Goal: Transaction & Acquisition: Purchase product/service

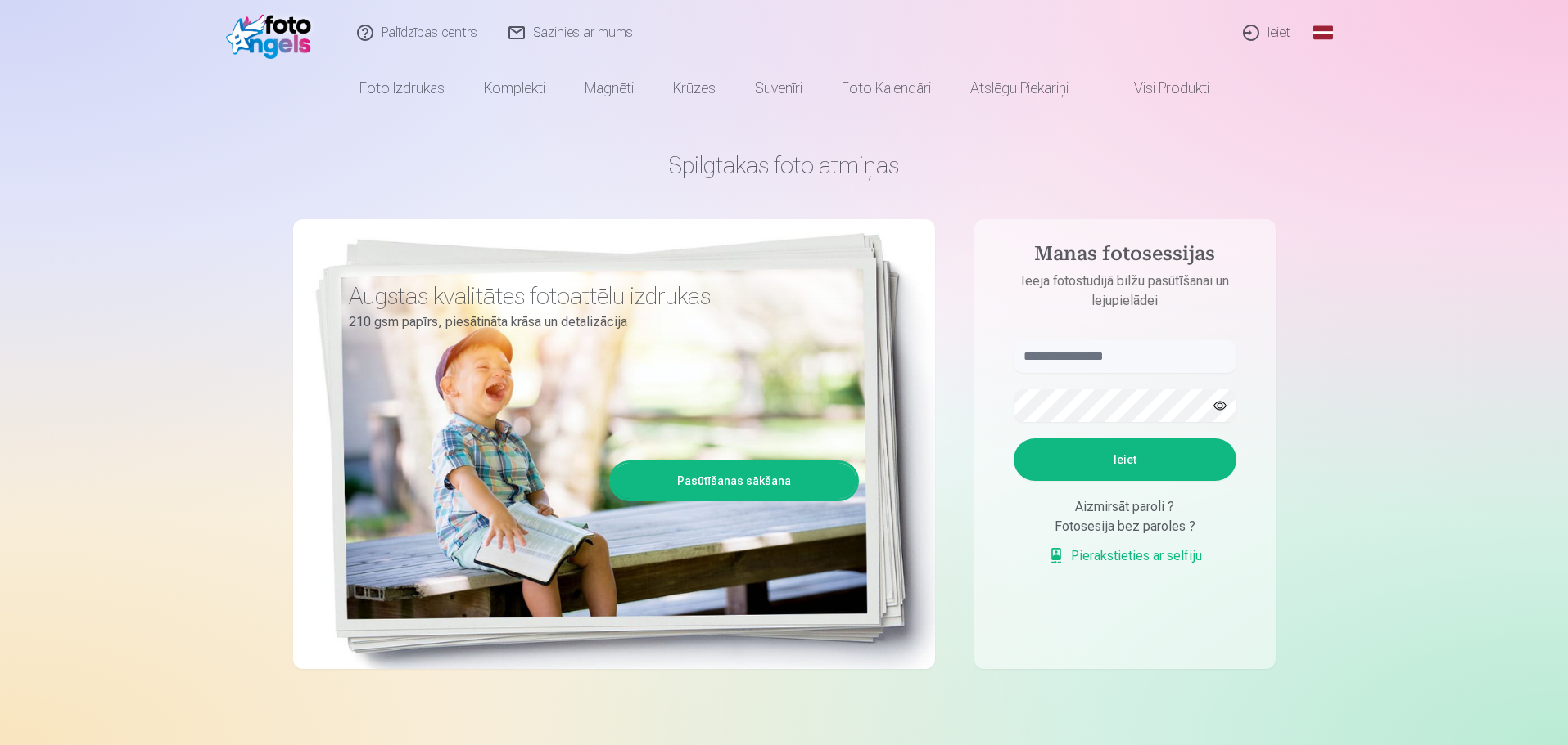
drag, startPoint x: 0, startPoint y: 0, endPoint x: 1279, endPoint y: 30, distance: 1279.4
click at [1279, 30] on link "Ieiet" at bounding box center [1267, 32] width 79 height 66
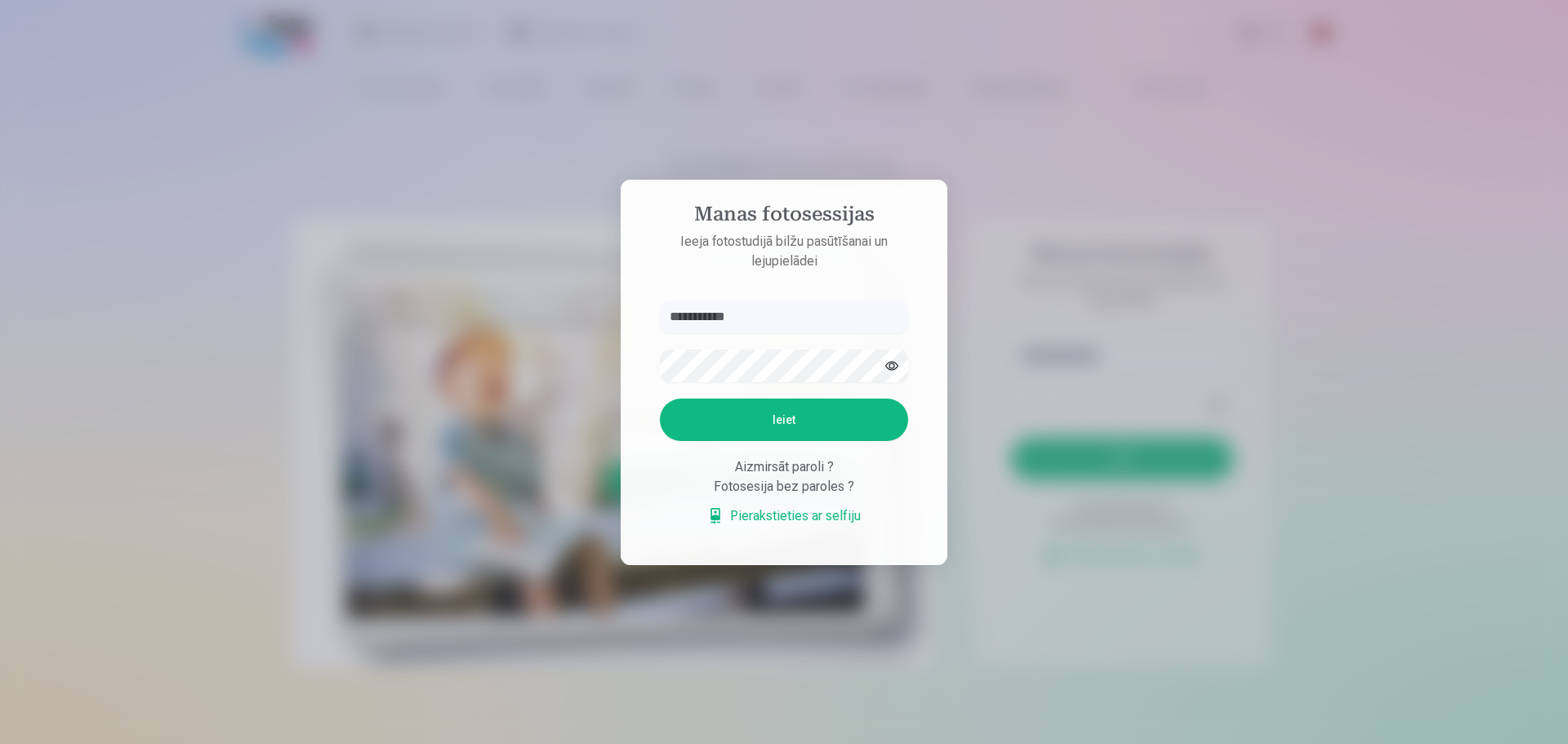
type input "**********"
click at [803, 416] on button "Ieiet" at bounding box center [784, 420] width 248 height 43
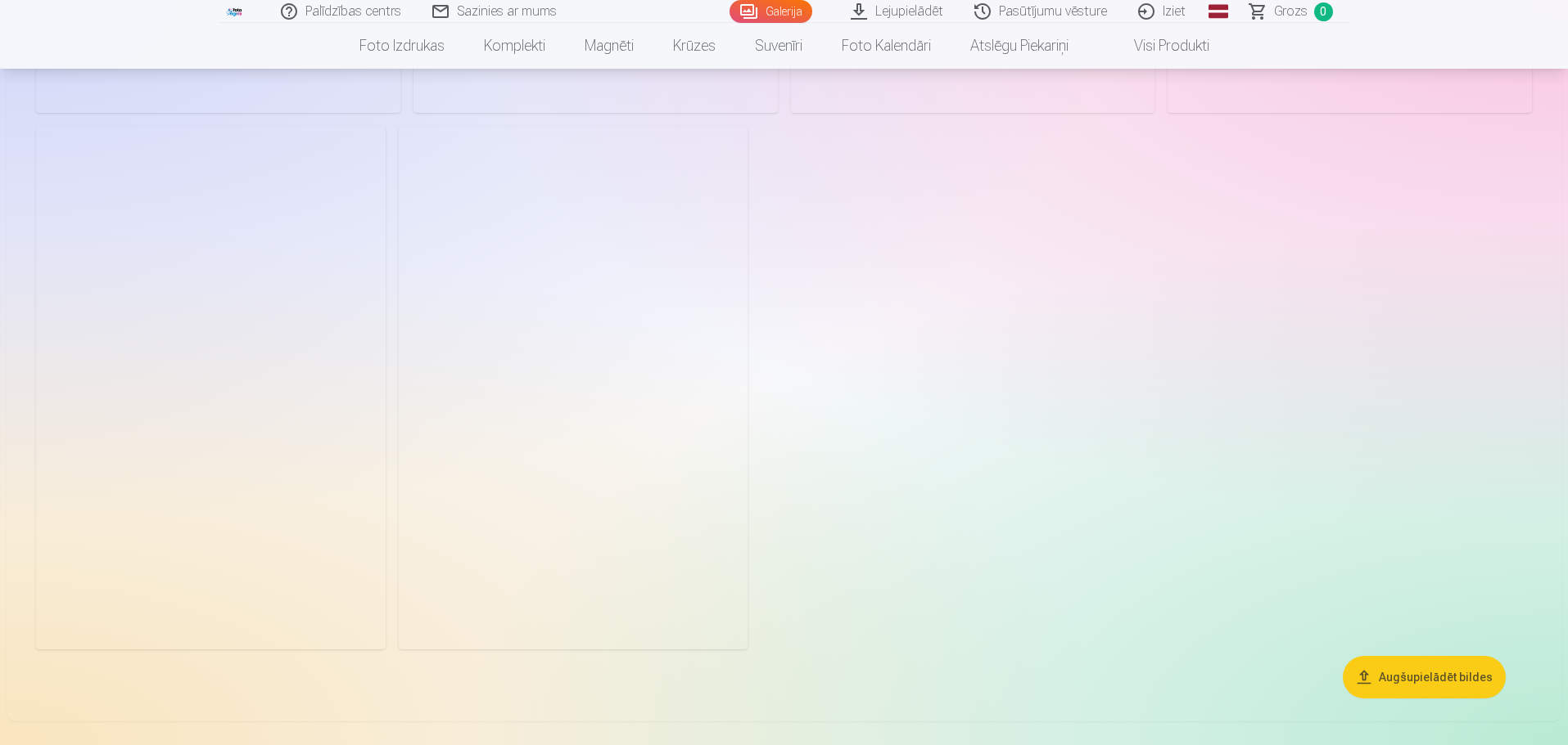
scroll to position [5237, 0]
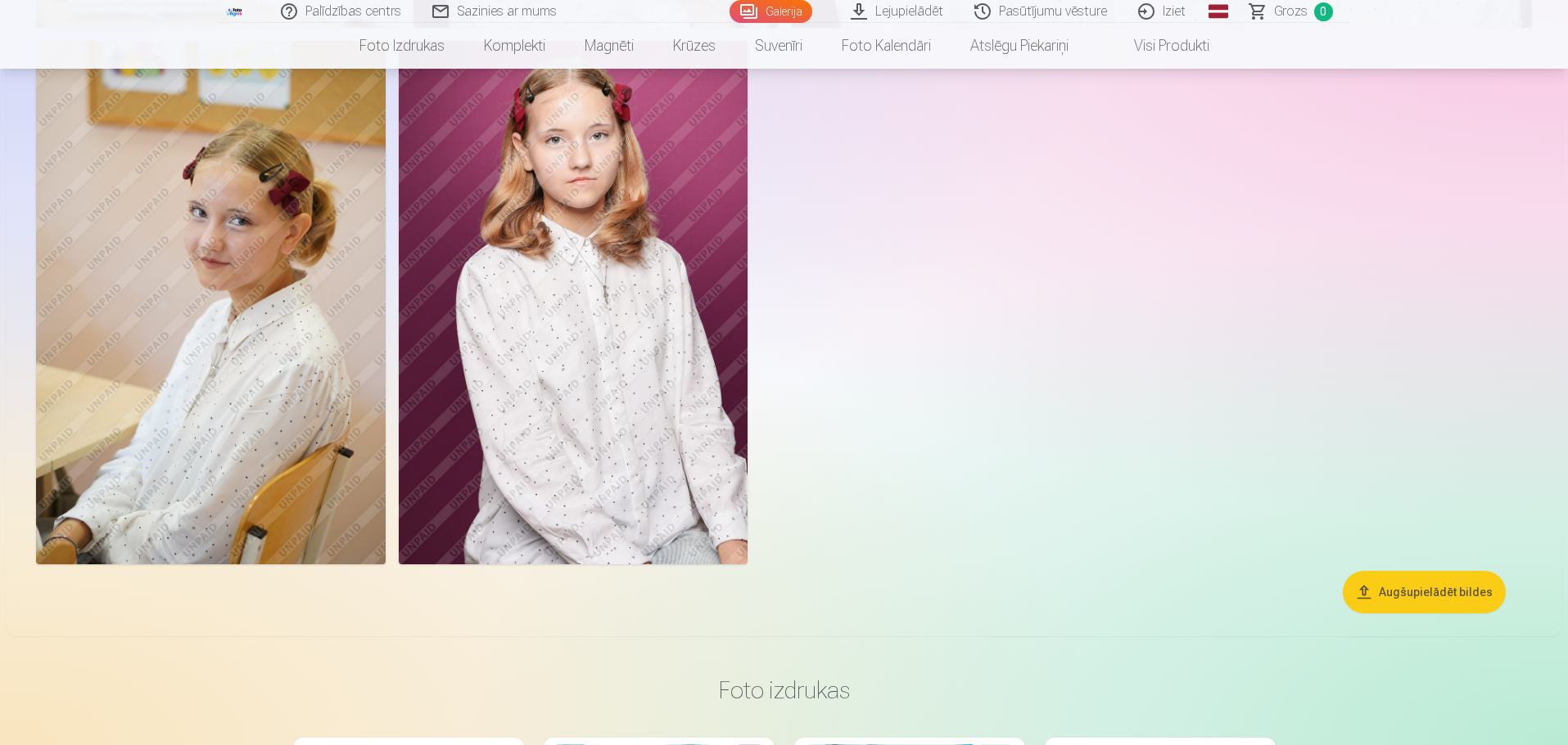
click at [1439, 590] on button "Augšupielādēt bildes" at bounding box center [1423, 592] width 163 height 43
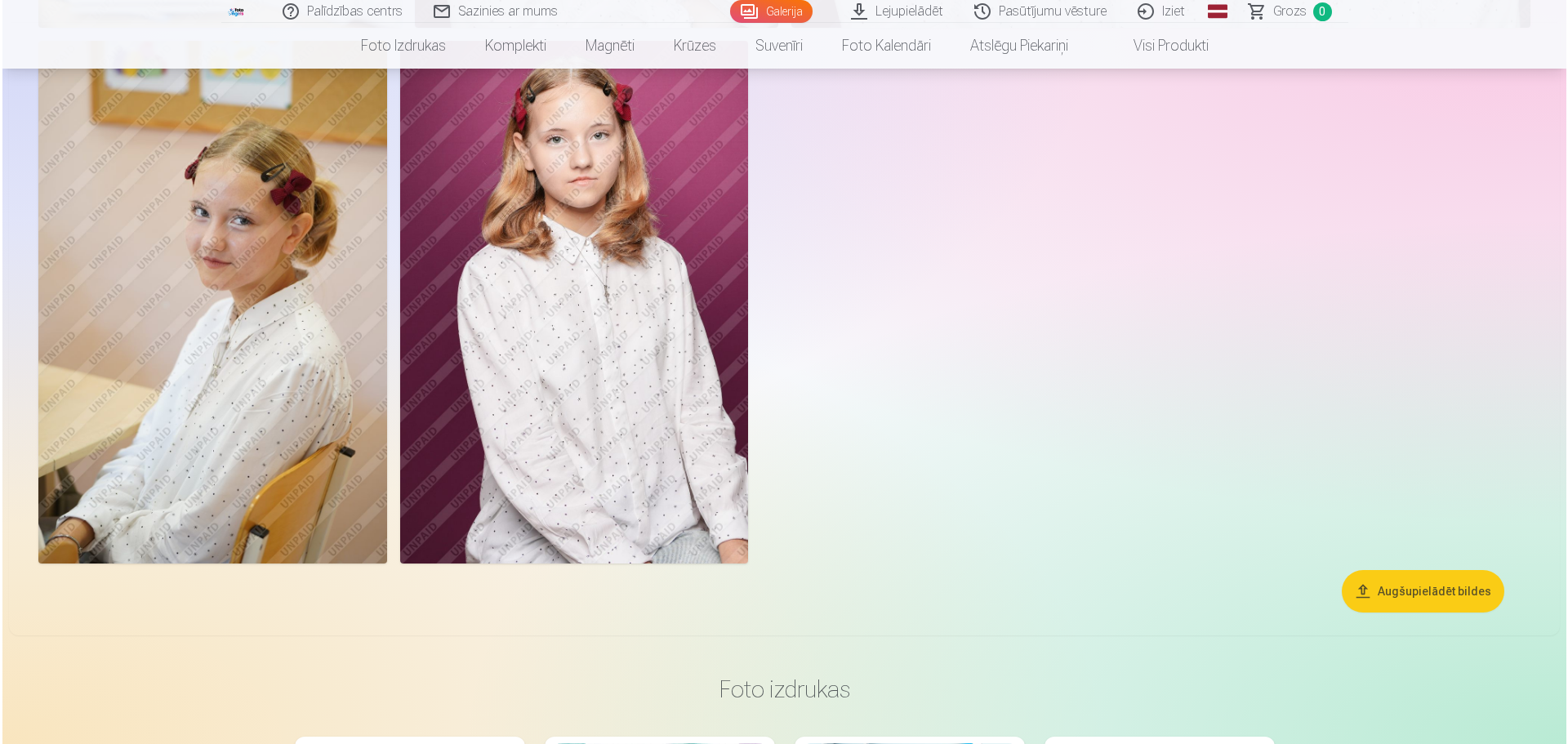
scroll to position [5242, 0]
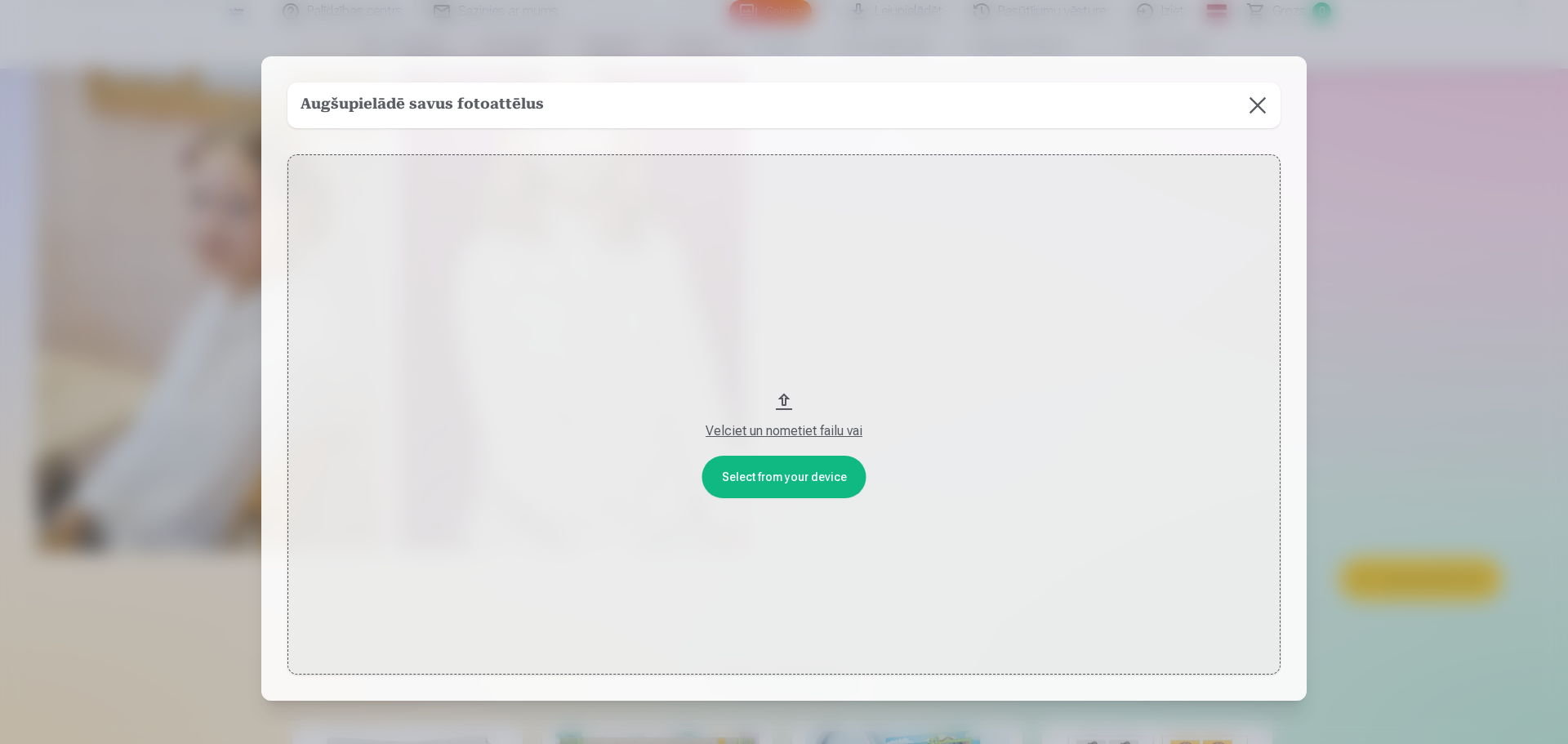
click at [797, 431] on div "Velciet un nometiet failu vai" at bounding box center [784, 431] width 960 height 20
click at [805, 435] on div "Velciet un nometiet failu vai" at bounding box center [784, 431] width 960 height 20
click at [931, 358] on button "Velciet un nometiet failu vai" at bounding box center [784, 415] width 993 height 522
click at [985, 498] on button "Velciet un nometiet failu vai" at bounding box center [784, 415] width 993 height 522
click at [984, 381] on button "Velciet un nometiet failu vai" at bounding box center [784, 415] width 993 height 522
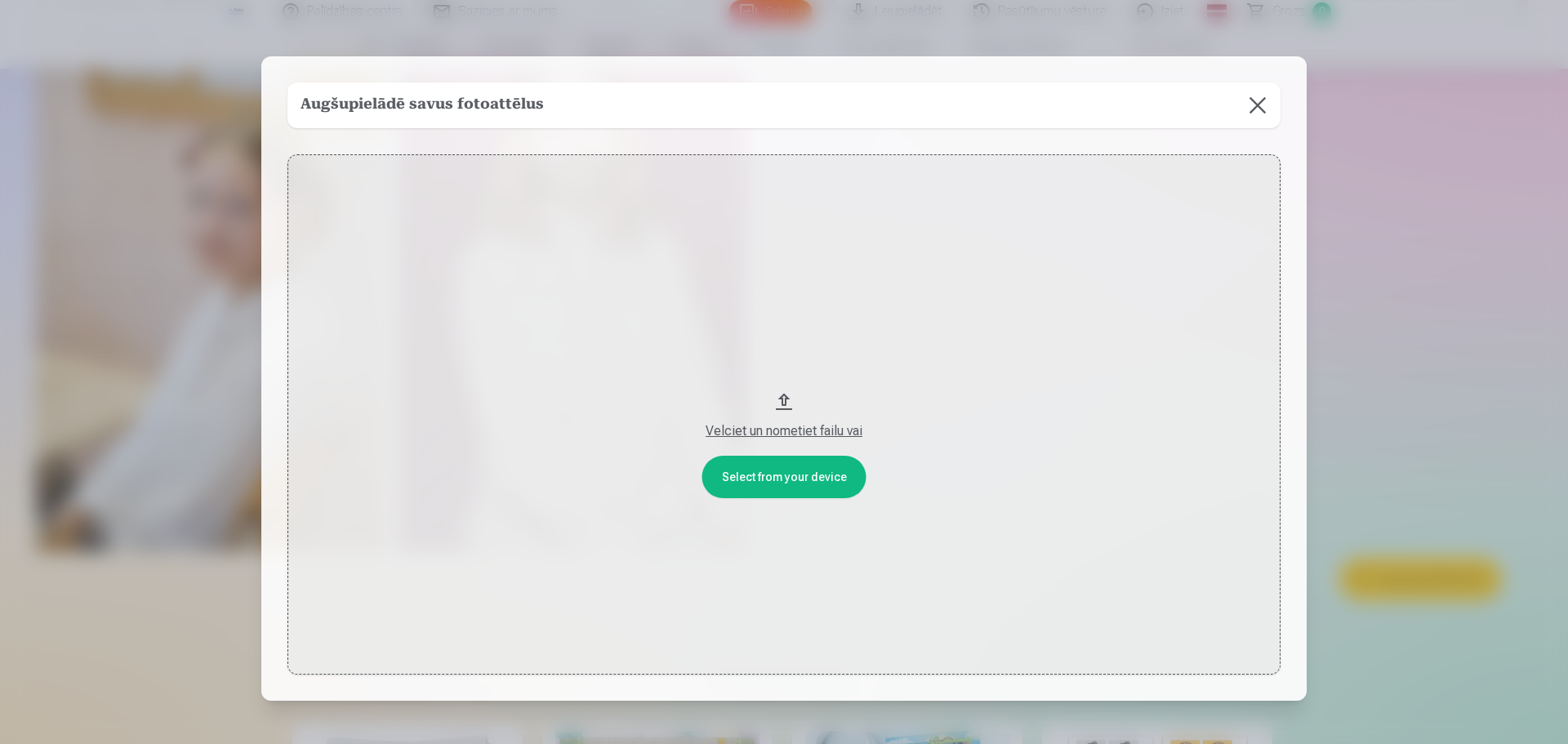
click at [932, 327] on button "Velciet un nometiet failu vai" at bounding box center [784, 415] width 993 height 522
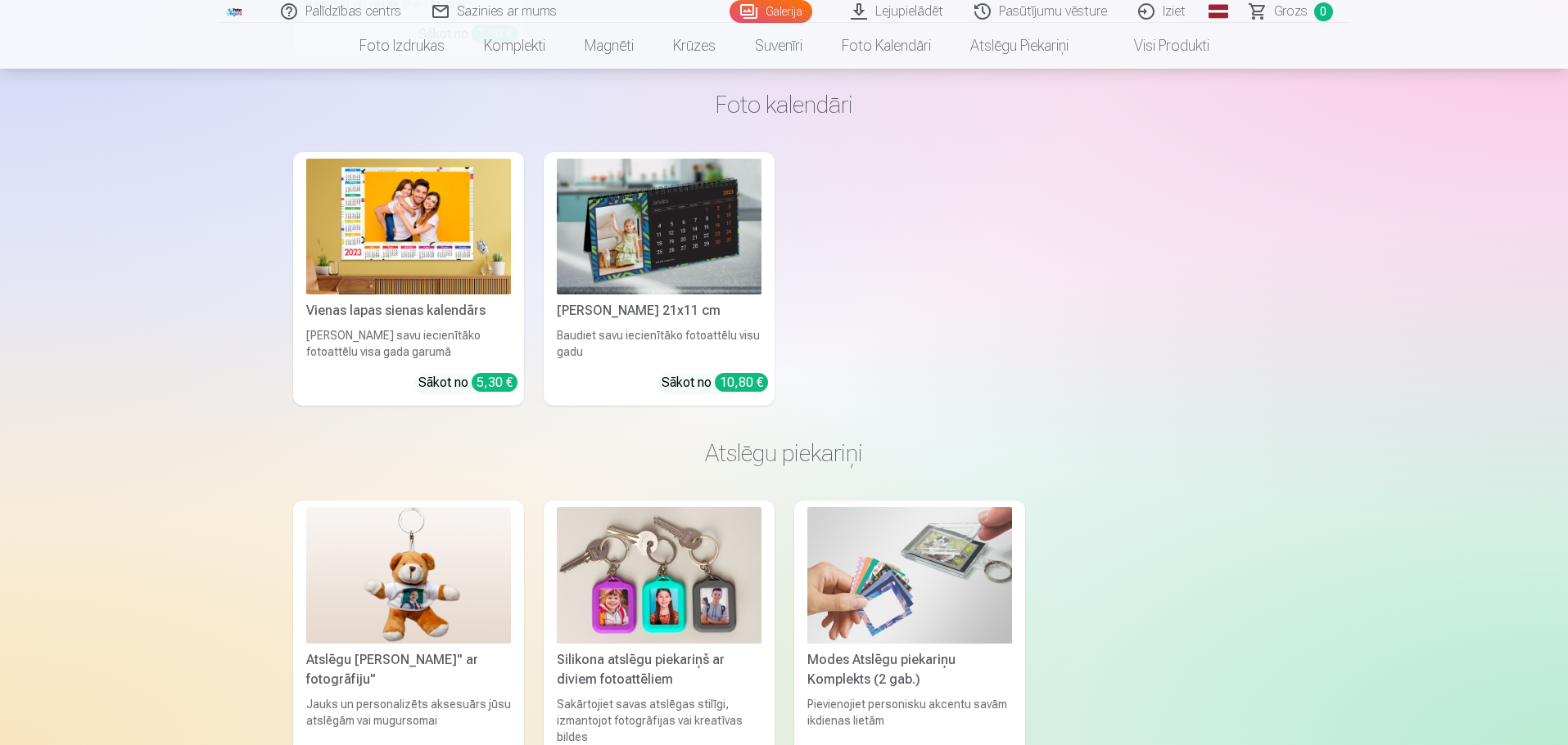
scroll to position [9509, 0]
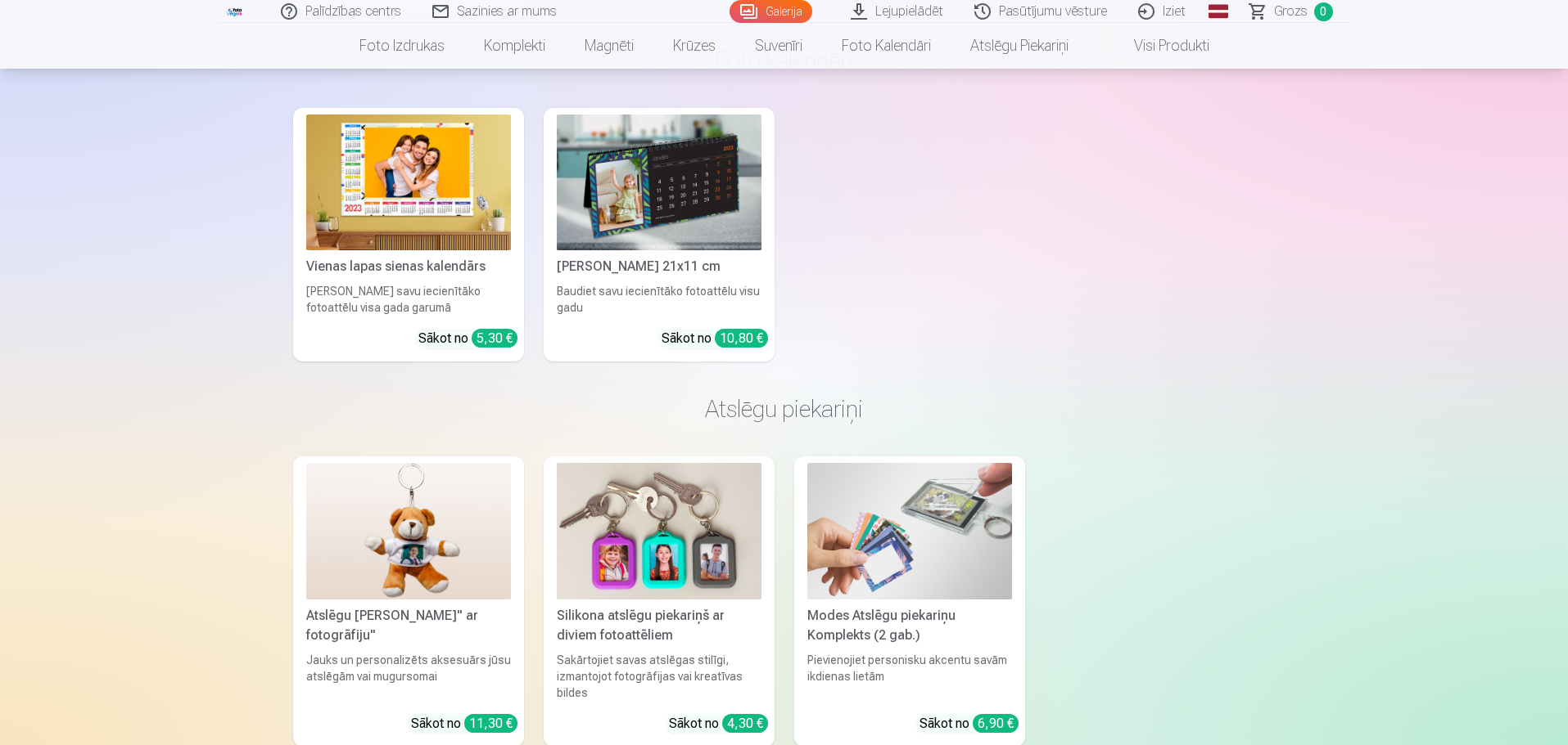
click at [663, 200] on img at bounding box center [659, 183] width 205 height 137
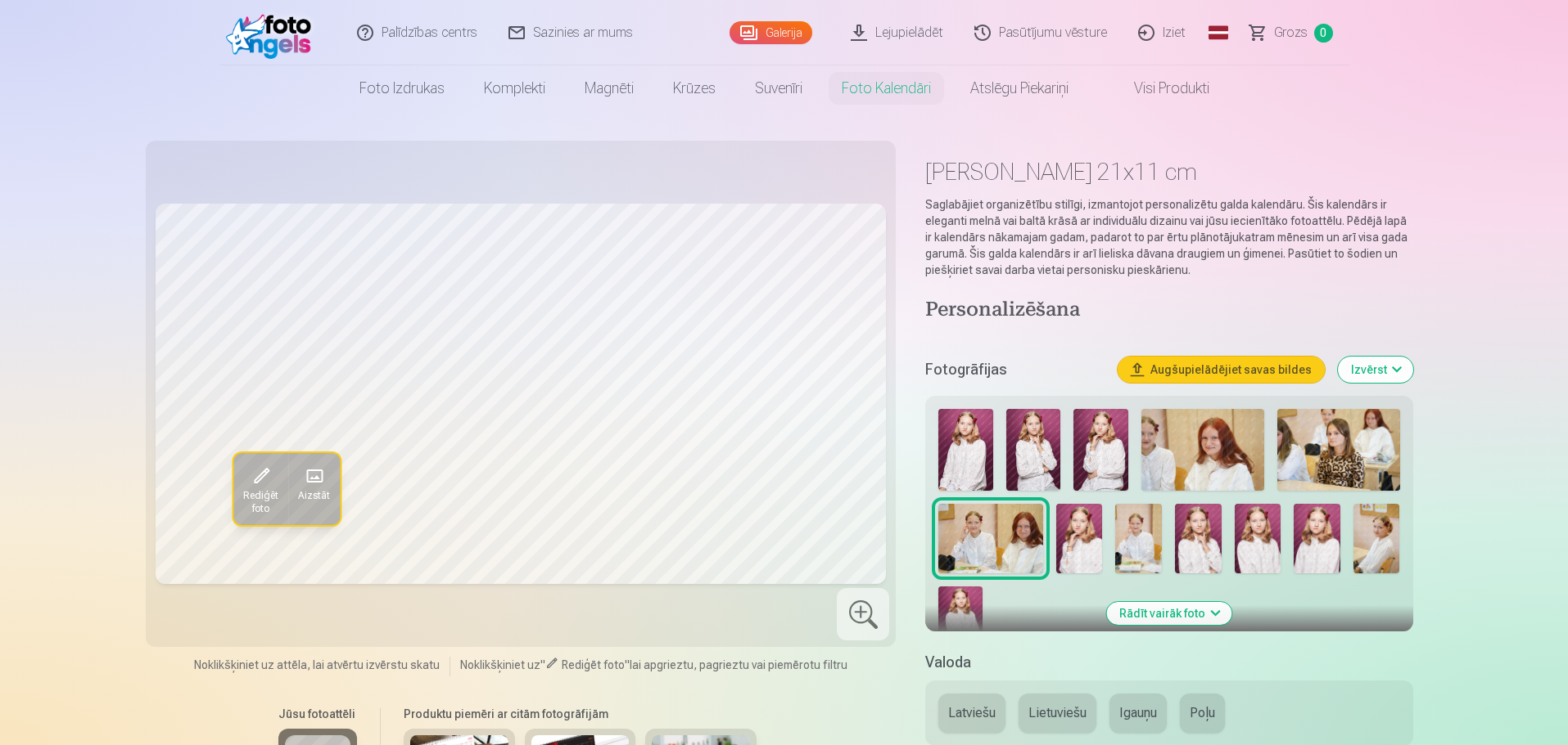
click at [260, 483] on span at bounding box center [261, 477] width 27 height 27
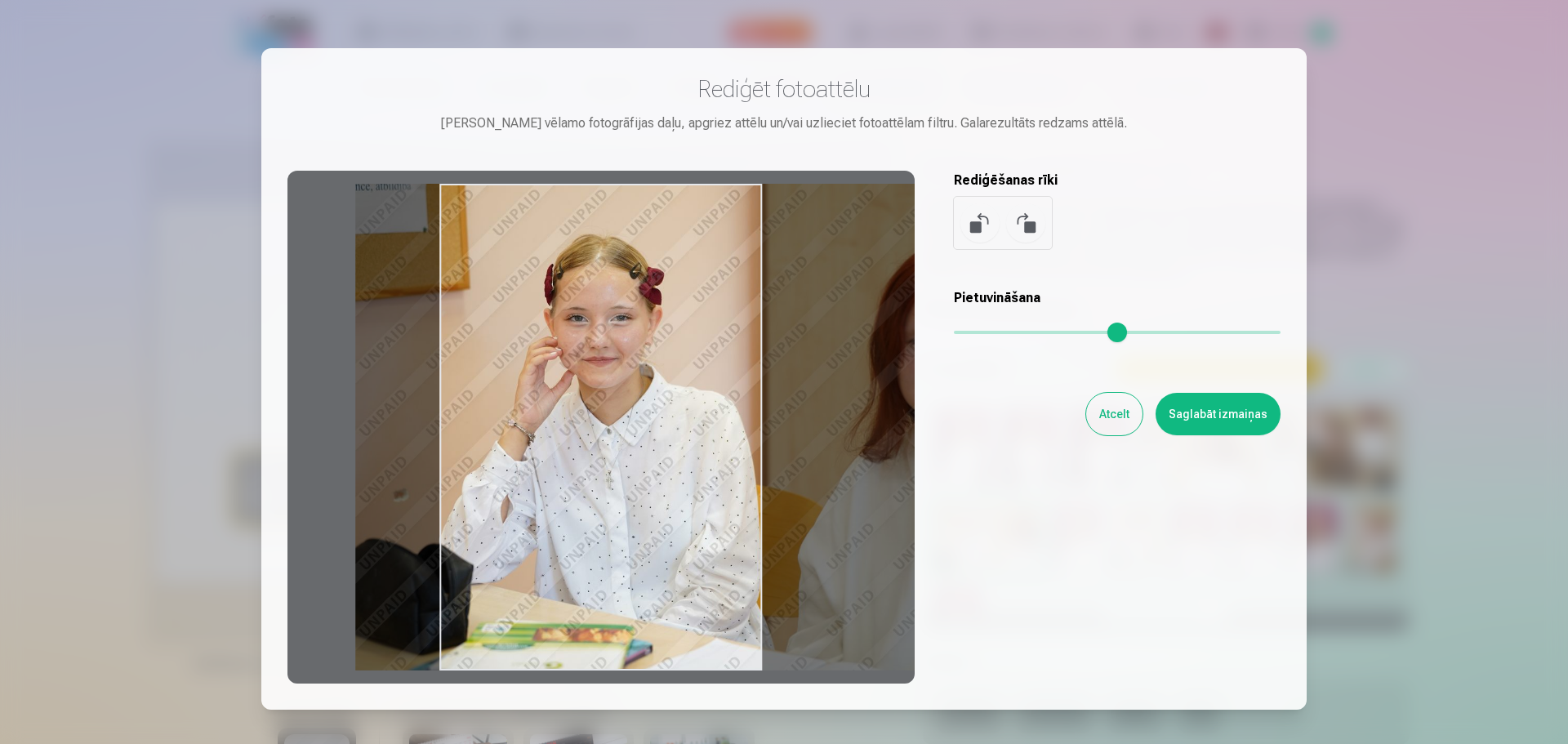
drag, startPoint x: 586, startPoint y: 471, endPoint x: 705, endPoint y: 476, distance: 119.1
click at [705, 476] on div at bounding box center [601, 428] width 628 height 513
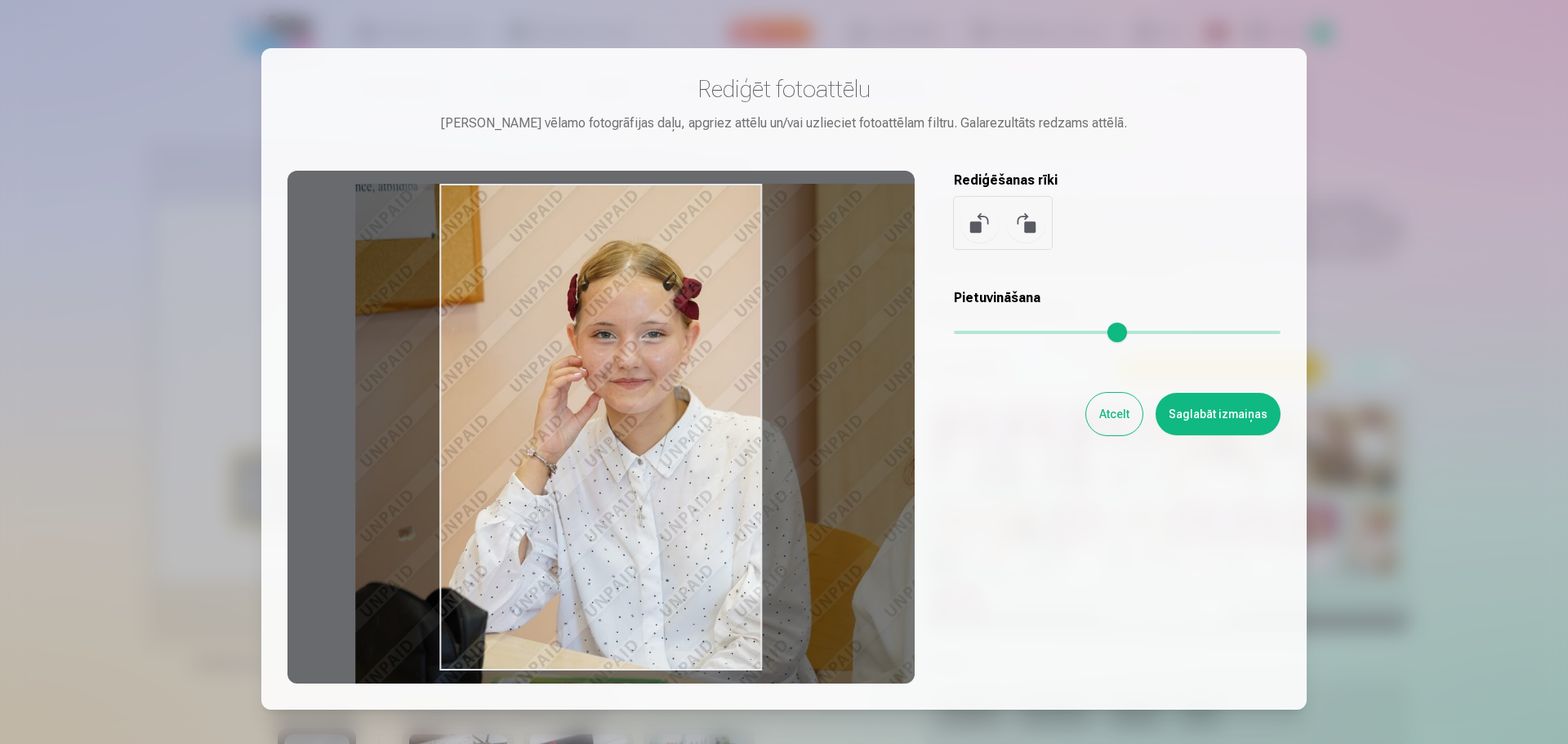
click at [980, 334] on input "range" at bounding box center [1118, 332] width 327 height 3
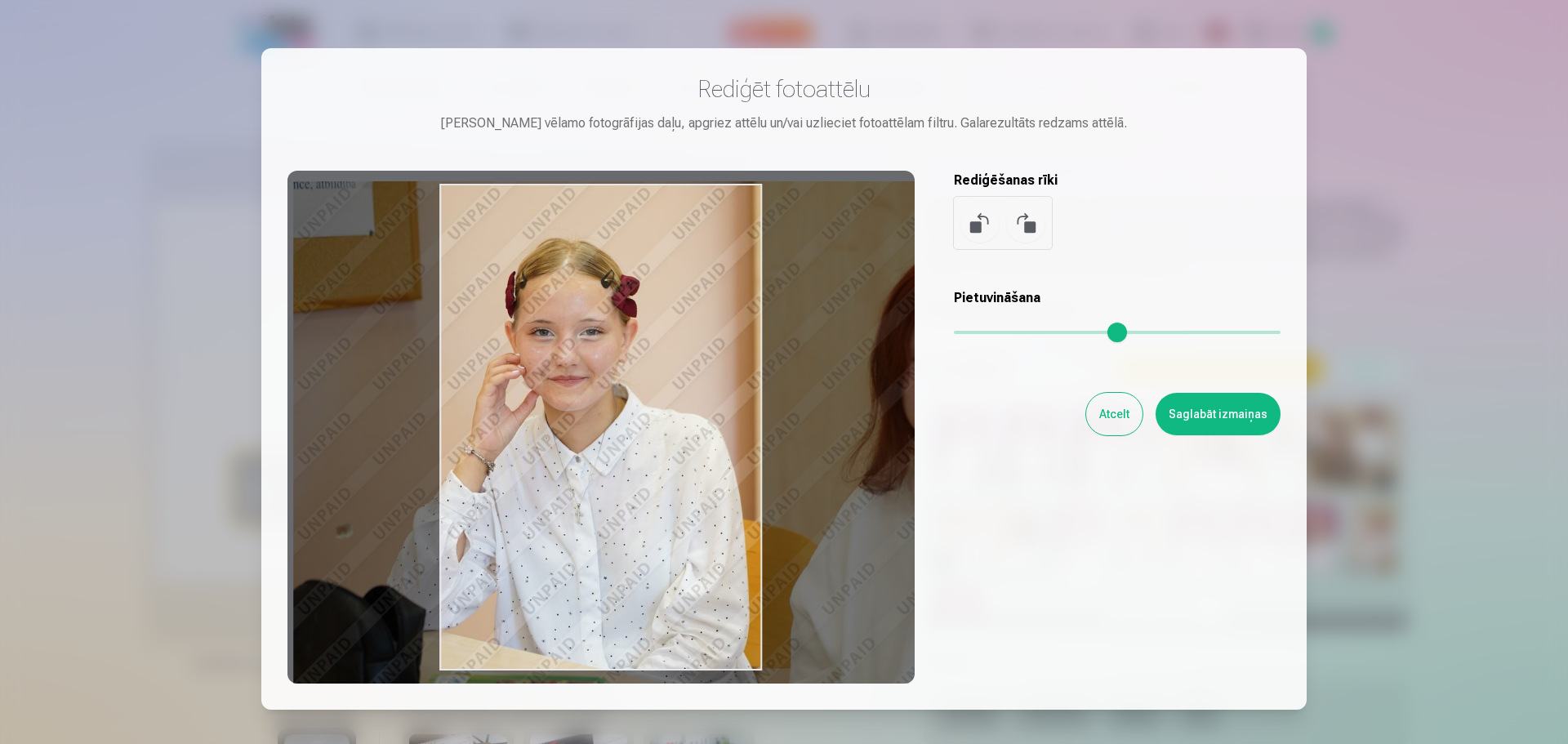
drag, startPoint x: 595, startPoint y: 507, endPoint x: 534, endPoint y: 506, distance: 61.0
click at [534, 506] on div at bounding box center [601, 428] width 628 height 513
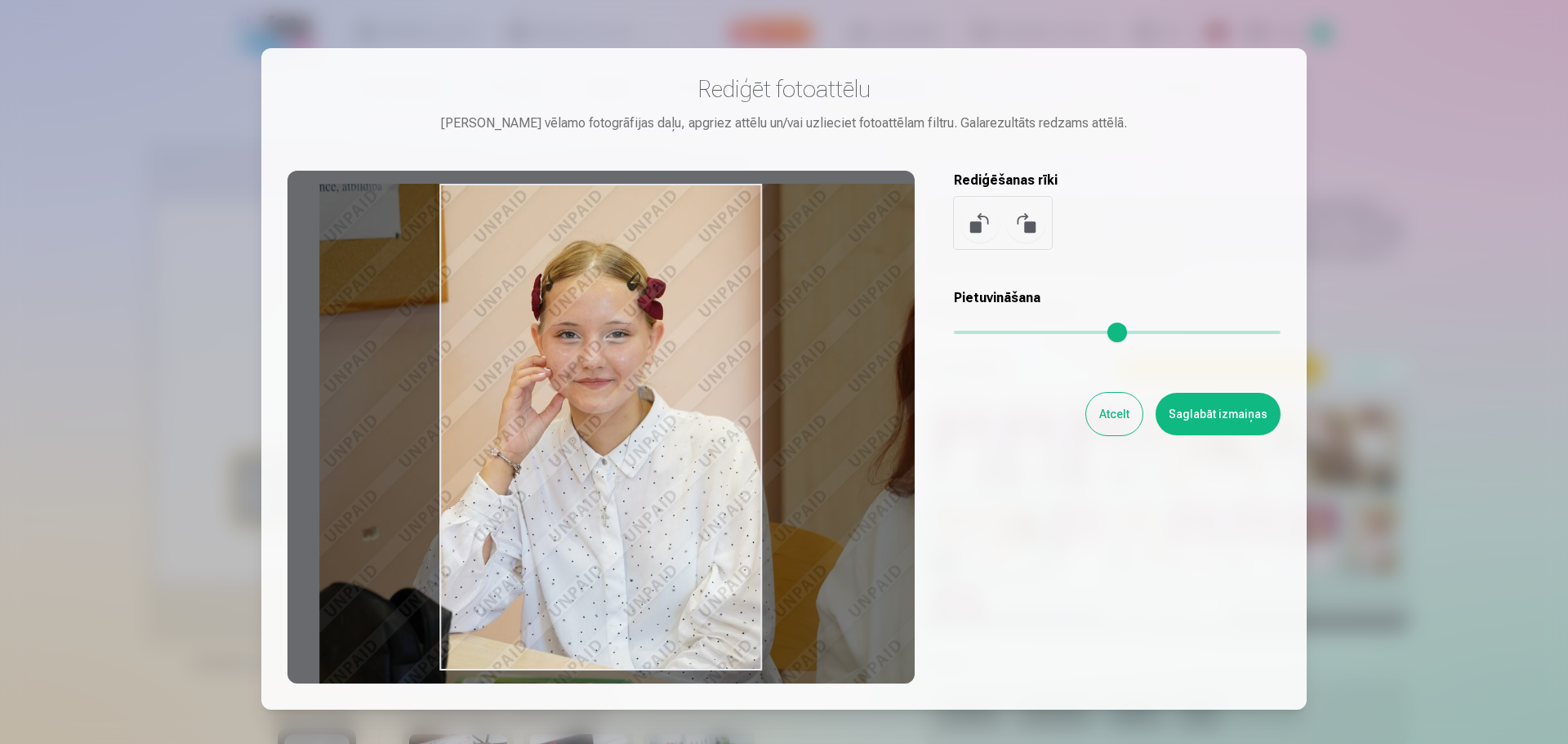
drag, startPoint x: 675, startPoint y: 518, endPoint x: 702, endPoint y: 522, distance: 27.3
click at [702, 522] on div at bounding box center [601, 428] width 628 height 513
click at [990, 334] on input "range" at bounding box center [1118, 332] width 327 height 3
click at [990, 331] on input "range" at bounding box center [1118, 332] width 327 height 3
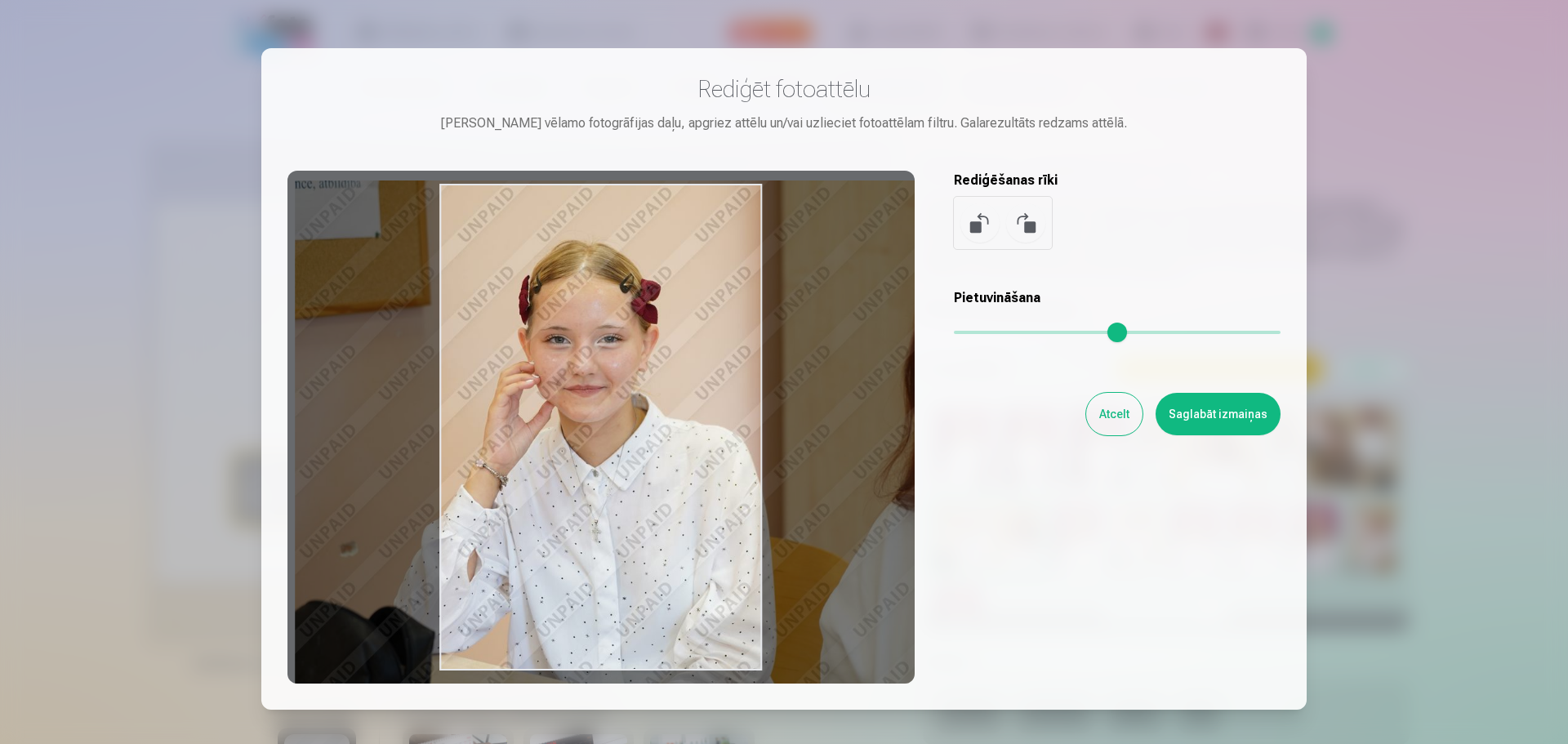
drag, startPoint x: 703, startPoint y: 491, endPoint x: 678, endPoint y: 487, distance: 25.3
click at [678, 487] on div at bounding box center [601, 428] width 628 height 513
type input "****"
click at [1208, 412] on button "Saglabāt izmaiņas" at bounding box center [1219, 414] width 125 height 43
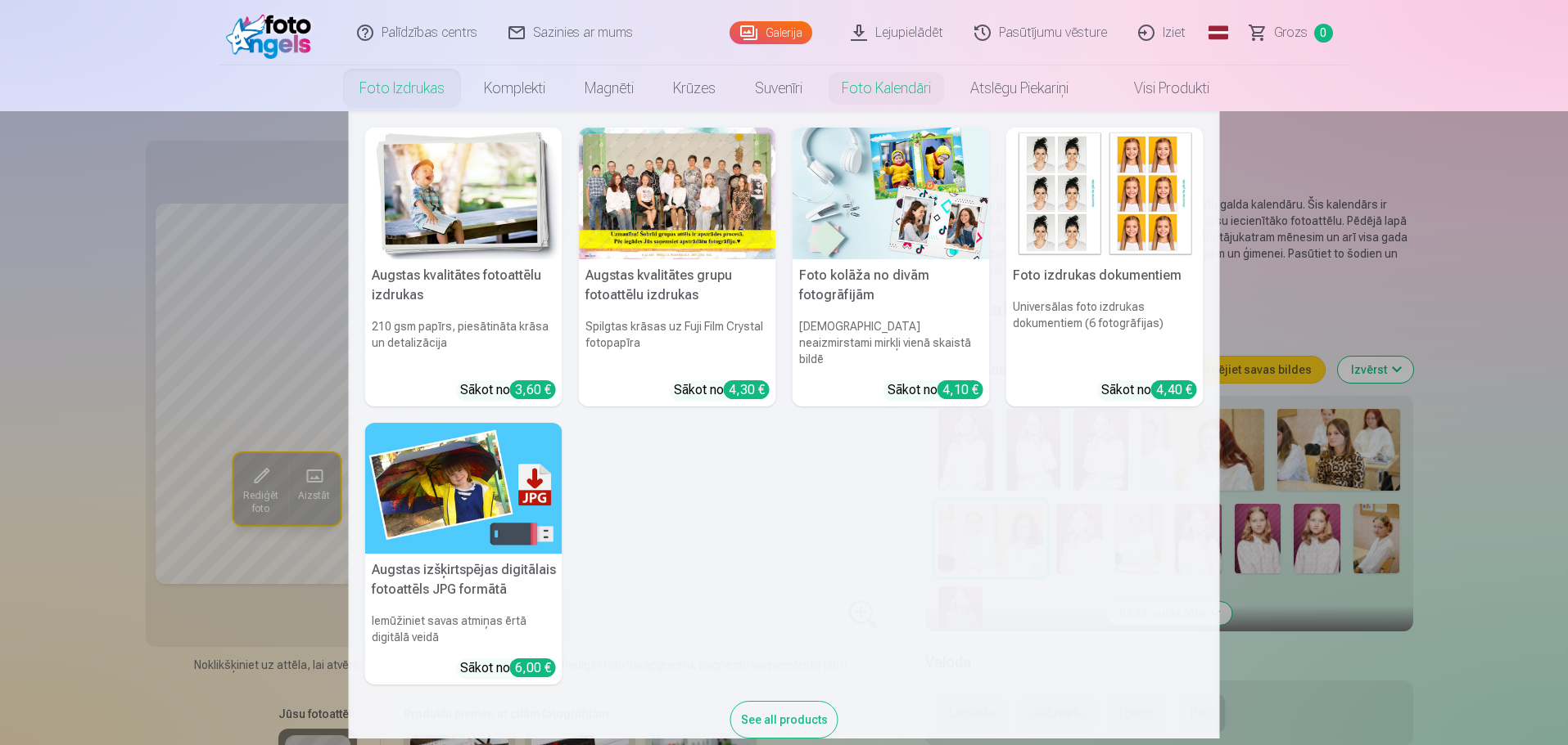
click at [448, 190] on img at bounding box center [464, 193] width 197 height 131
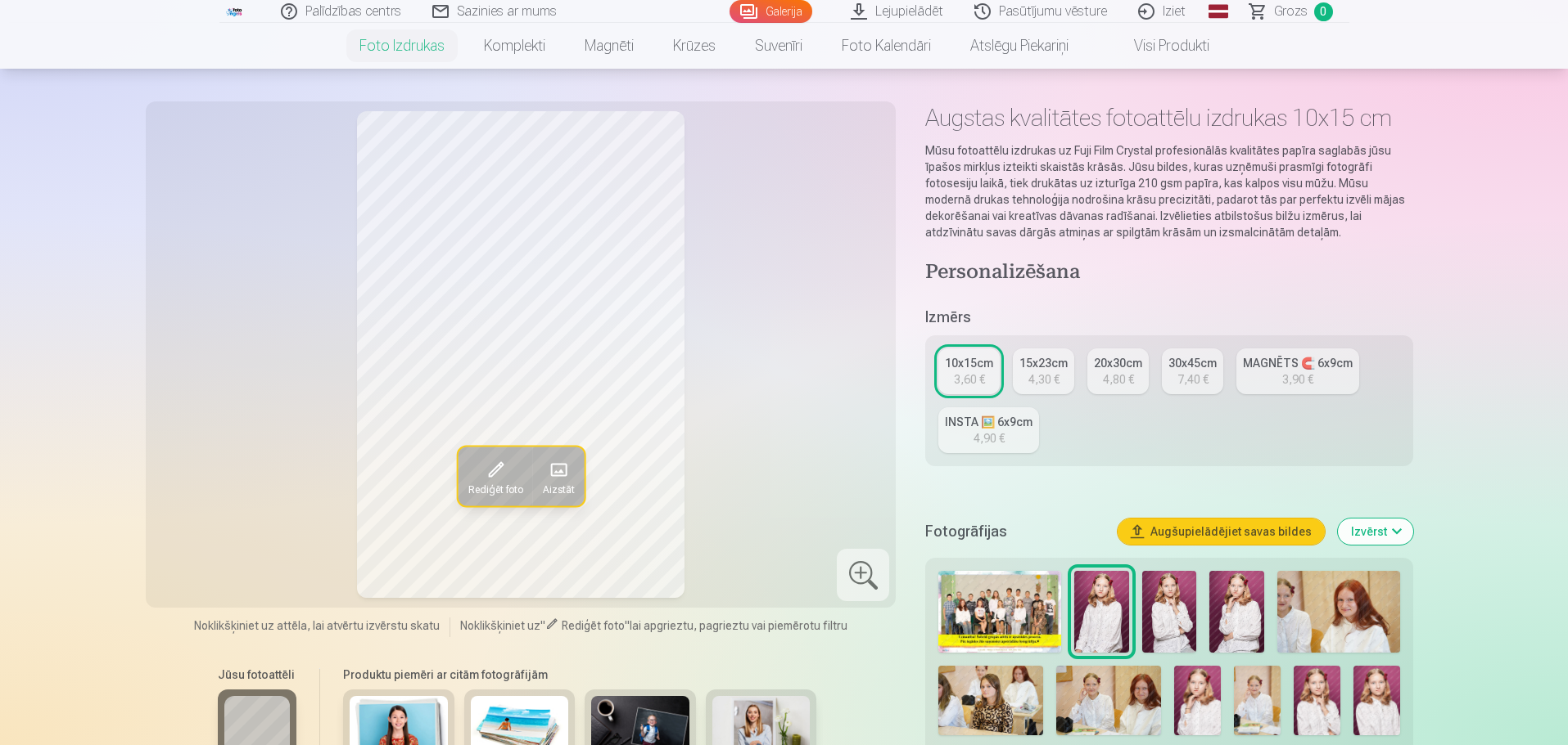
scroll to position [82, 0]
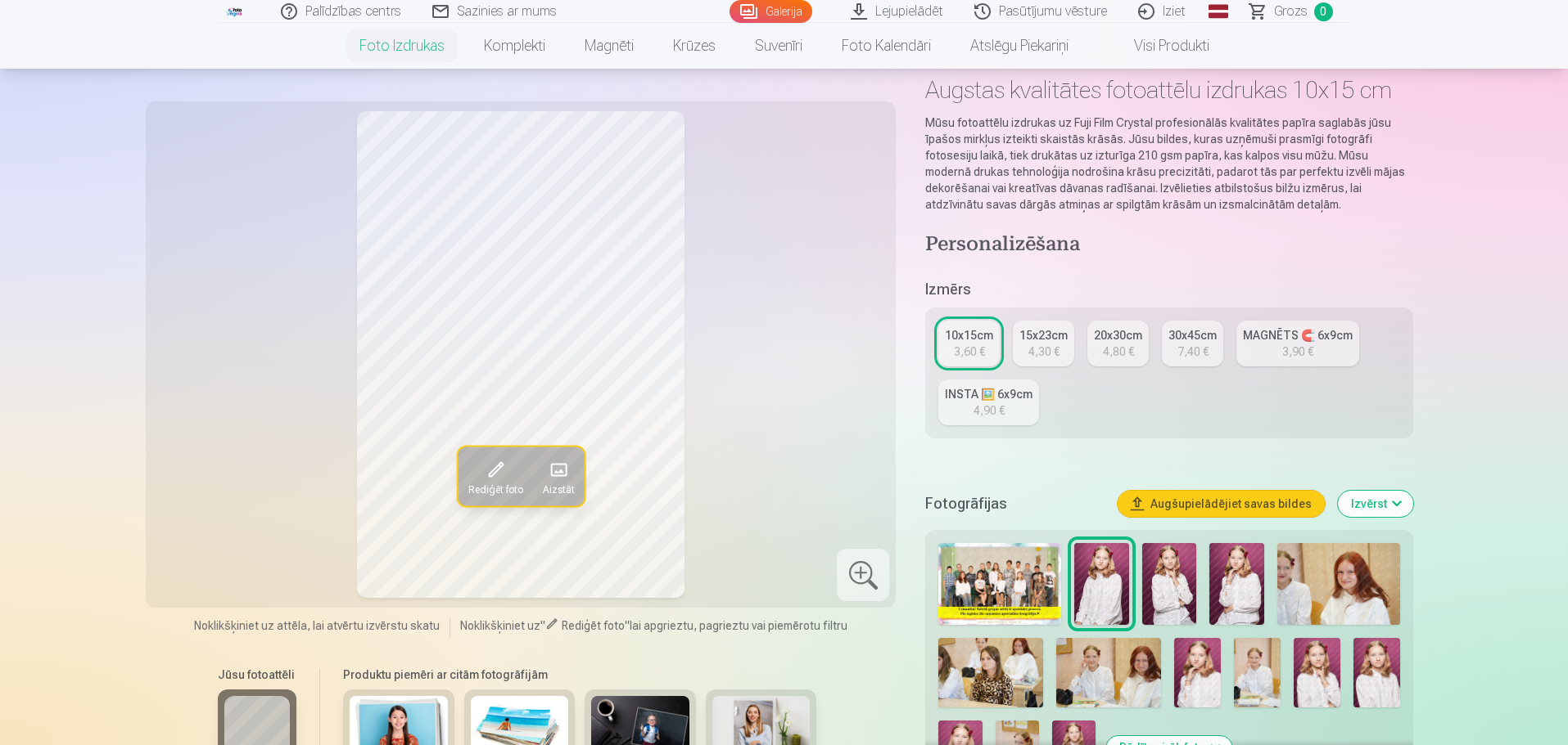
click at [1184, 348] on div "7,40 €" at bounding box center [1193, 351] width 31 height 16
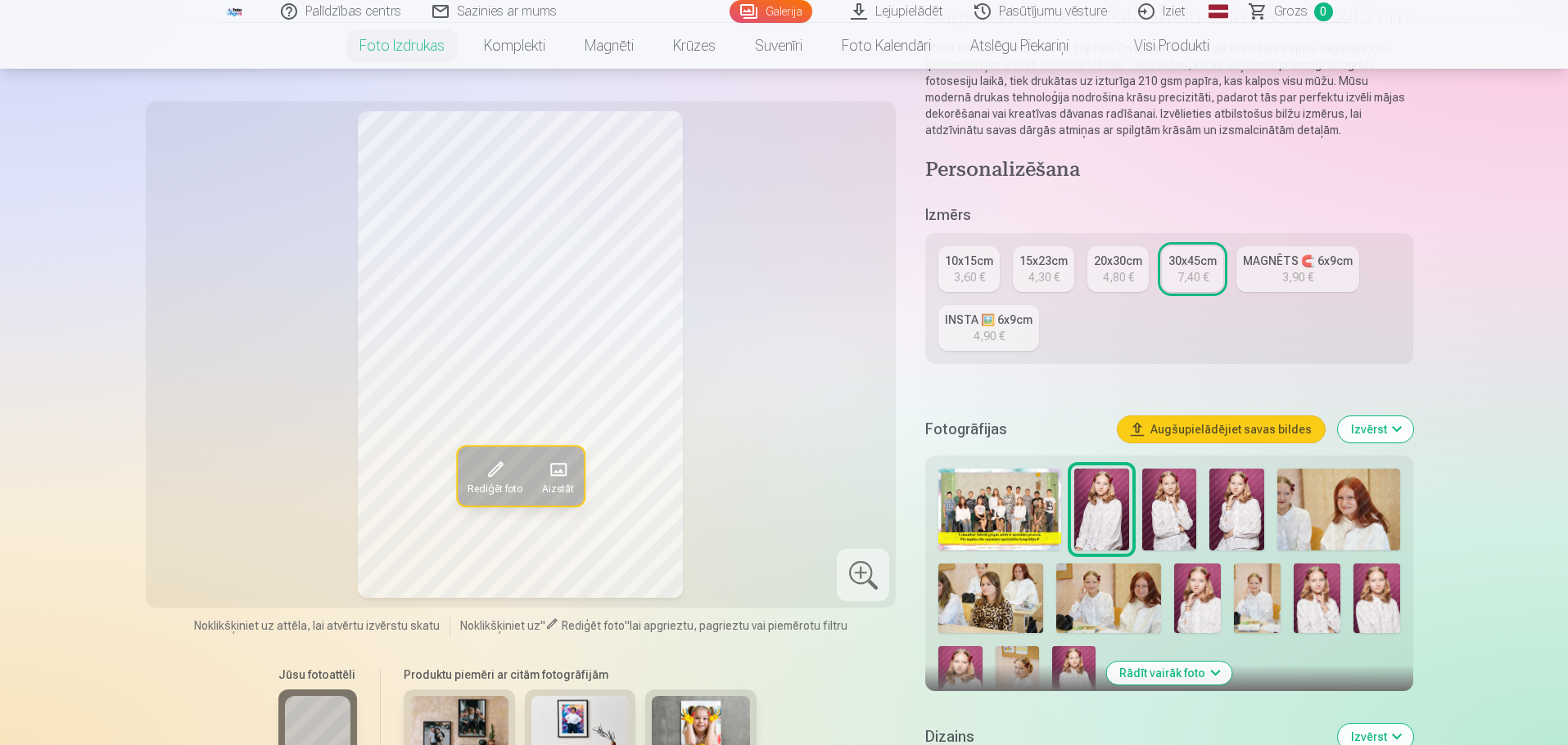
scroll to position [164, 0]
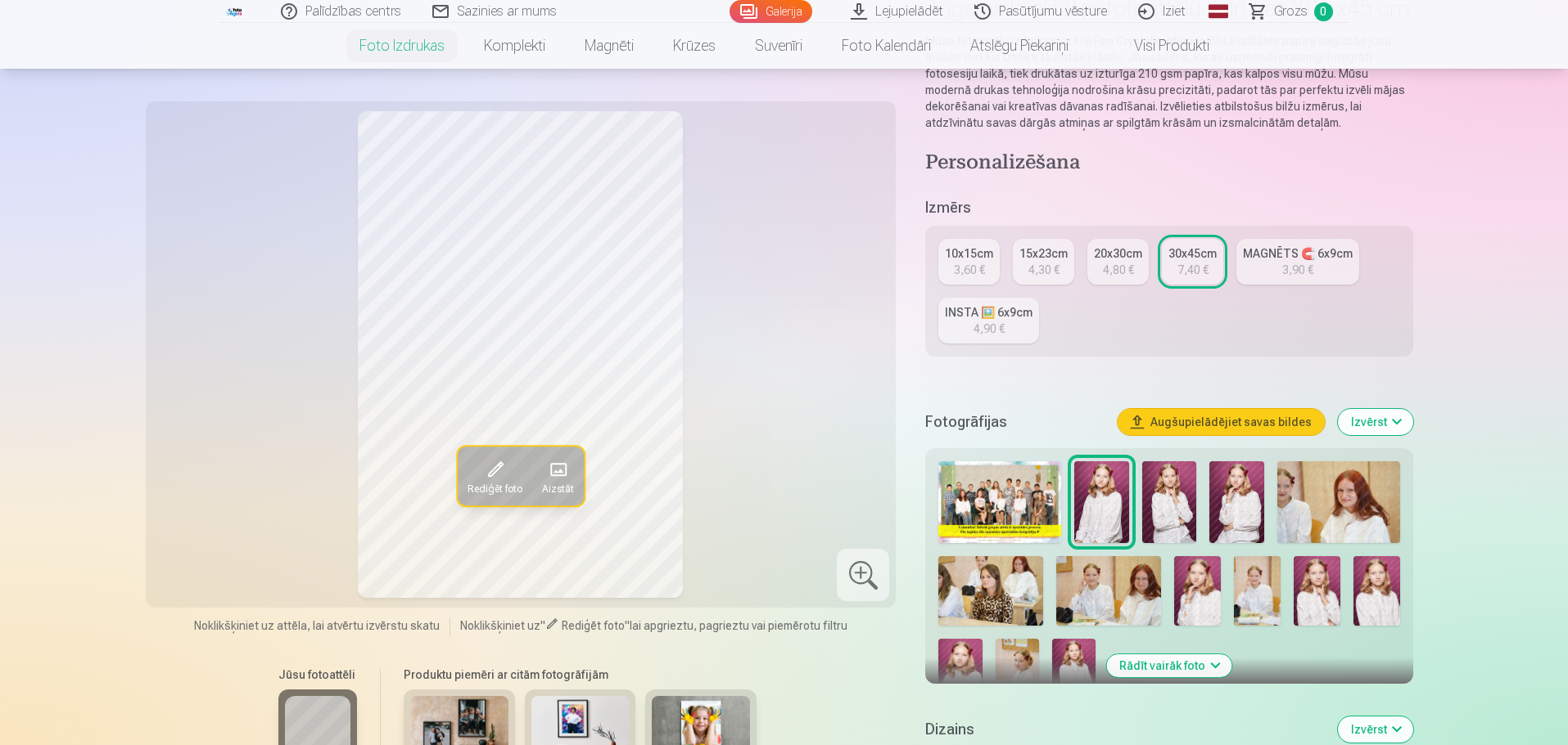
click at [1182, 509] on img at bounding box center [1170, 502] width 55 height 82
click at [983, 323] on div "4,90 €" at bounding box center [989, 328] width 31 height 16
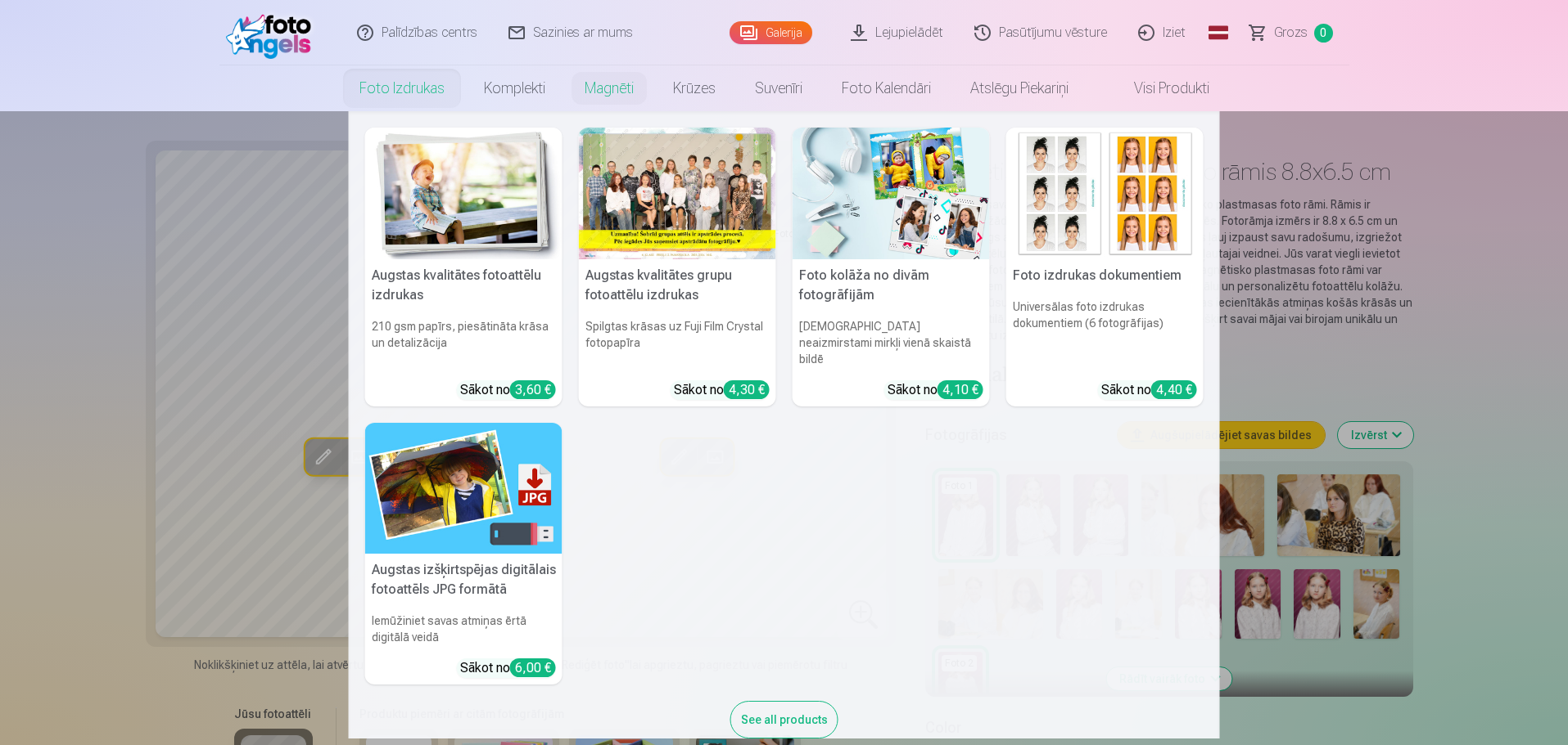
click at [383, 89] on link "Foto izdrukas" at bounding box center [402, 88] width 125 height 46
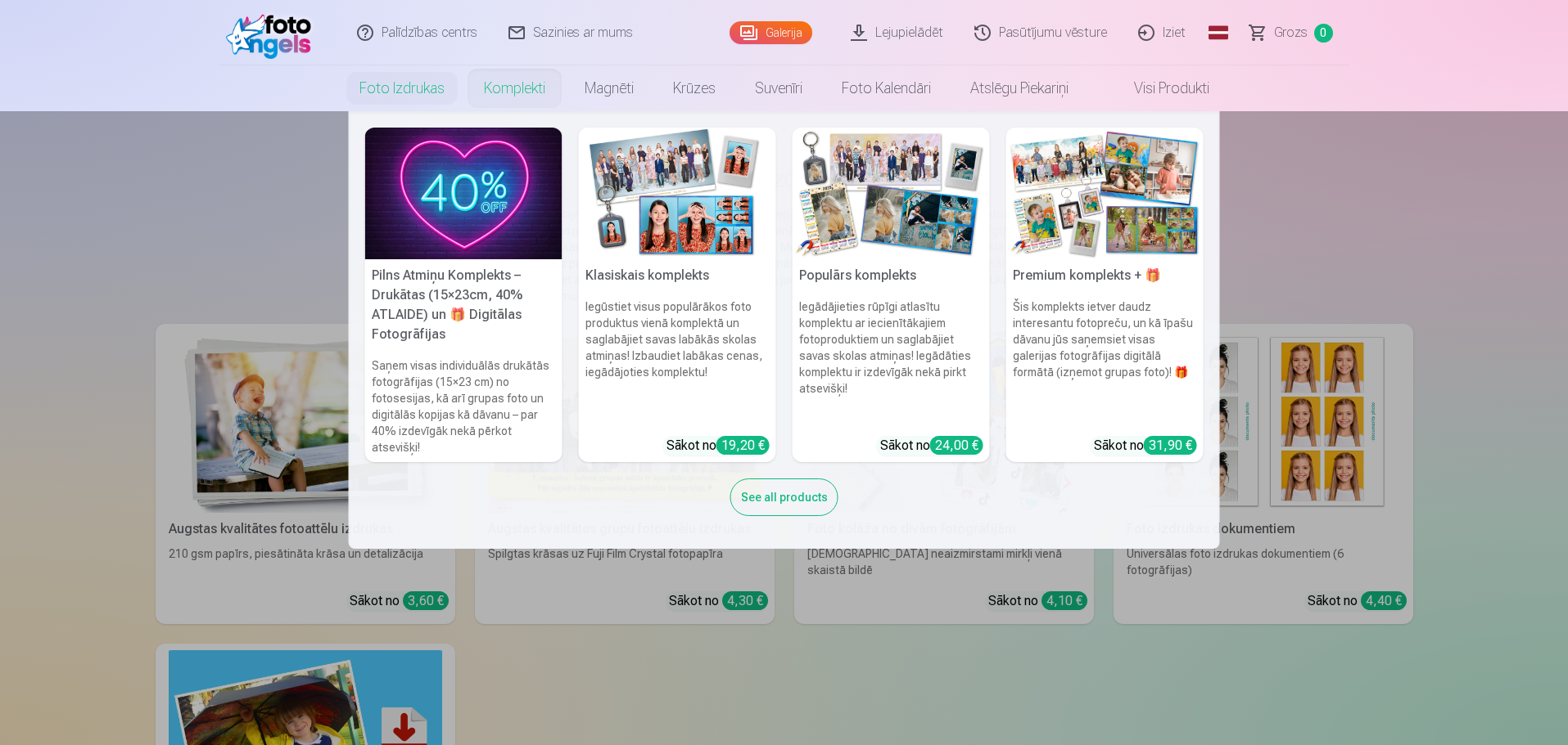
click at [514, 93] on link "Komplekti" at bounding box center [515, 88] width 101 height 46
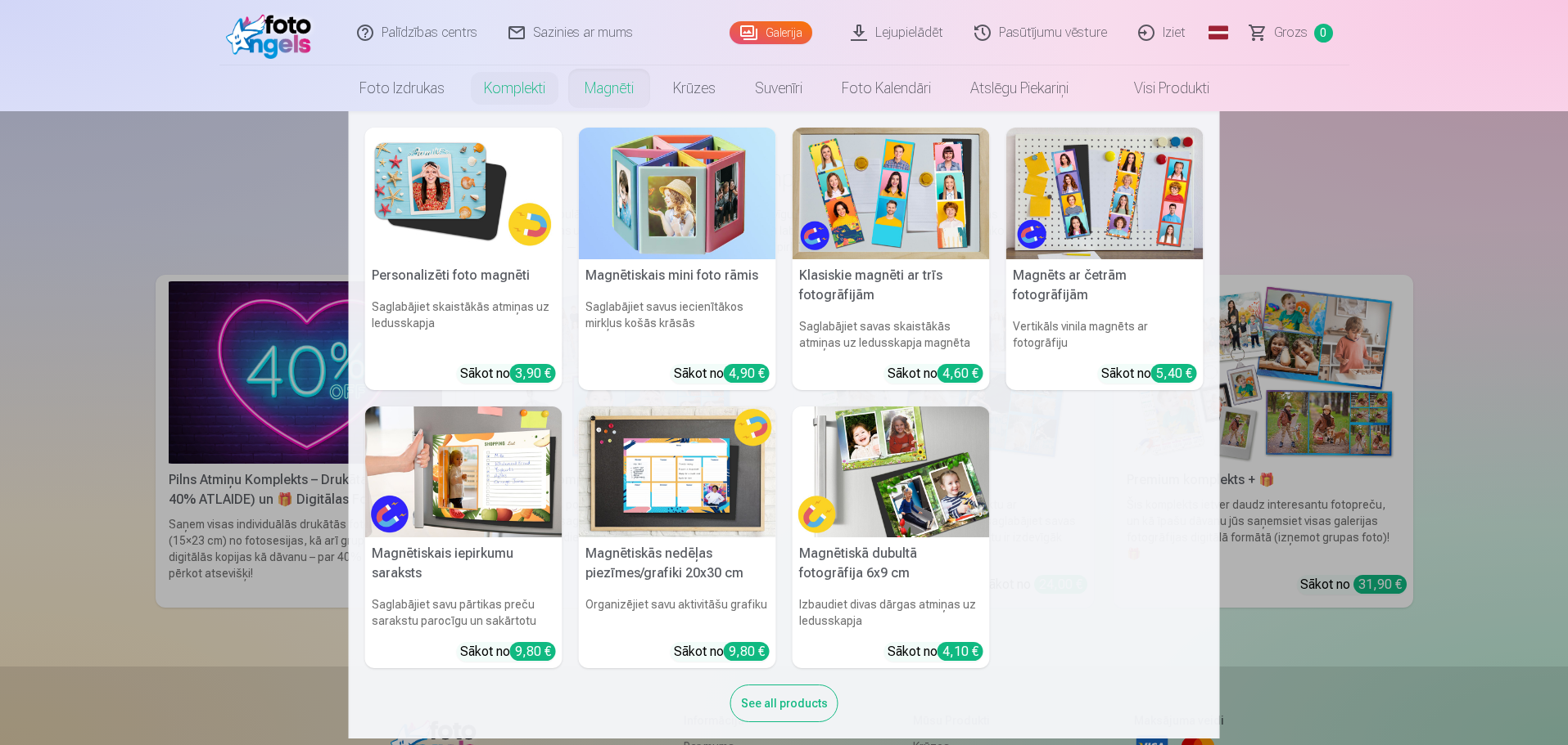
click at [656, 197] on img at bounding box center [677, 193] width 197 height 131
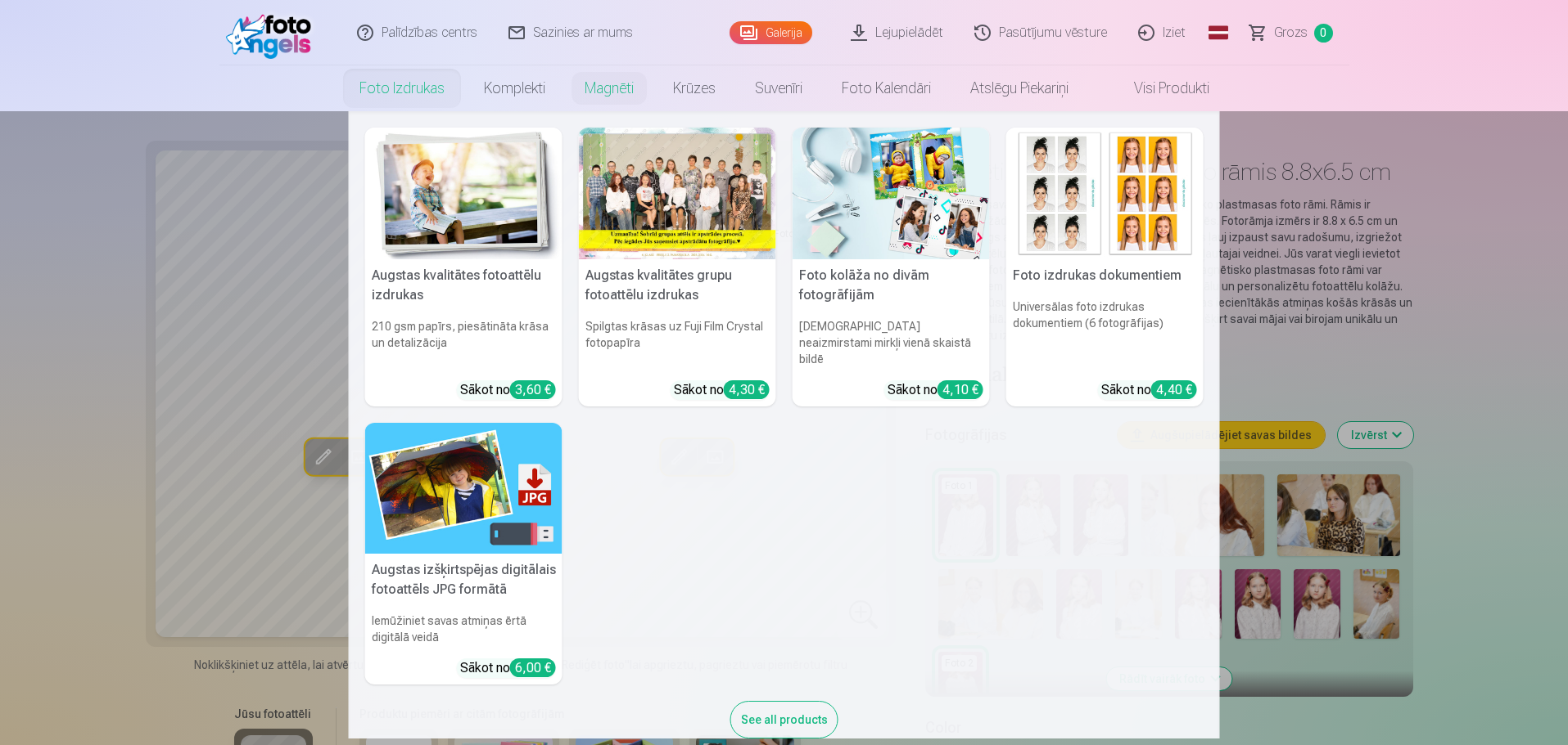
click at [389, 83] on link "Foto izdrukas" at bounding box center [402, 88] width 125 height 46
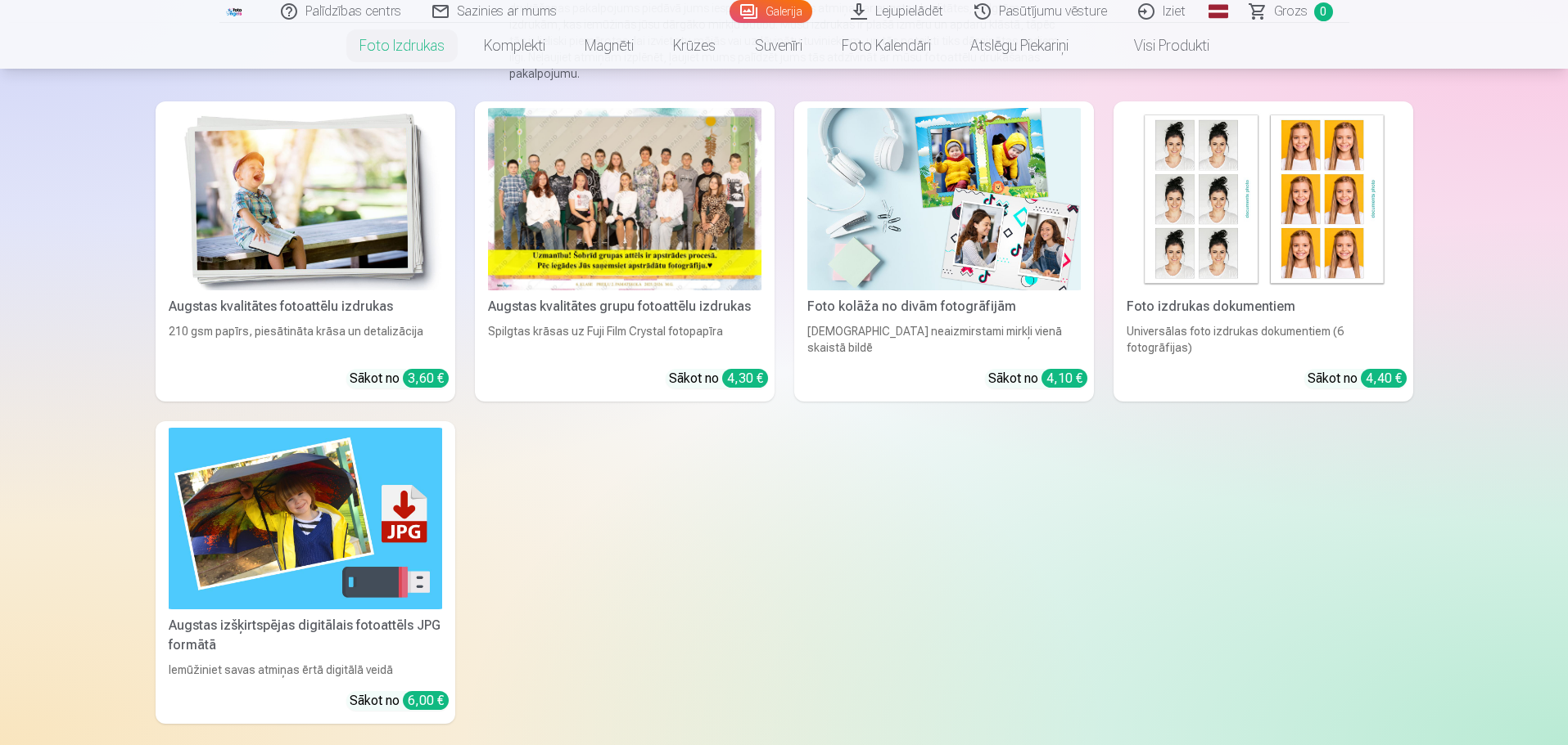
scroll to position [245, 0]
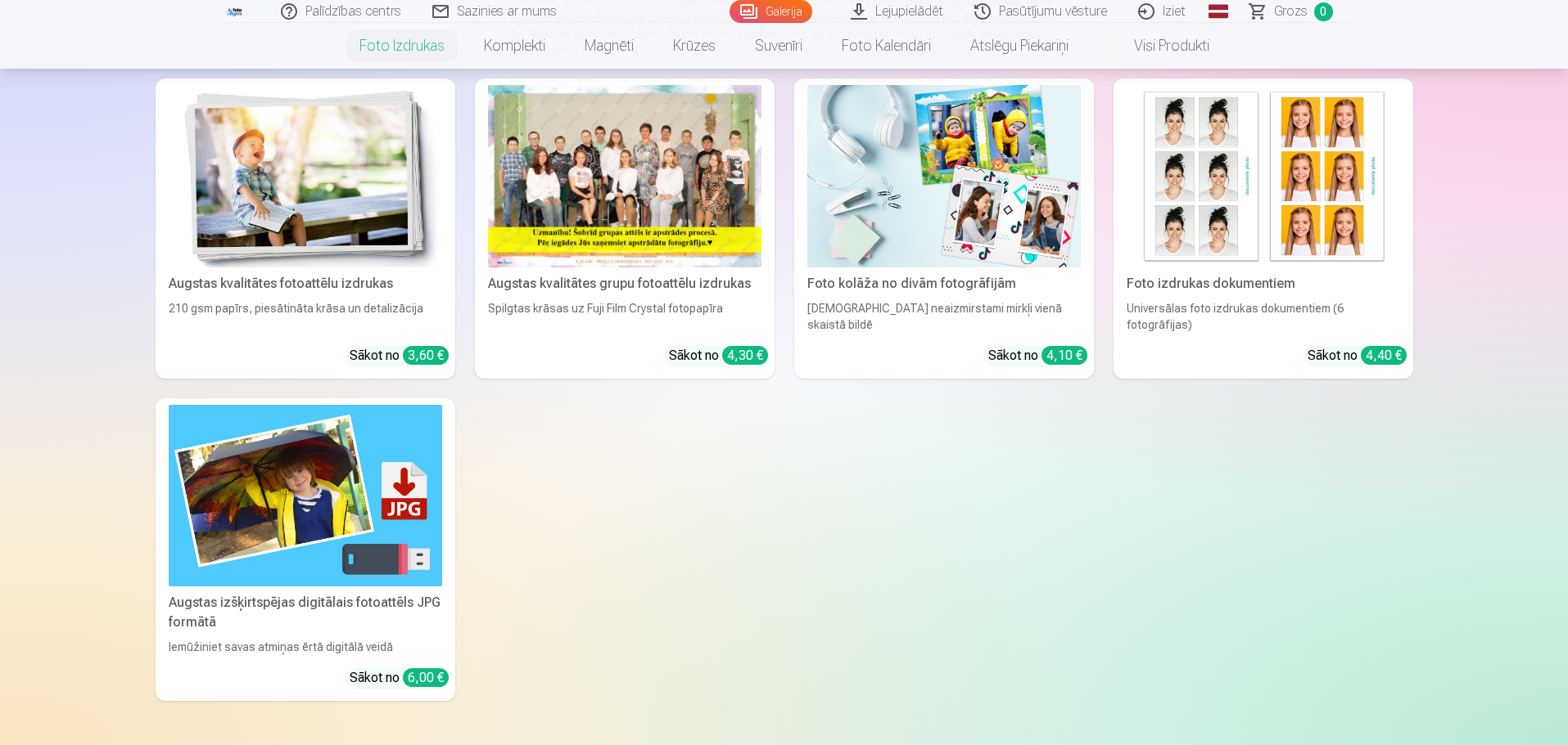
click at [1217, 193] on img at bounding box center [1262, 176] width 273 height 183
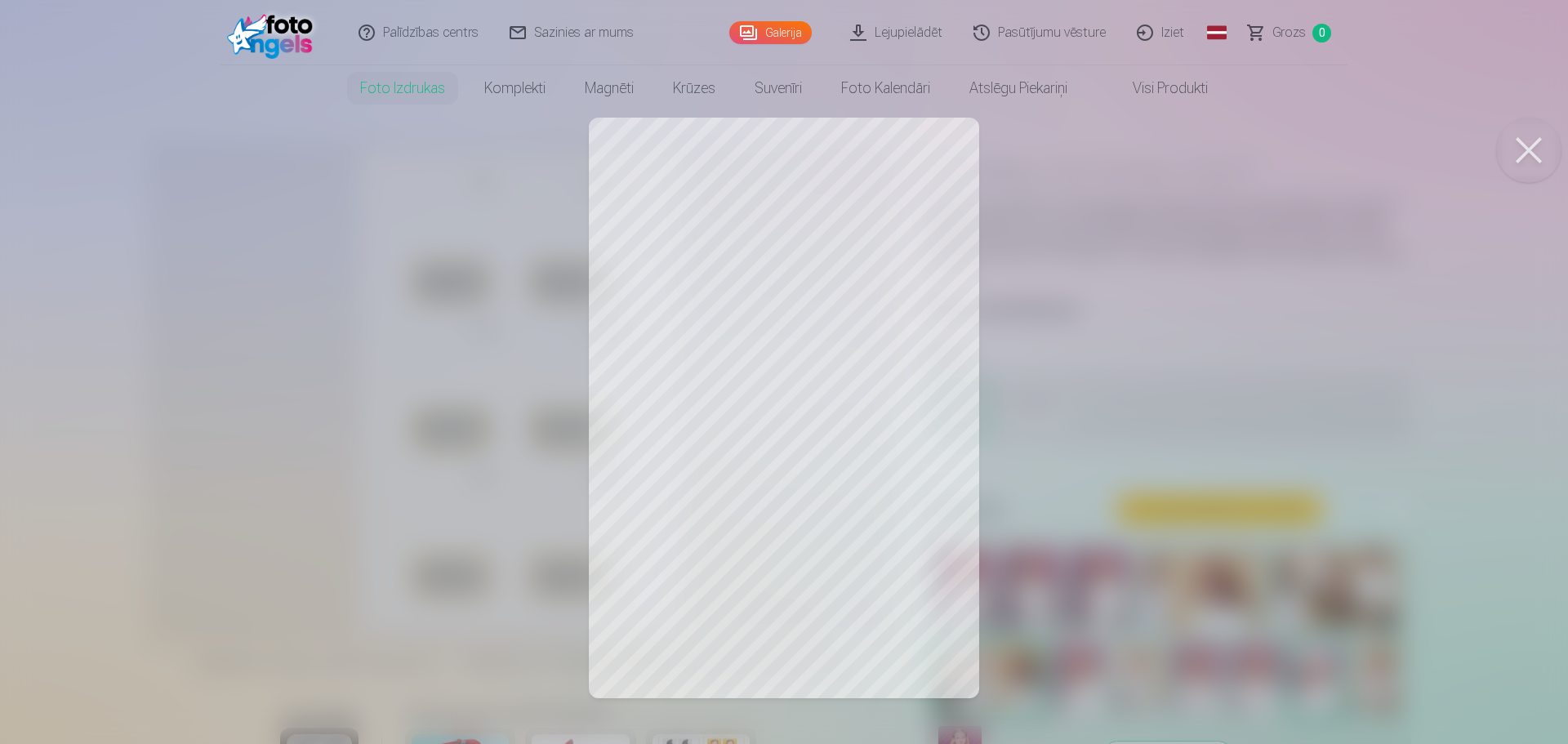
click at [1103, 184] on div at bounding box center [784, 372] width 1568 height 744
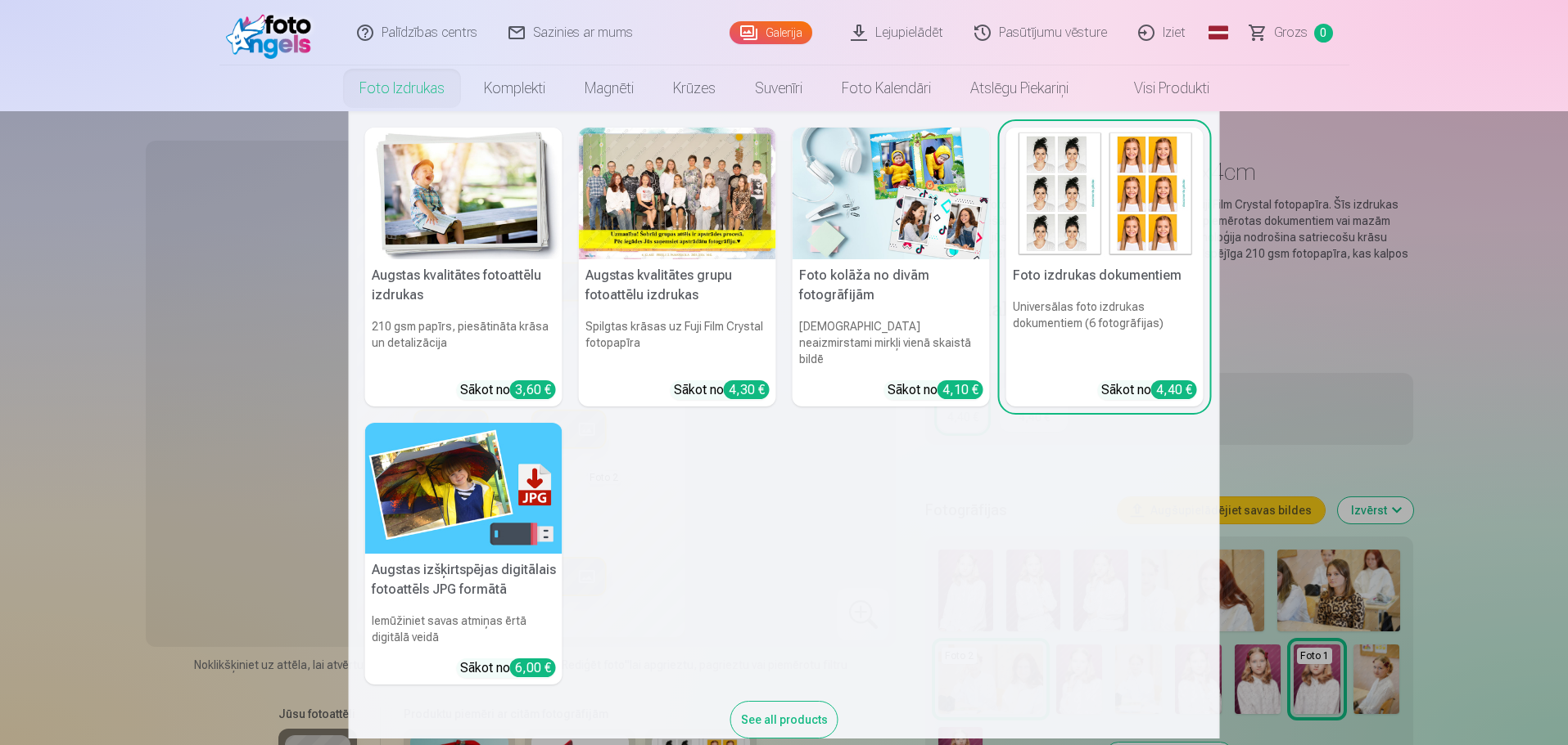
click at [419, 186] on img at bounding box center [464, 193] width 197 height 131
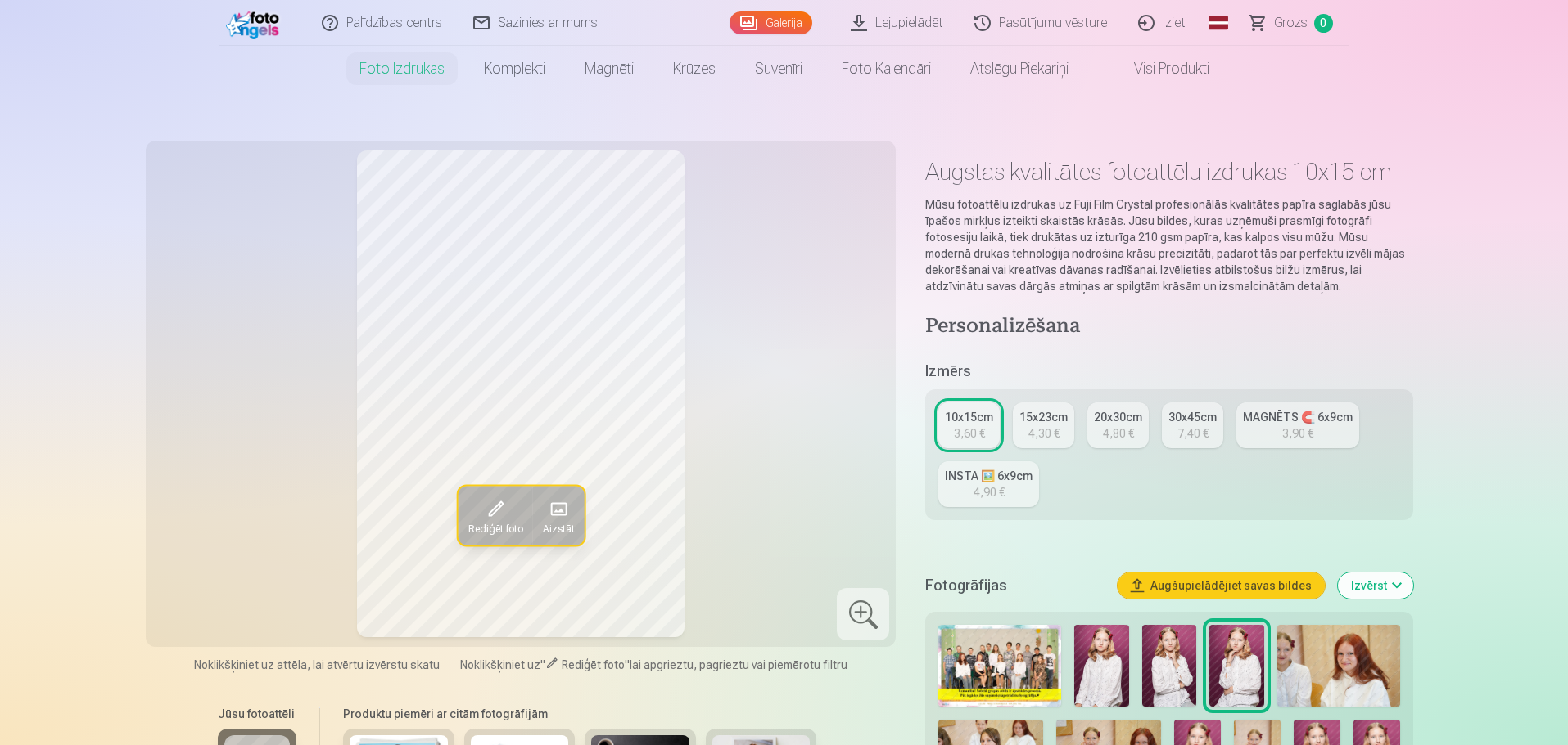
scroll to position [82, 0]
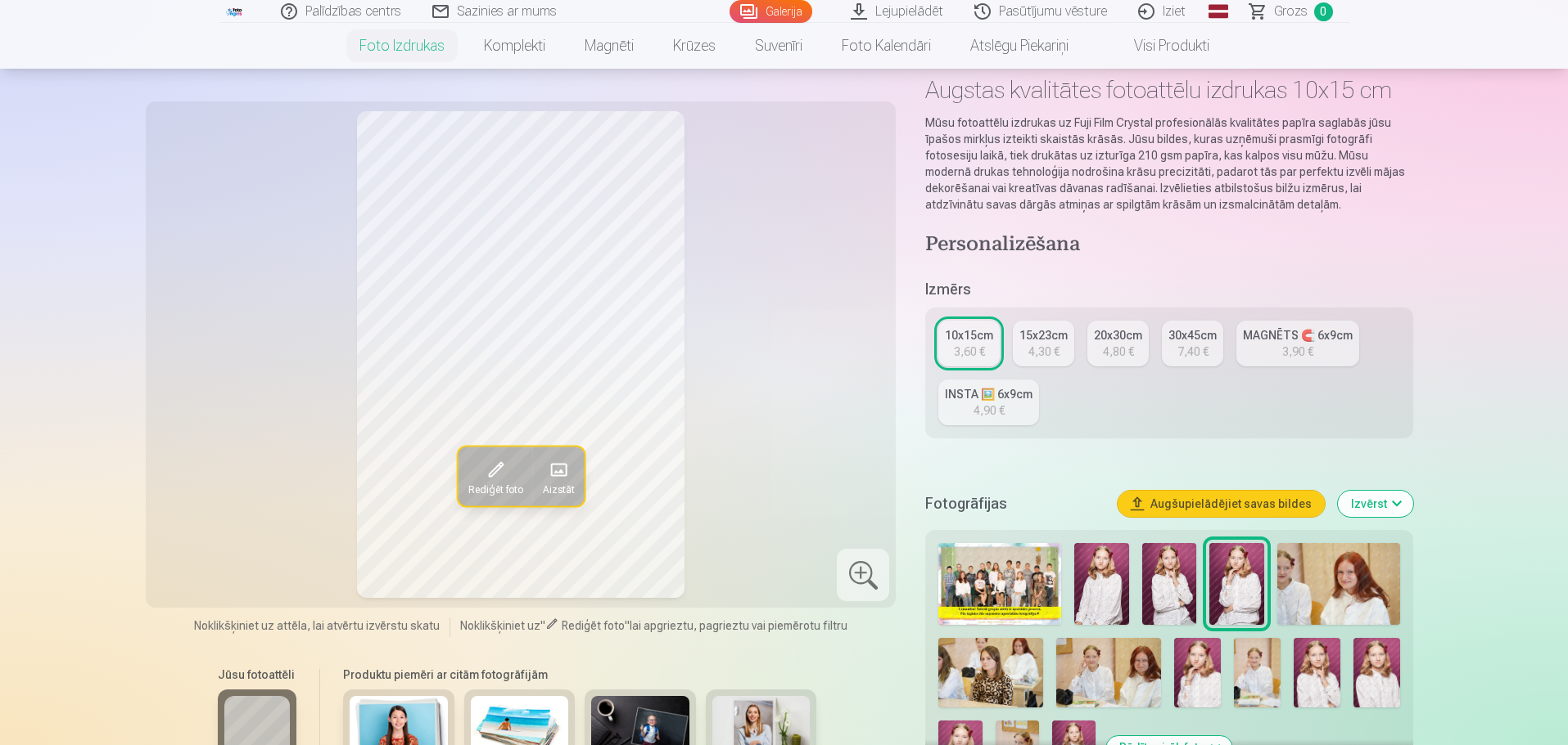
click at [1172, 587] on img at bounding box center [1170, 584] width 55 height 82
click at [1235, 585] on img at bounding box center [1237, 584] width 55 height 82
click at [1175, 582] on img at bounding box center [1170, 584] width 55 height 82
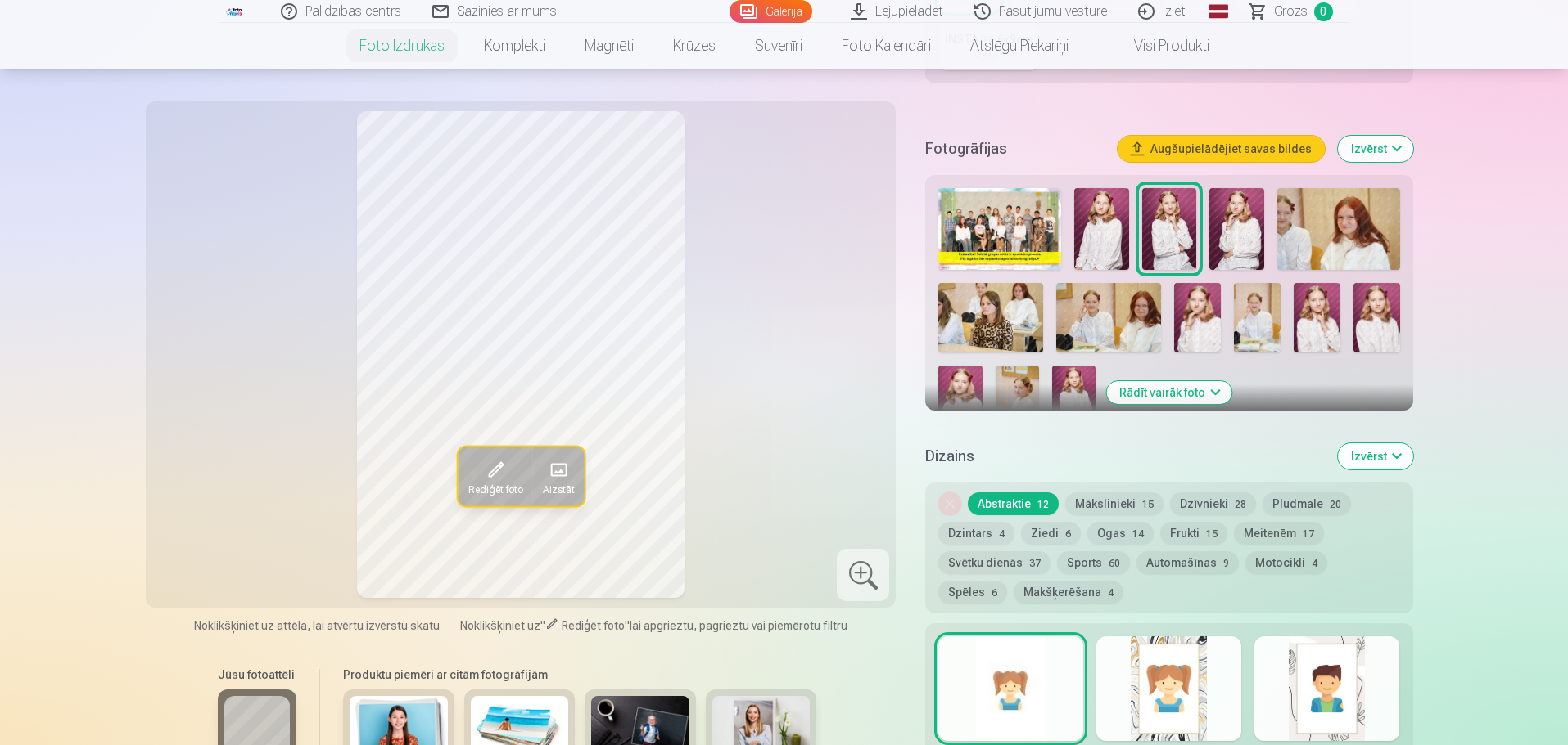
scroll to position [409, 0]
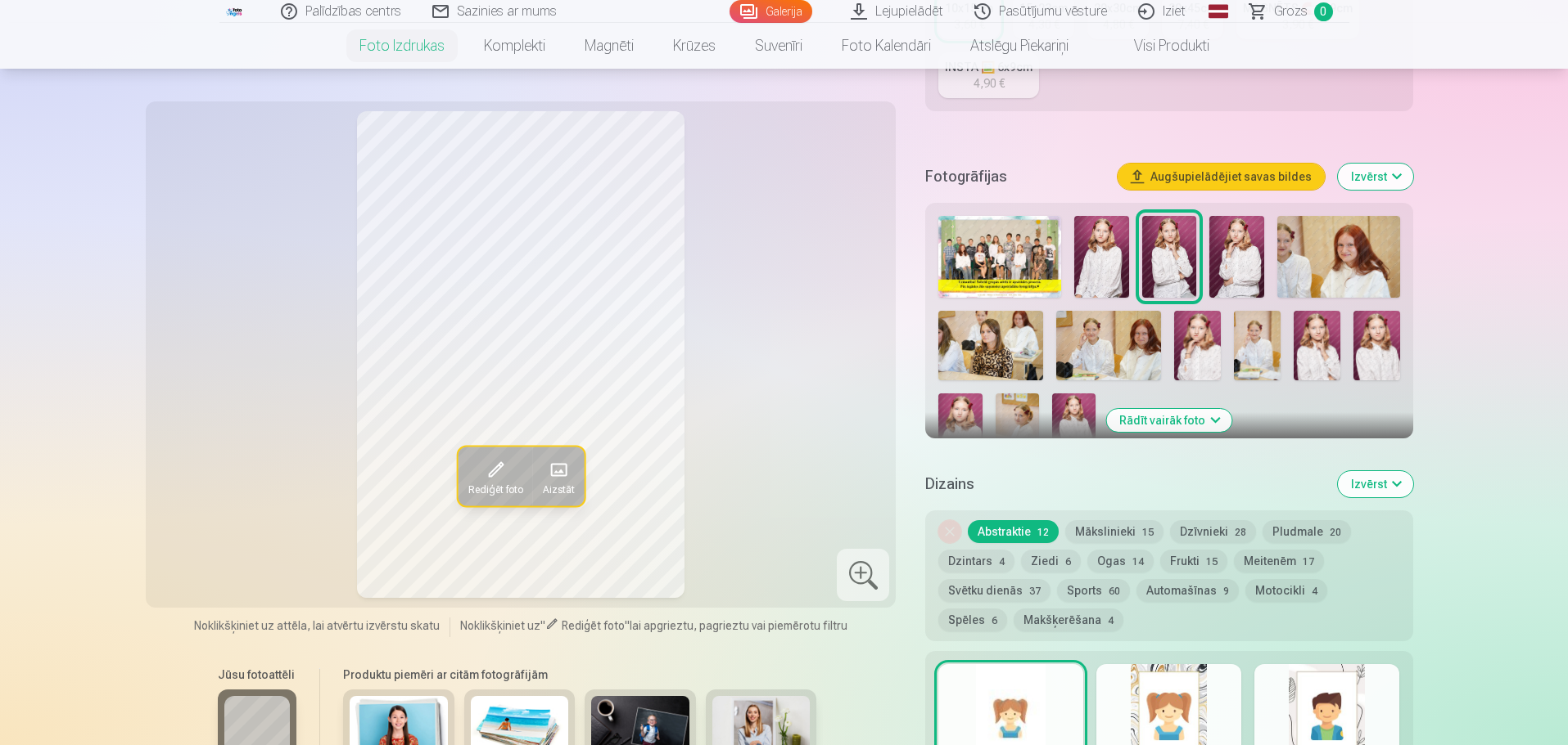
click at [1104, 532] on button "Mākslinieki 15" at bounding box center [1114, 532] width 98 height 23
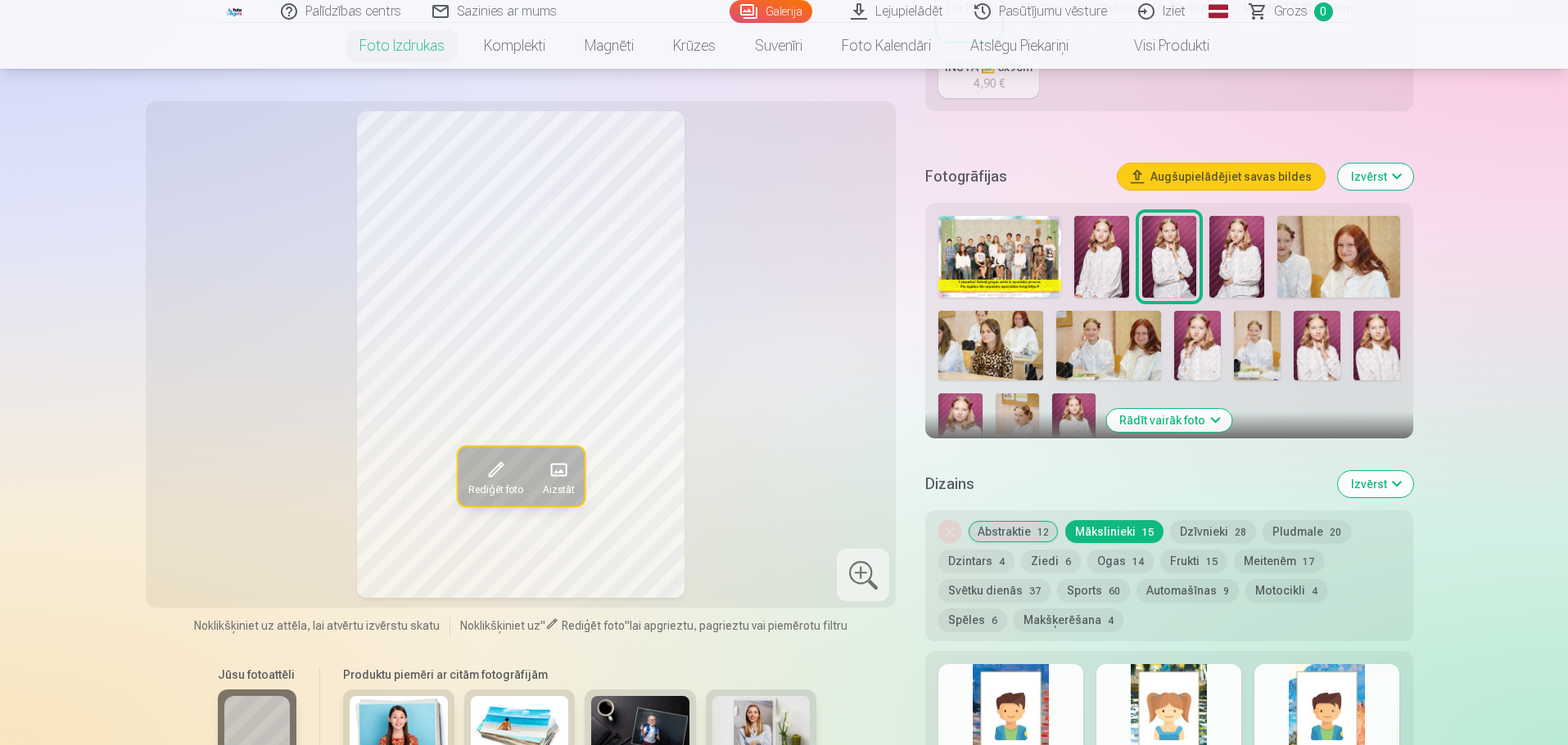
click at [1187, 521] on button "Dzīvnieki 28" at bounding box center [1213, 532] width 86 height 23
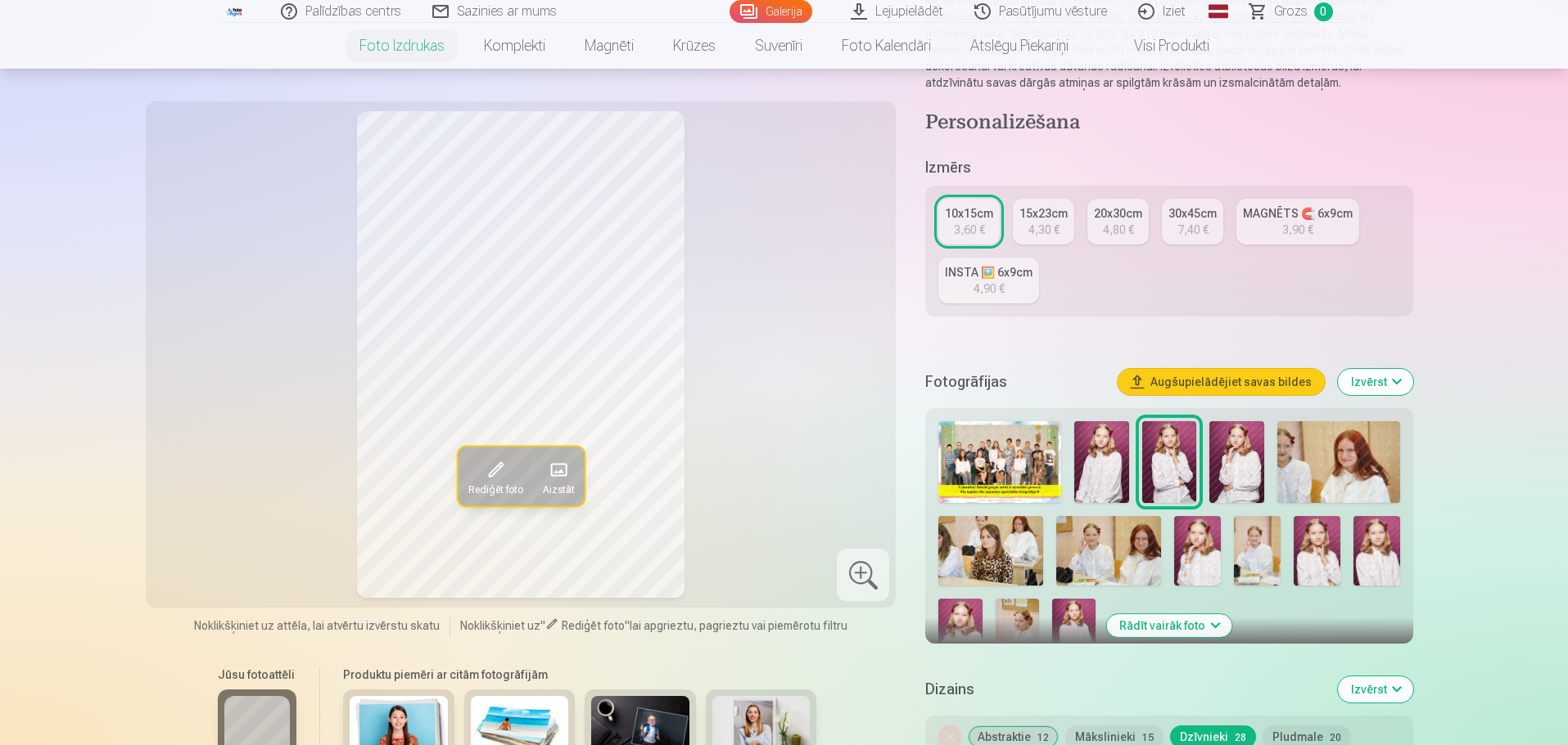
scroll to position [164, 0]
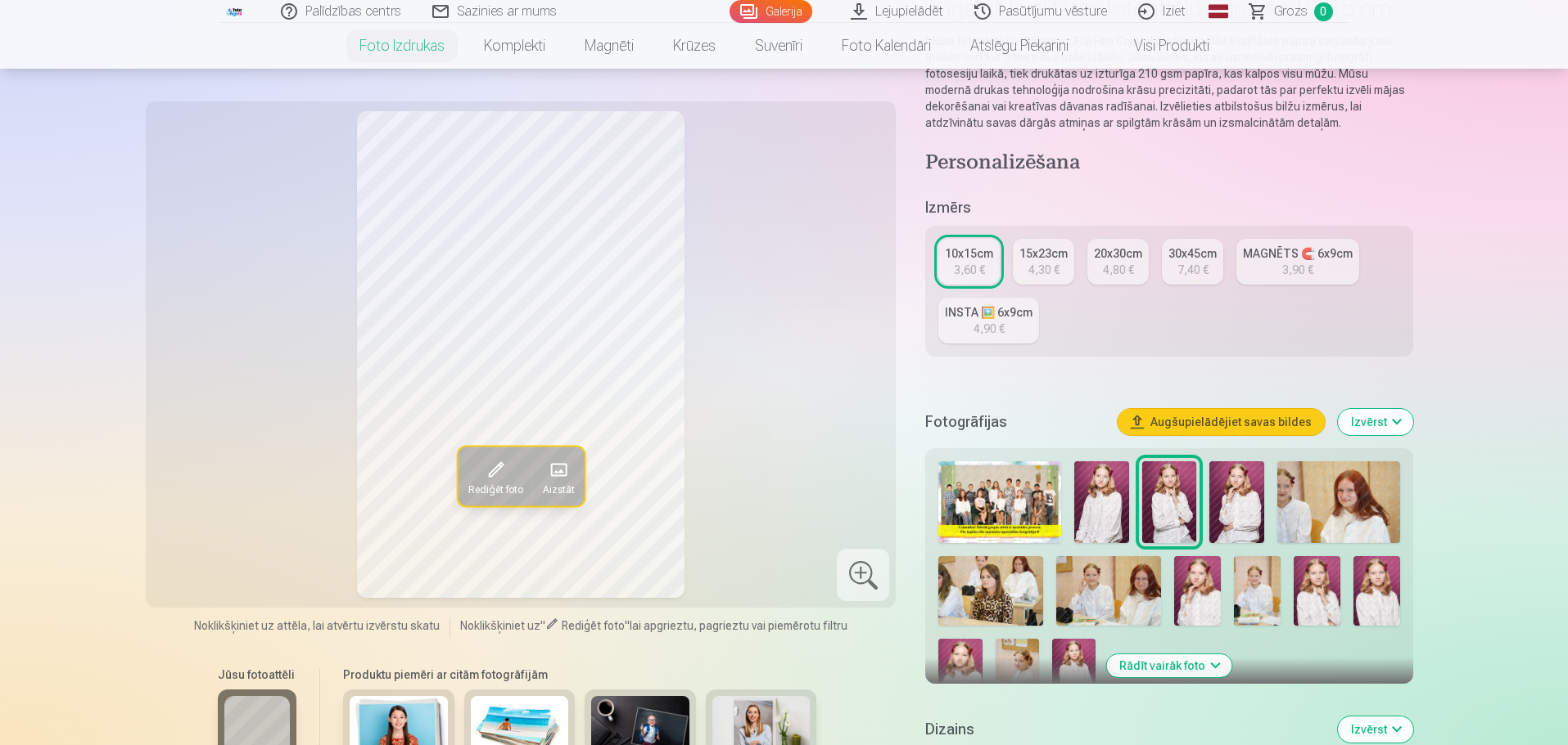
click at [1191, 260] on div "30x45cm" at bounding box center [1192, 253] width 49 height 16
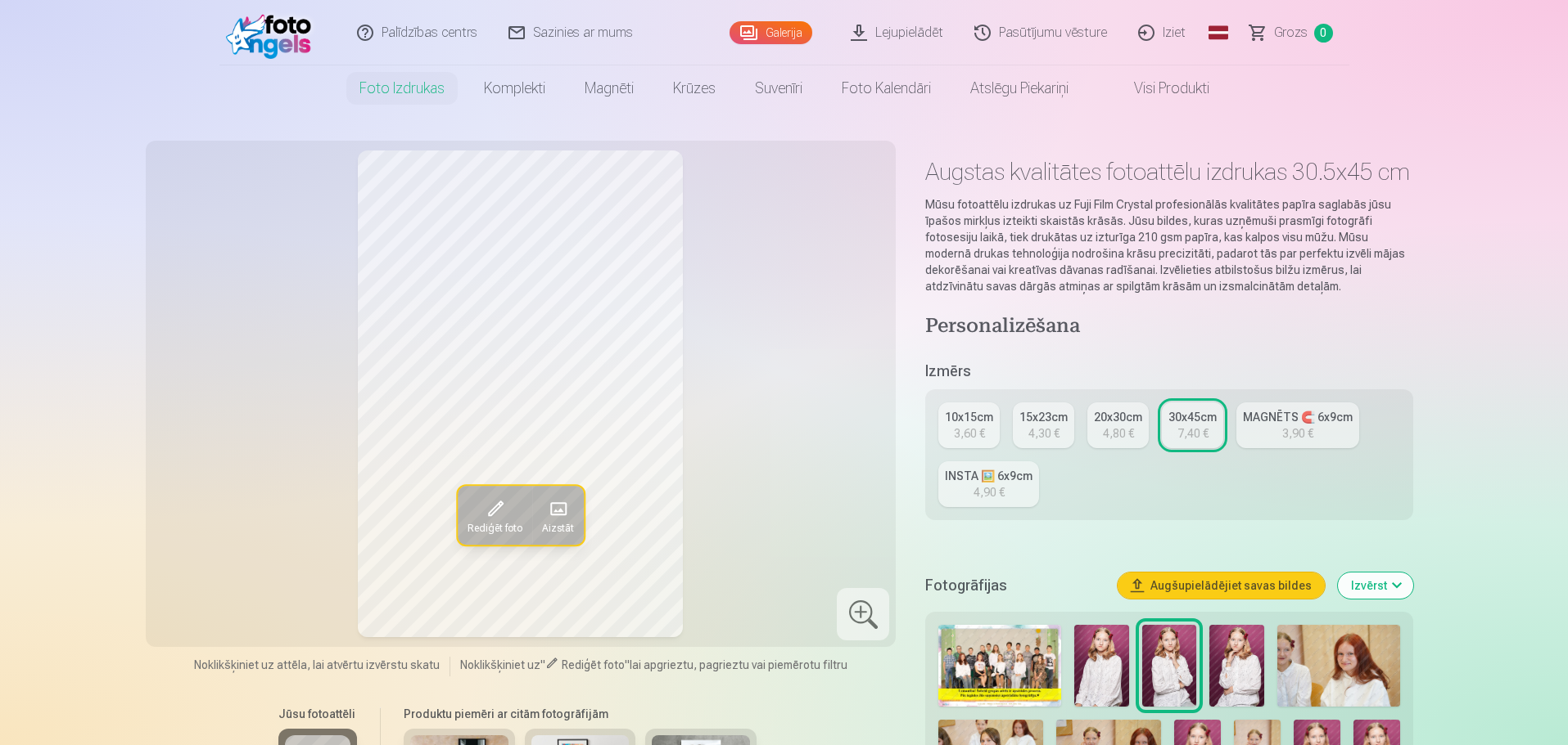
click at [492, 517] on span at bounding box center [495, 509] width 27 height 27
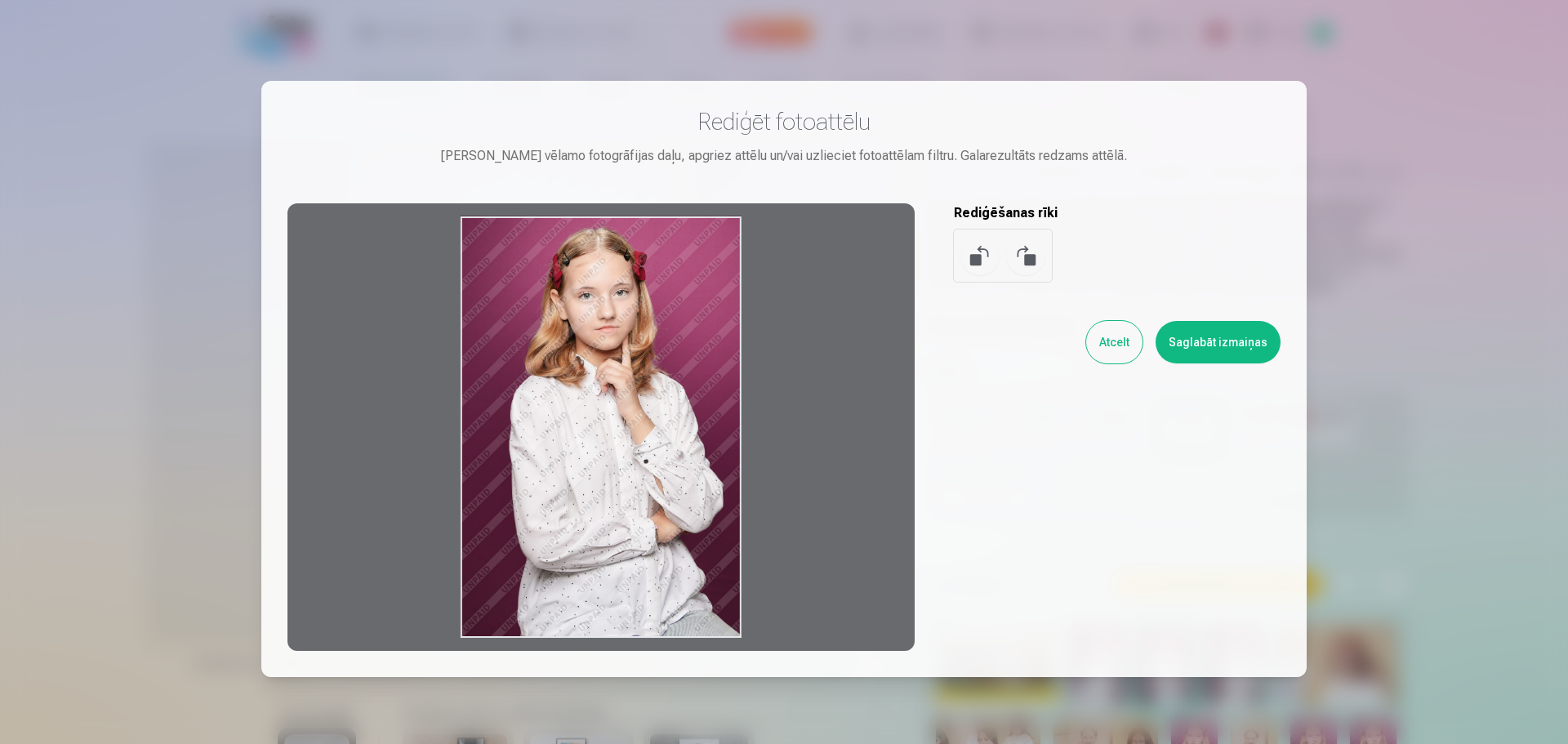
drag, startPoint x: 732, startPoint y: 641, endPoint x: 732, endPoint y: 602, distance: 39.0
click at [732, 602] on div at bounding box center [601, 427] width 628 height 448
drag, startPoint x: 618, startPoint y: 634, endPoint x: 615, endPoint y: 546, distance: 88.1
click at [615, 569] on div at bounding box center [601, 427] width 628 height 448
click at [1025, 258] on button at bounding box center [1026, 256] width 39 height 39
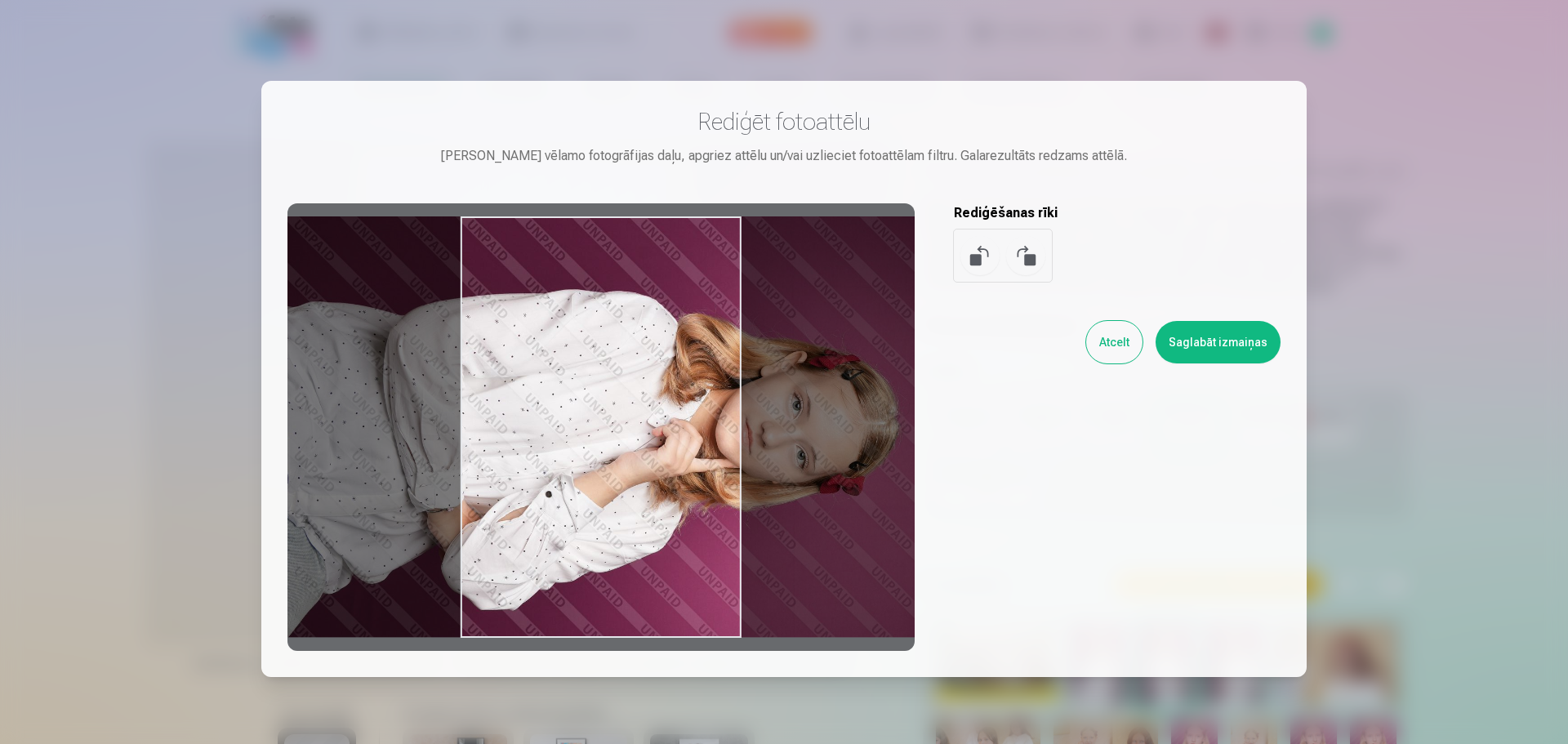
click at [1025, 258] on button at bounding box center [1026, 256] width 39 height 39
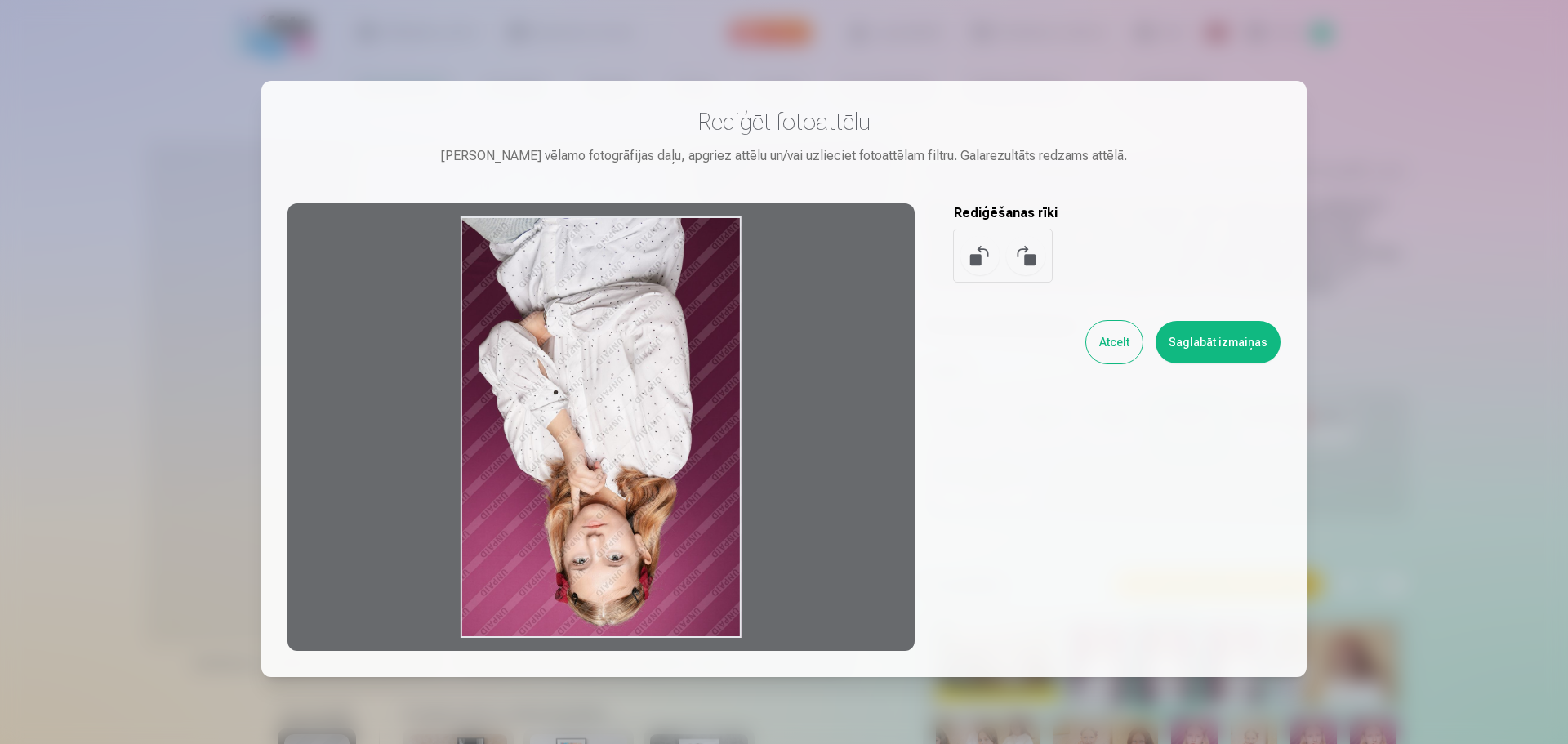
click at [1025, 258] on button at bounding box center [1026, 256] width 39 height 39
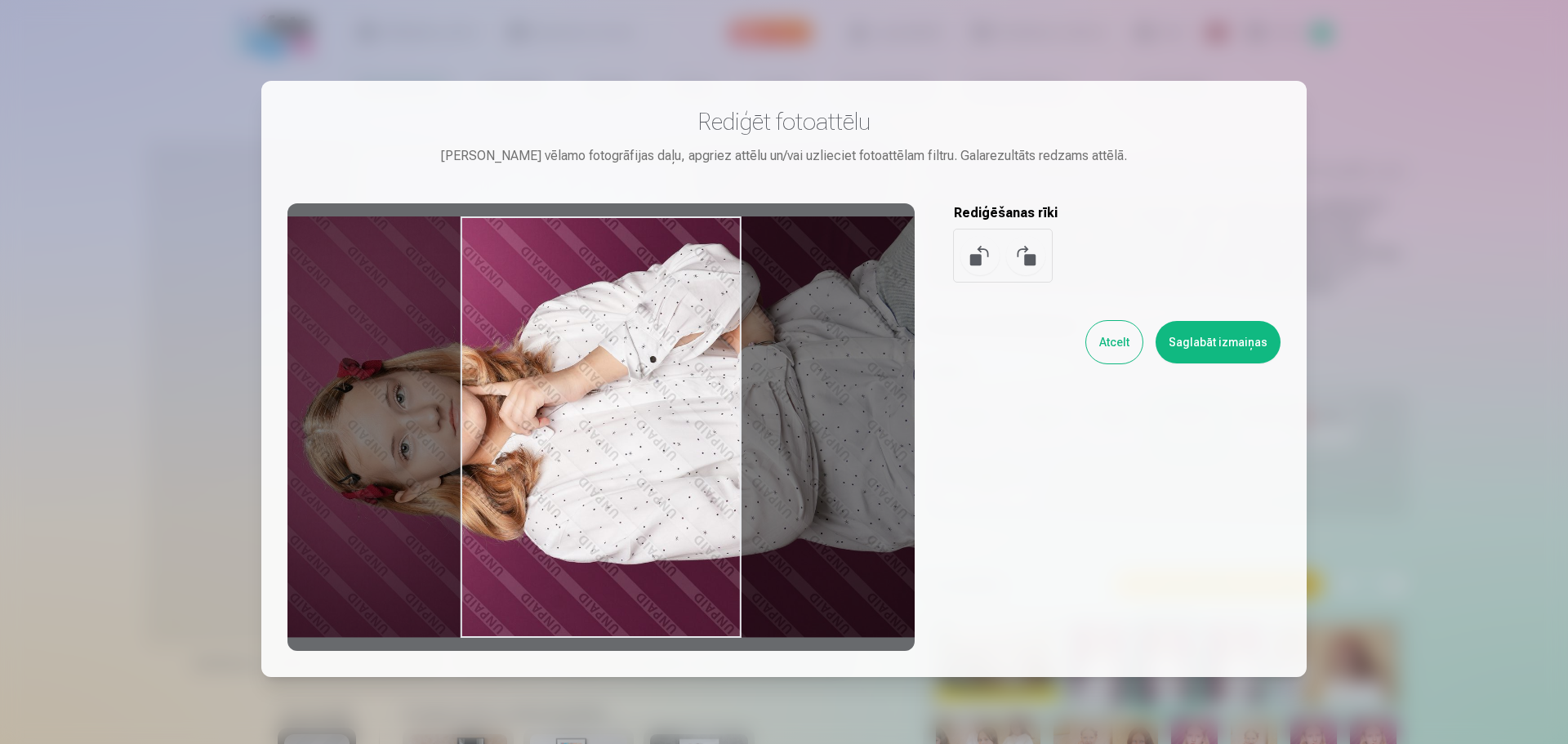
click at [1025, 258] on button at bounding box center [1026, 256] width 39 height 39
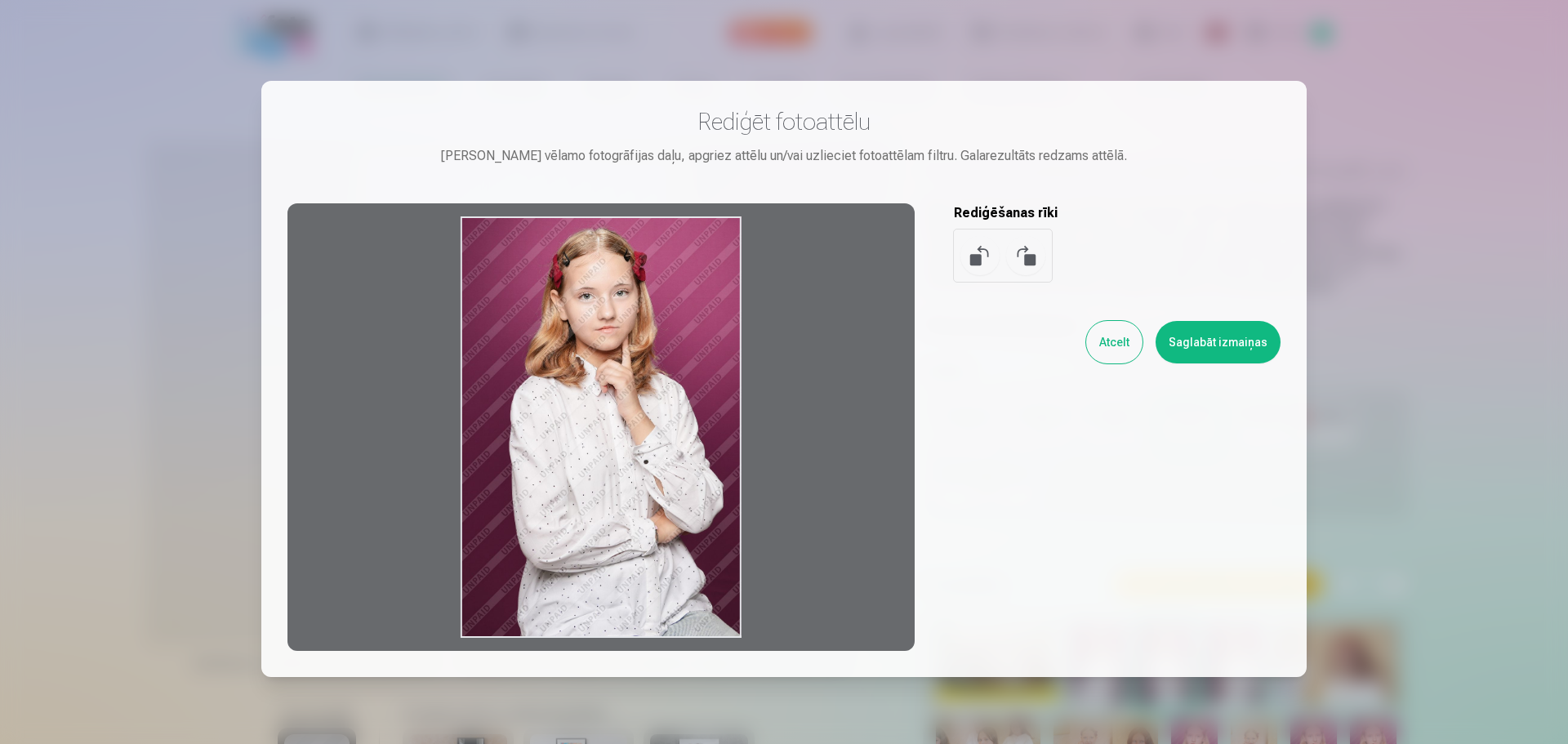
click at [697, 453] on div at bounding box center [601, 427] width 628 height 448
click at [1116, 346] on button "Atcelt" at bounding box center [1114, 342] width 56 height 43
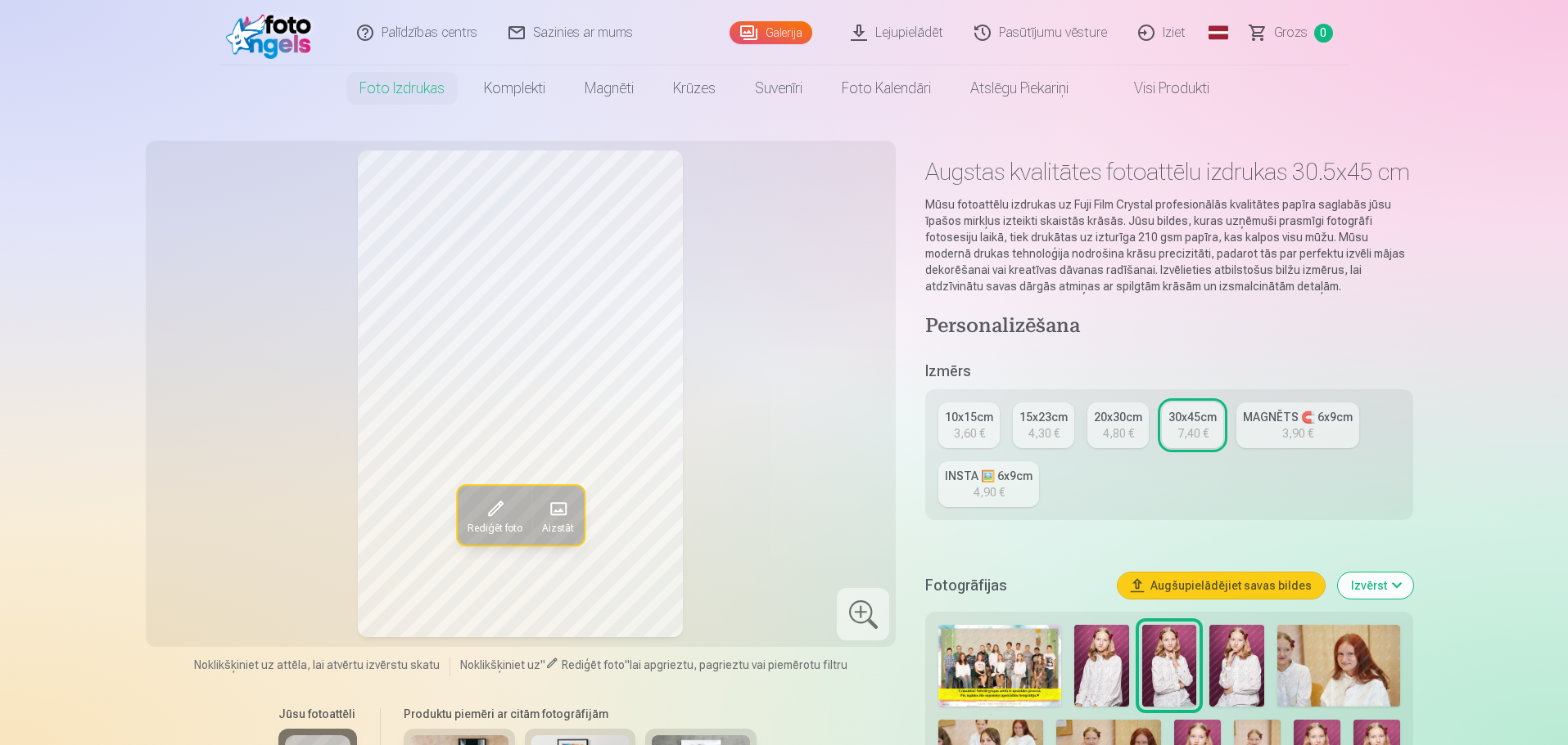
click at [1120, 430] on div "4,80 €" at bounding box center [1118, 433] width 31 height 16
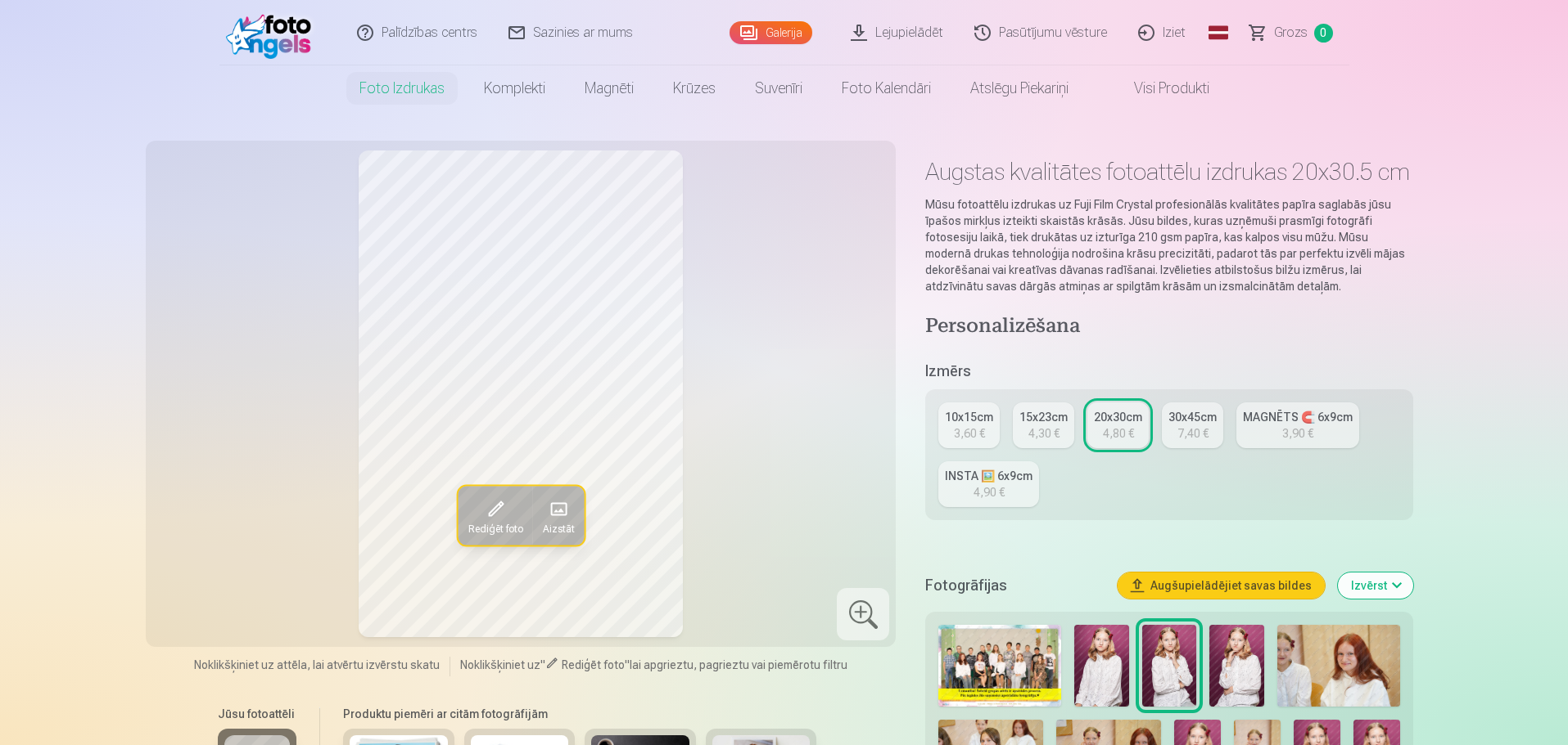
click at [977, 668] on img at bounding box center [1000, 666] width 123 height 82
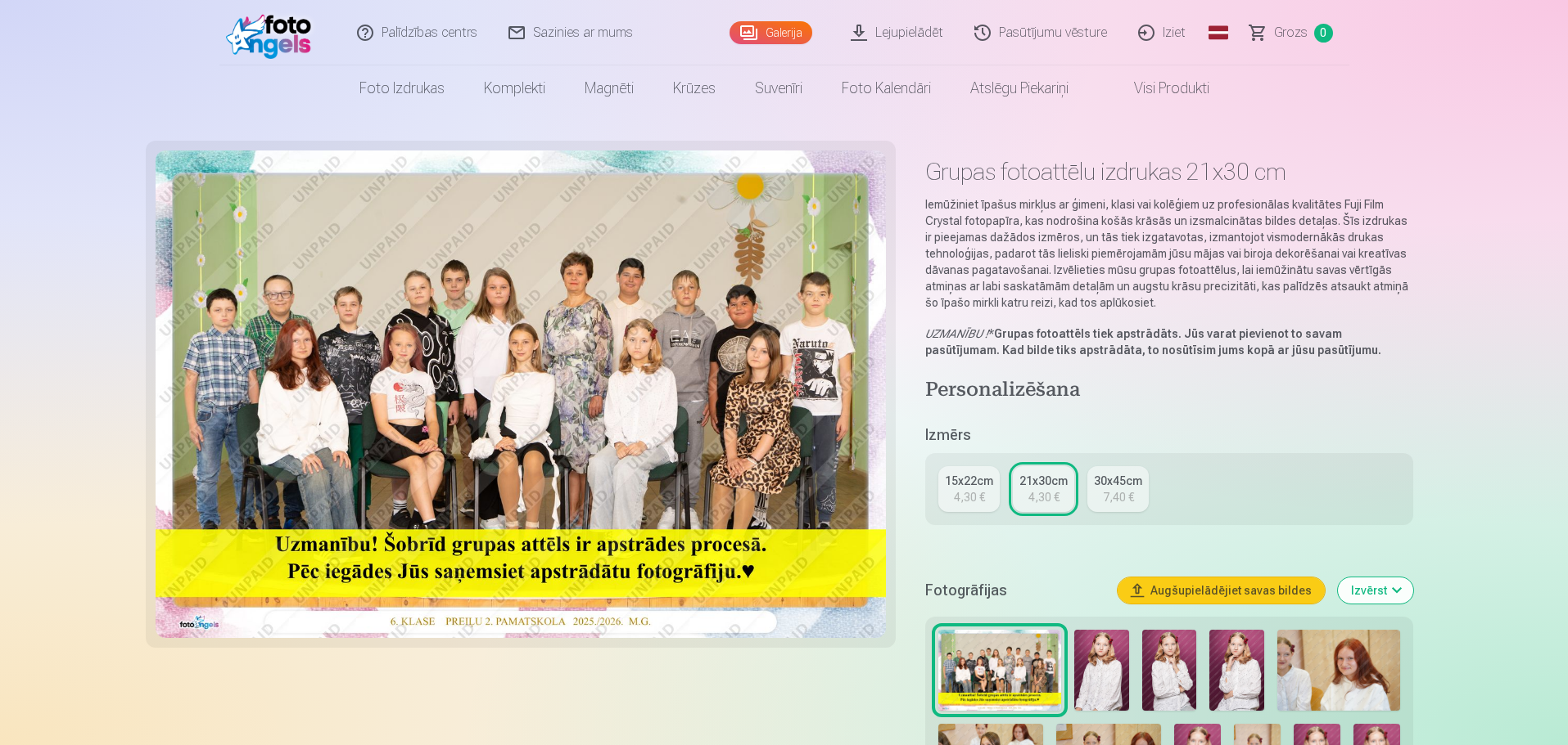
click at [966, 495] on div "4,30 €" at bounding box center [969, 497] width 31 height 16
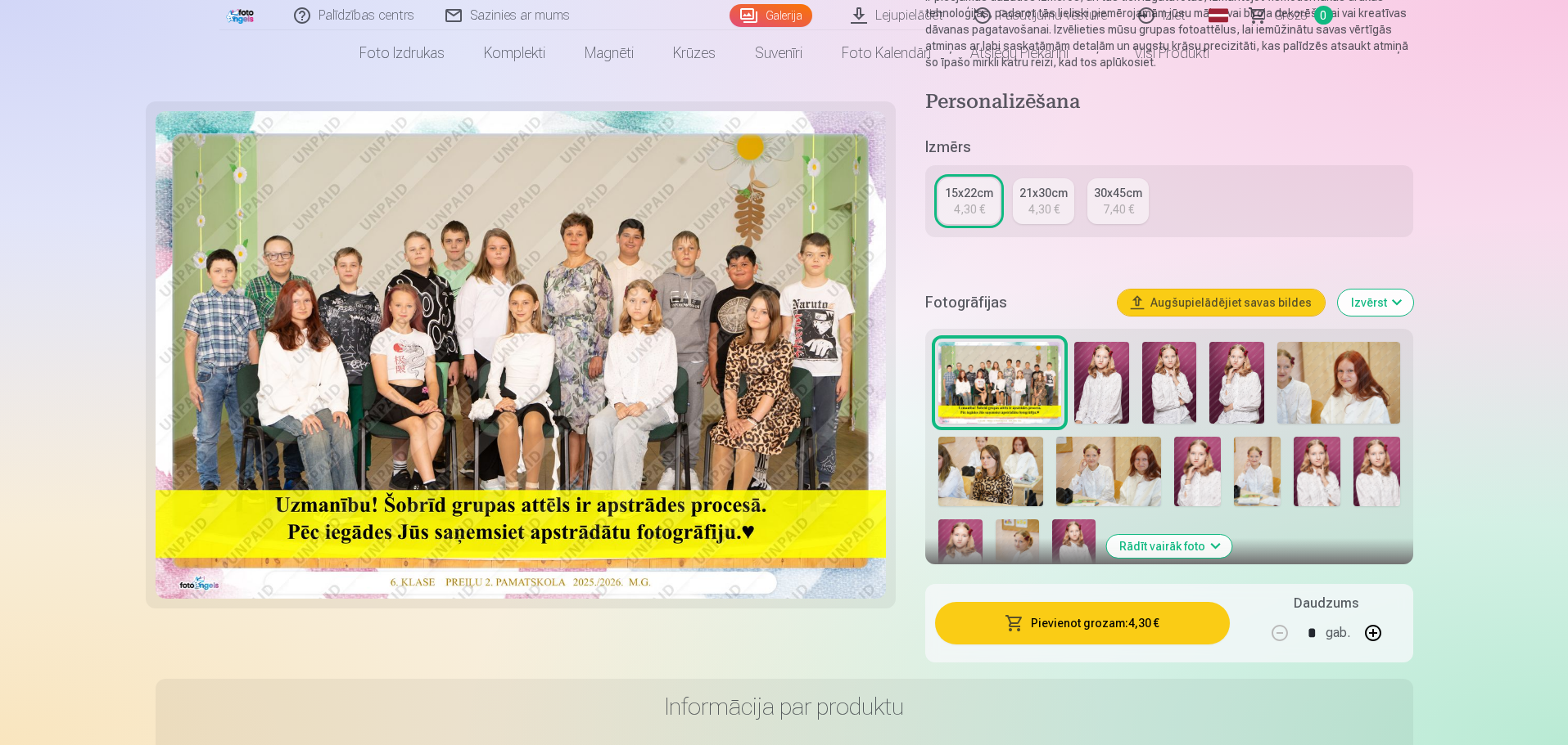
scroll to position [245, 0]
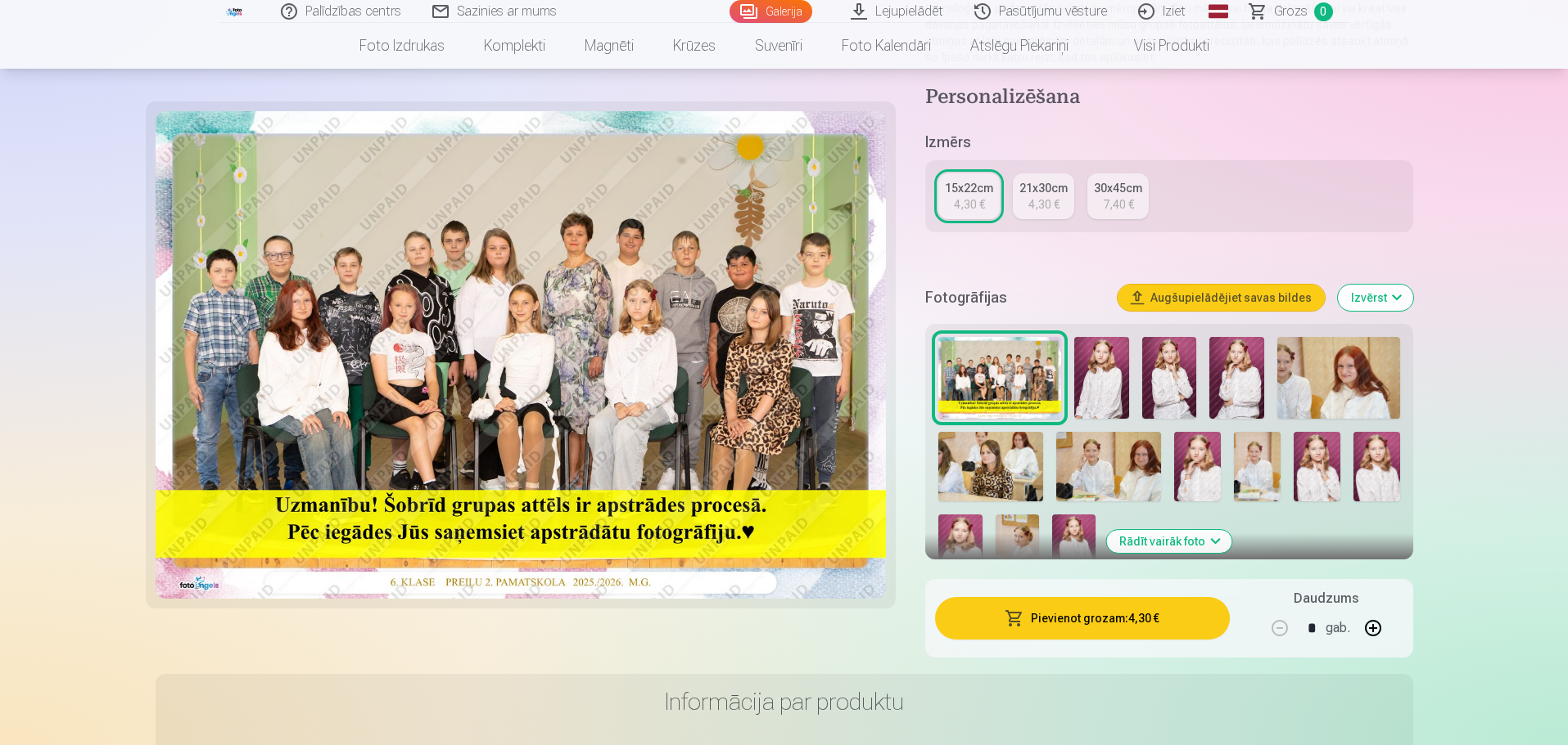
click at [1266, 461] on img at bounding box center [1257, 466] width 47 height 69
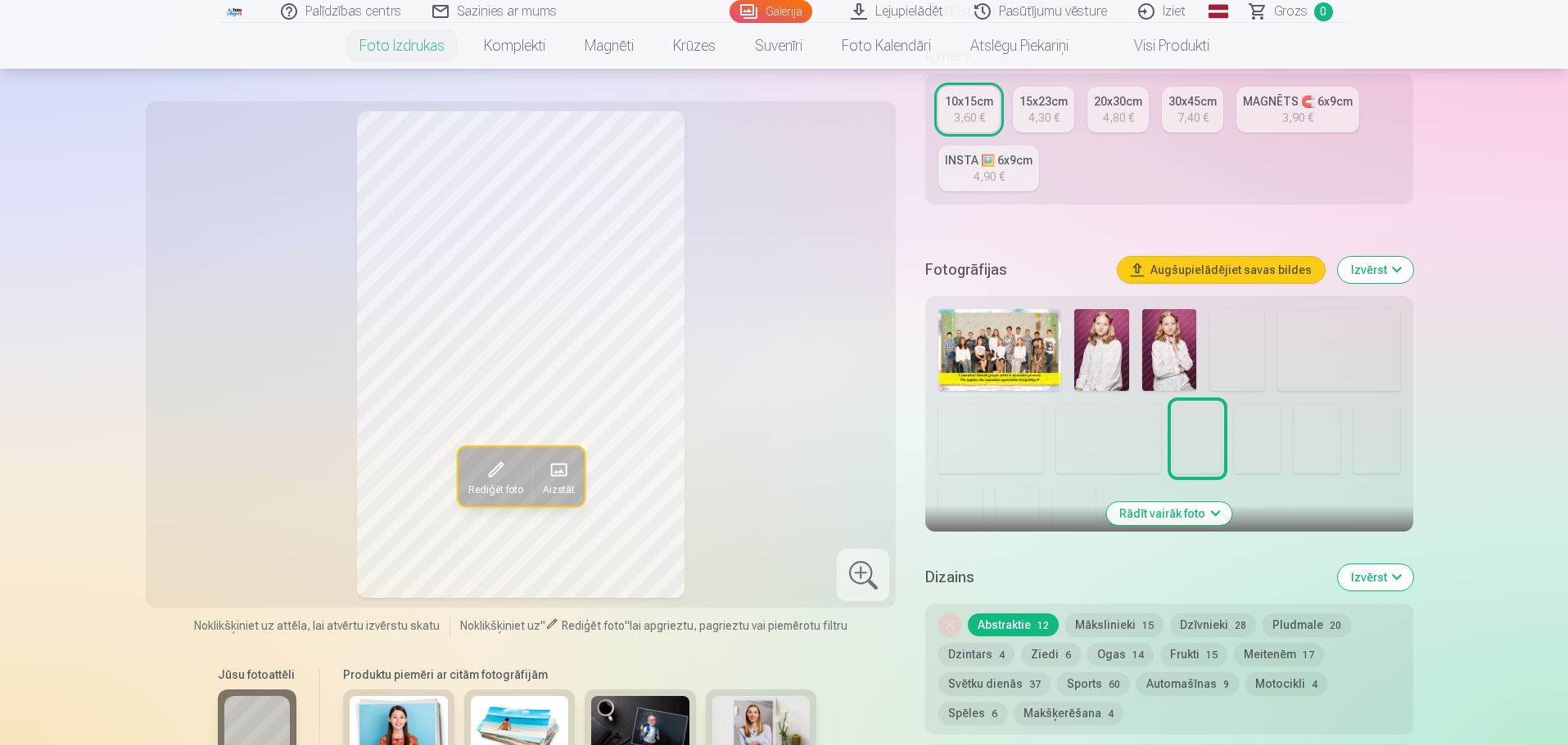
scroll to position [327, 0]
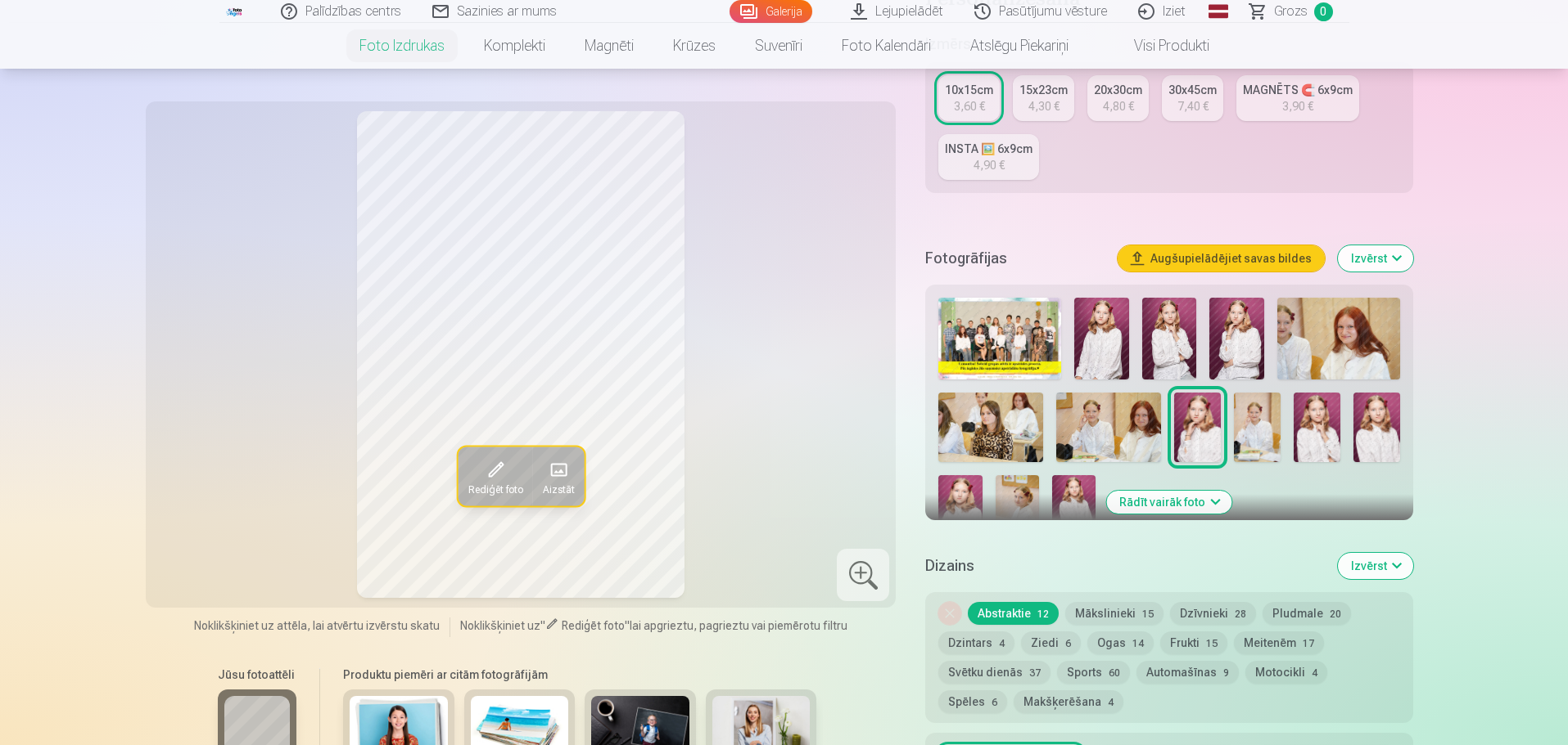
click at [1258, 444] on img at bounding box center [1257, 427] width 47 height 69
click at [504, 470] on span at bounding box center [495, 470] width 27 height 27
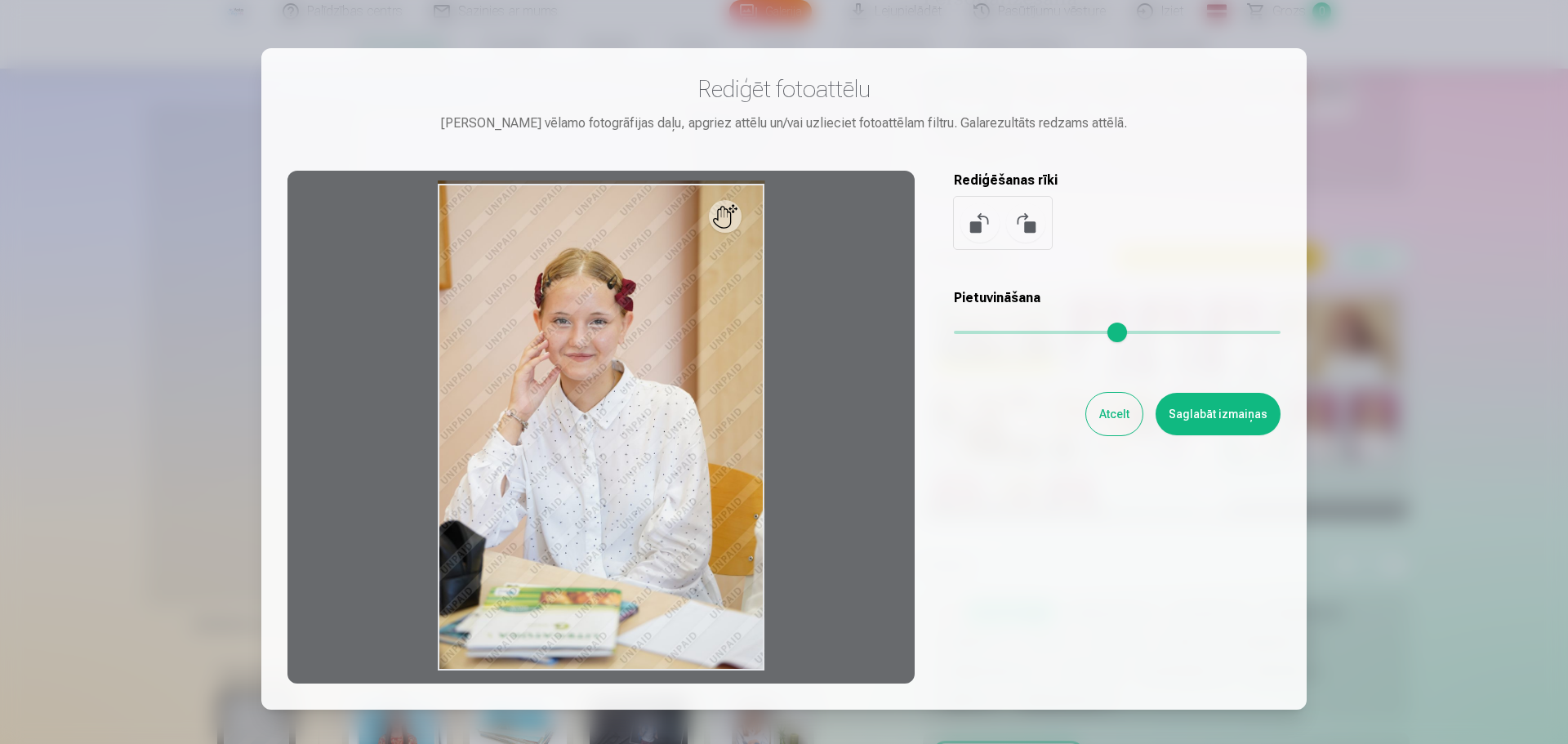
click at [993, 334] on input "range" at bounding box center [1118, 332] width 327 height 3
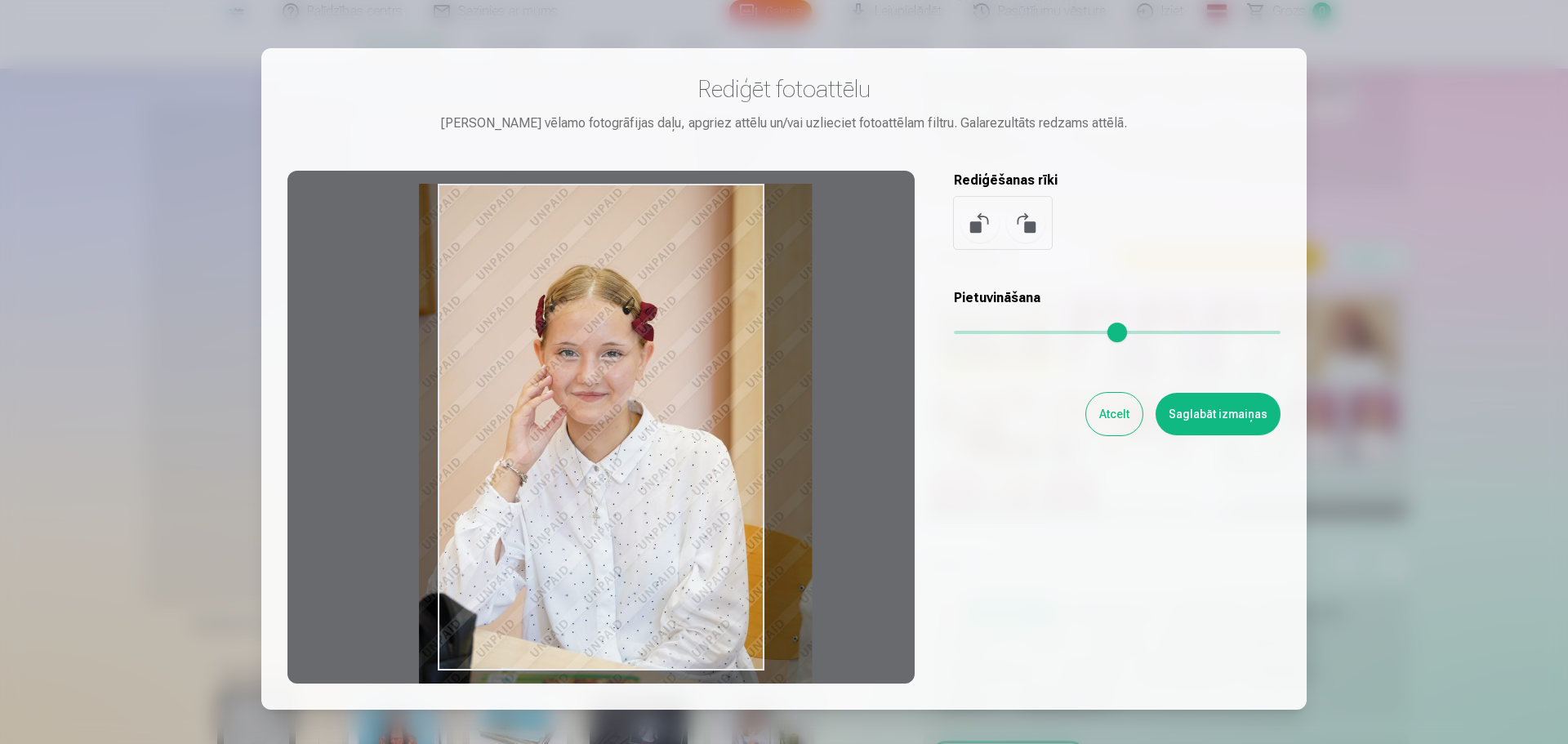
drag, startPoint x: 651, startPoint y: 481, endPoint x: 632, endPoint y: 548, distance: 69.6
click at [632, 548] on div at bounding box center [601, 428] width 628 height 513
click at [1017, 331] on input "range" at bounding box center [1118, 332] width 327 height 3
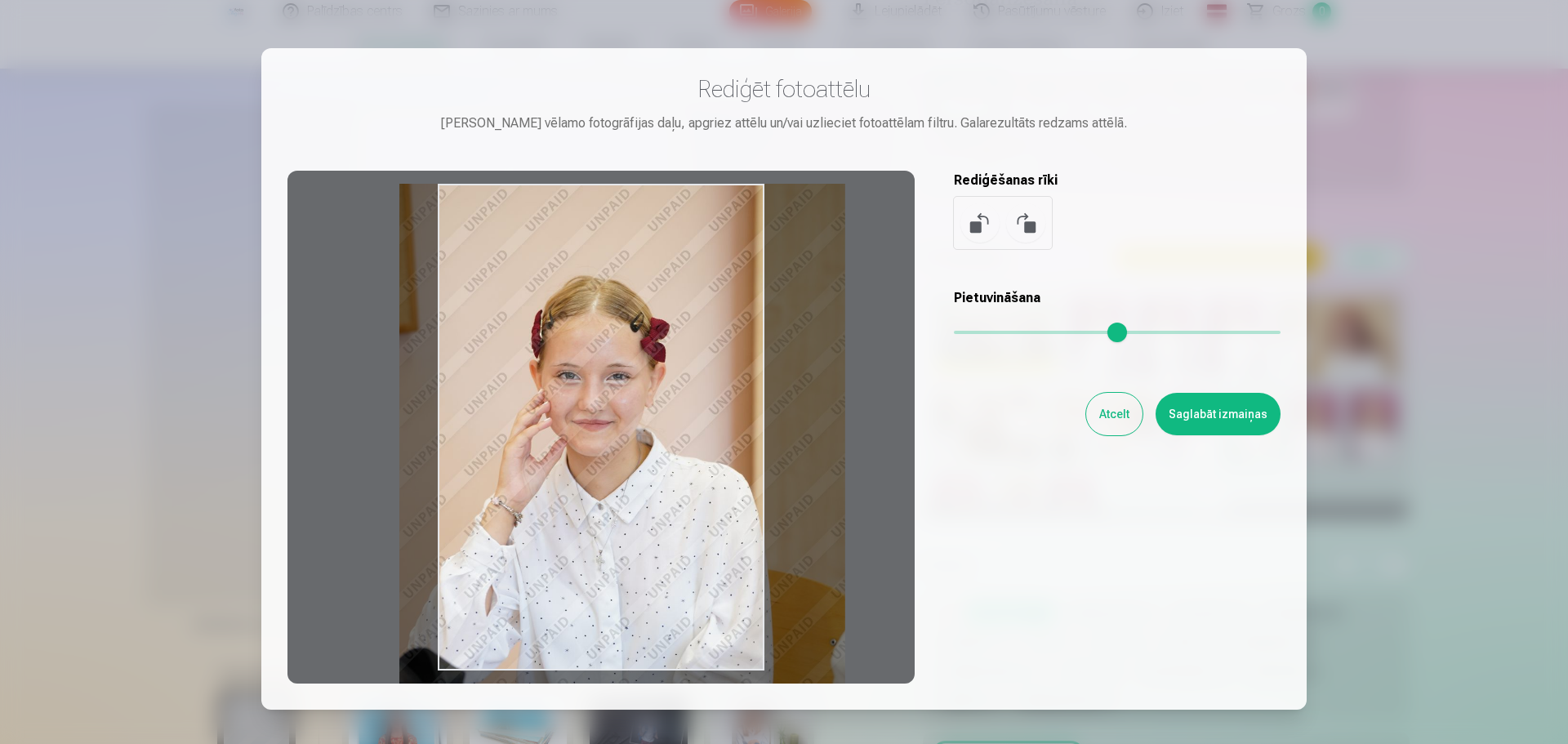
drag, startPoint x: 721, startPoint y: 429, endPoint x: 702, endPoint y: 452, distance: 29.8
click at [702, 452] on div at bounding box center [601, 428] width 628 height 513
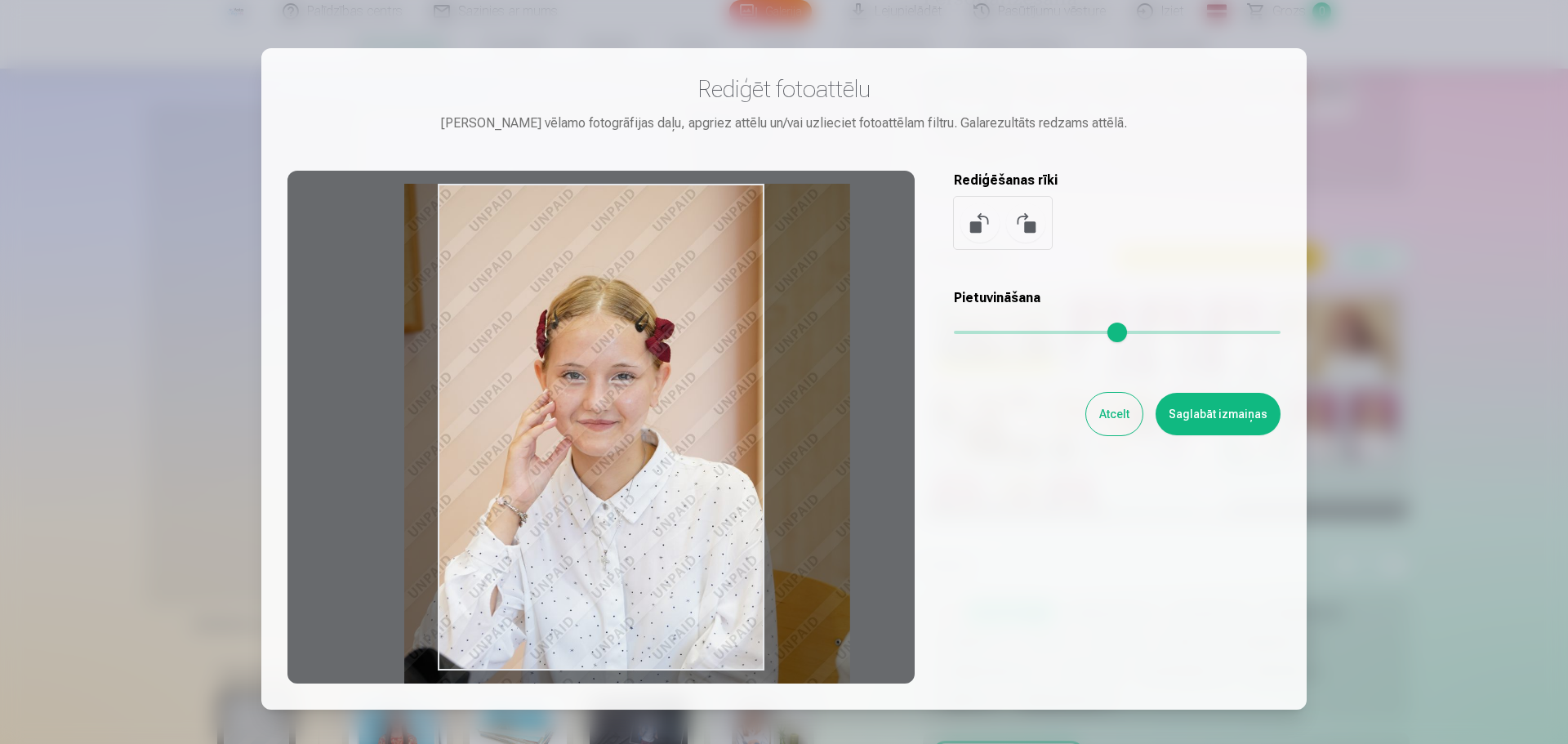
drag, startPoint x: 692, startPoint y: 441, endPoint x: 693, endPoint y: 453, distance: 12.0
click at [693, 453] on div at bounding box center [601, 428] width 628 height 513
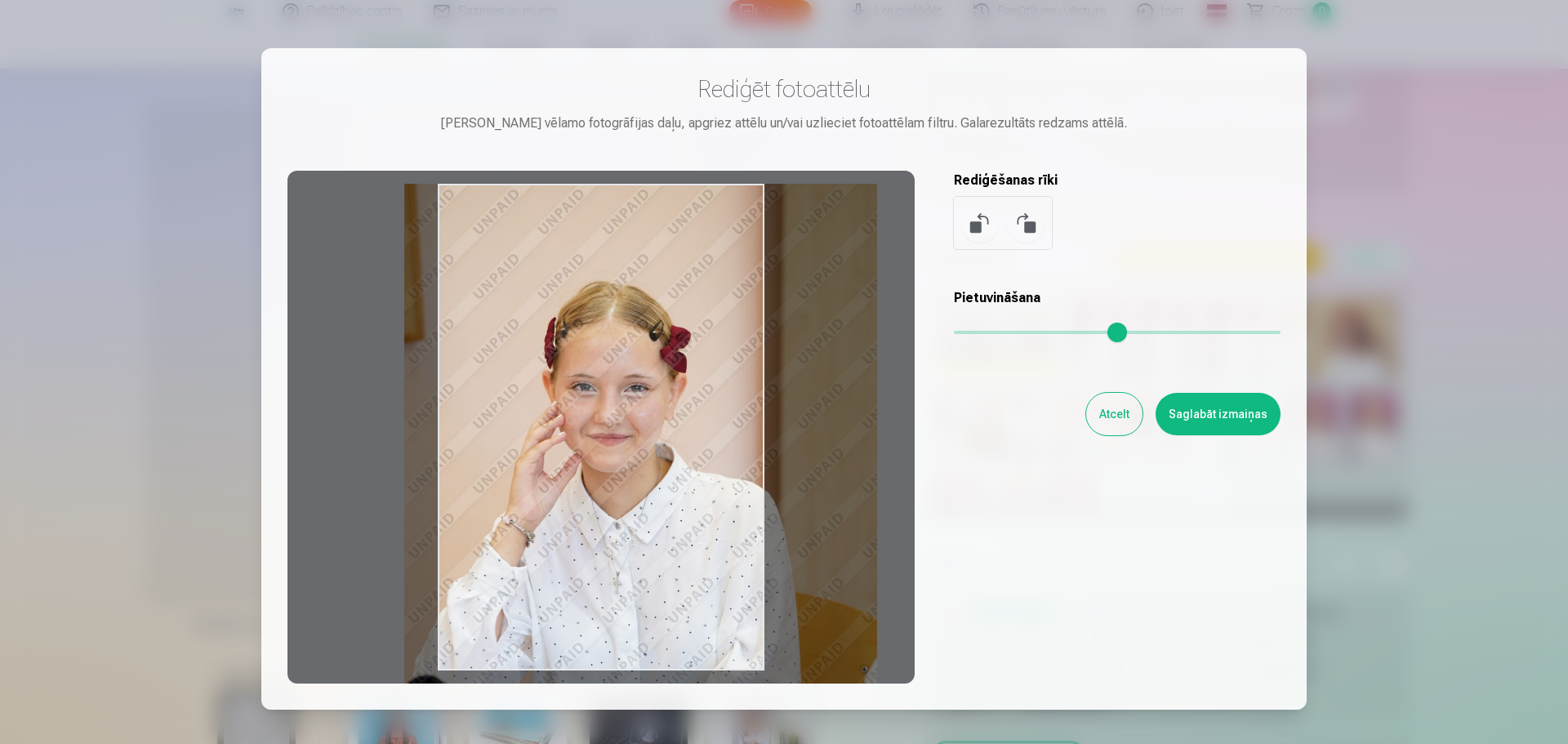
click at [1030, 332] on input "range" at bounding box center [1118, 332] width 327 height 3
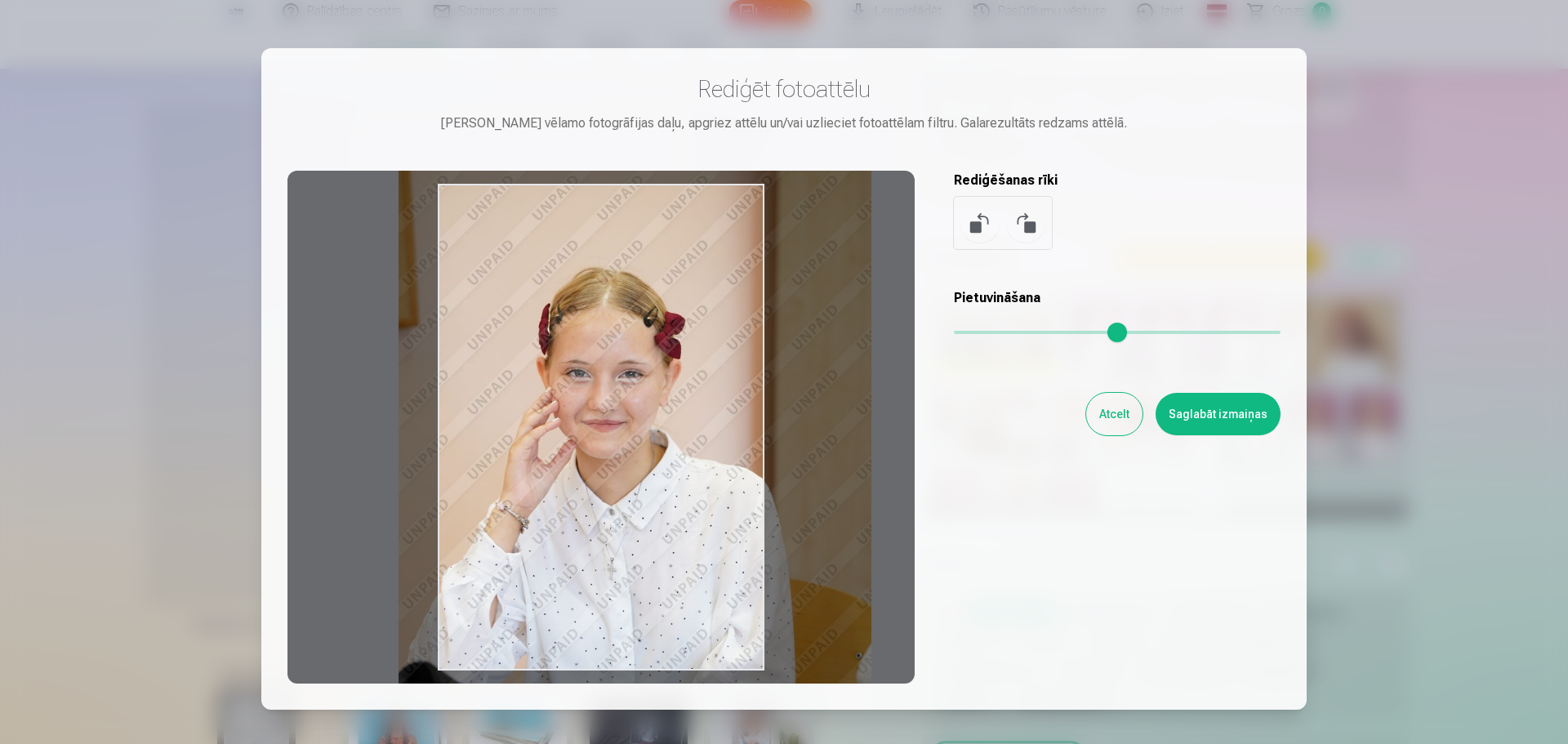
type input "****"
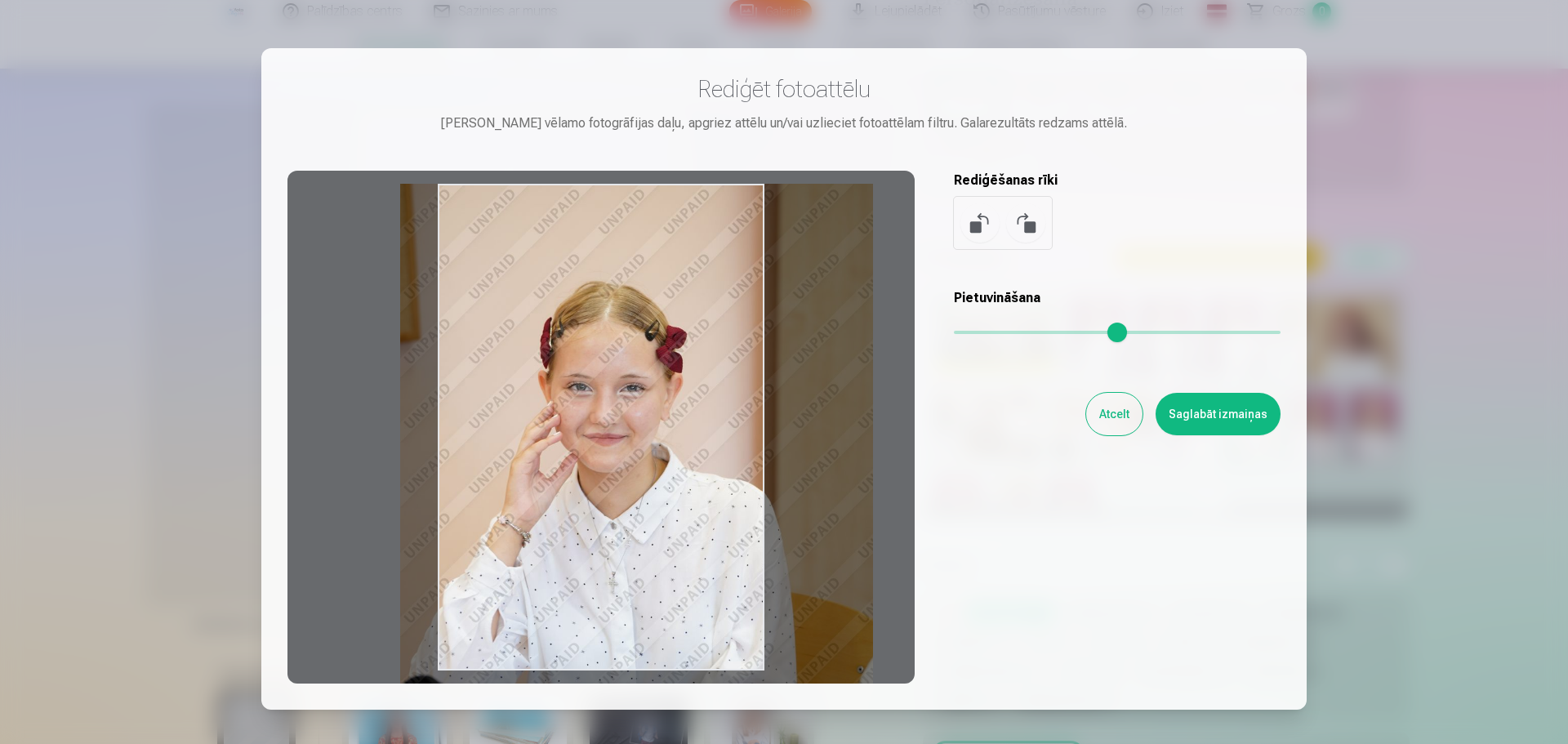
click at [715, 441] on div at bounding box center [601, 428] width 628 height 513
click at [1023, 333] on input "range" at bounding box center [1118, 332] width 327 height 3
click at [1120, 411] on button "Atcelt" at bounding box center [1114, 414] width 56 height 43
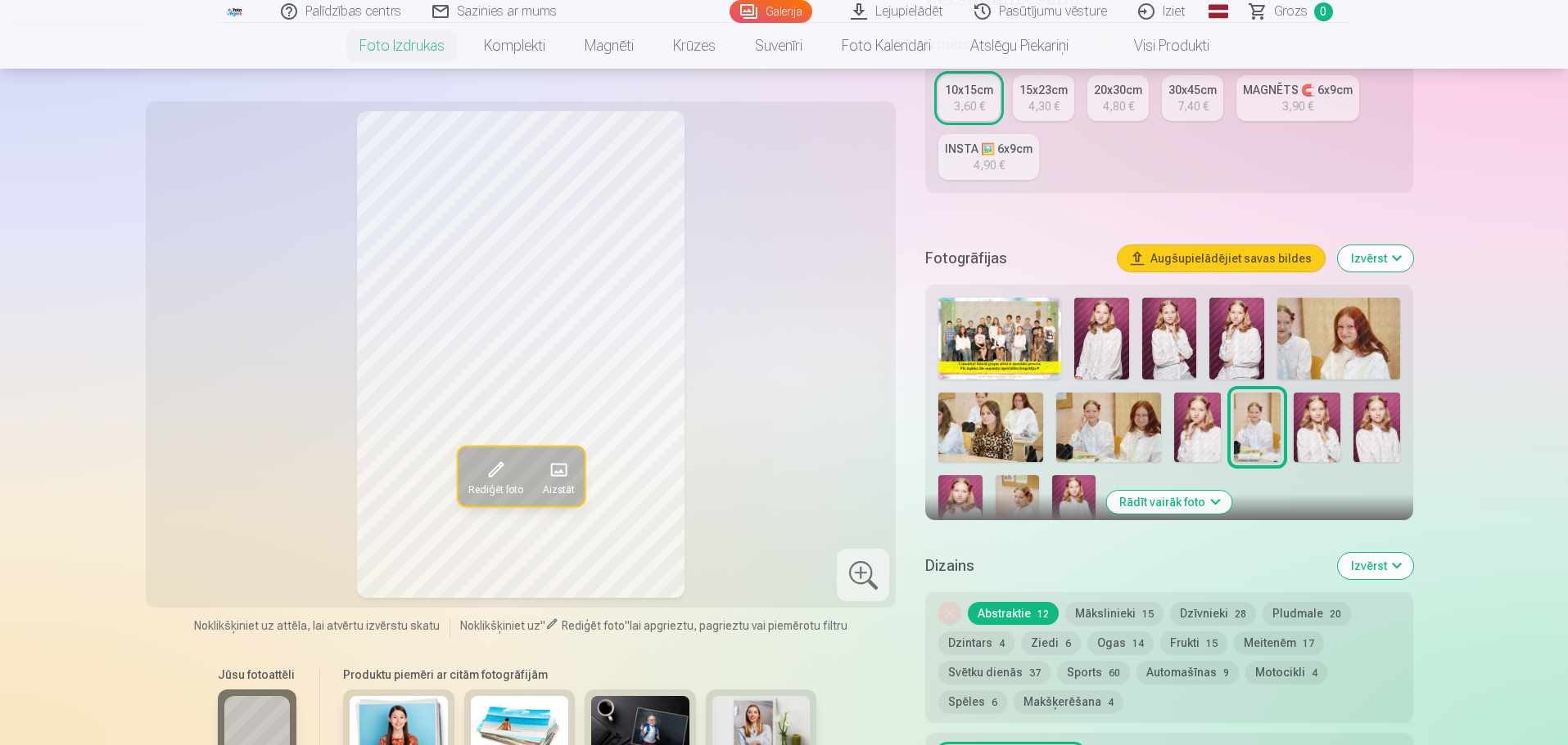
click at [1205, 501] on button "Rādīt vairāk foto" at bounding box center [1169, 502] width 126 height 23
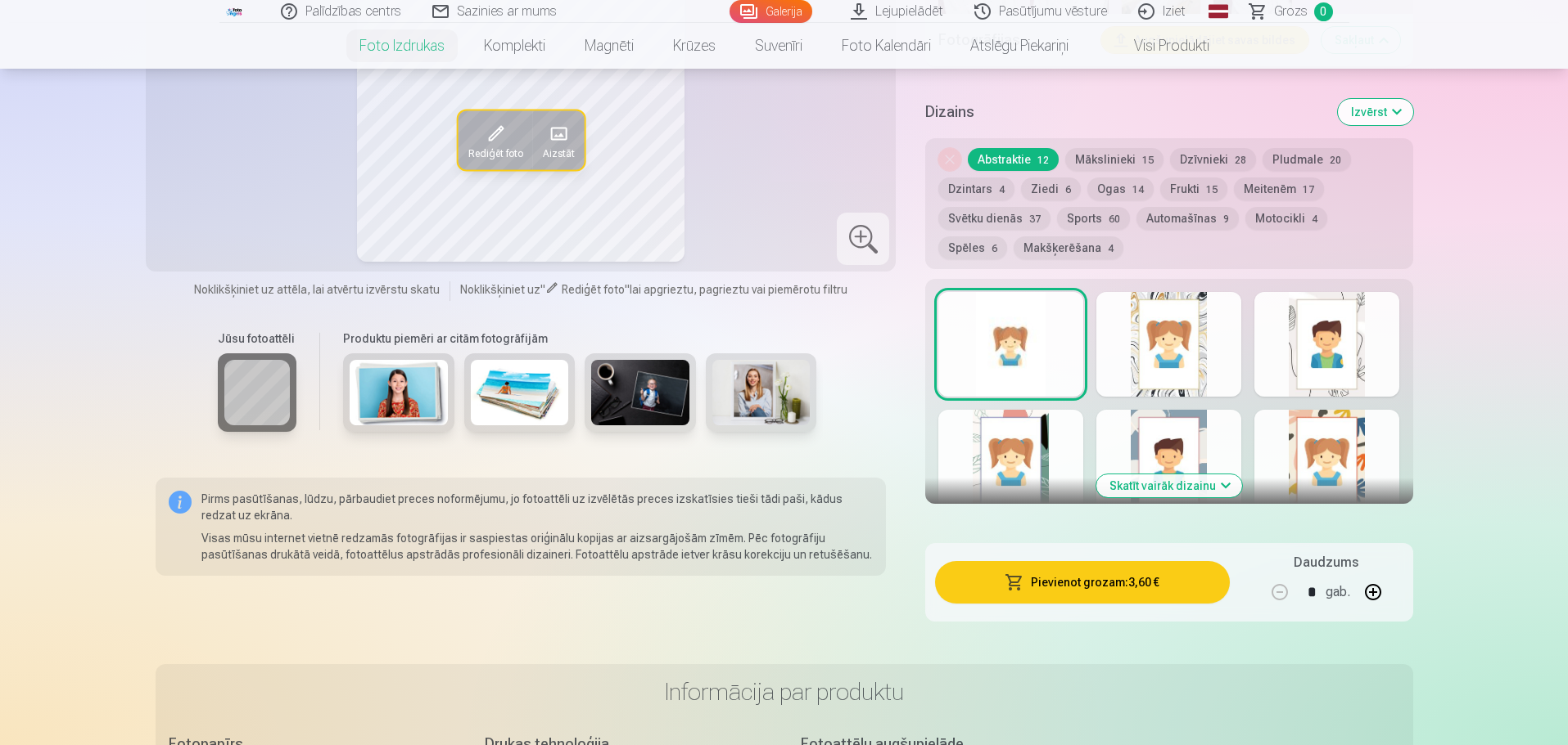
scroll to position [982, 0]
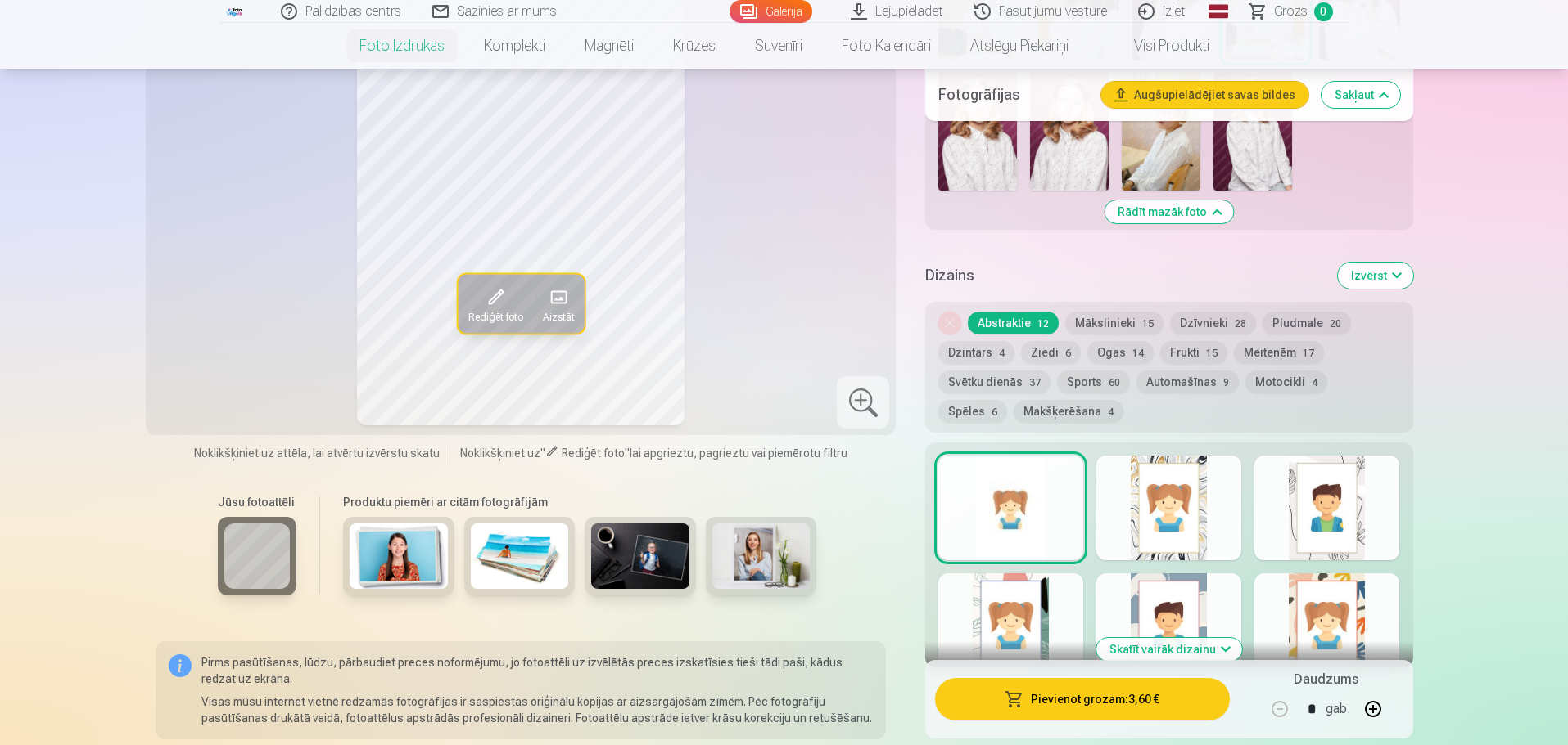
click at [1014, 401] on button "Makšķerēšana 4" at bounding box center [1068, 412] width 109 height 23
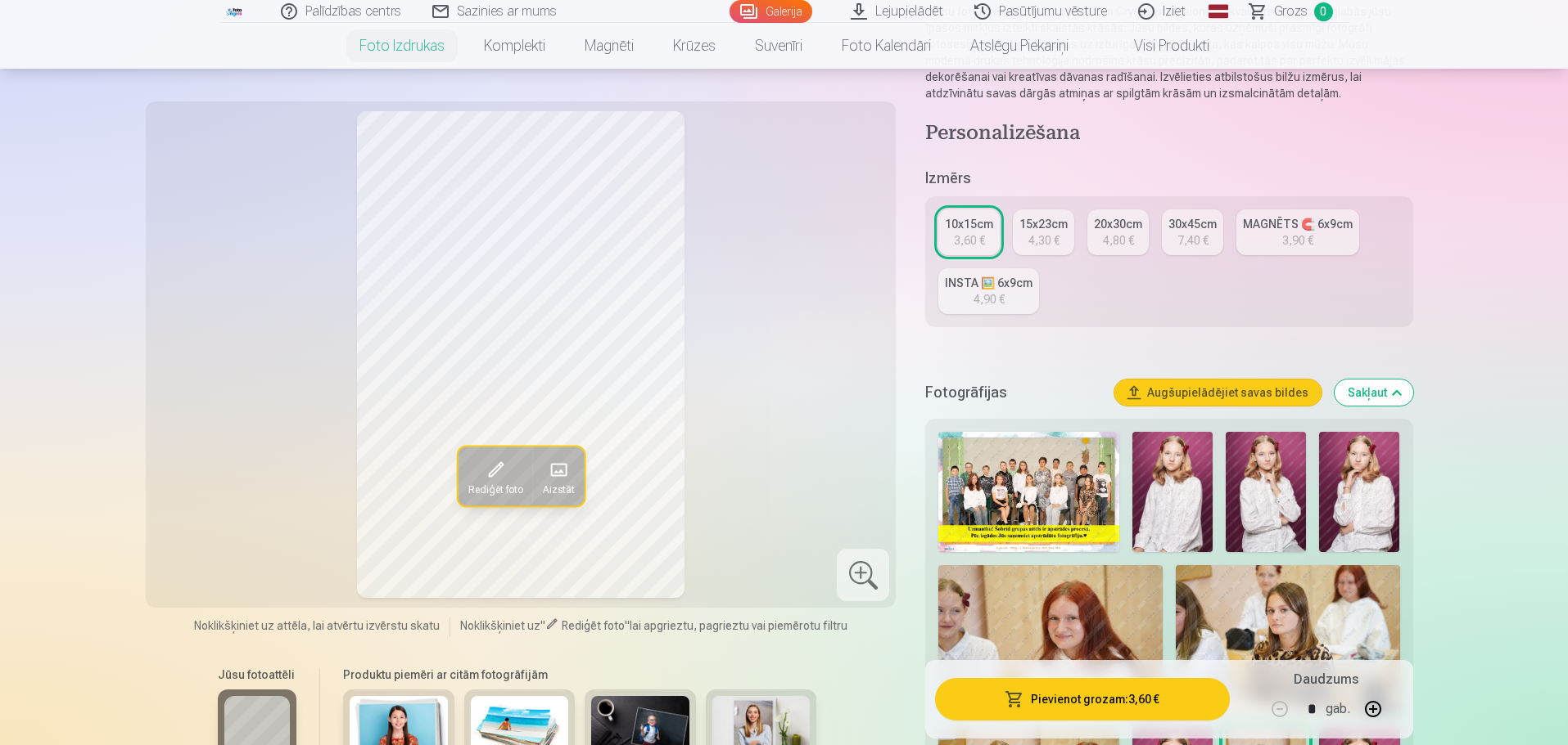
scroll to position [164, 0]
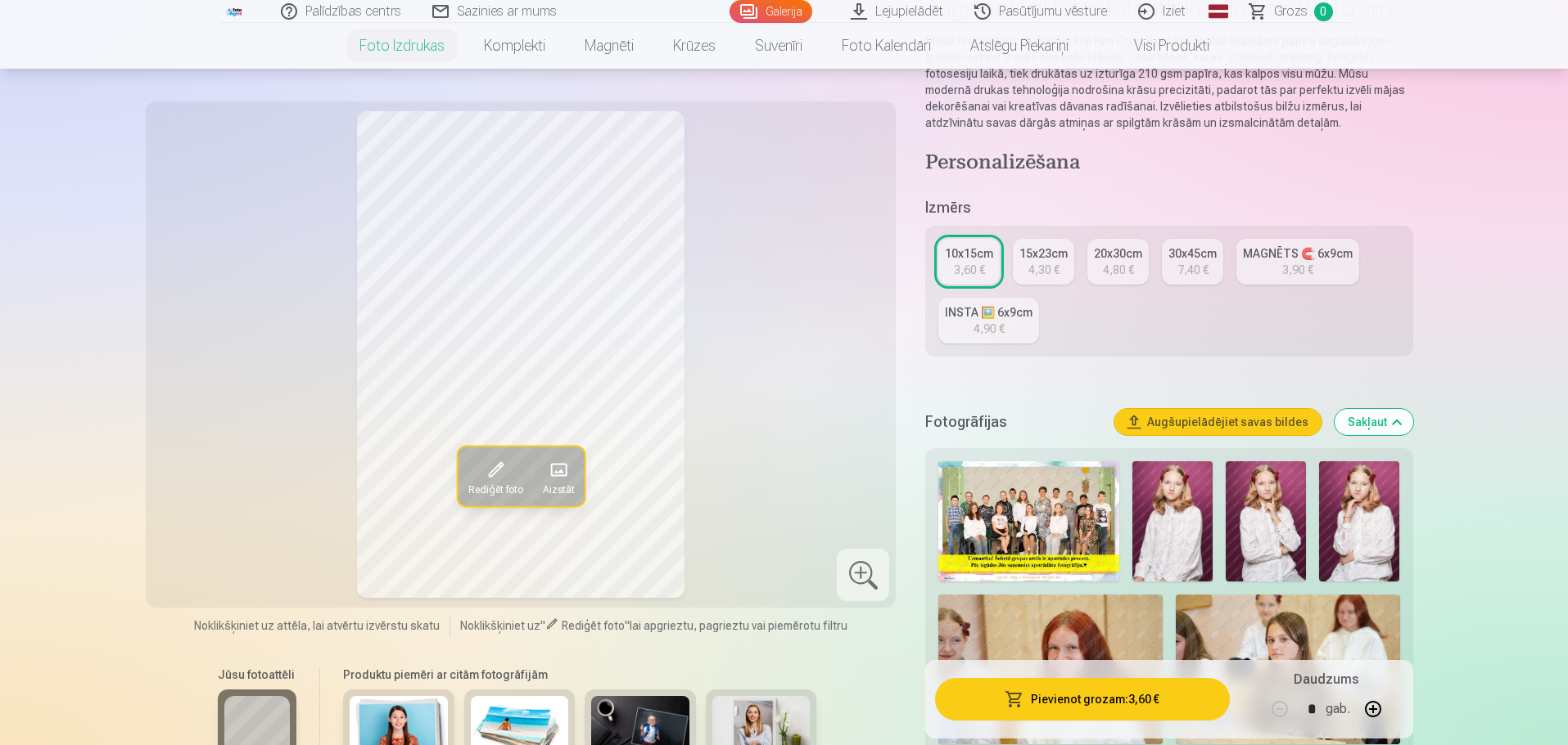
click at [1119, 259] on div "20x30cm" at bounding box center [1118, 253] width 49 height 16
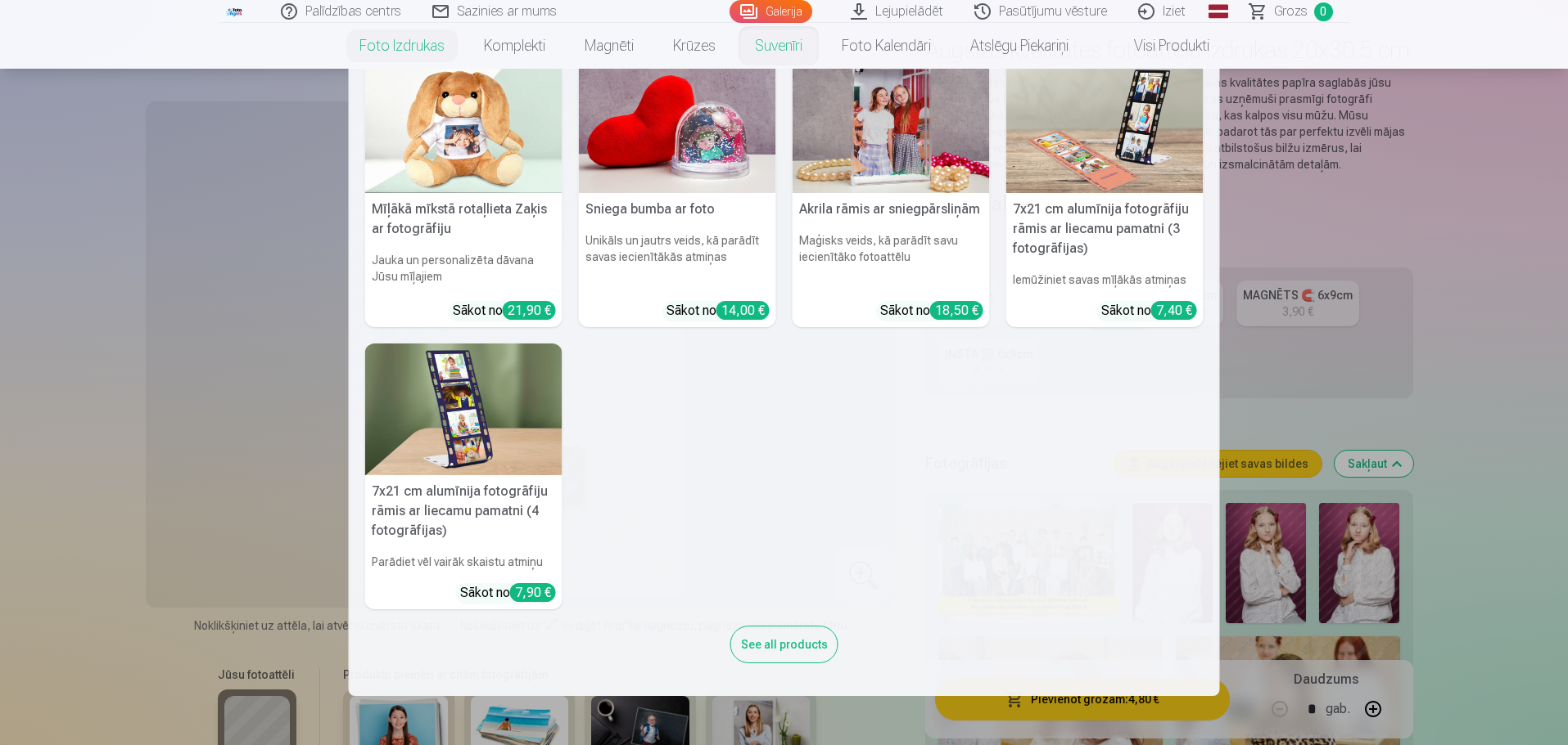
scroll to position [327, 0]
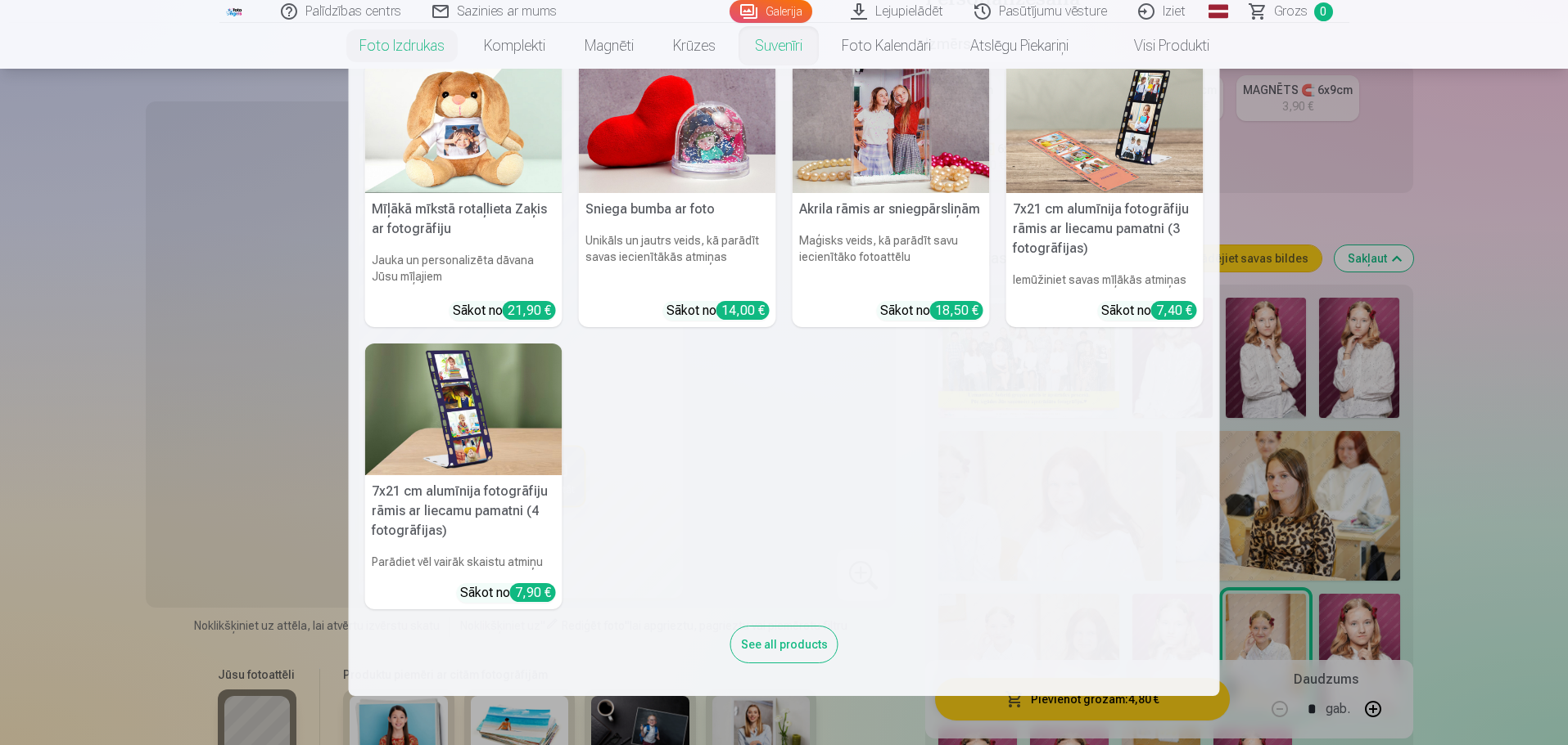
click at [791, 650] on div "See all products" at bounding box center [784, 645] width 109 height 38
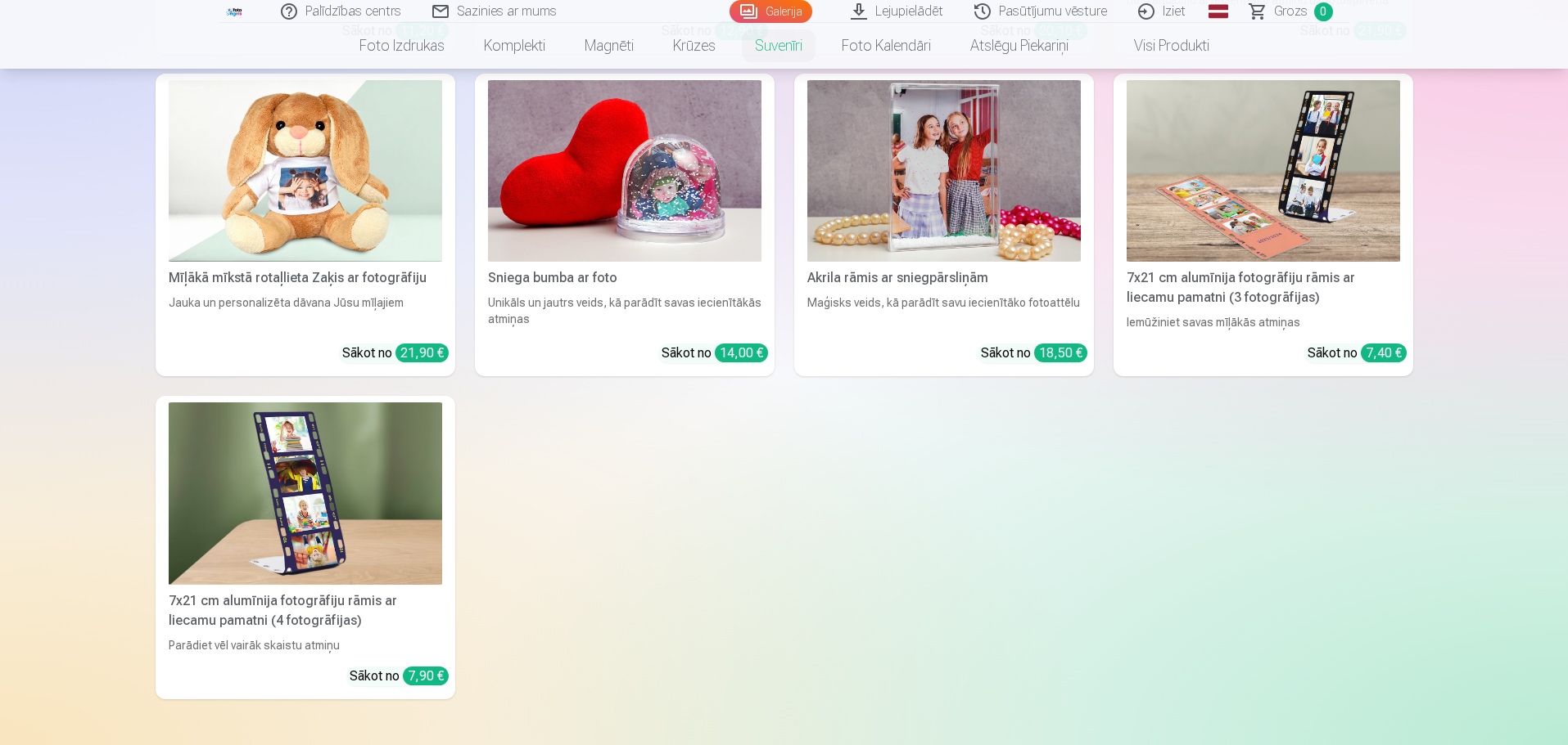
scroll to position [327, 0]
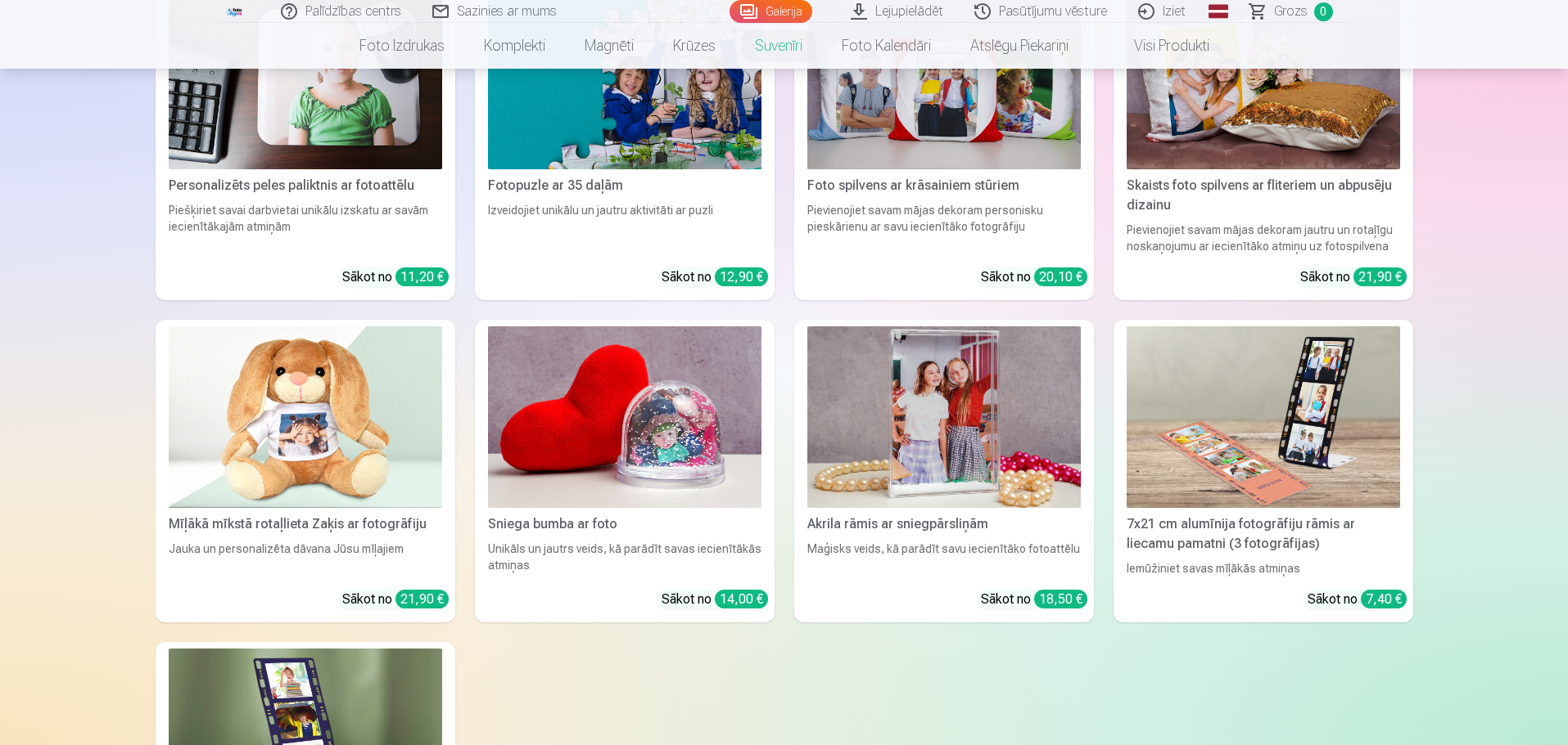
click at [957, 445] on img at bounding box center [943, 418] width 273 height 183
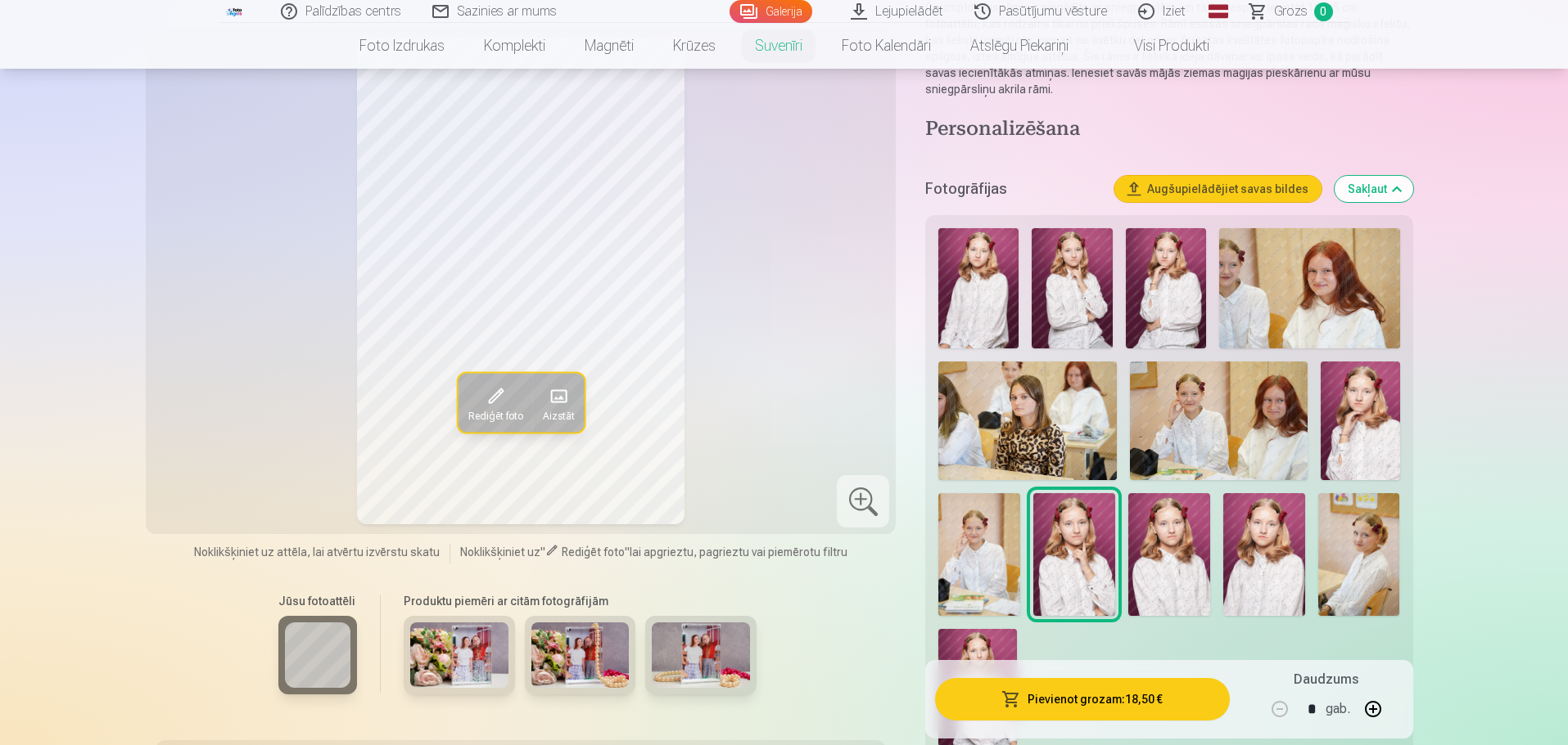
scroll to position [245, 0]
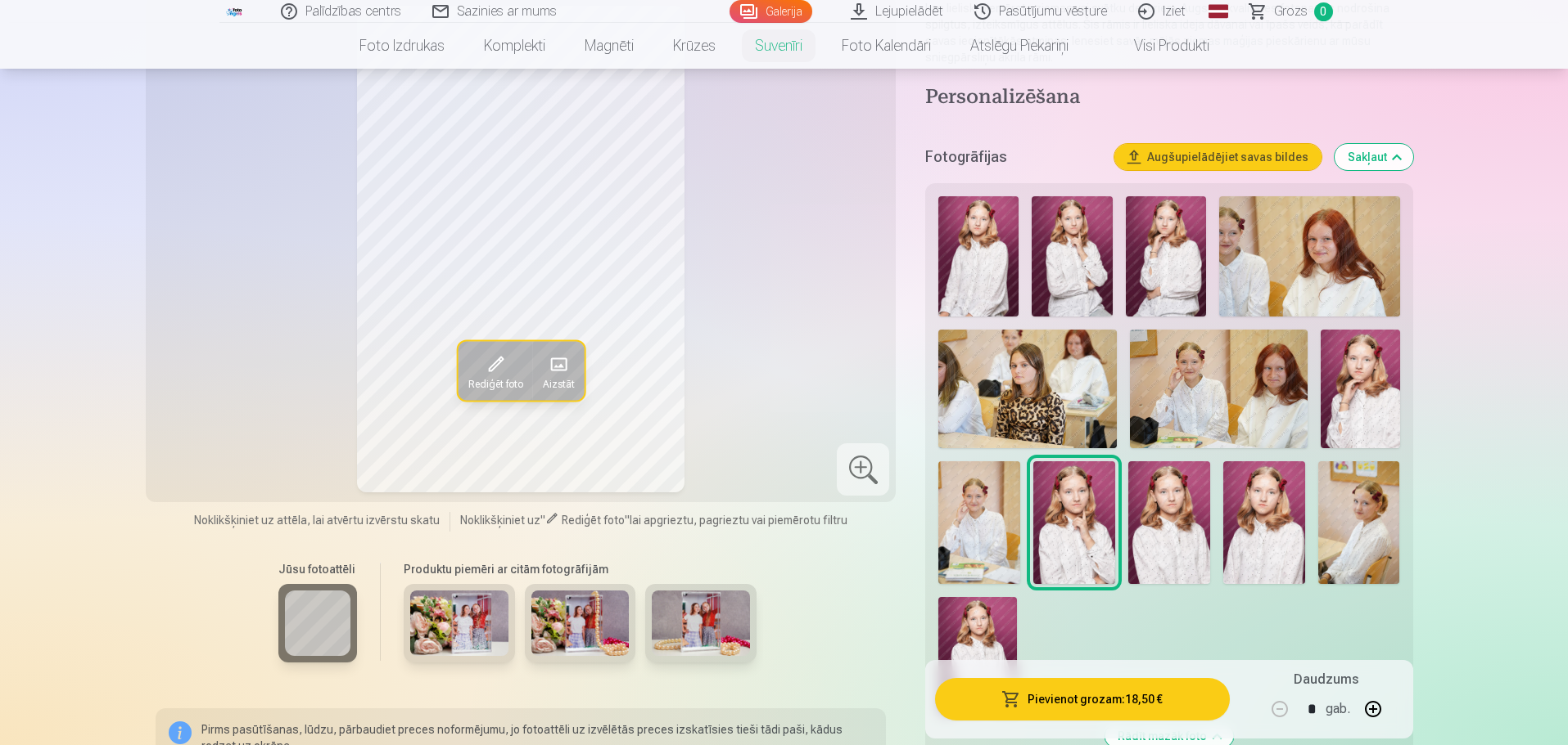
click at [465, 604] on img at bounding box center [459, 623] width 98 height 66
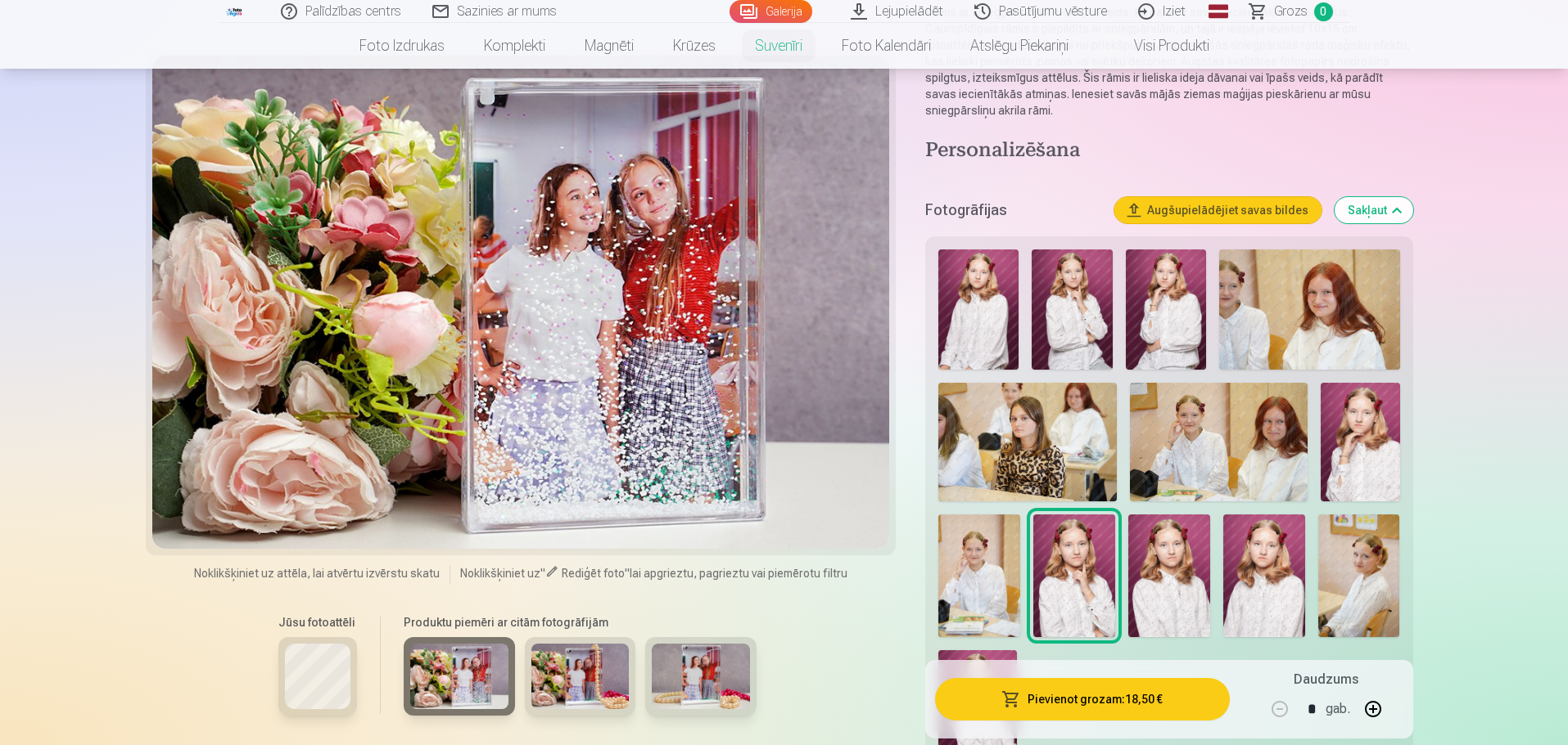
scroll to position [164, 0]
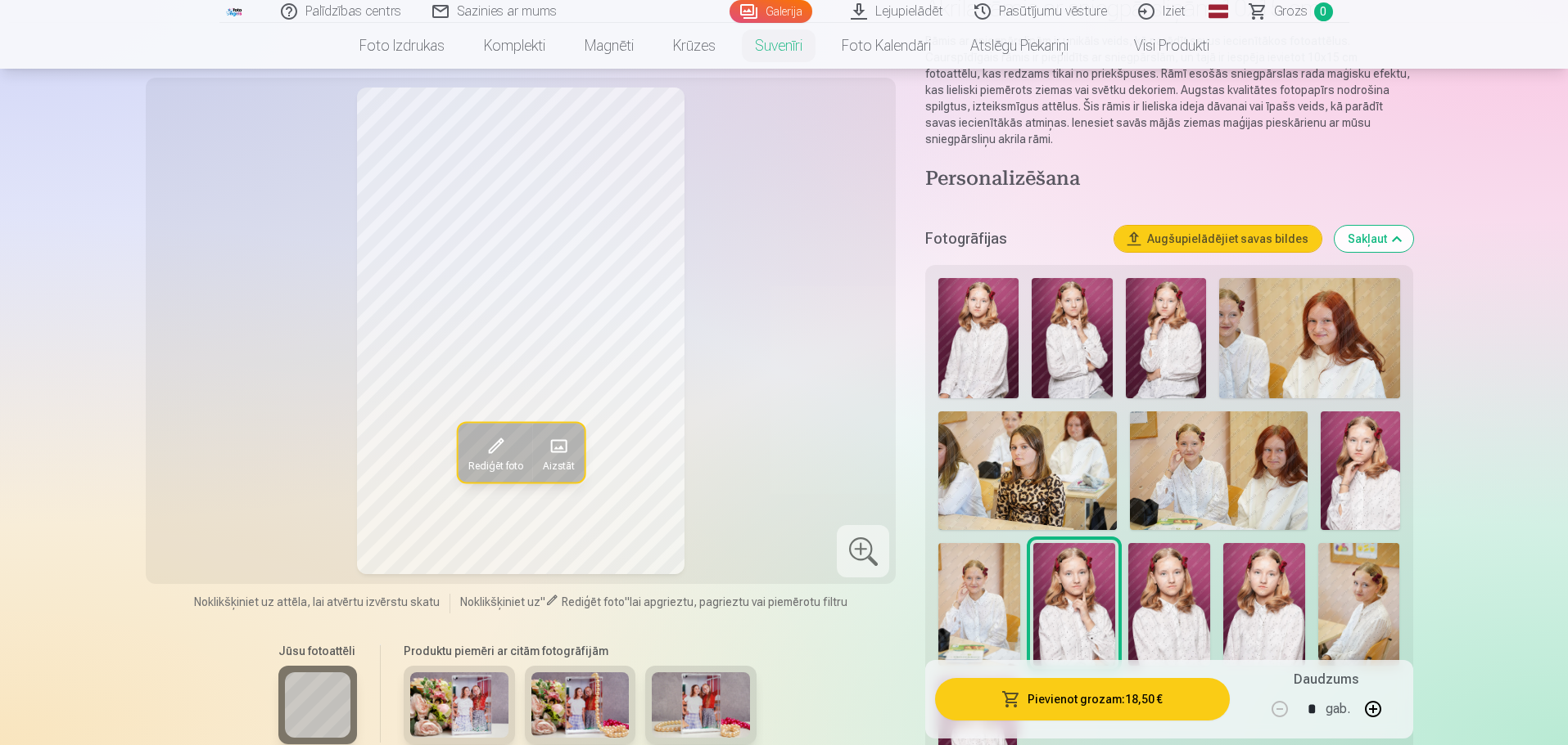
click at [471, 690] on img at bounding box center [459, 705] width 98 height 66
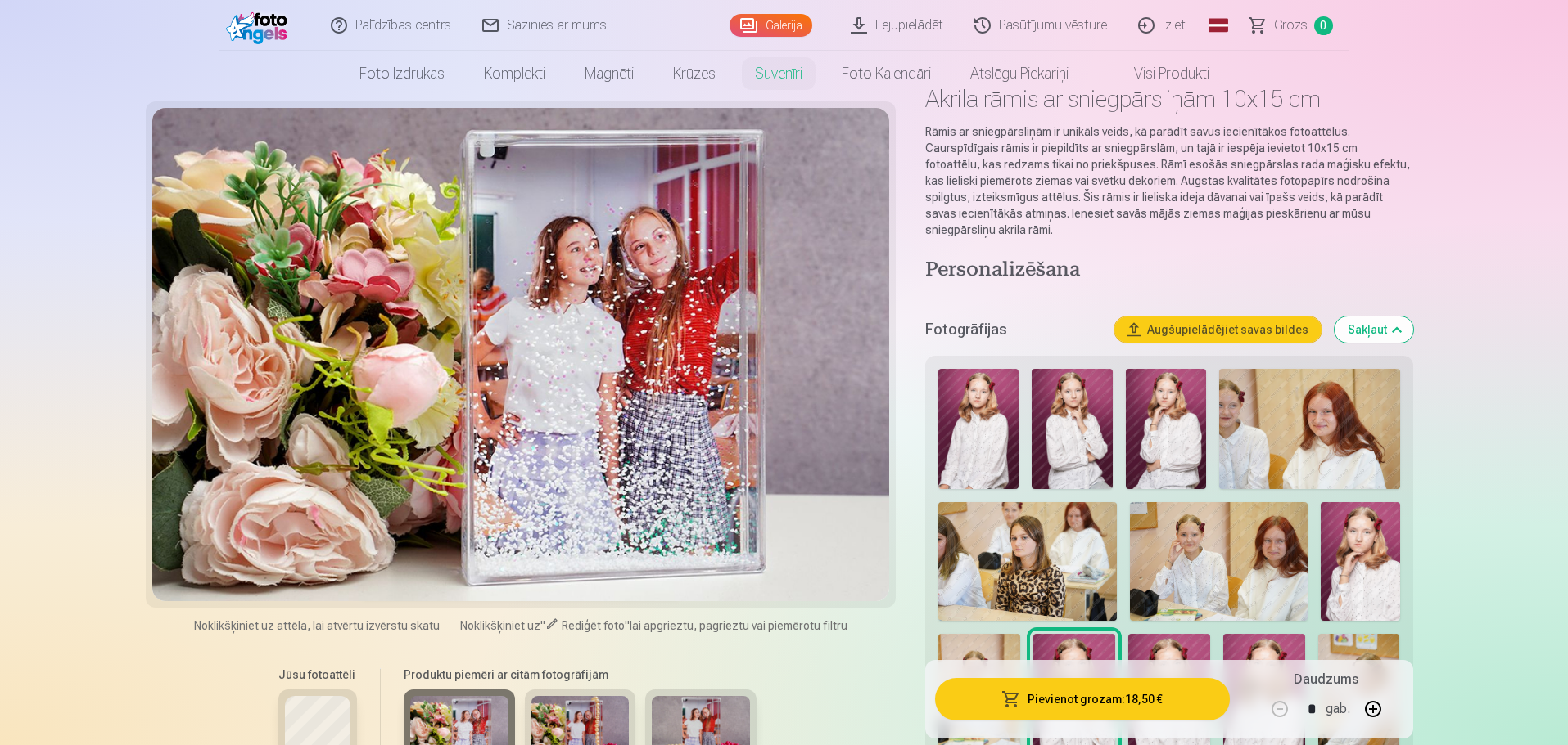
scroll to position [0, 0]
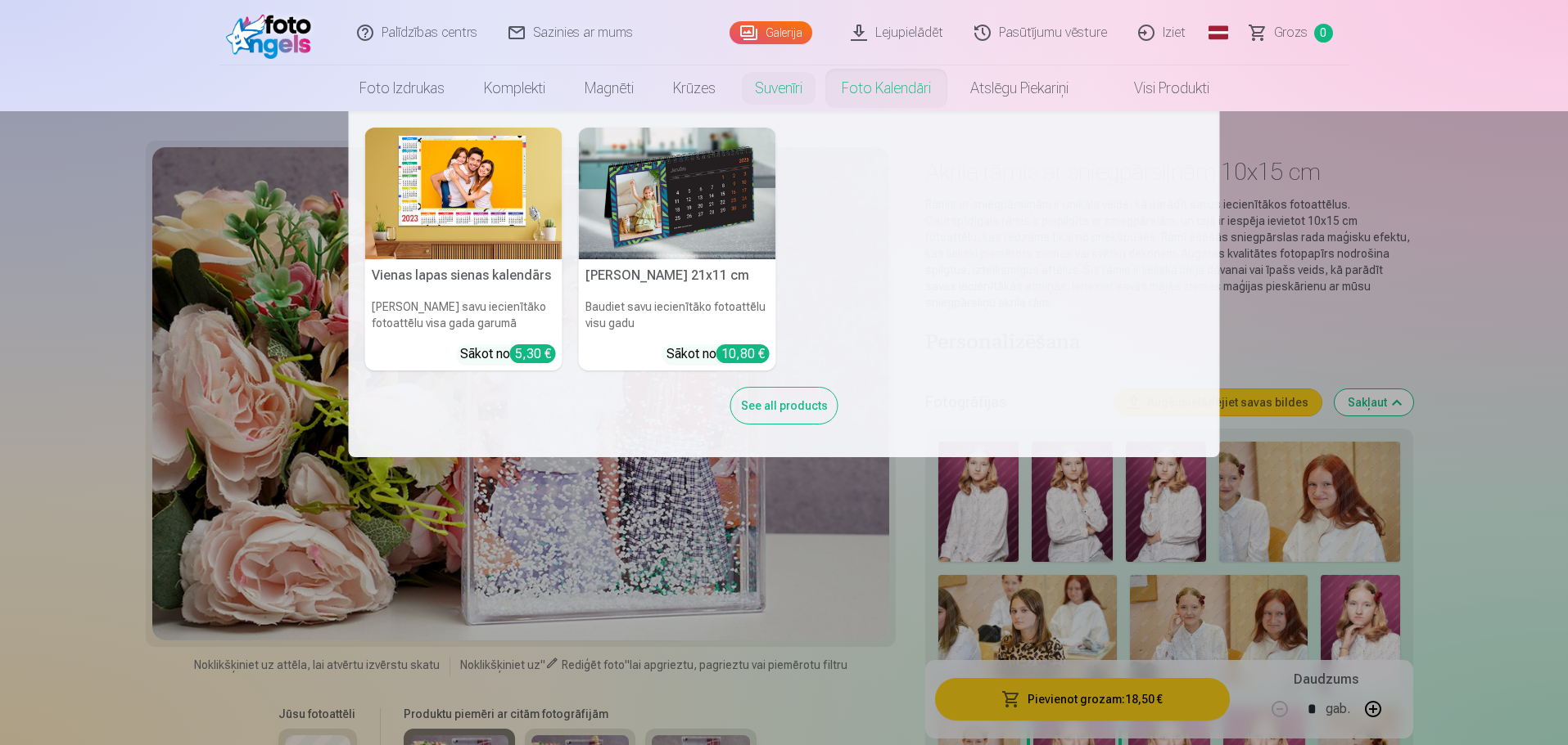
click at [898, 92] on link "Foto kalendāri" at bounding box center [885, 88] width 129 height 46
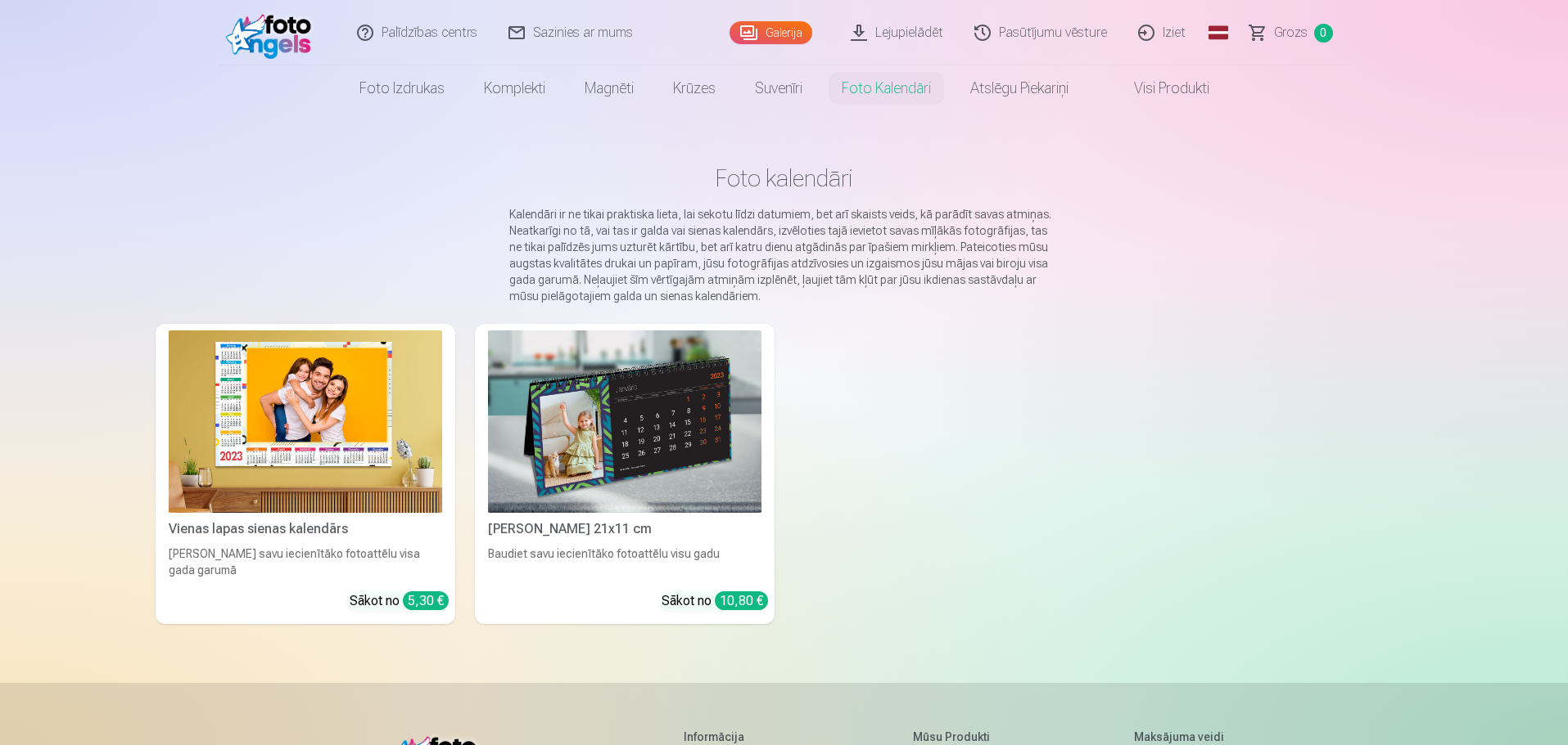
click at [315, 420] on img at bounding box center [305, 422] width 273 height 183
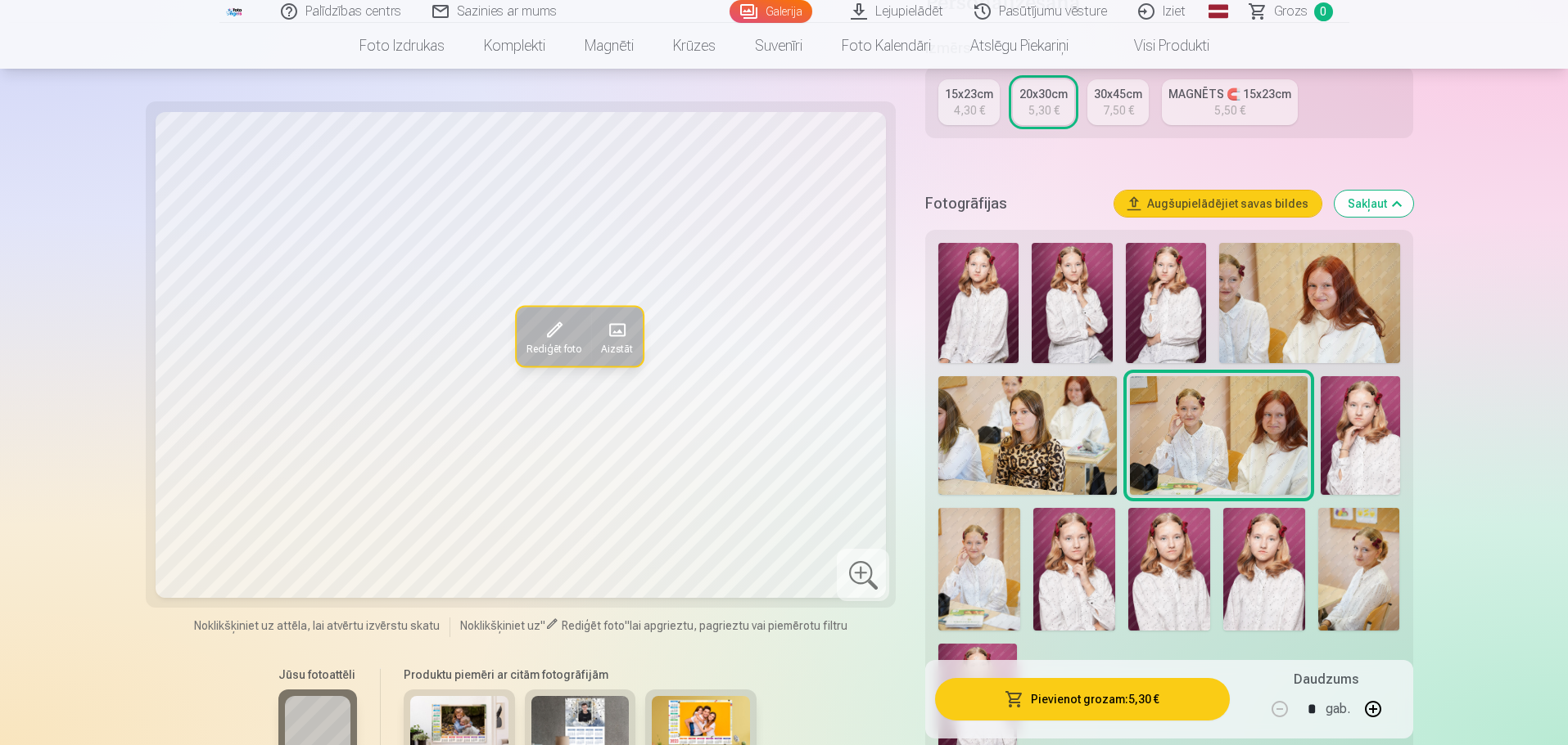
scroll to position [327, 0]
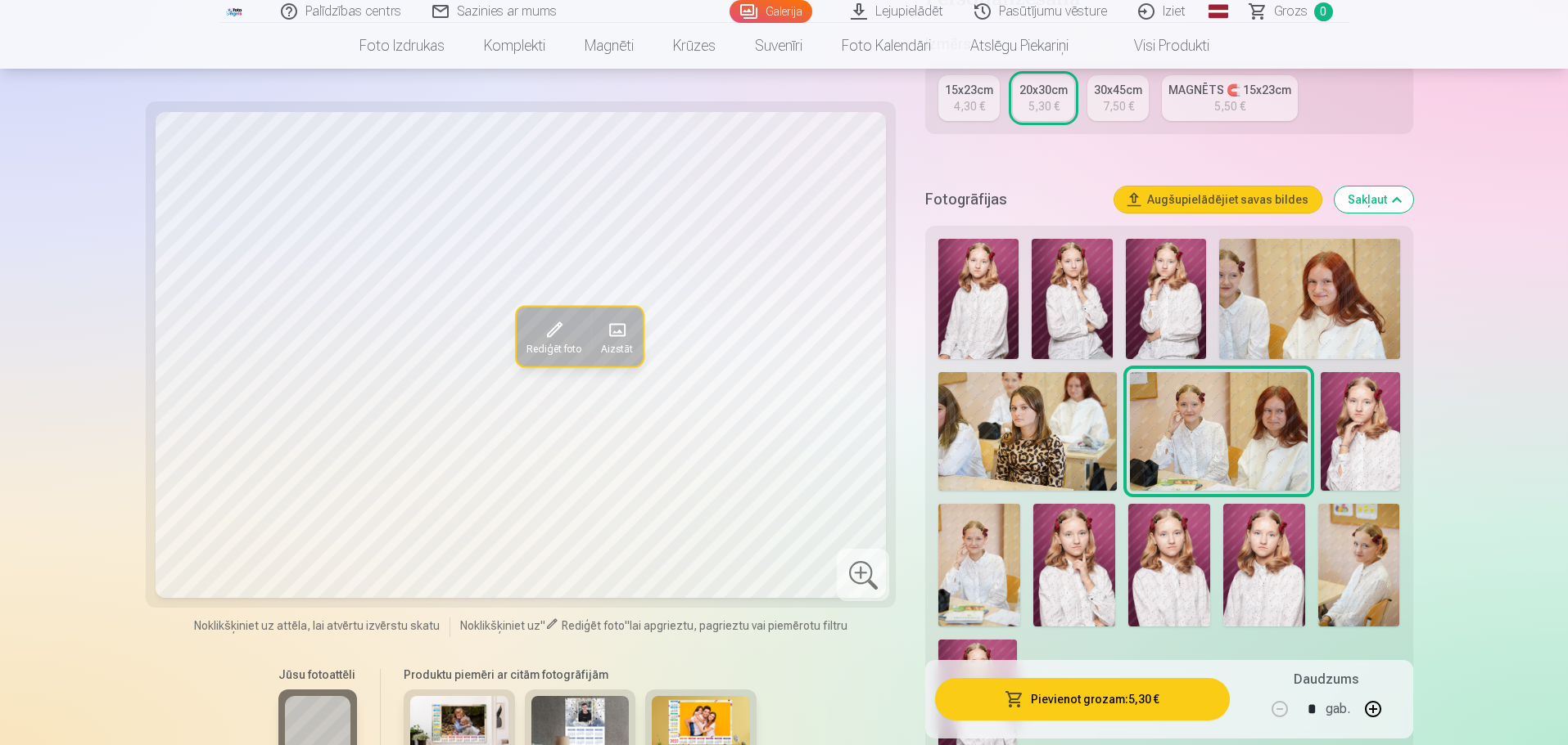
click at [988, 560] on img at bounding box center [980, 565] width 82 height 123
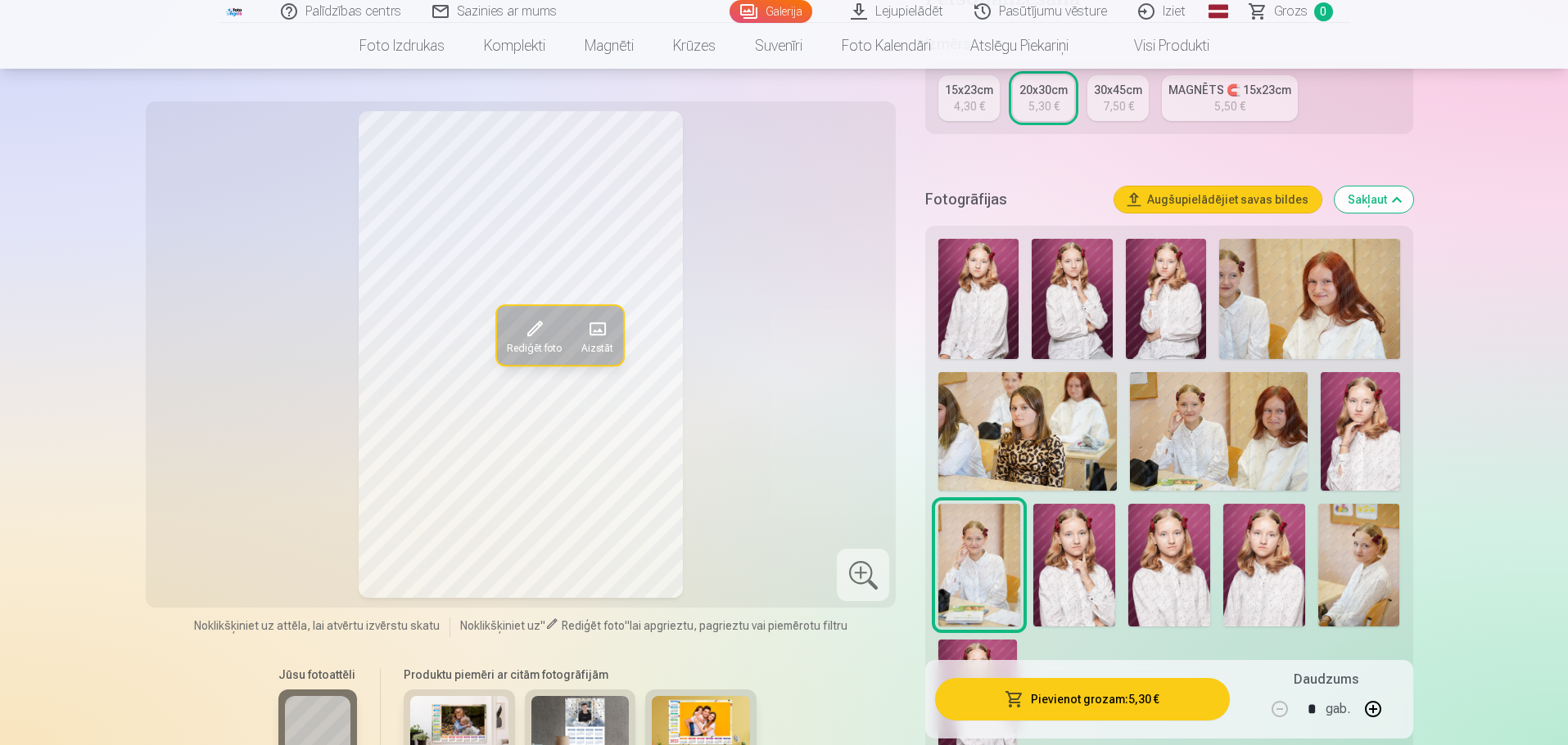
click at [1367, 577] on img at bounding box center [1360, 565] width 82 height 123
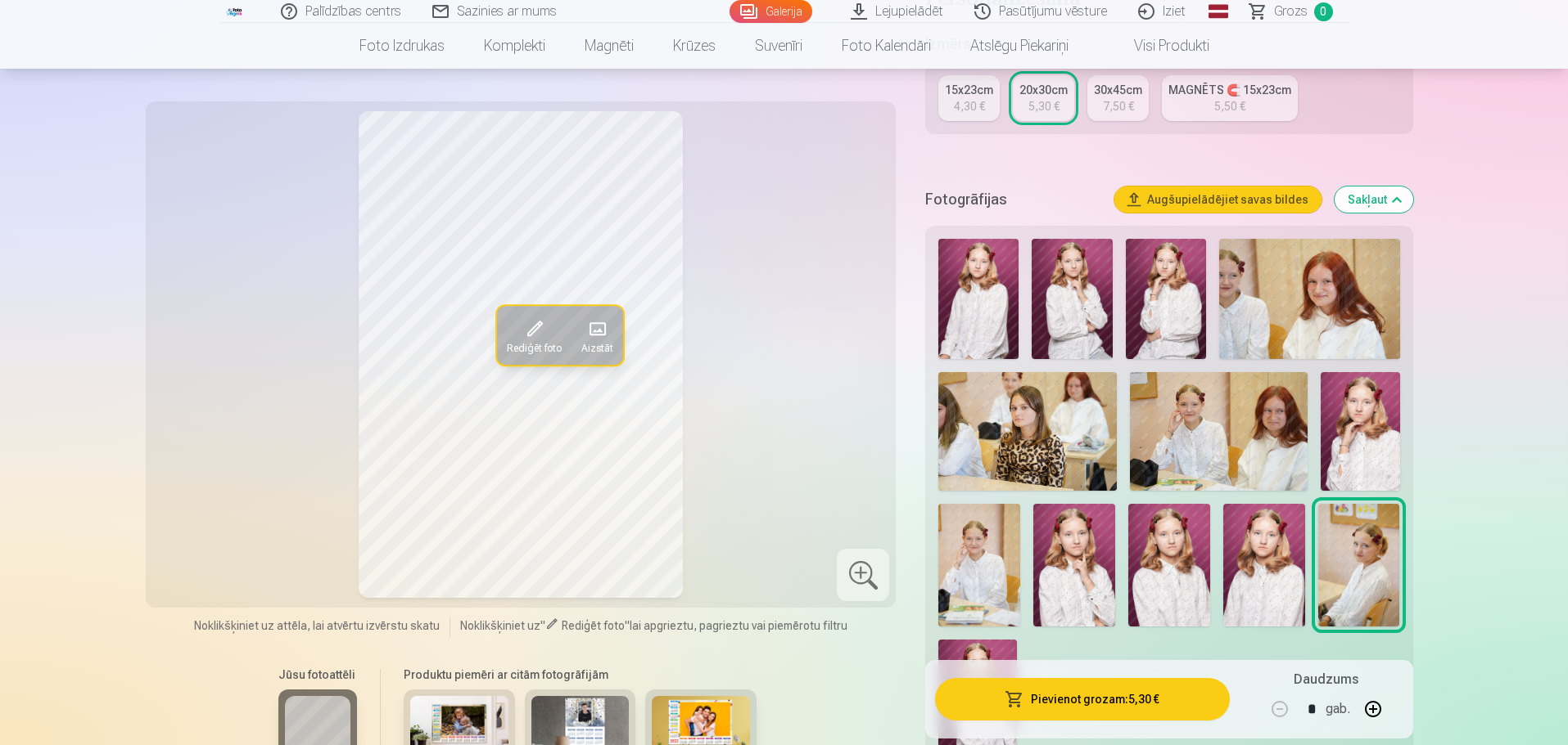
click at [980, 561] on img at bounding box center [980, 565] width 82 height 123
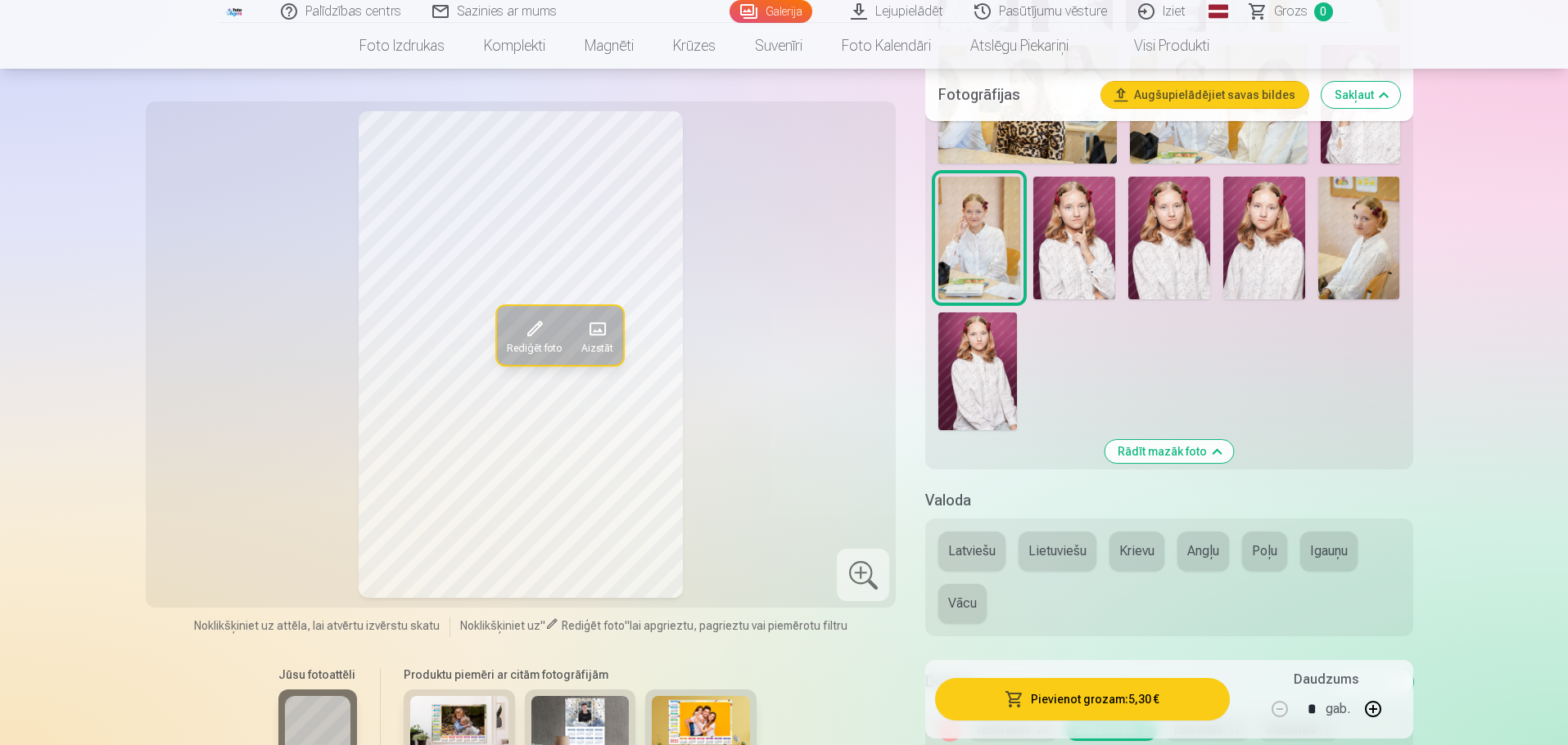
scroll to position [409, 0]
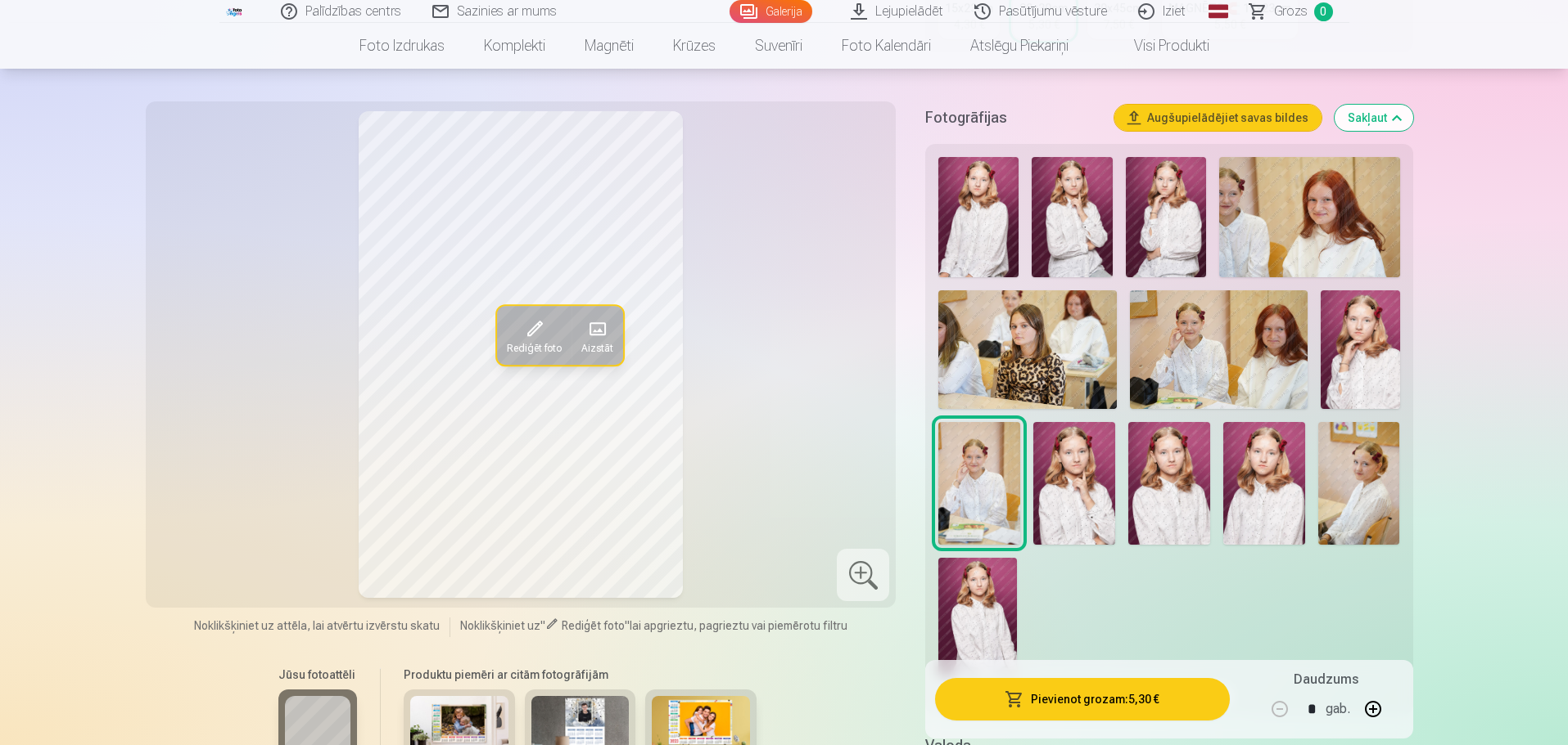
click at [974, 607] on img at bounding box center [978, 618] width 79 height 118
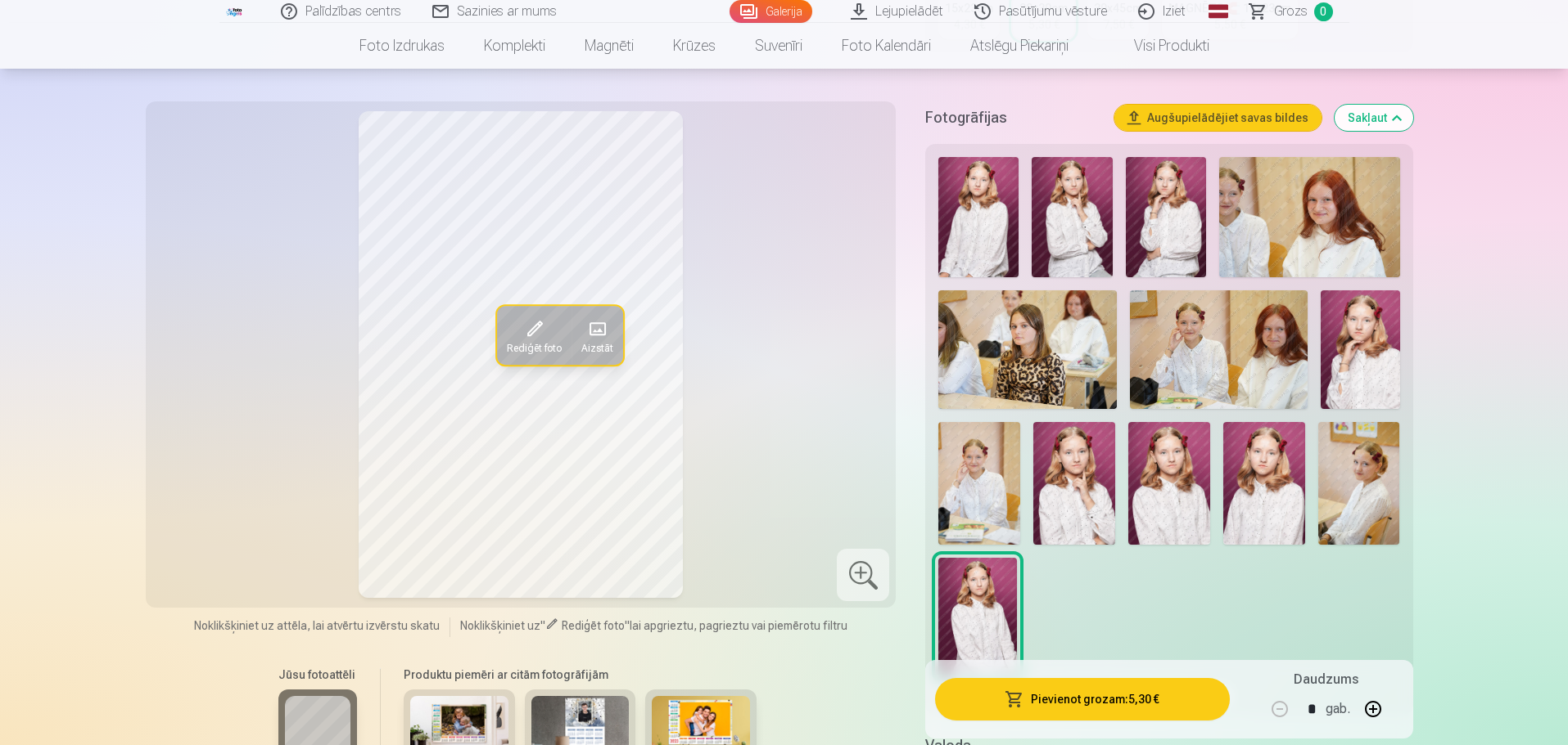
click at [1102, 497] on img at bounding box center [1074, 483] width 82 height 123
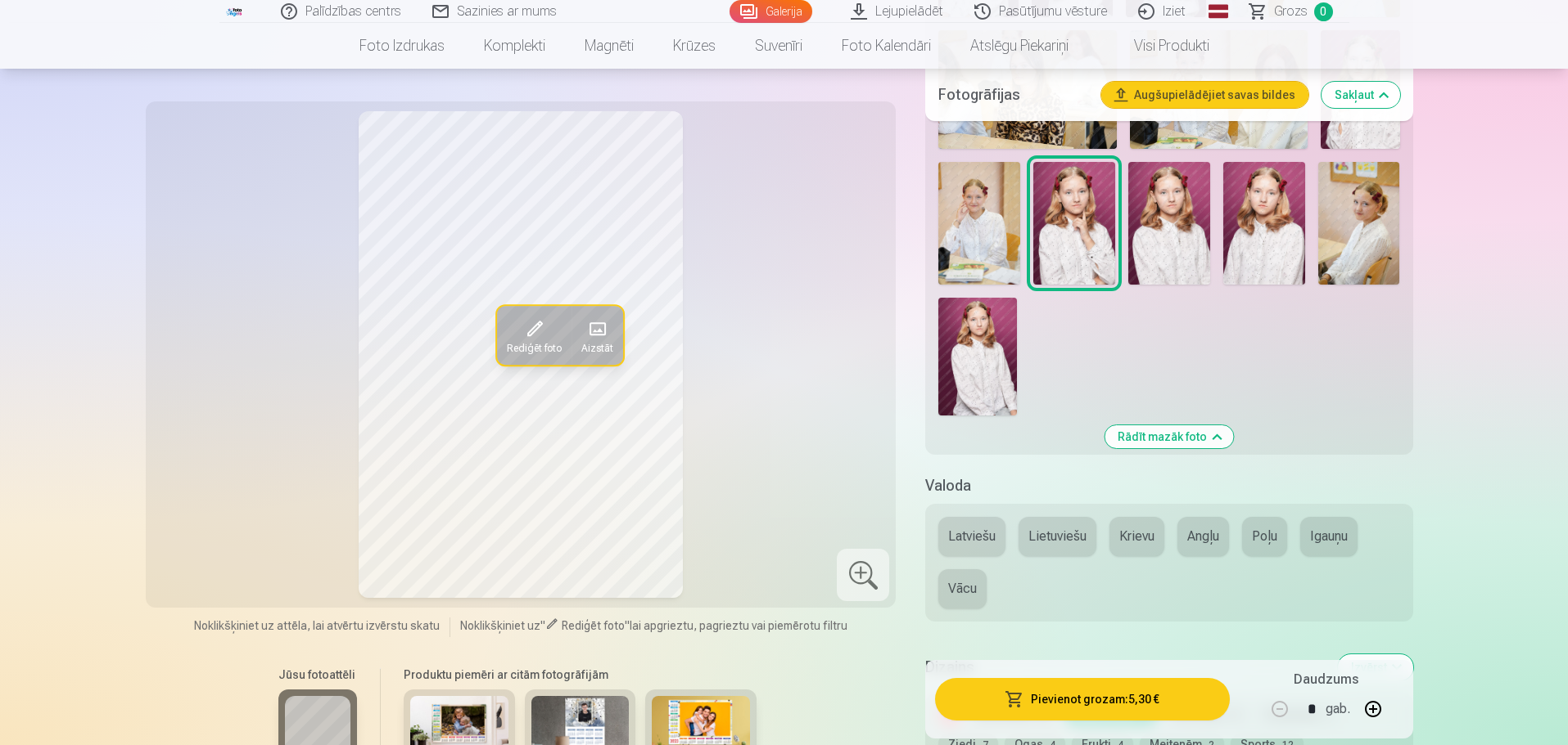
scroll to position [818, 0]
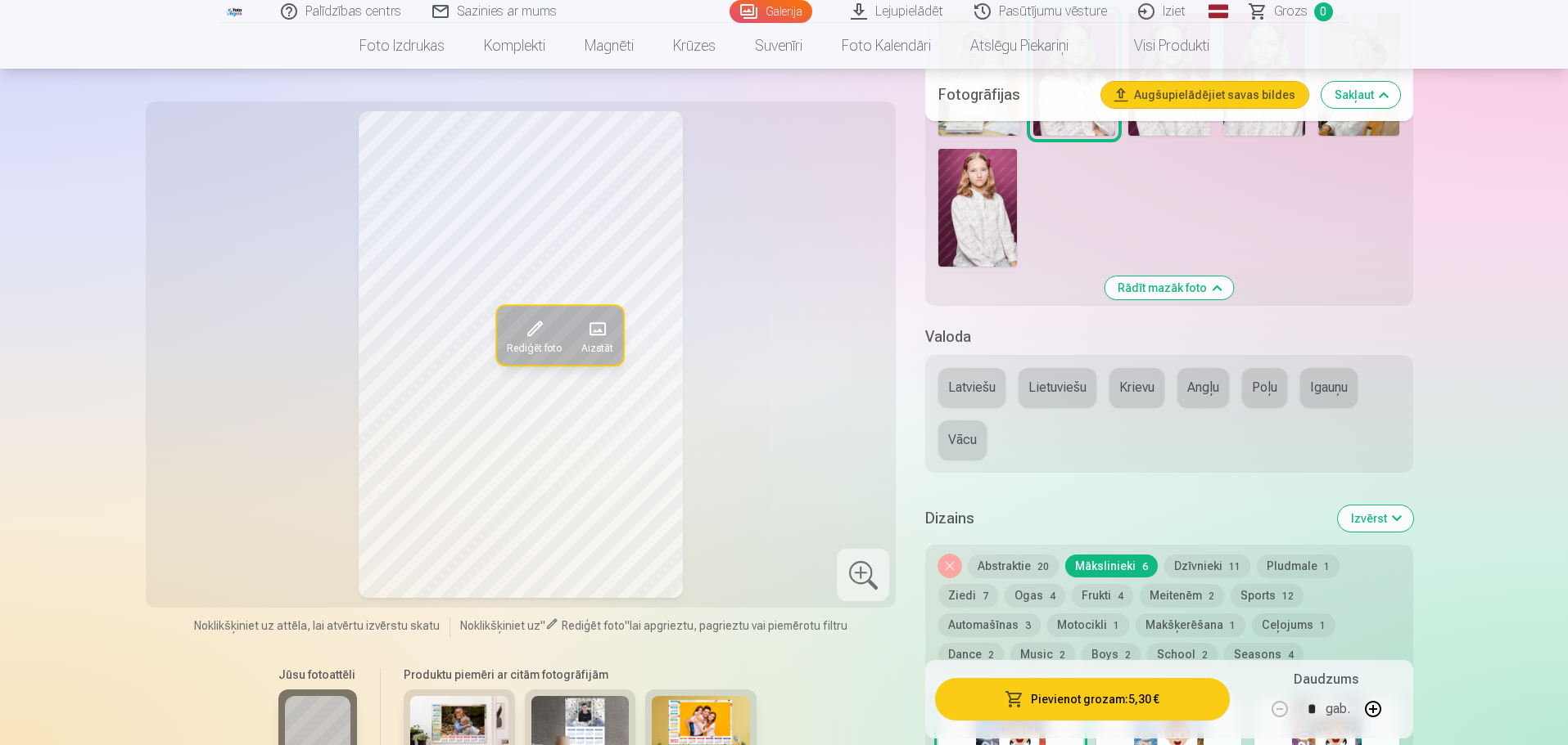
click at [968, 382] on button "Latviešu" at bounding box center [972, 387] width 68 height 39
click at [1022, 559] on button "Abstraktie 20" at bounding box center [1013, 566] width 90 height 23
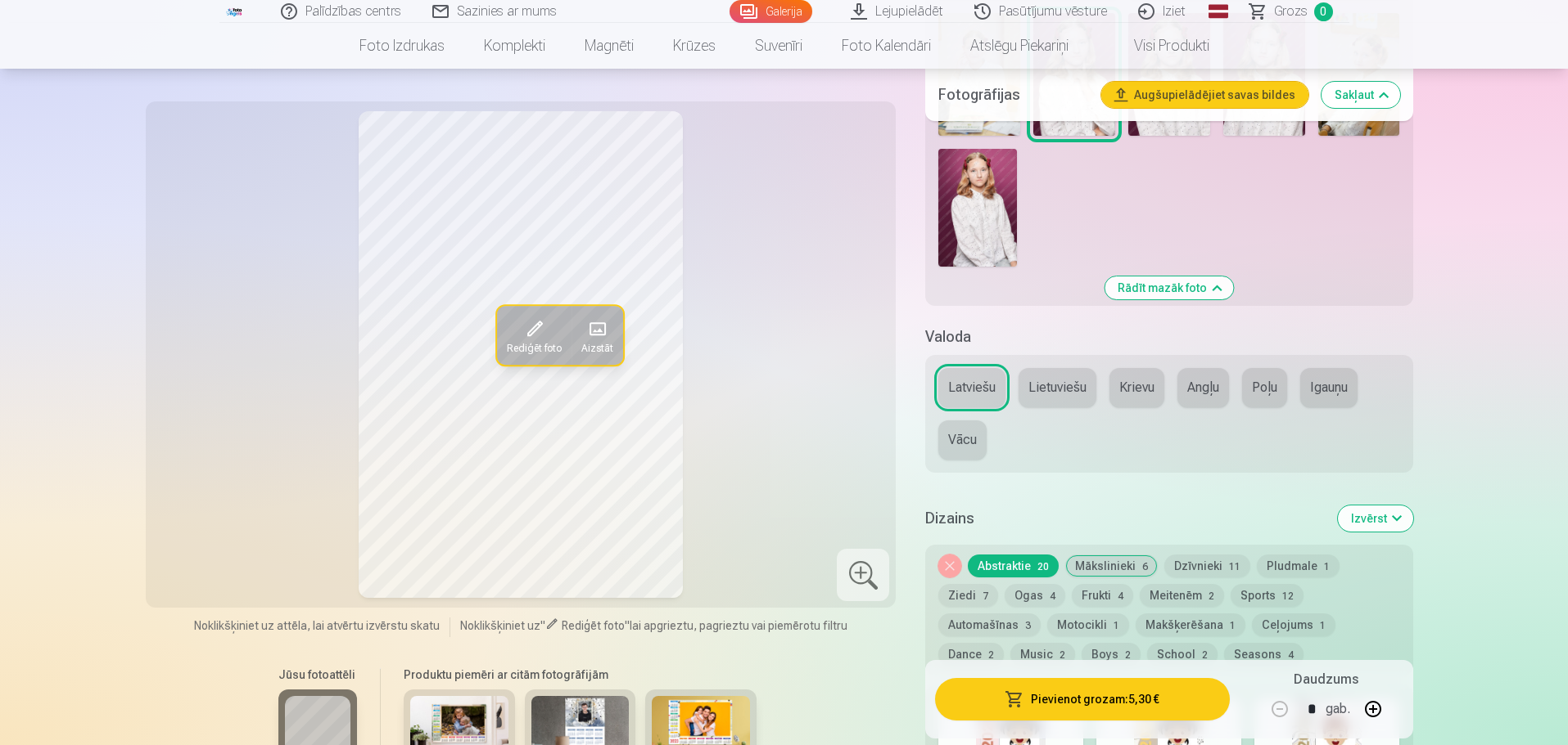
click at [1209, 562] on button "Dzīvnieki 11" at bounding box center [1207, 566] width 86 height 23
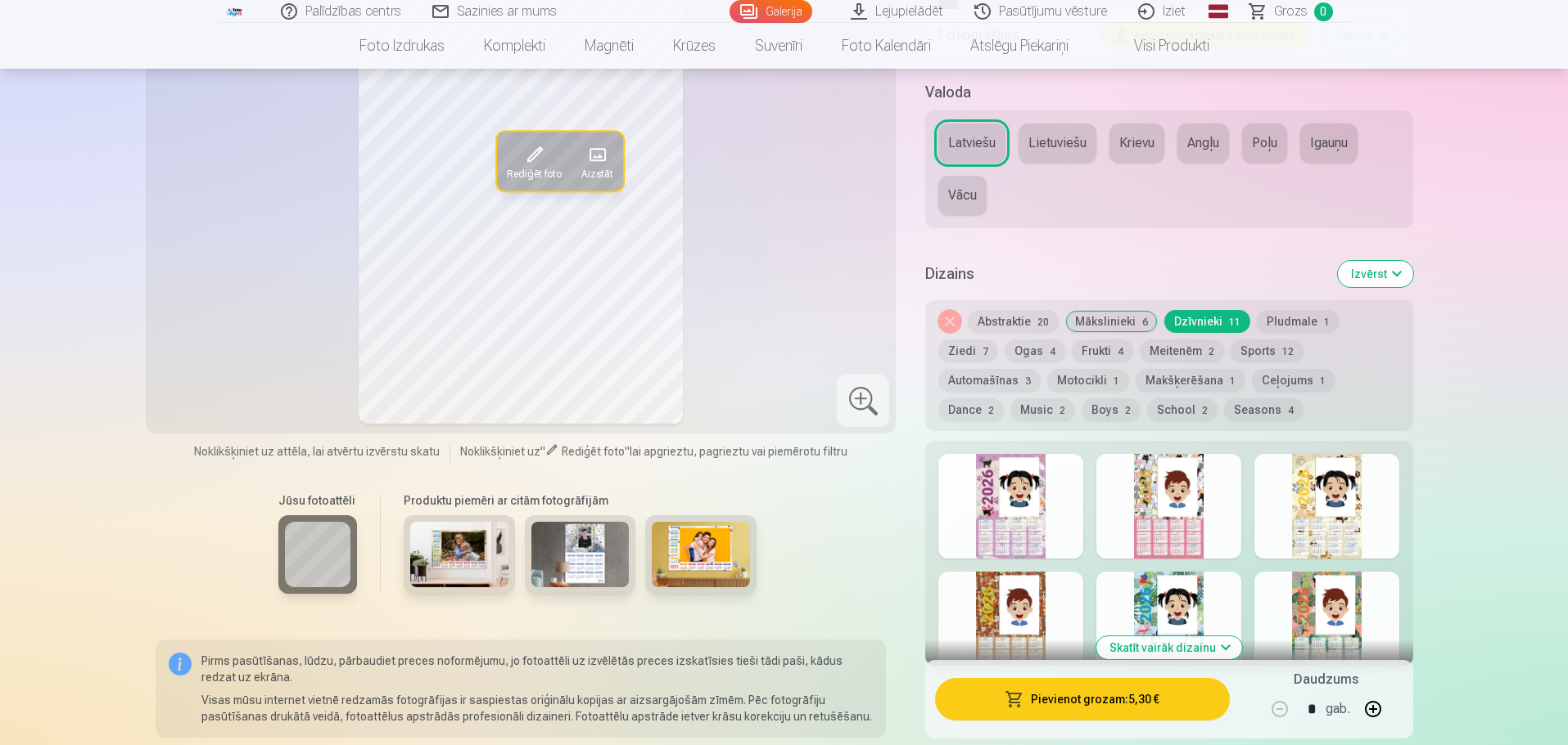
scroll to position [1064, 0]
click at [1149, 503] on div at bounding box center [1169, 505] width 145 height 105
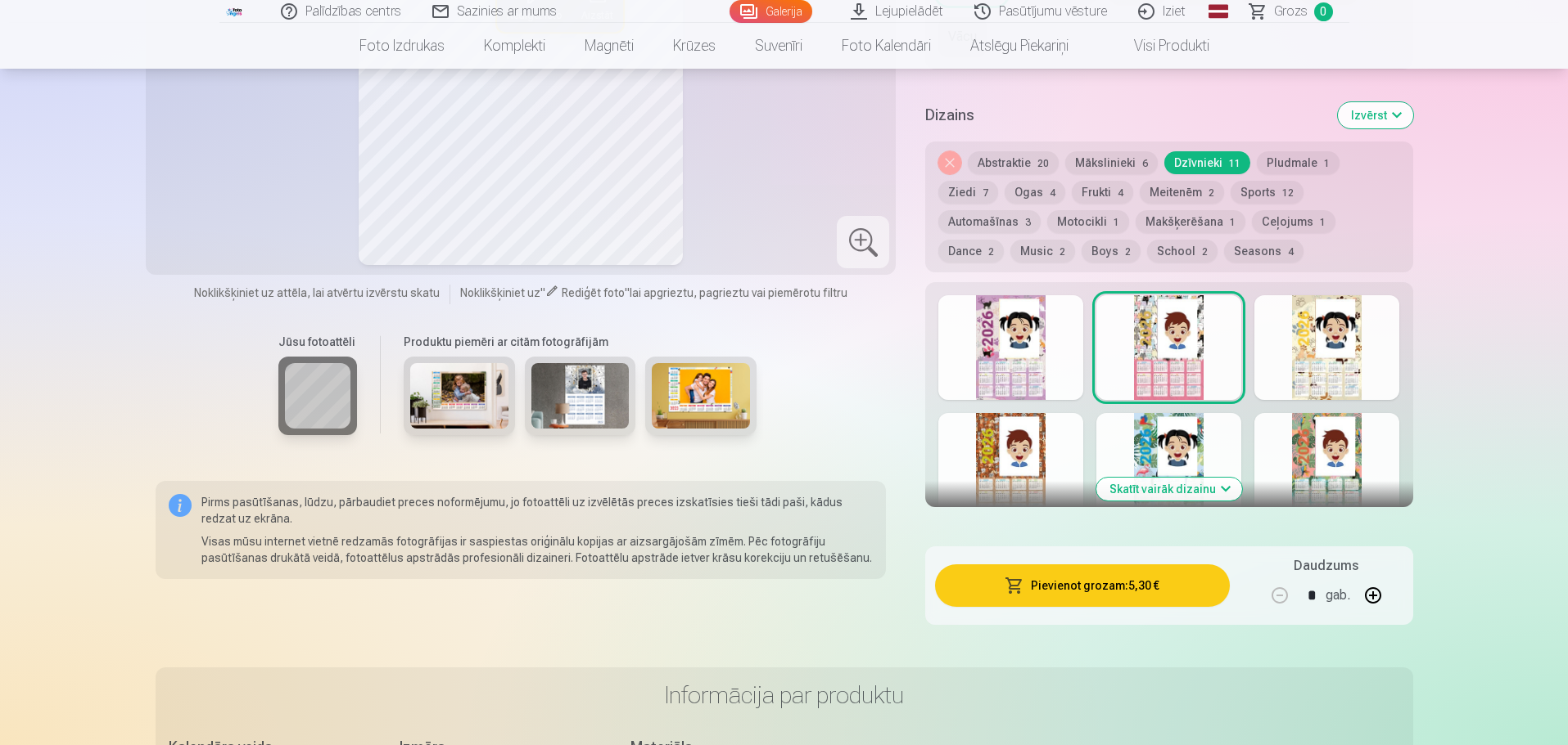
scroll to position [1309, 0]
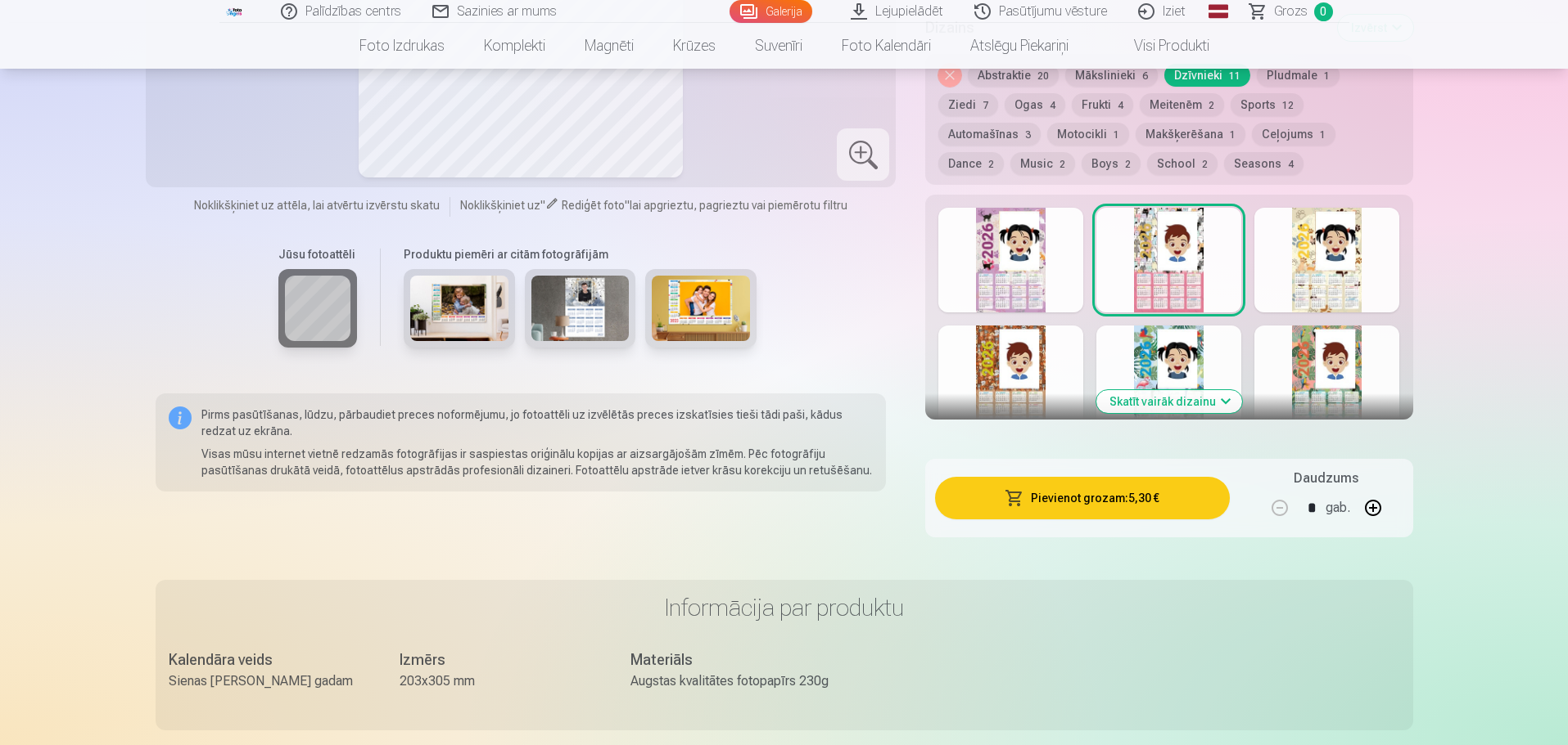
click at [1215, 399] on button "Skatīt vairāk dizainu" at bounding box center [1169, 402] width 146 height 23
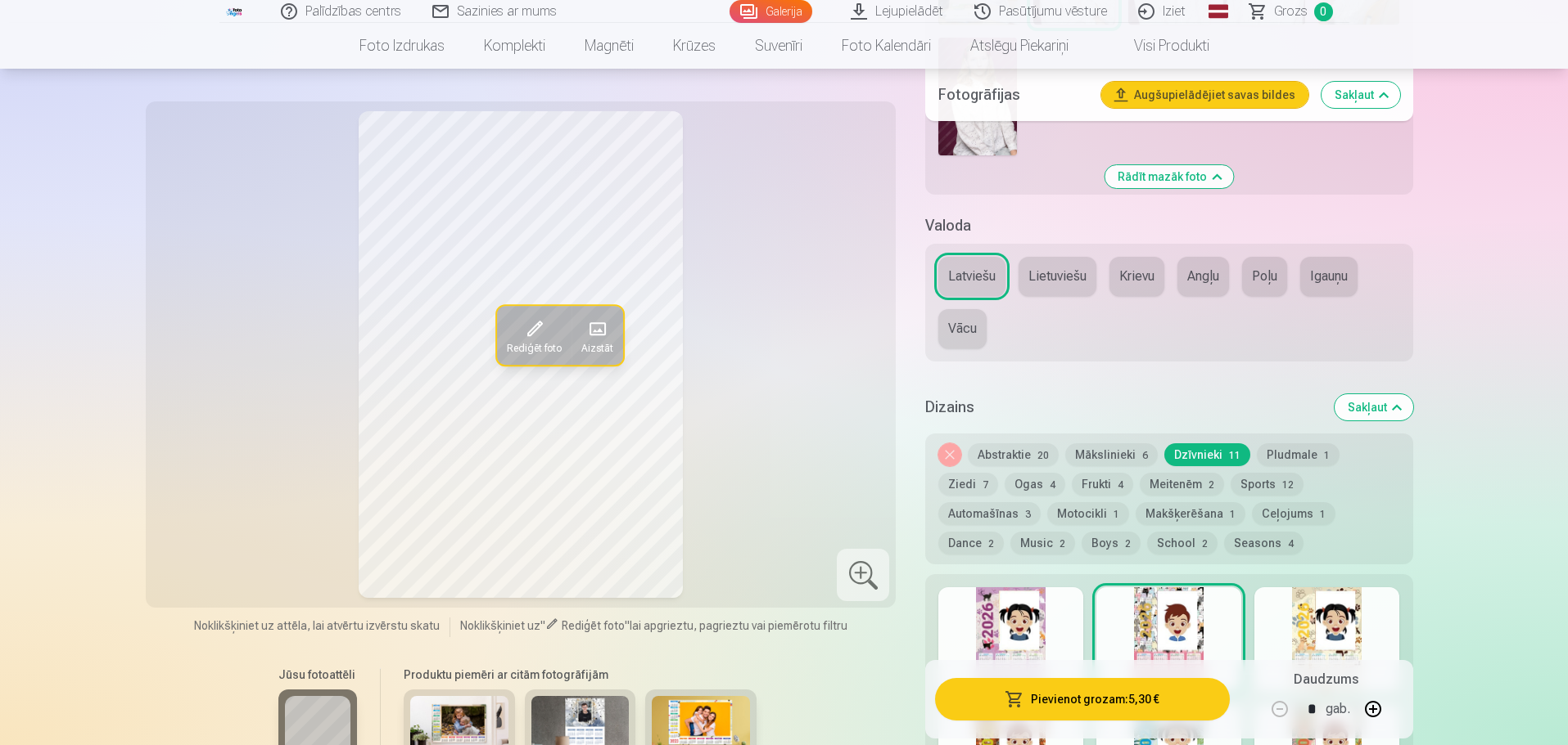
scroll to position [900, 0]
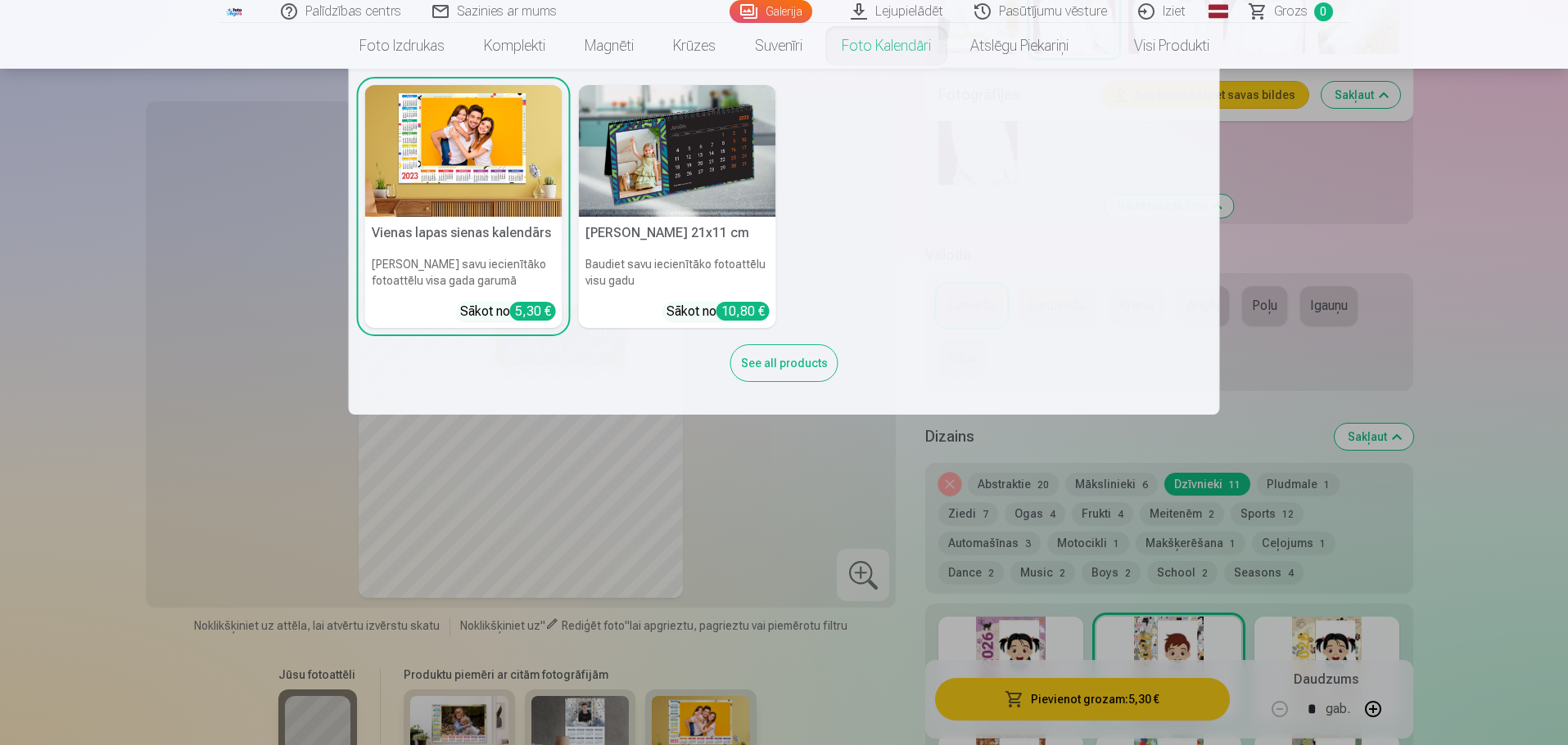
click at [723, 135] on img at bounding box center [677, 150] width 197 height 131
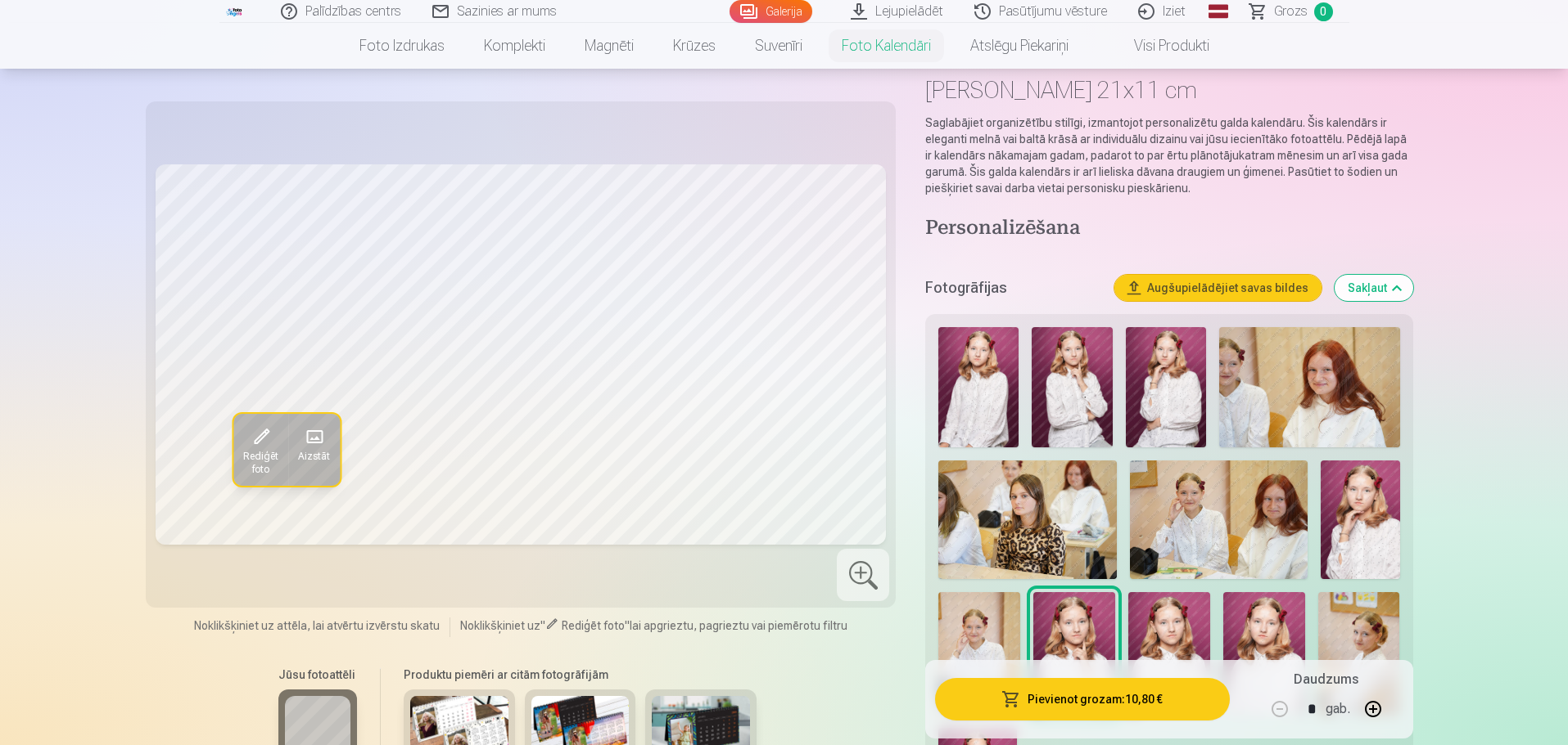
scroll to position [164, 0]
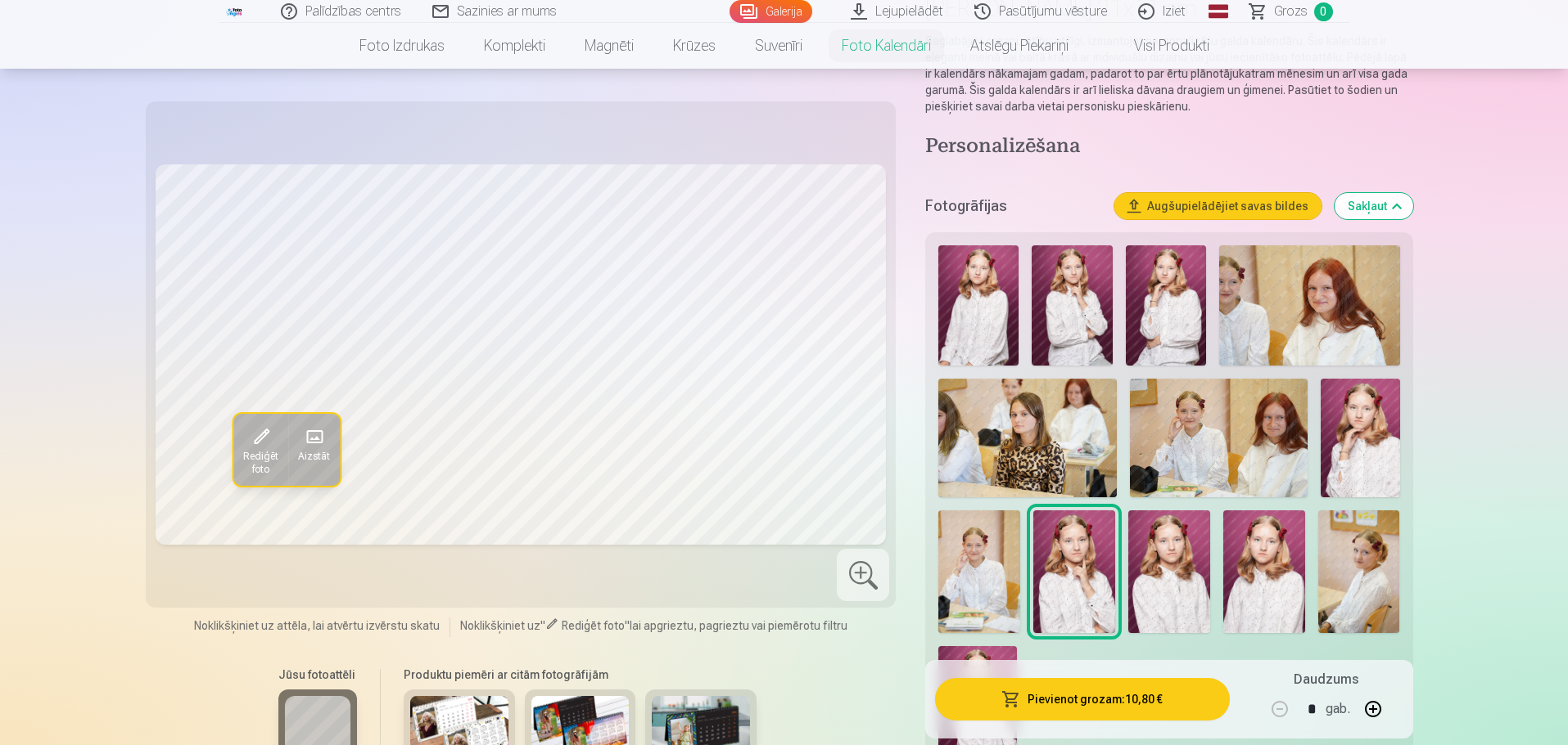
click at [985, 551] on img at bounding box center [980, 572] width 82 height 123
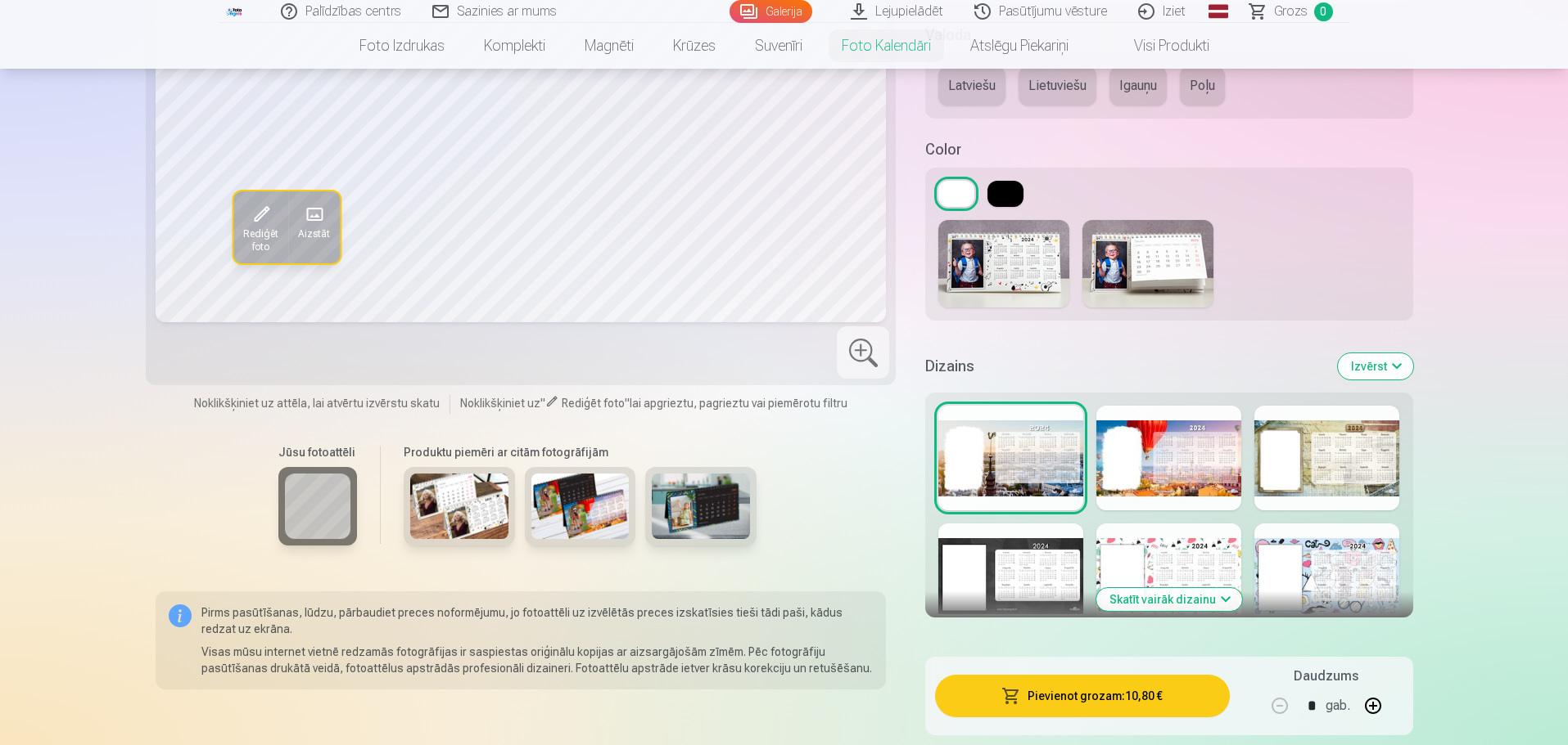
scroll to position [982, 0]
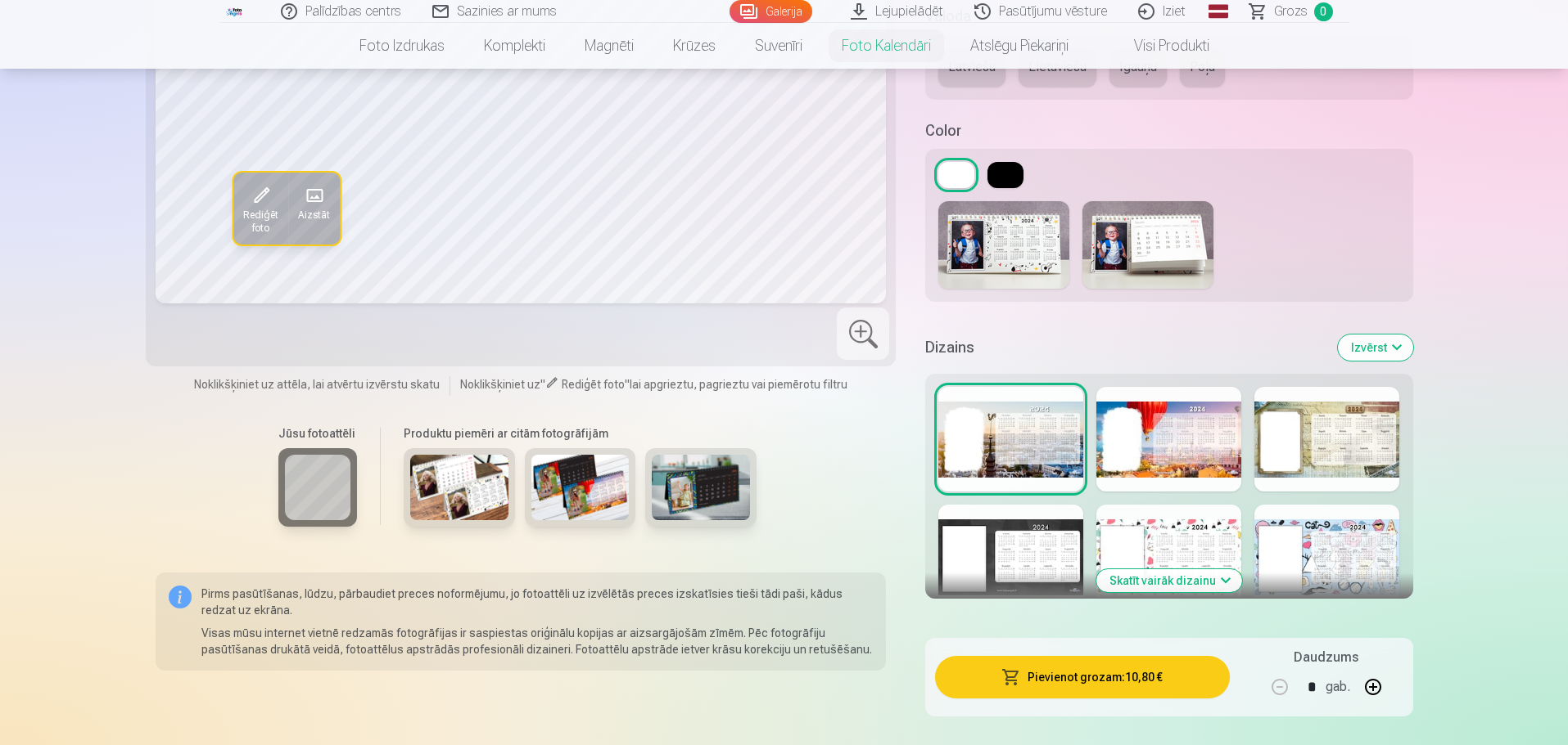
click at [1358, 540] on div at bounding box center [1327, 558] width 145 height 105
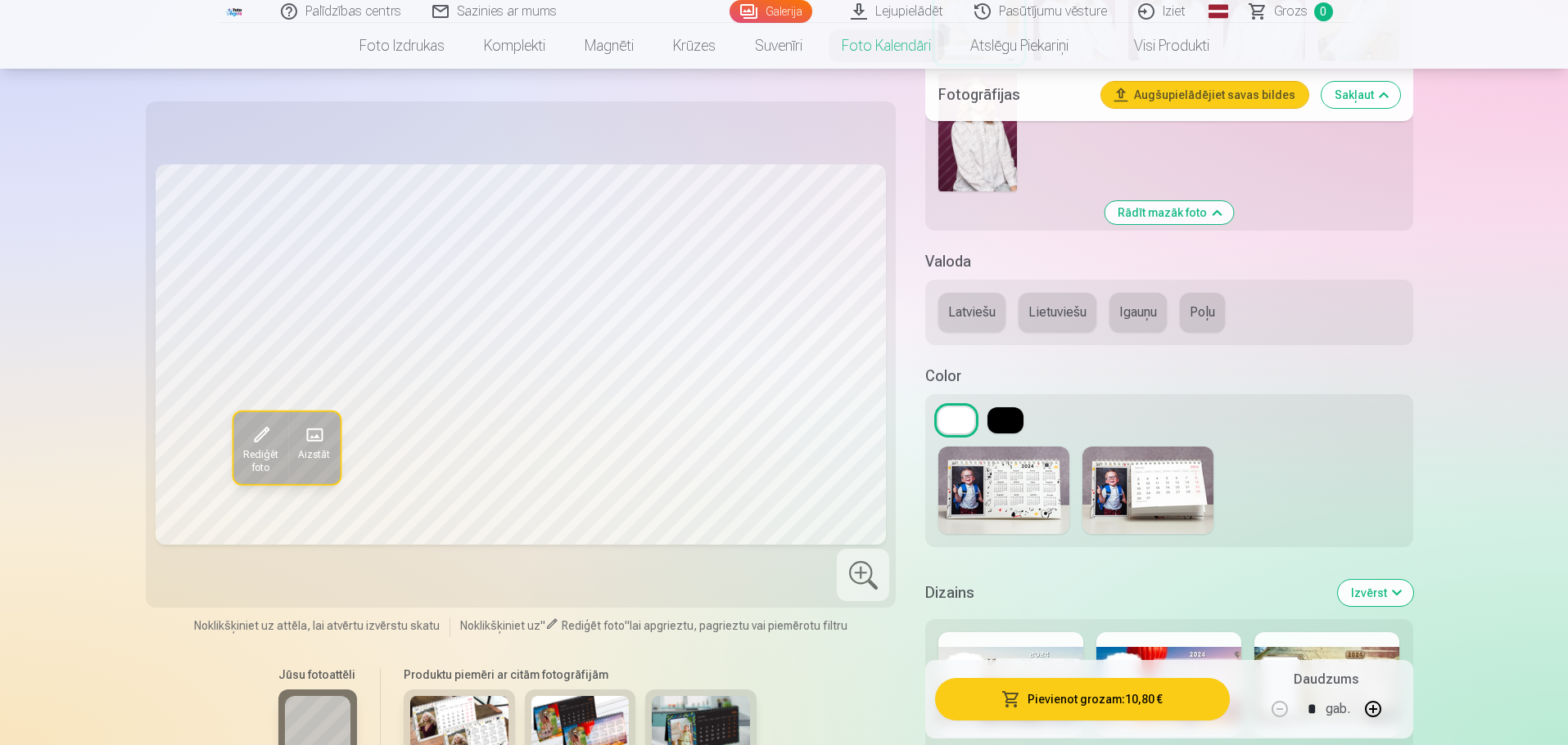
scroll to position [900, 0]
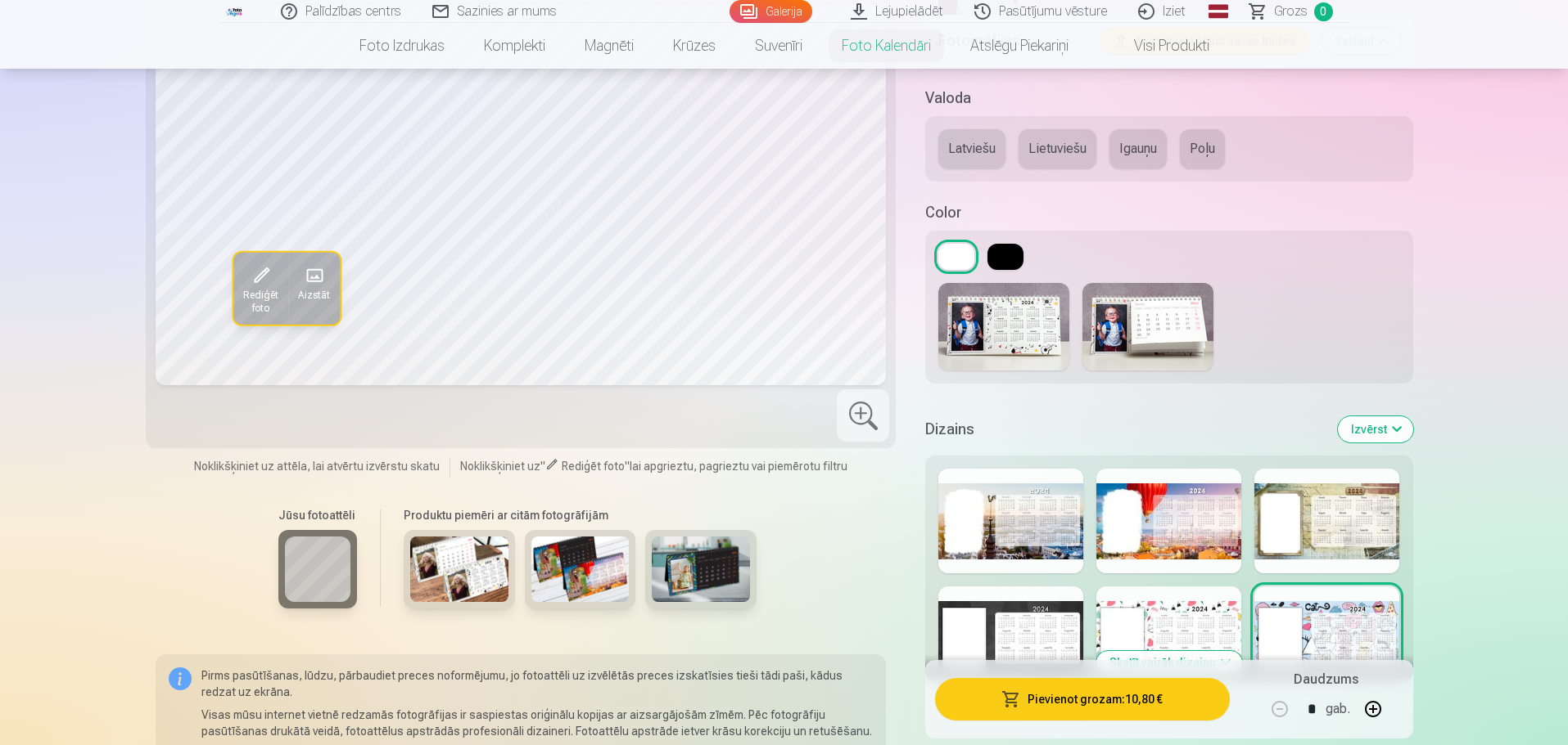
click at [1221, 609] on div at bounding box center [1169, 639] width 145 height 105
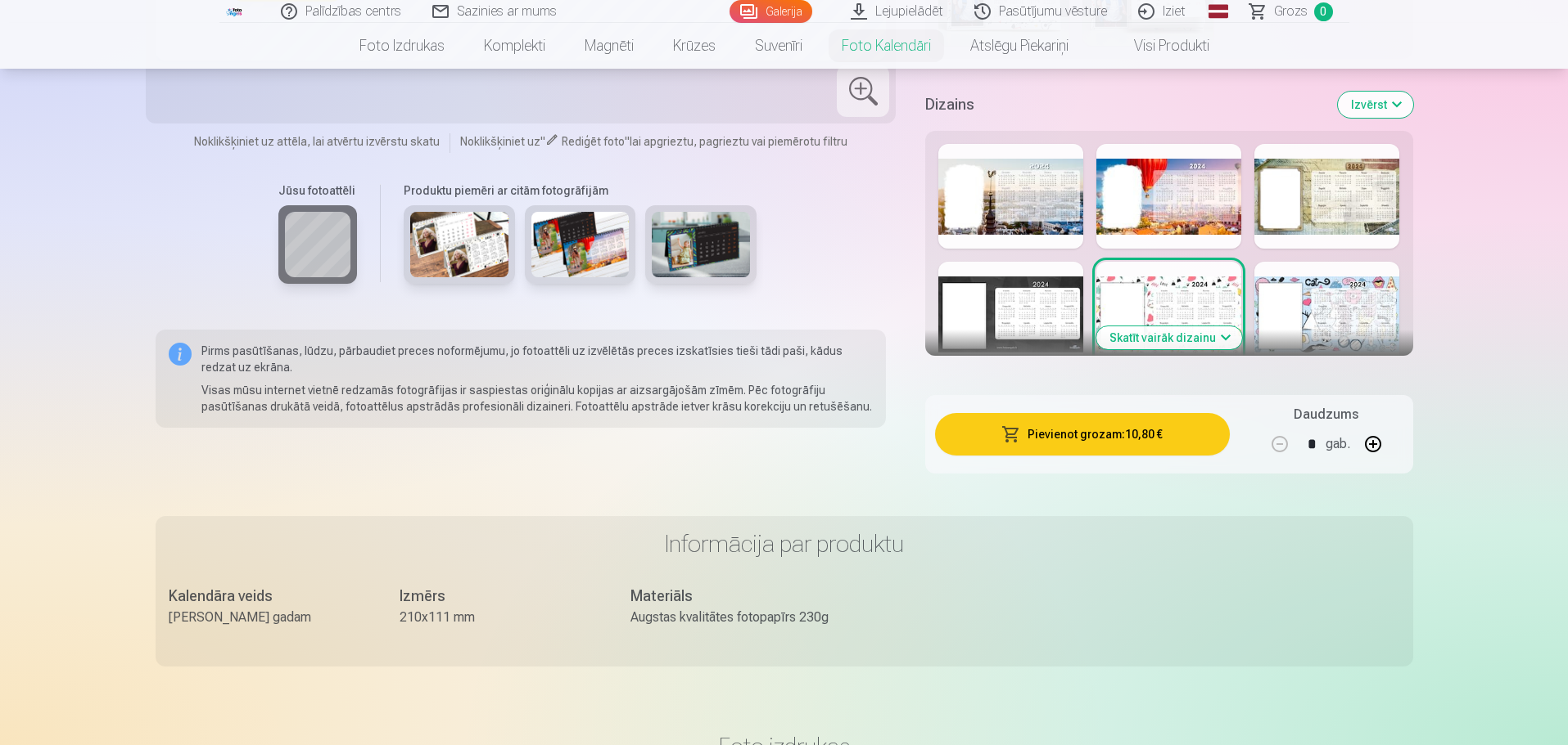
scroll to position [1227, 0]
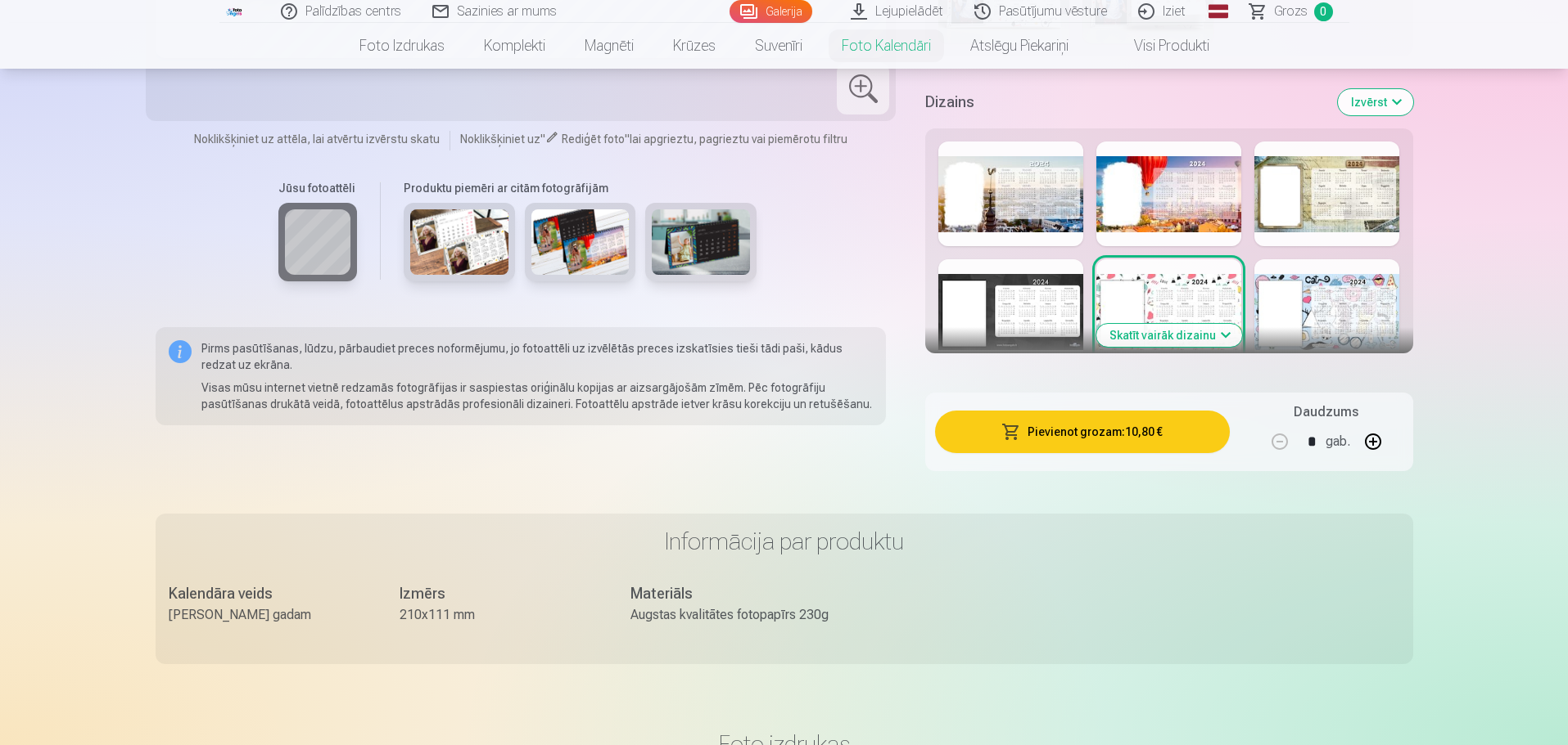
click at [1200, 333] on button "Skatīt vairāk dizainu" at bounding box center [1169, 336] width 146 height 23
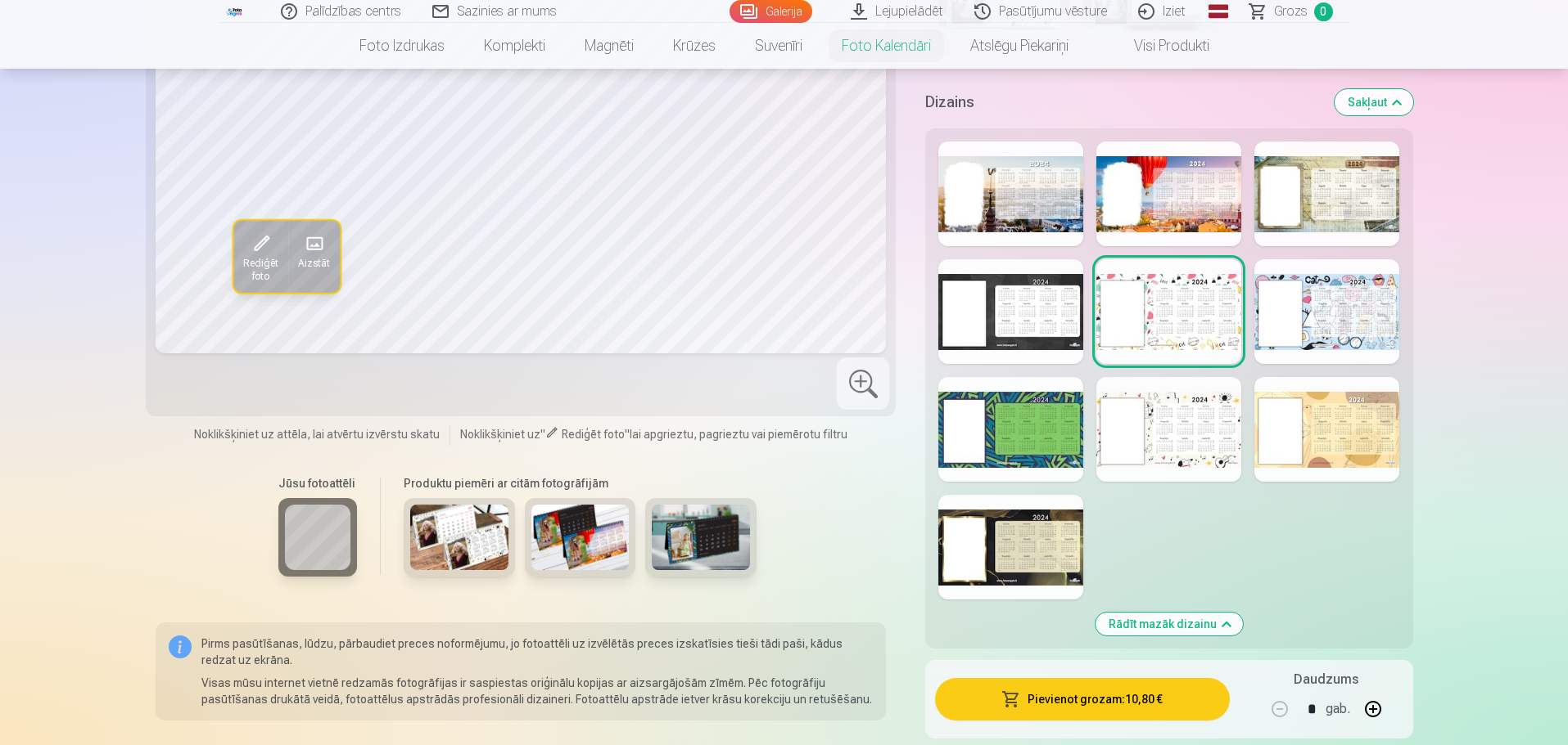
click at [1195, 427] on div at bounding box center [1169, 429] width 145 height 105
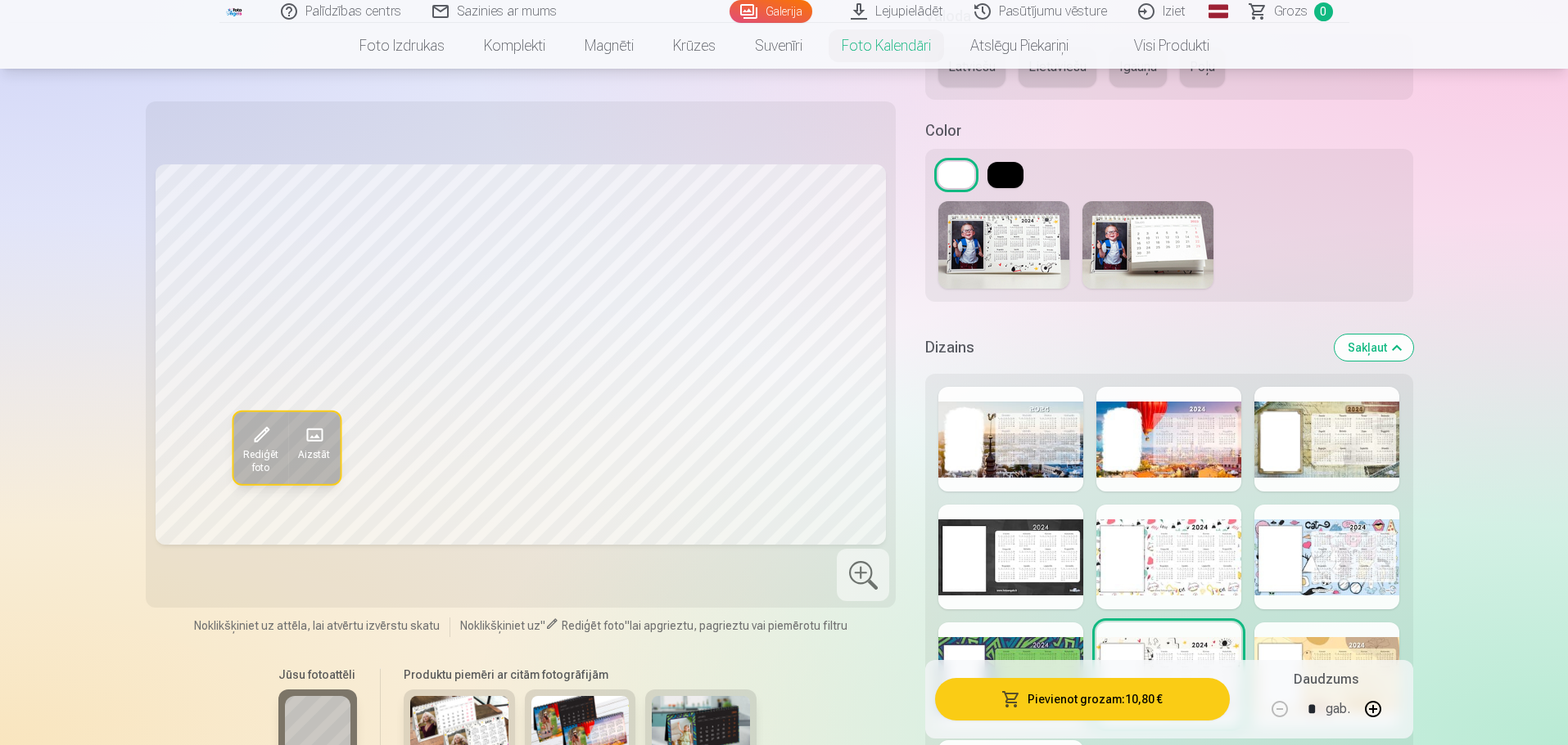
scroll to position [1146, 0]
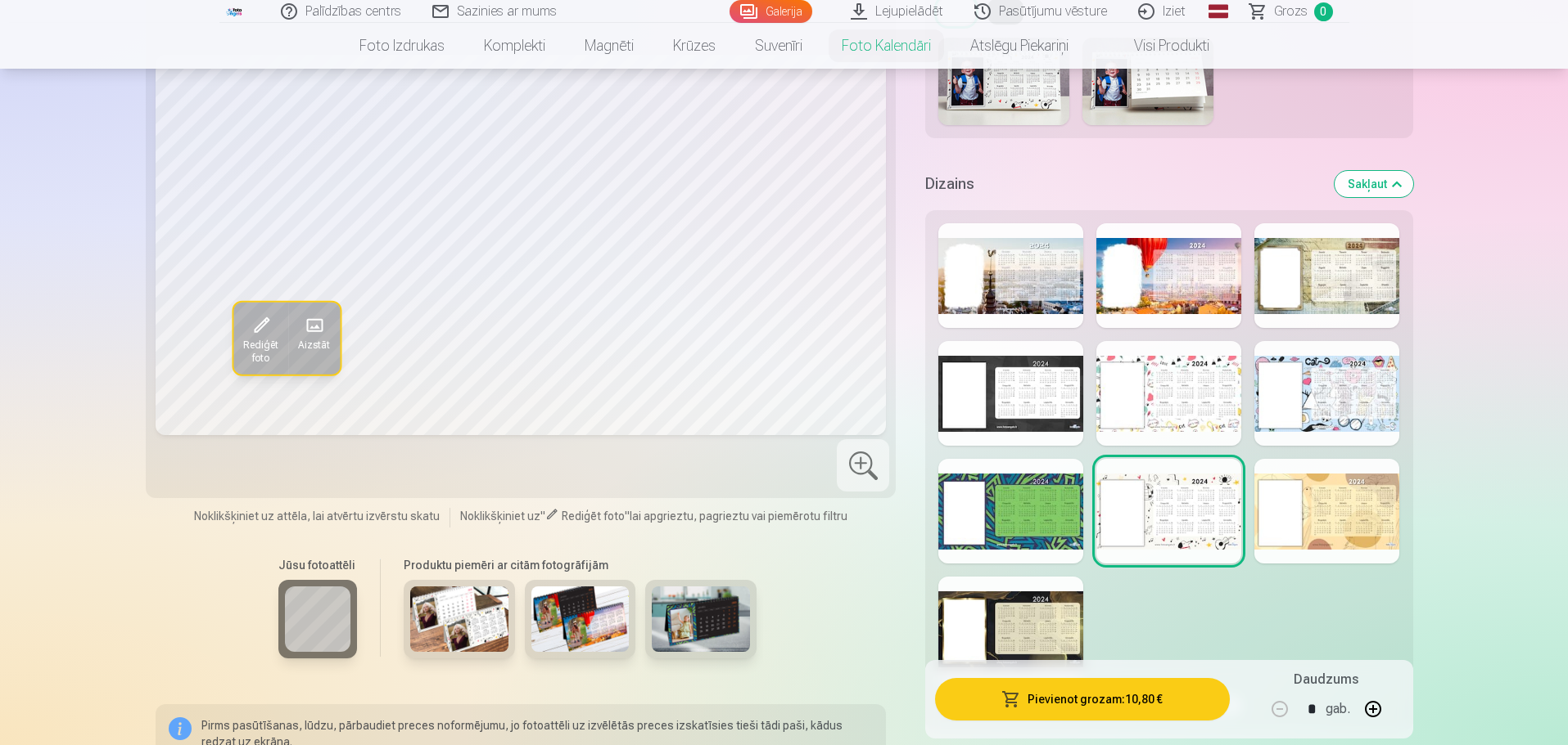
click at [1320, 301] on div at bounding box center [1327, 276] width 145 height 105
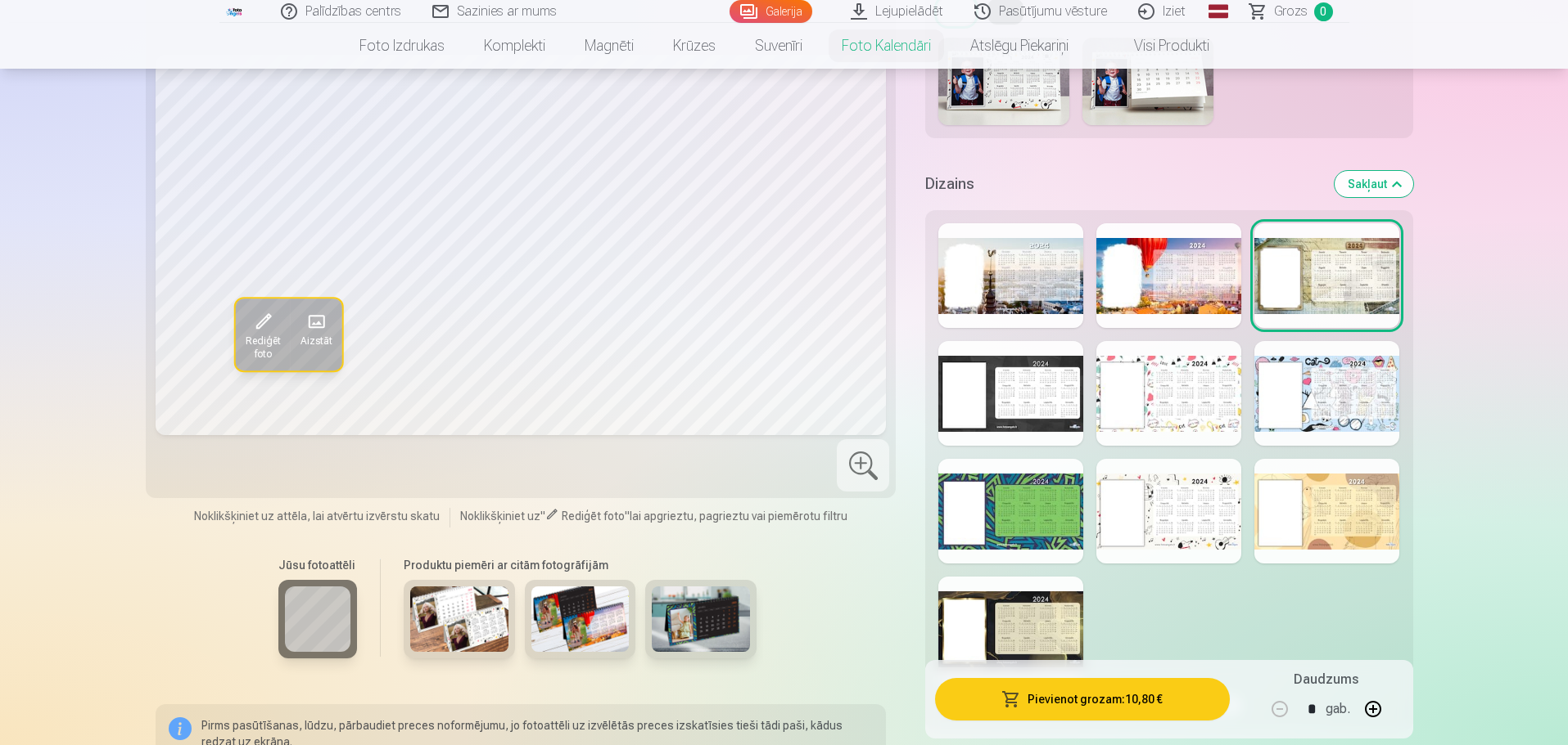
click at [1359, 522] on div at bounding box center [1327, 511] width 145 height 105
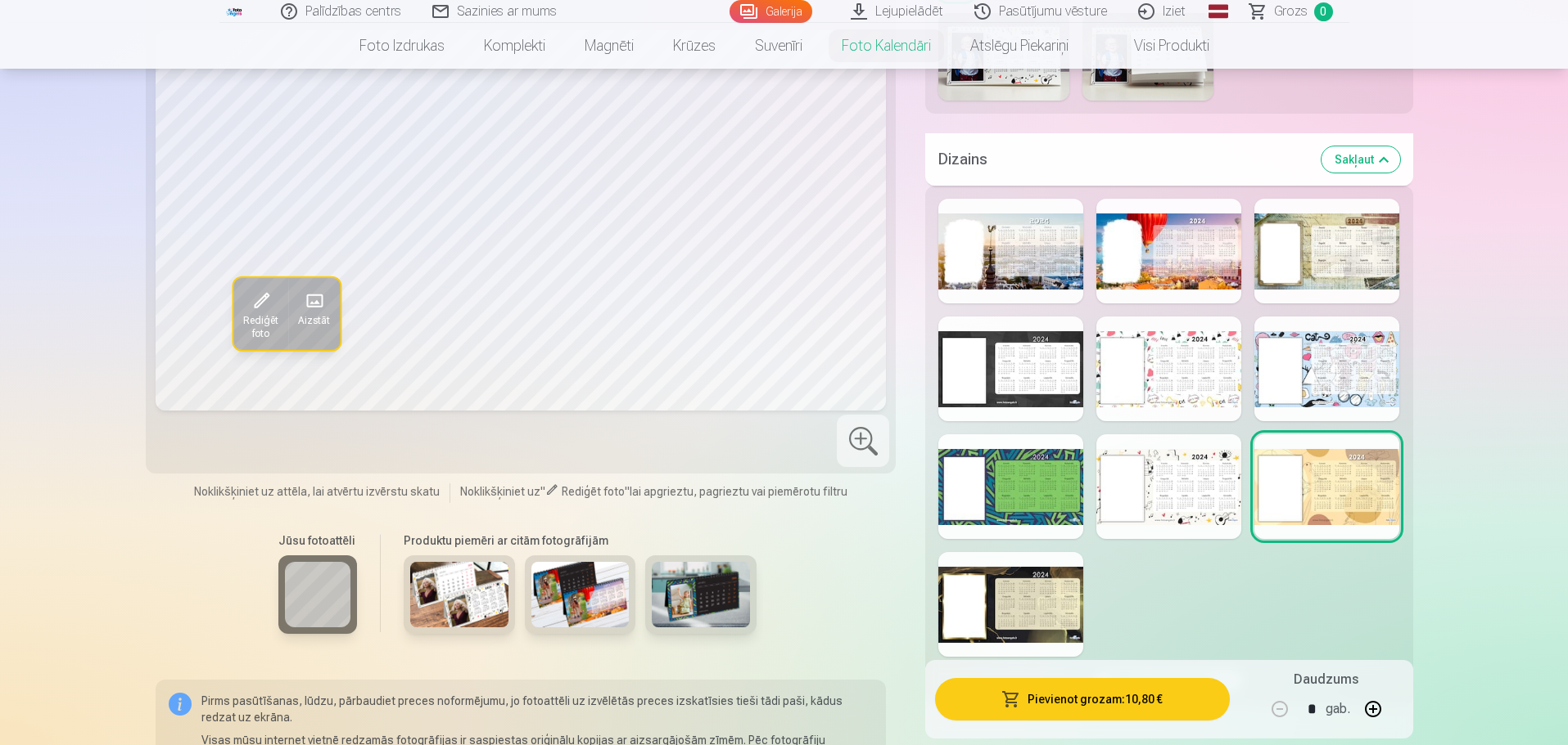
scroll to position [1391, 0]
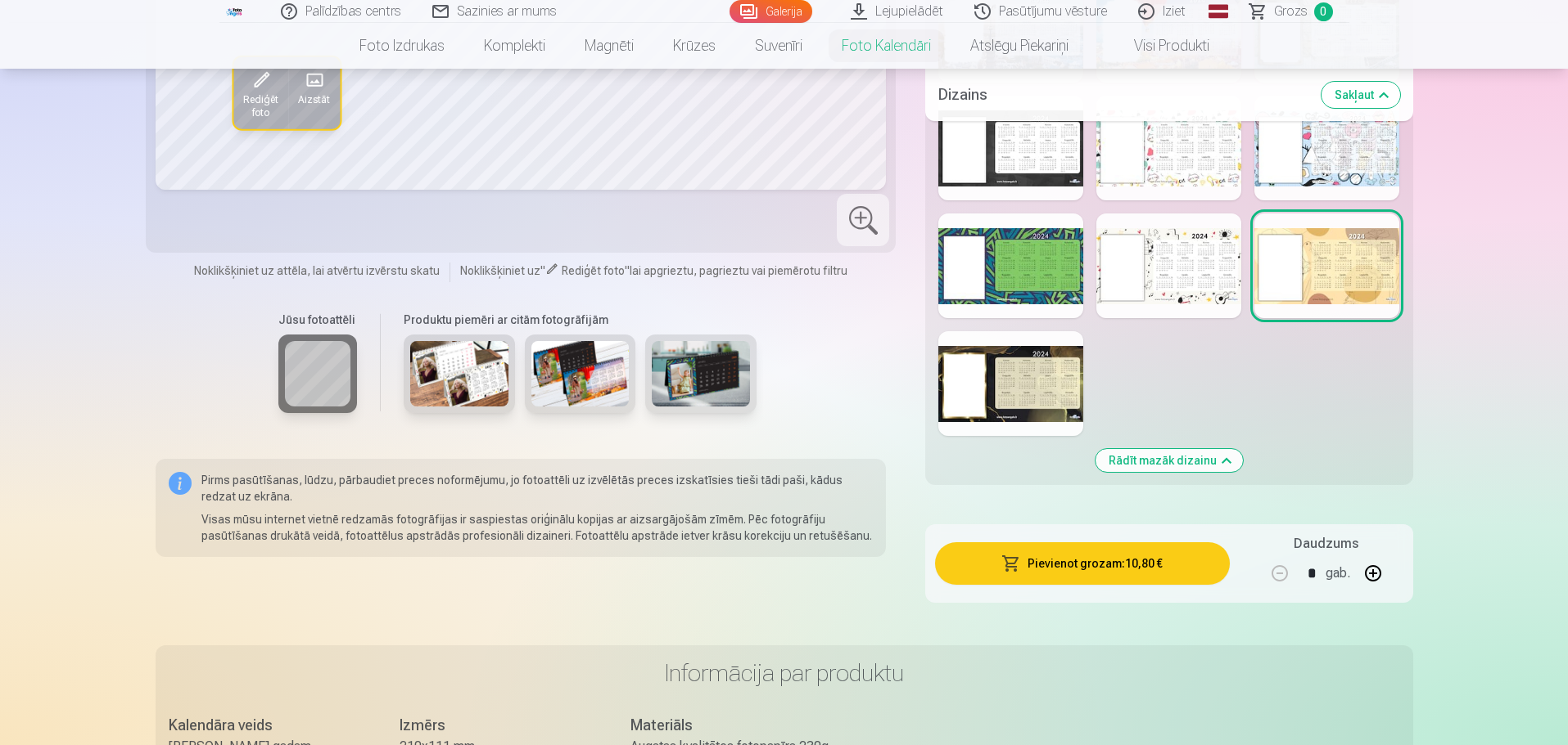
click at [992, 396] on div at bounding box center [1011, 383] width 145 height 105
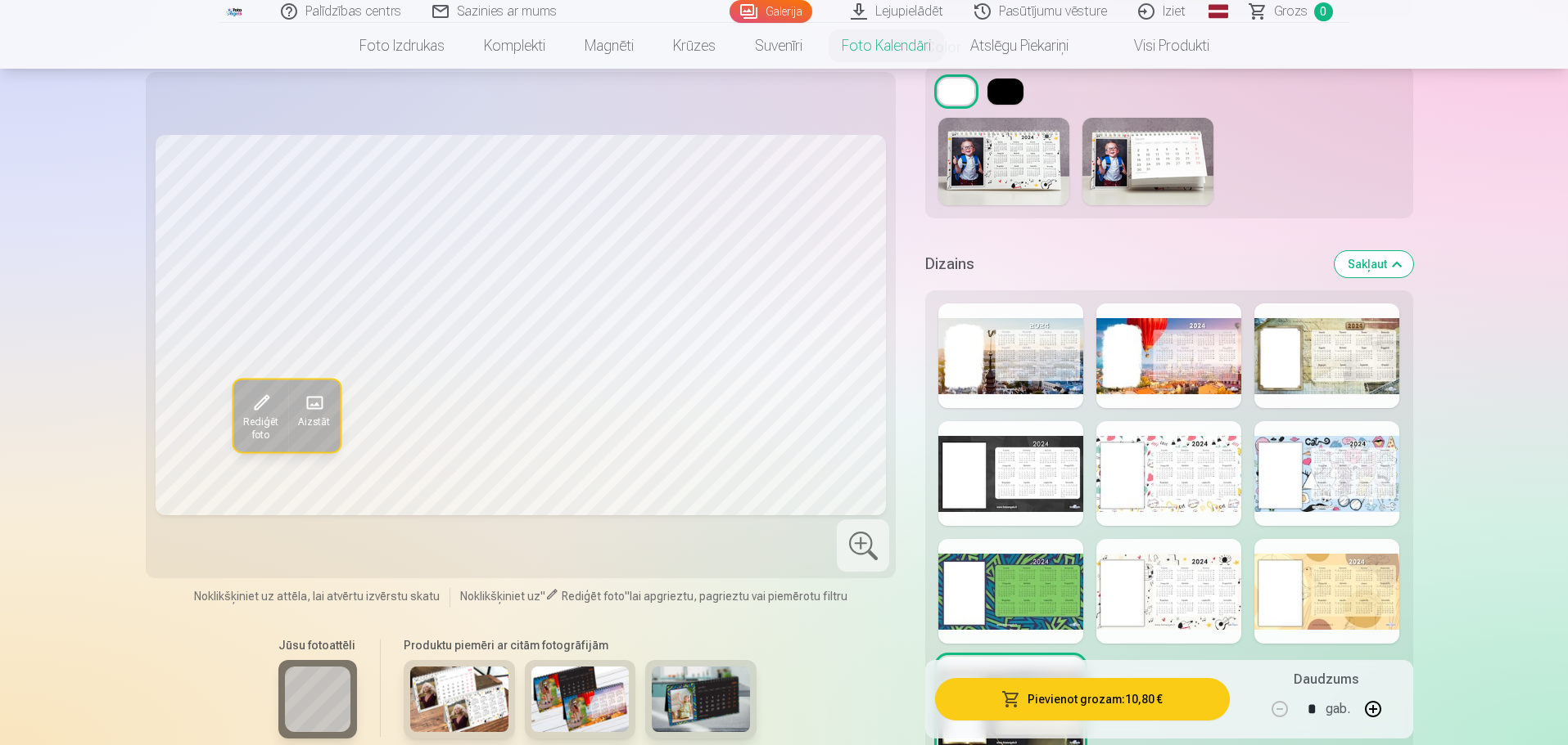
scroll to position [900, 0]
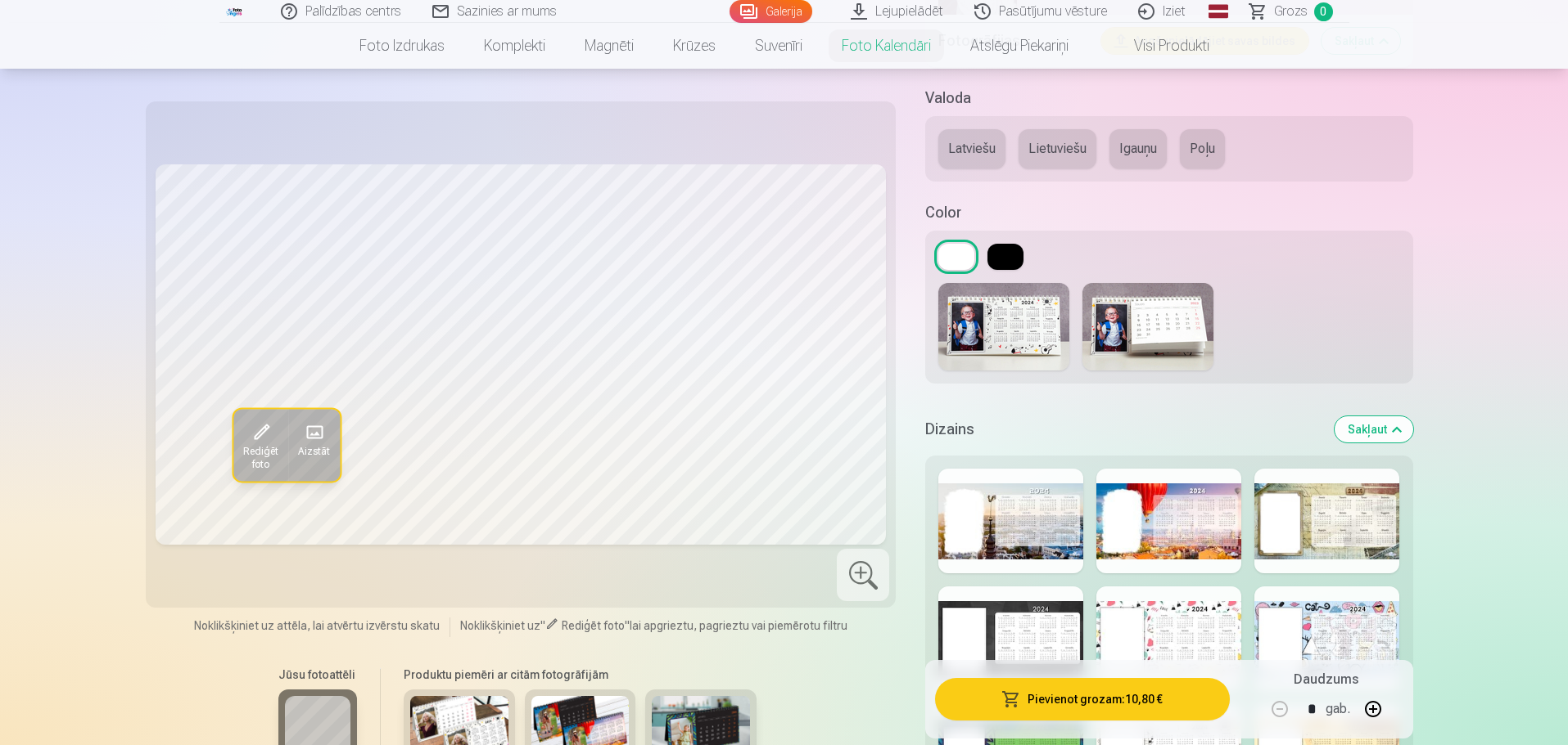
click at [1202, 529] on div at bounding box center [1169, 521] width 145 height 105
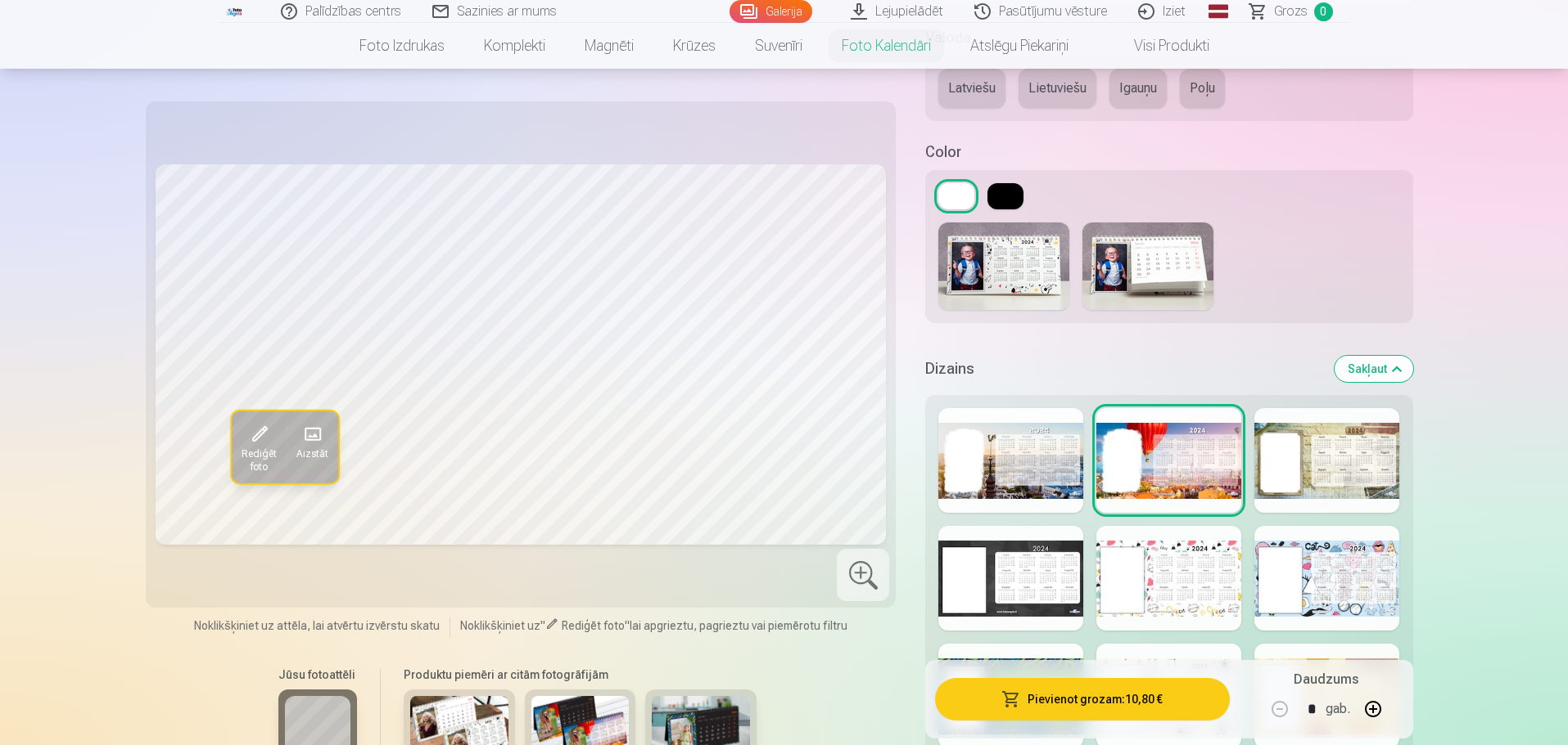
scroll to position [1064, 0]
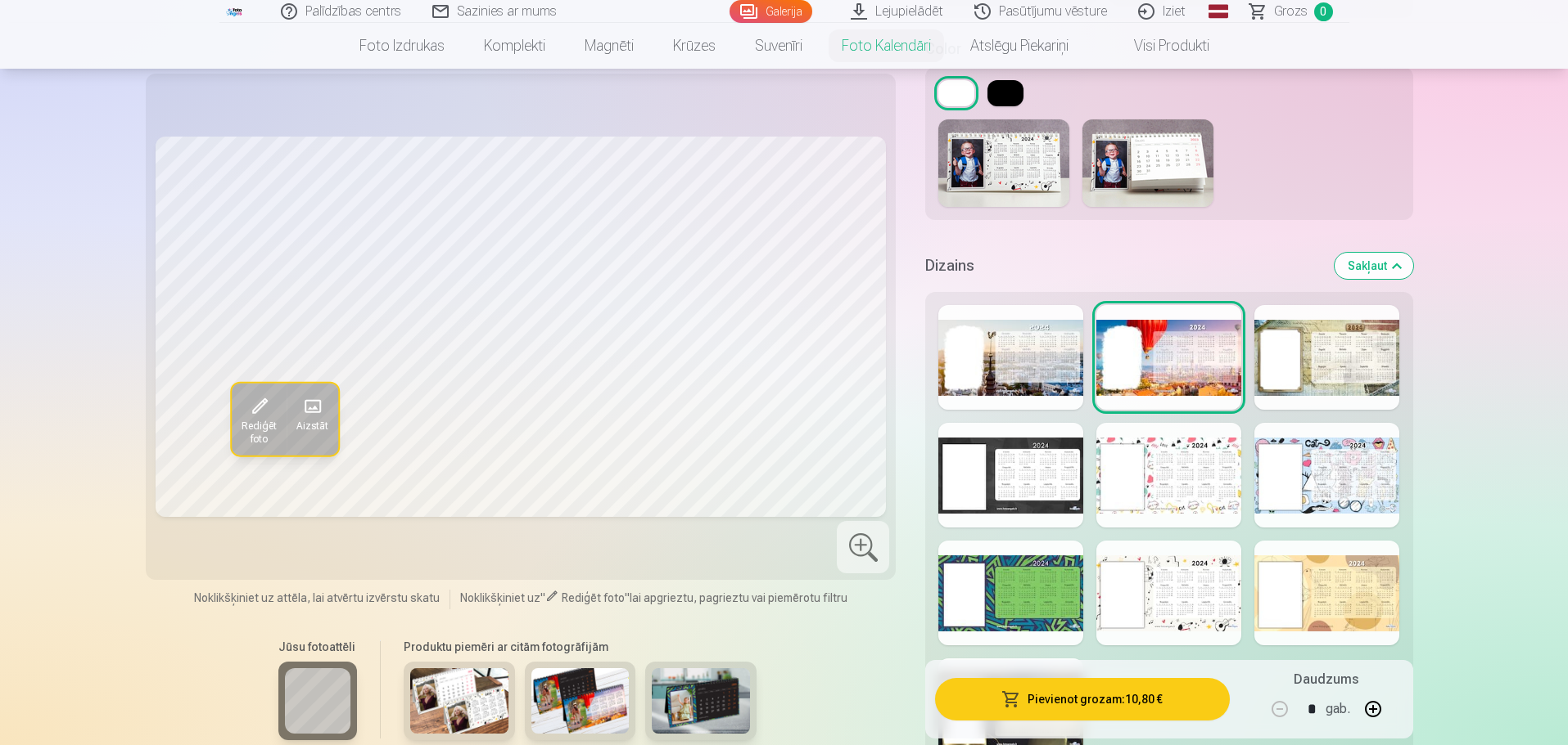
click at [1210, 489] on div at bounding box center [1169, 476] width 145 height 105
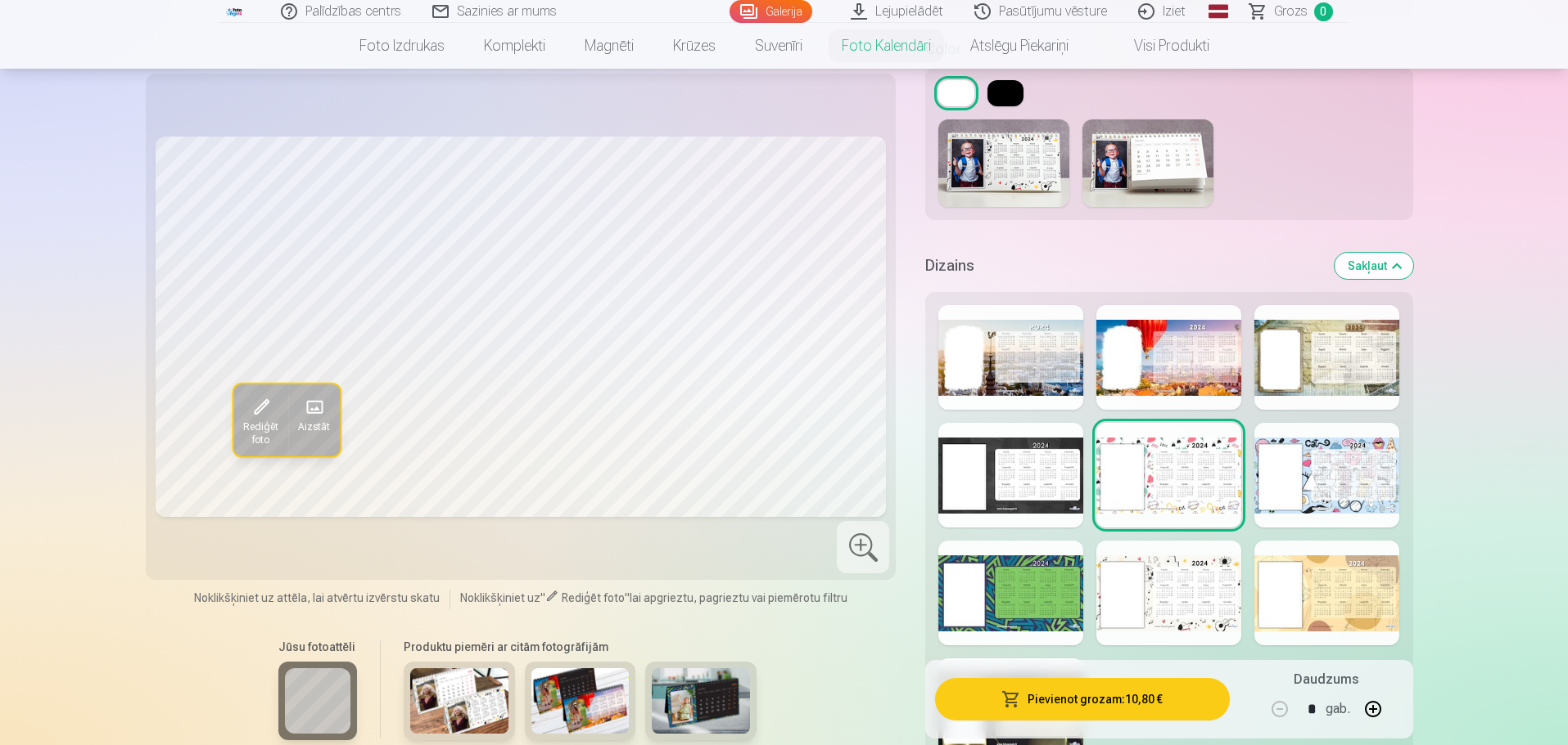
click at [265, 409] on span at bounding box center [261, 408] width 27 height 27
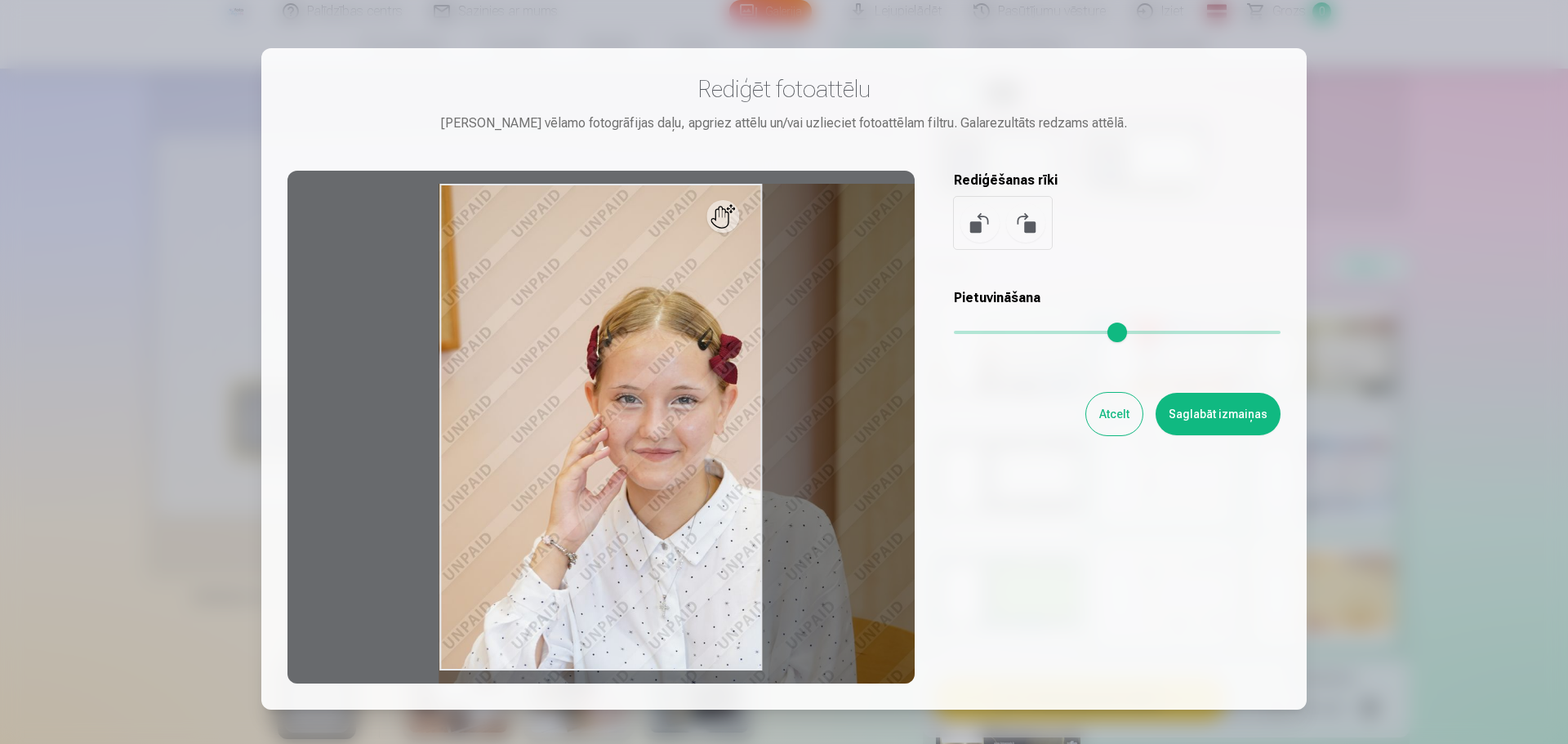
type input "****"
click at [1007, 331] on input "range" at bounding box center [1118, 332] width 327 height 3
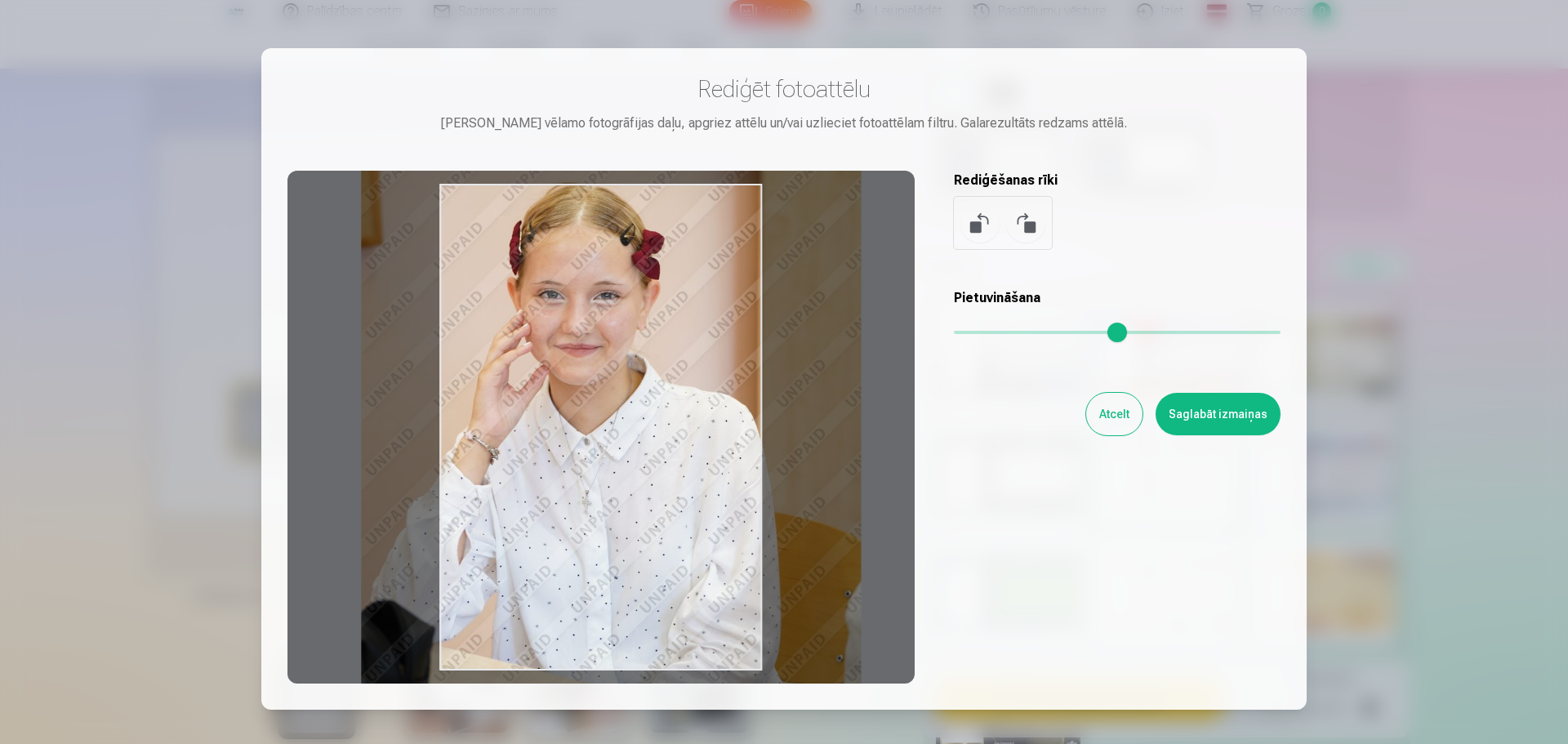
drag, startPoint x: 691, startPoint y: 483, endPoint x: 614, endPoint y: 379, distance: 129.4
click at [614, 379] on div at bounding box center [601, 428] width 628 height 513
click at [1211, 411] on button "Saglabāt izmaiņas" at bounding box center [1219, 414] width 125 height 43
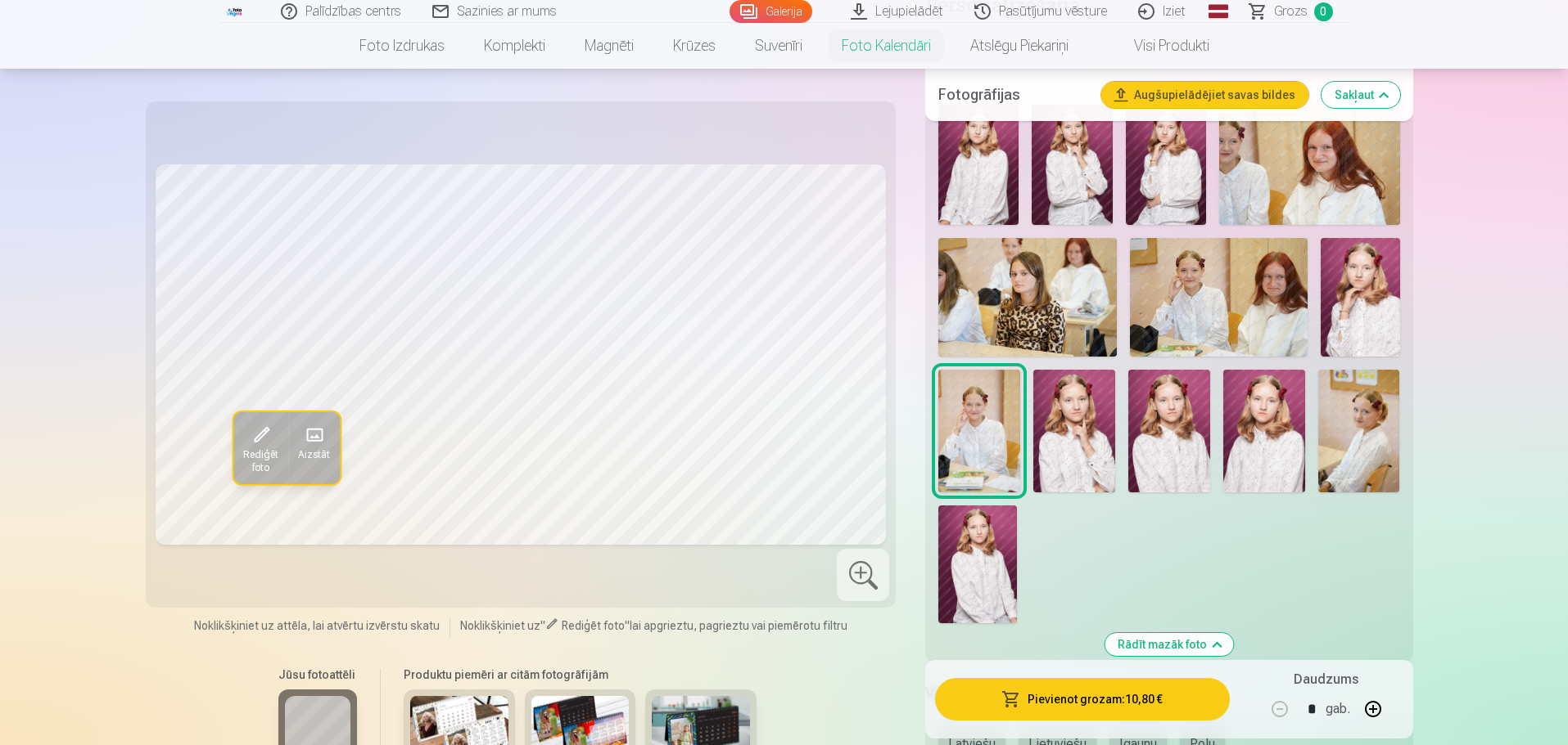
scroll to position [164, 0]
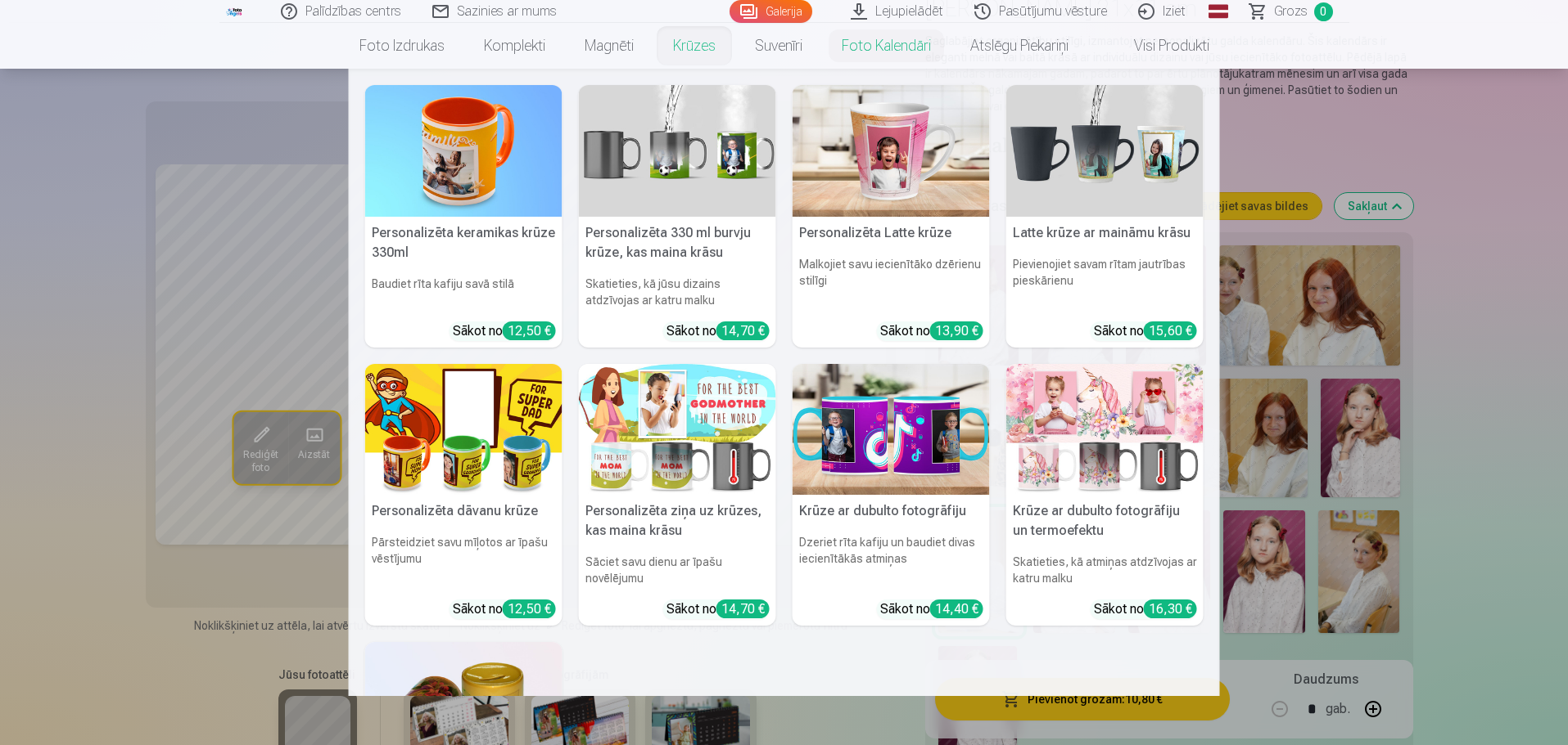
click at [689, 44] on link "Krūzes" at bounding box center [694, 46] width 82 height 46
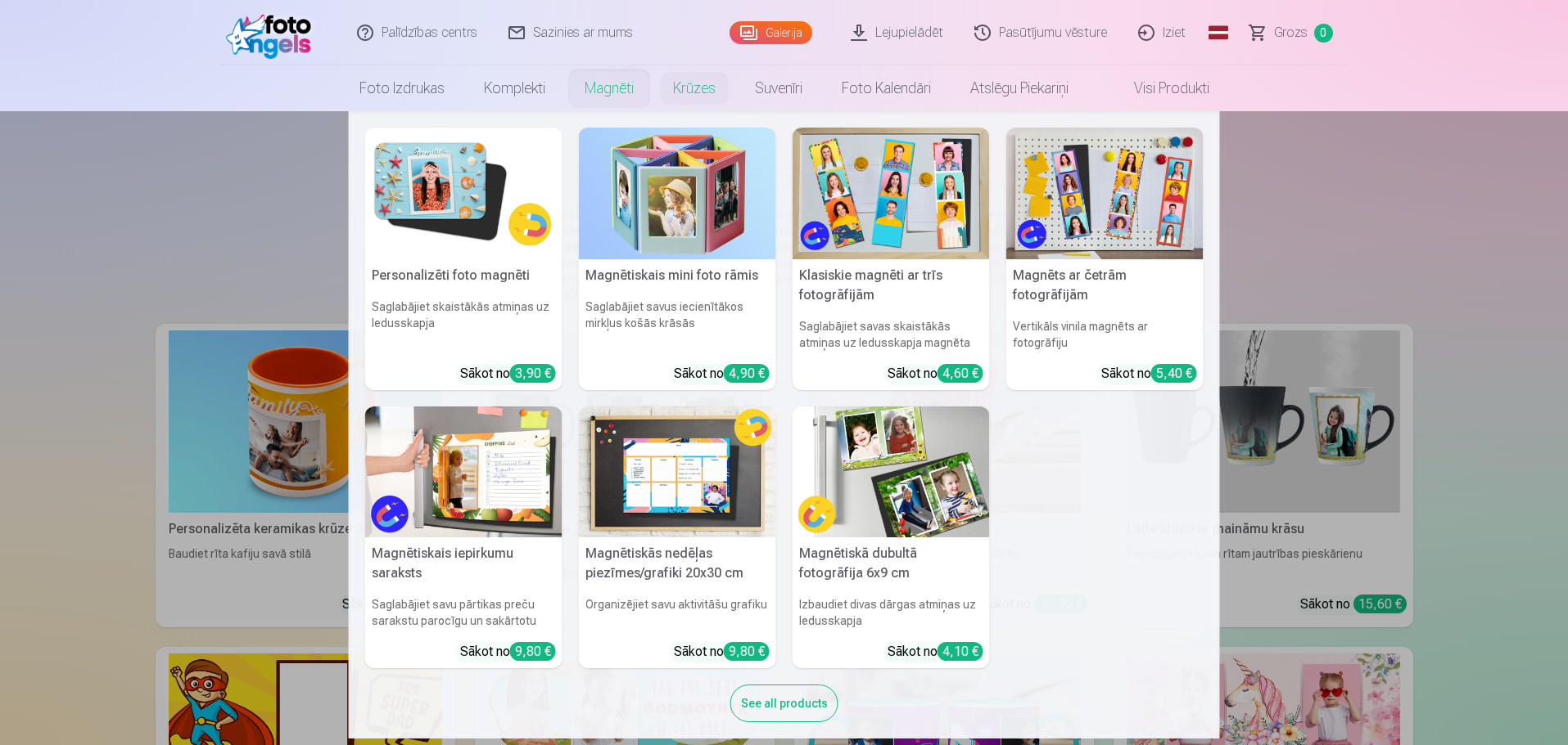
click at [594, 92] on link "Magnēti" at bounding box center [608, 88] width 89 height 46
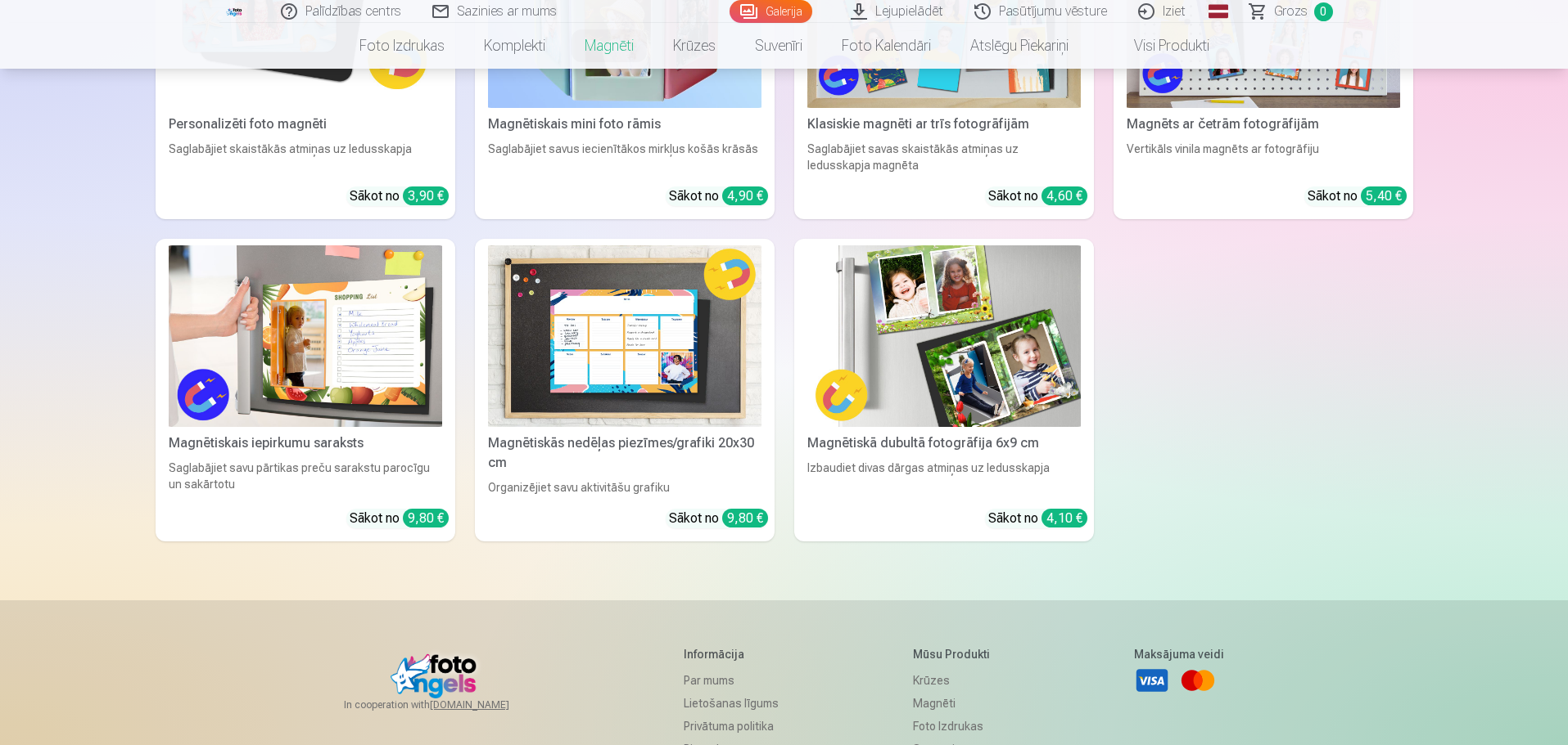
scroll to position [409, 0]
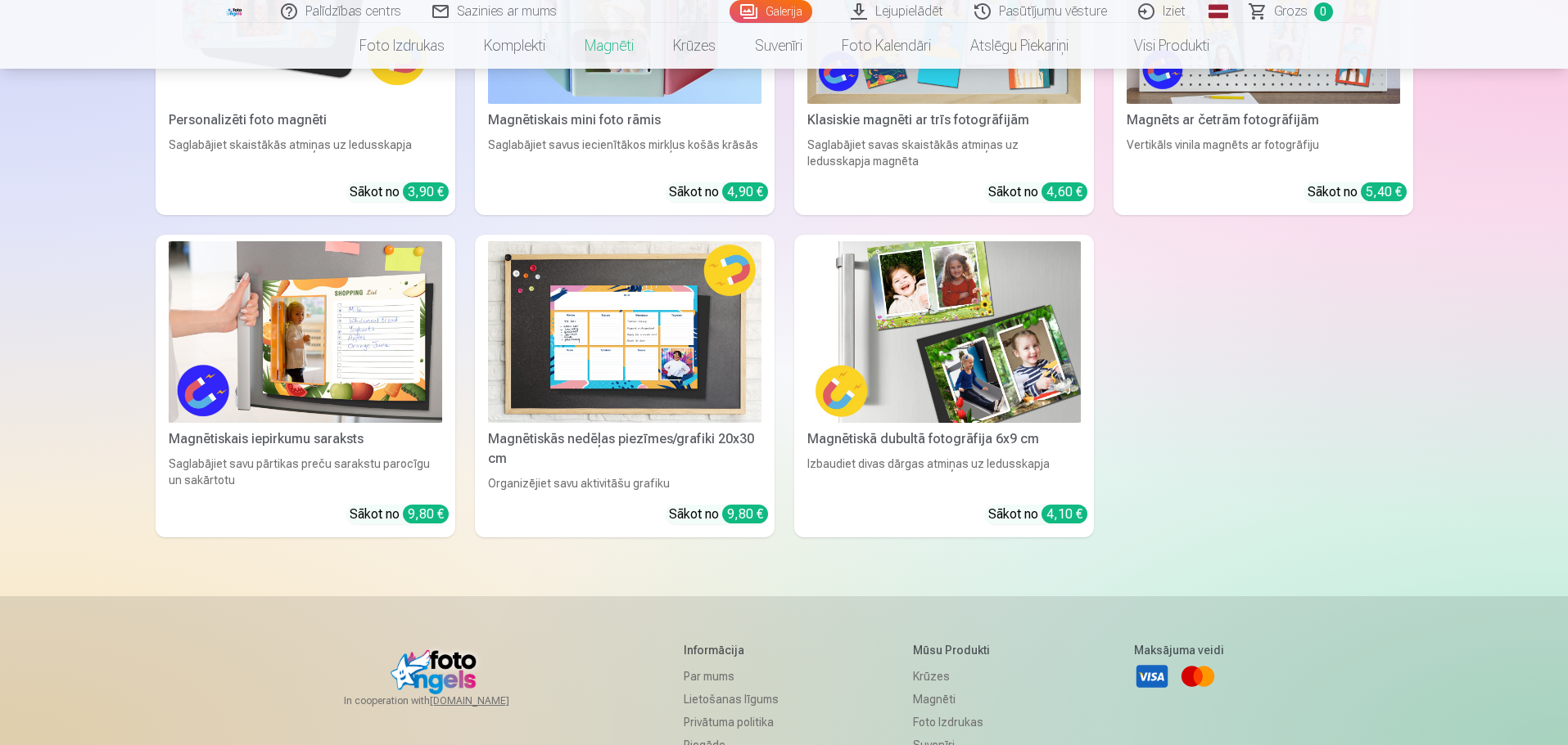
click at [617, 293] on img at bounding box center [625, 333] width 273 height 183
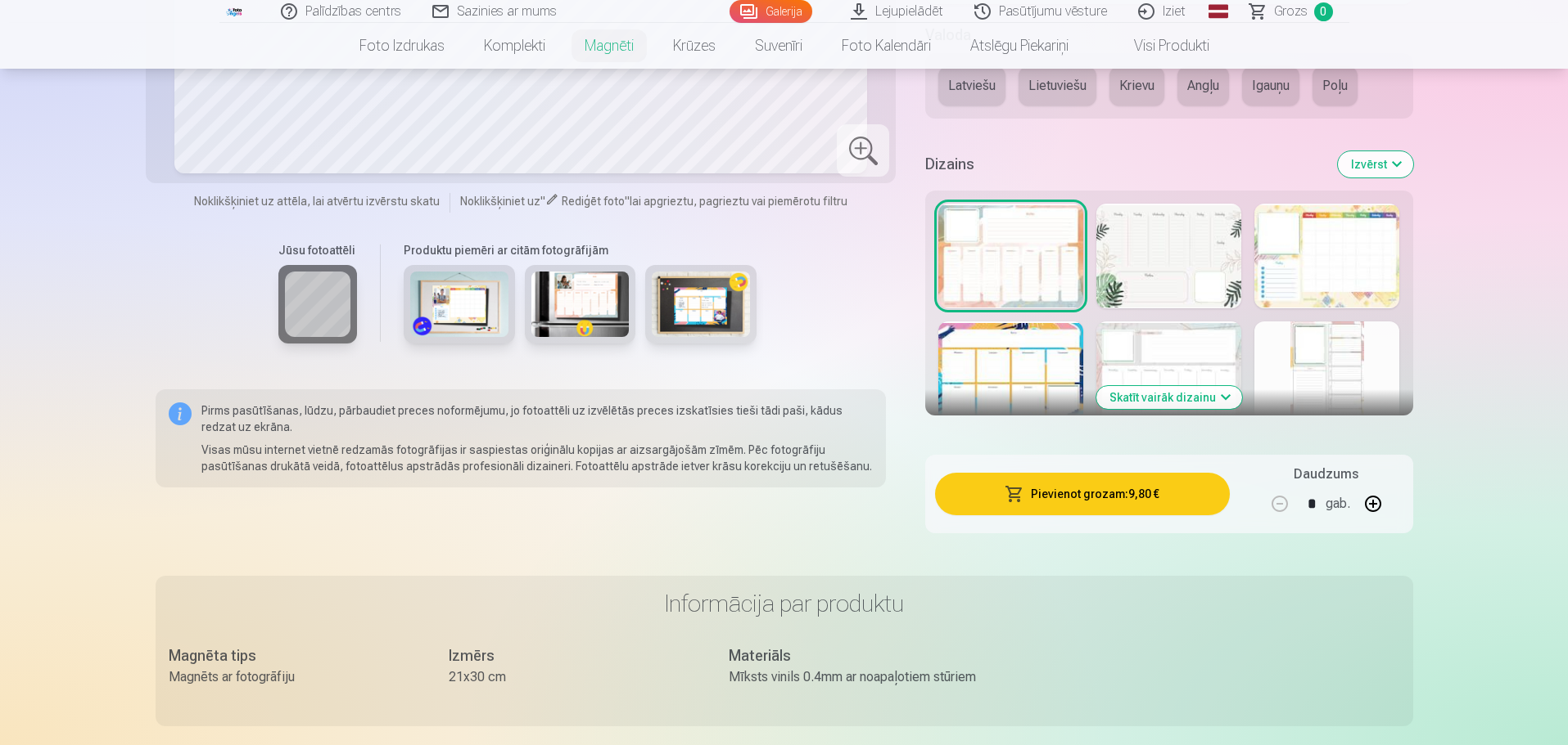
scroll to position [1064, 0]
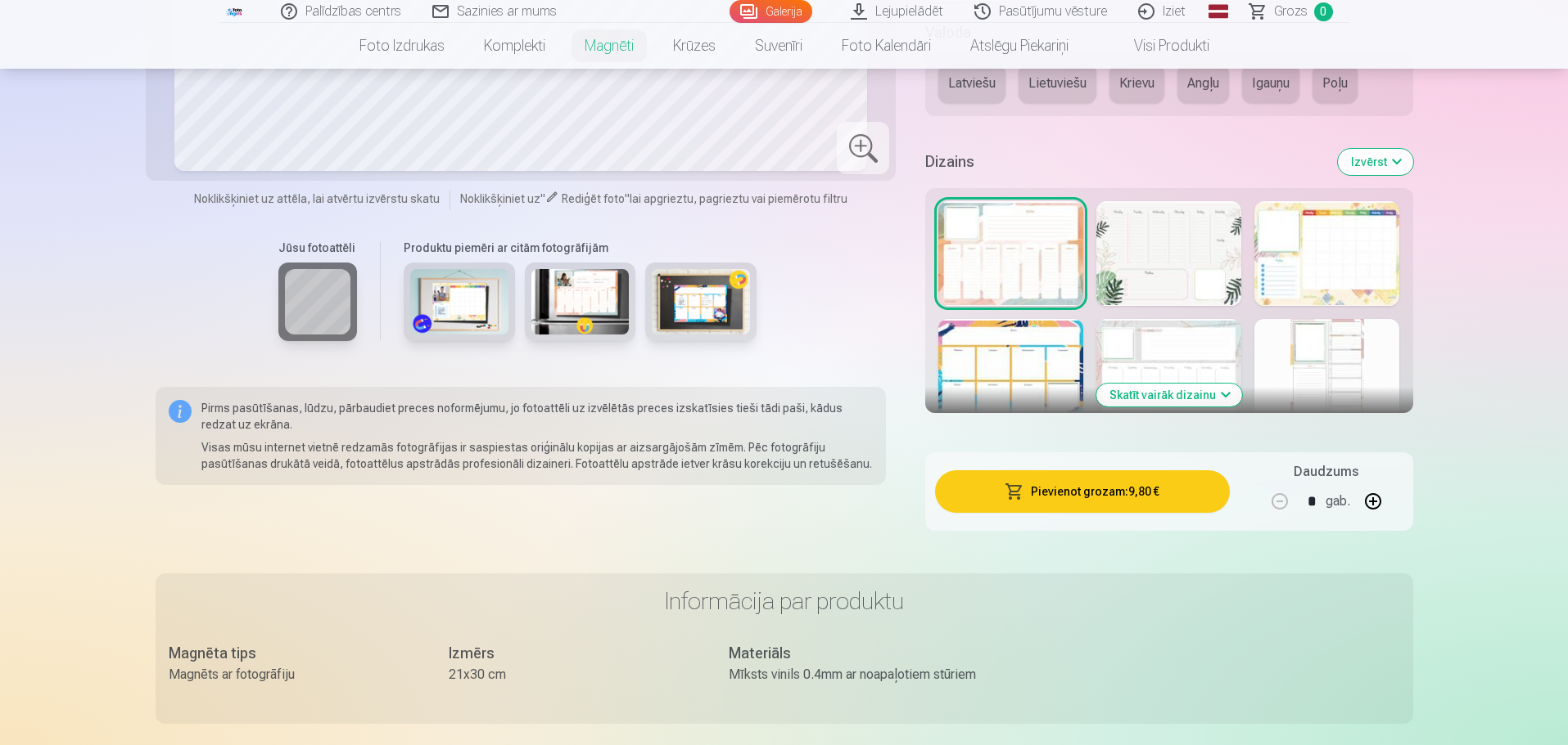
click at [1168, 395] on button "Skatīt vairāk dizainu" at bounding box center [1169, 395] width 146 height 23
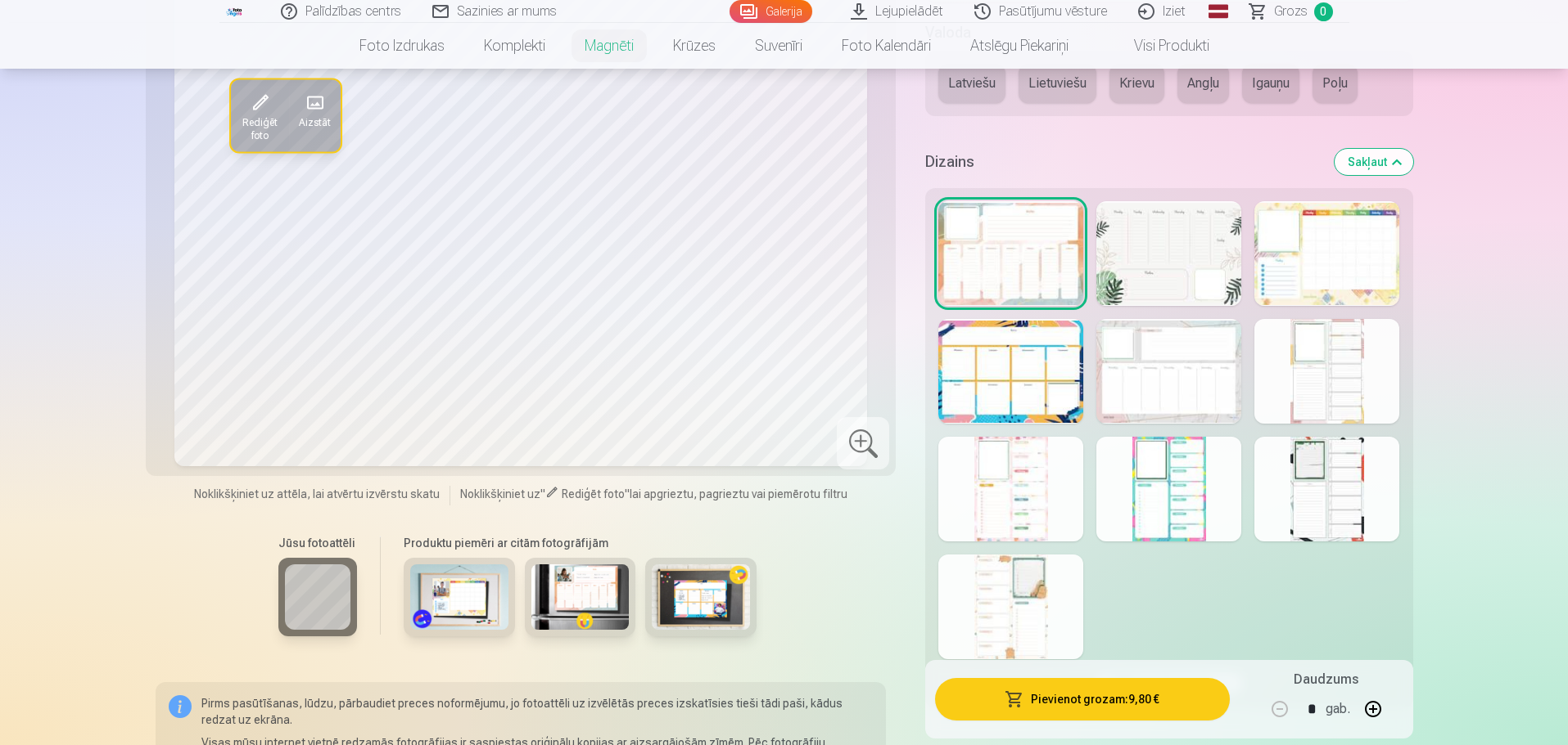
click at [1184, 507] on div at bounding box center [1169, 489] width 145 height 105
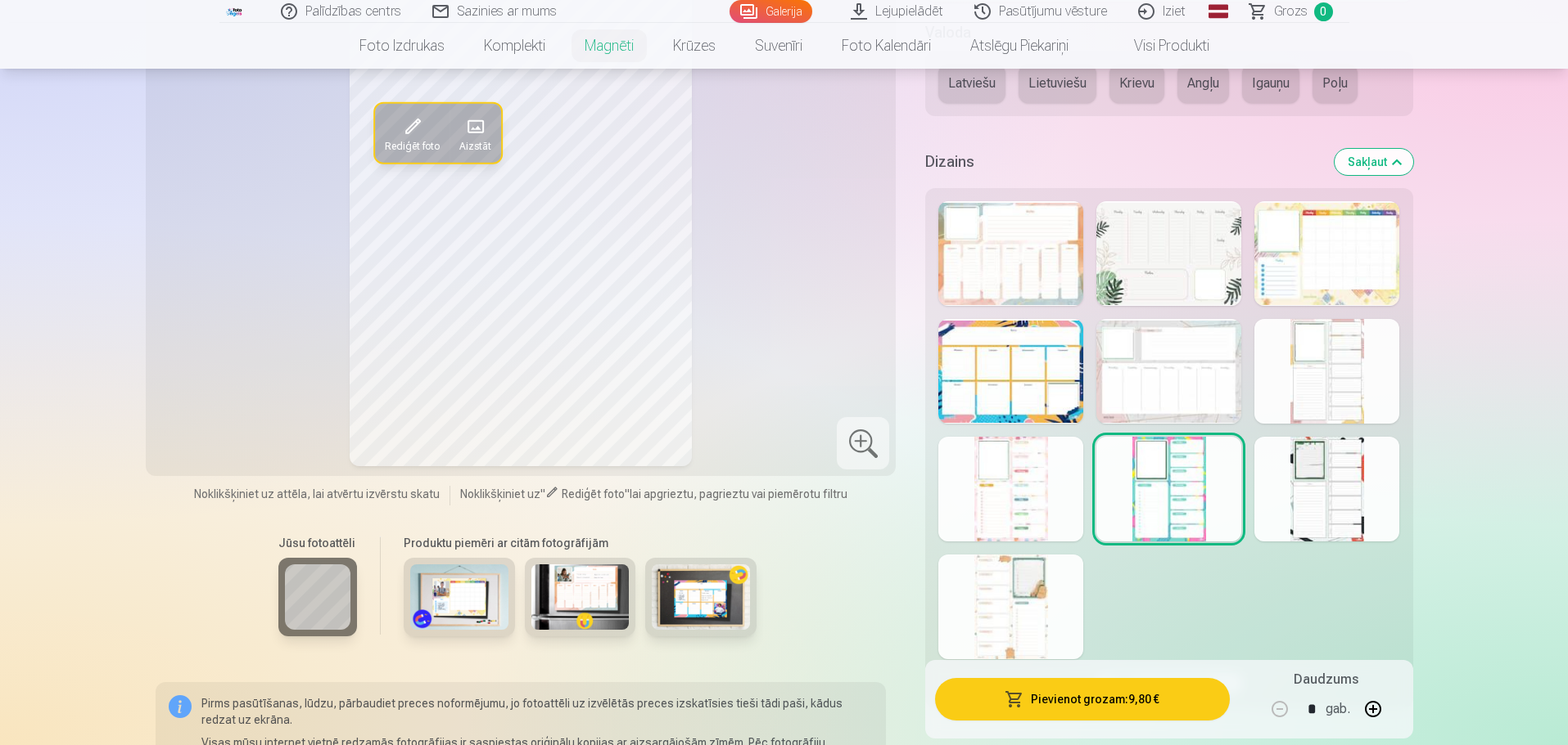
click at [1021, 482] on div at bounding box center [1011, 489] width 145 height 105
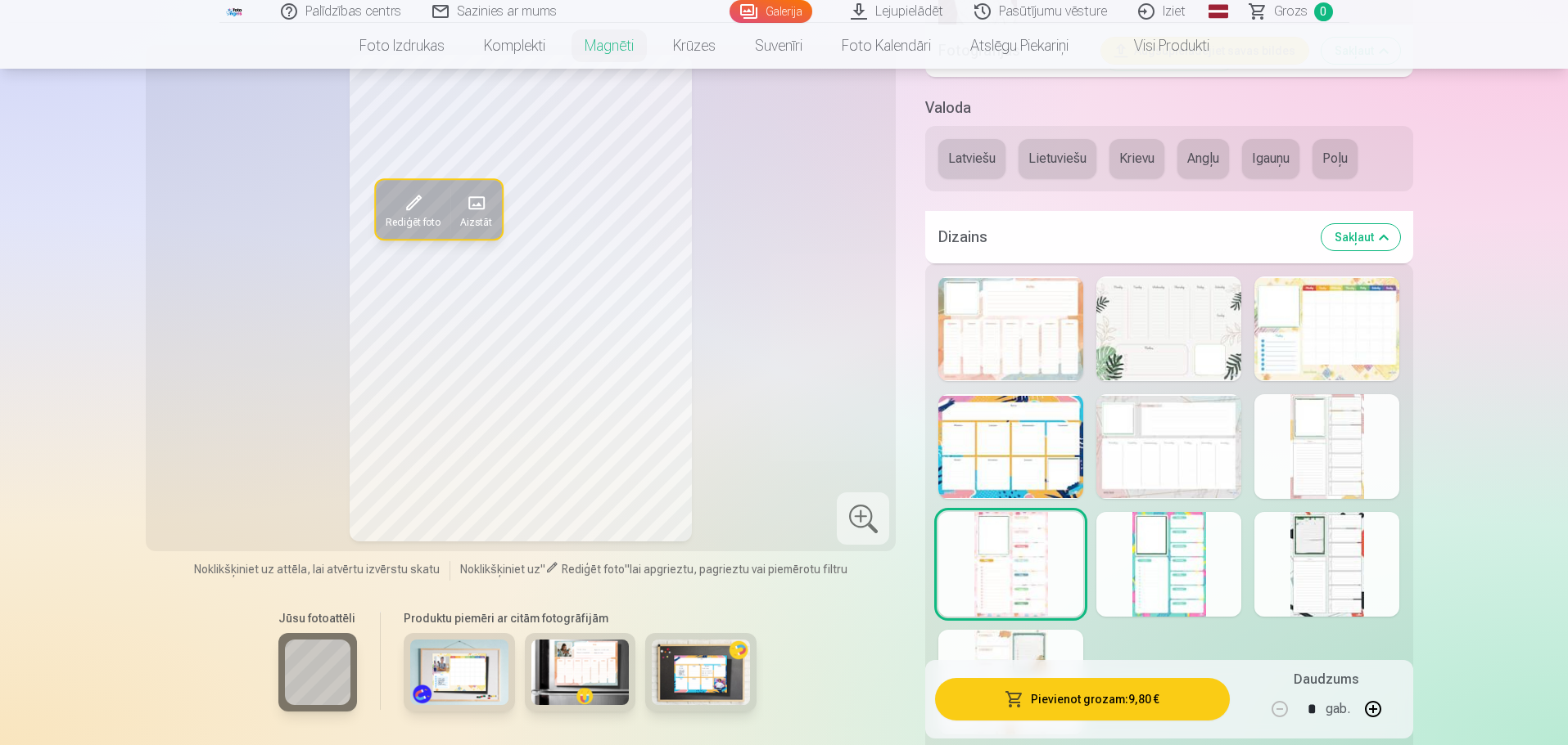
scroll to position [1146, 0]
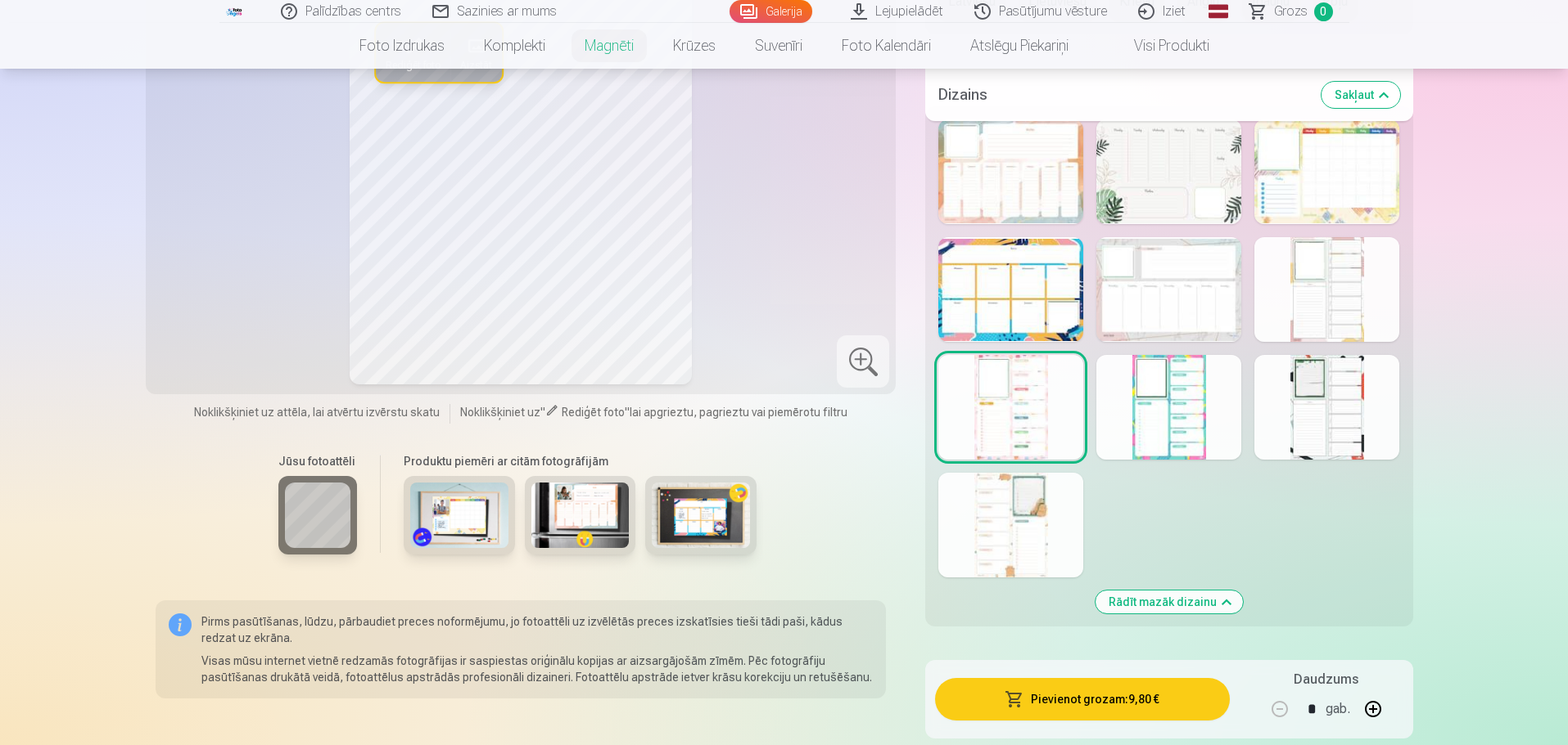
click at [1359, 305] on div at bounding box center [1327, 289] width 145 height 105
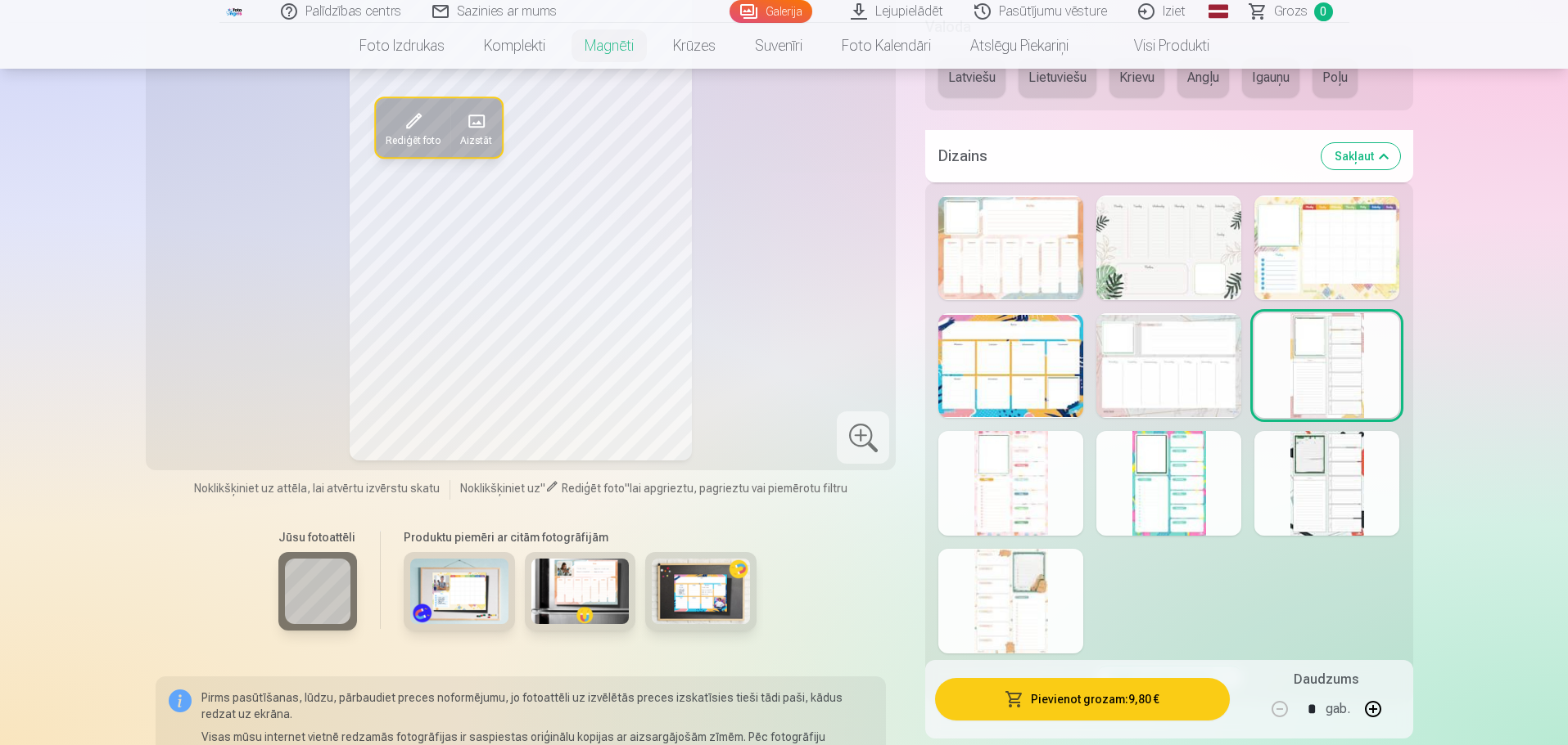
scroll to position [900, 0]
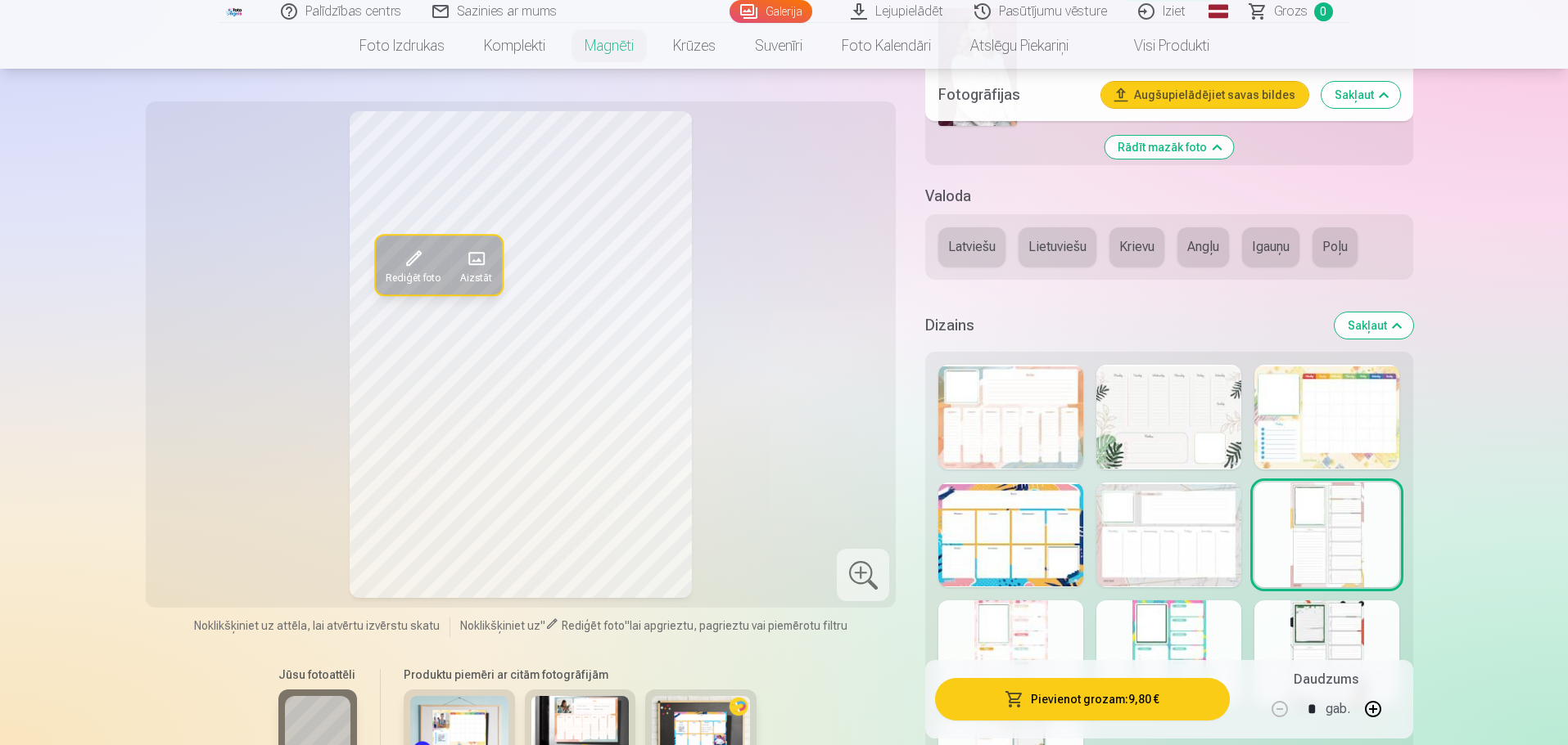
click at [1014, 437] on div at bounding box center [1011, 418] width 145 height 105
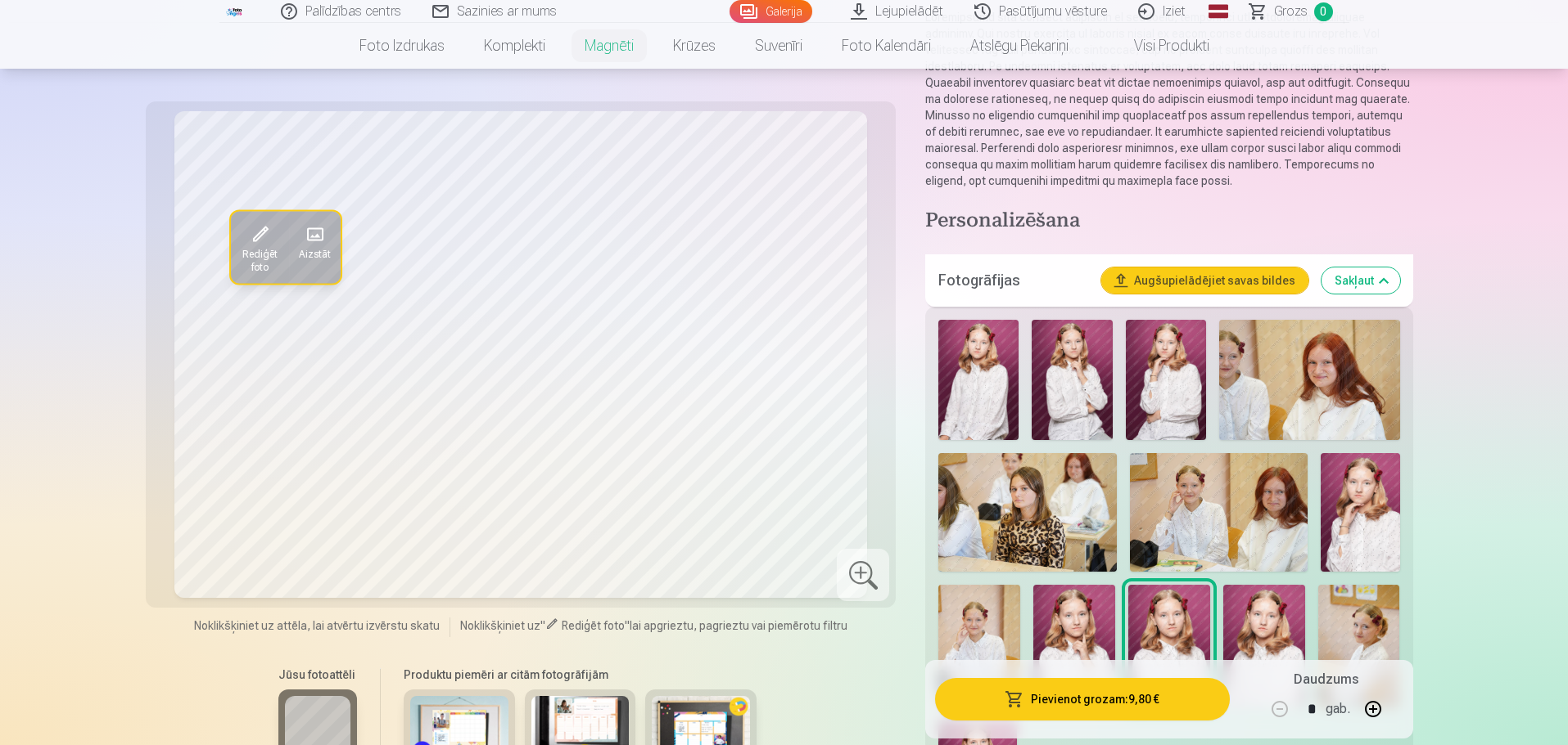
scroll to position [164, 0]
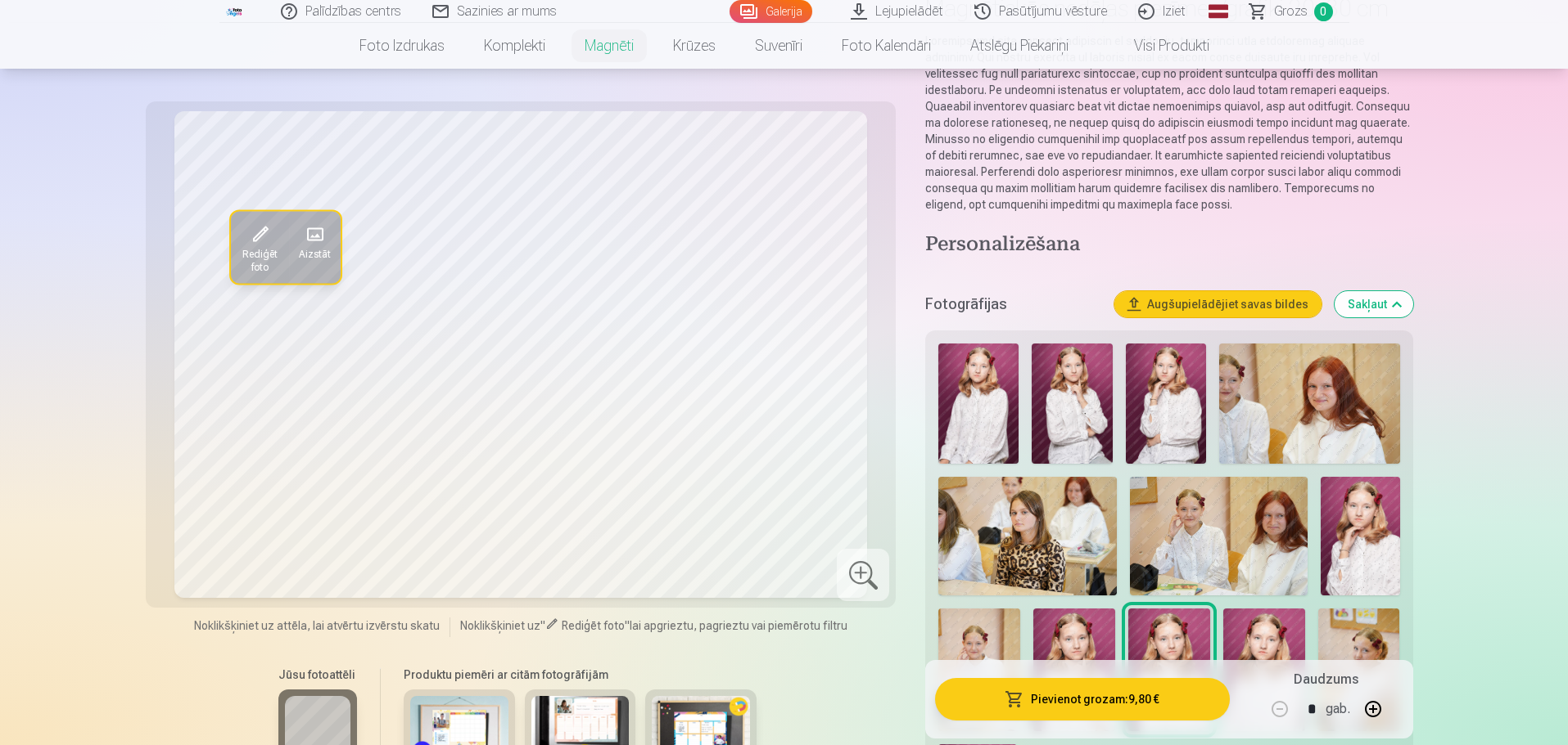
click at [413, 50] on link "Foto izdrukas" at bounding box center [402, 46] width 125 height 46
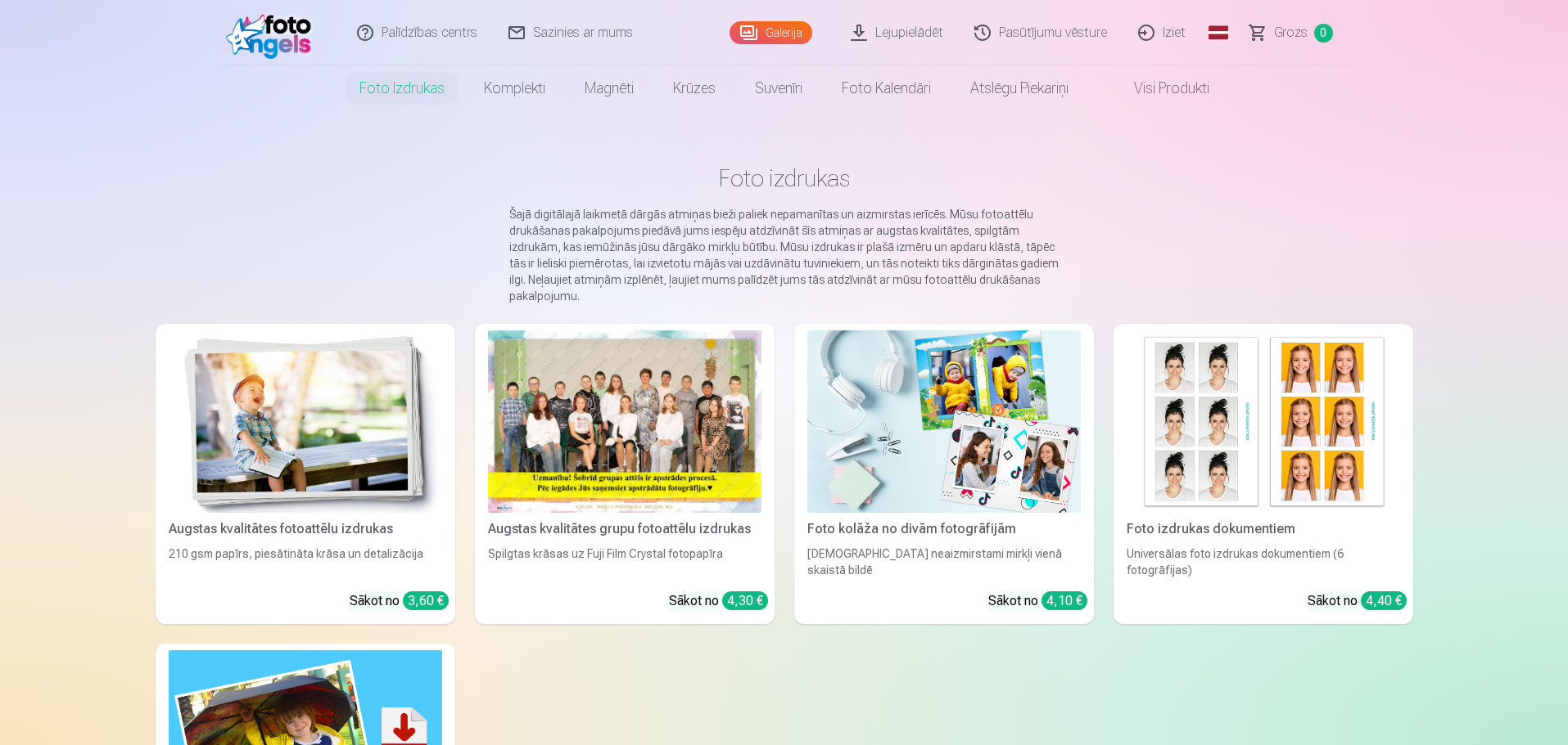
click at [1173, 36] on link "Iziet" at bounding box center [1162, 32] width 79 height 66
